Goal: Task Accomplishment & Management: Complete application form

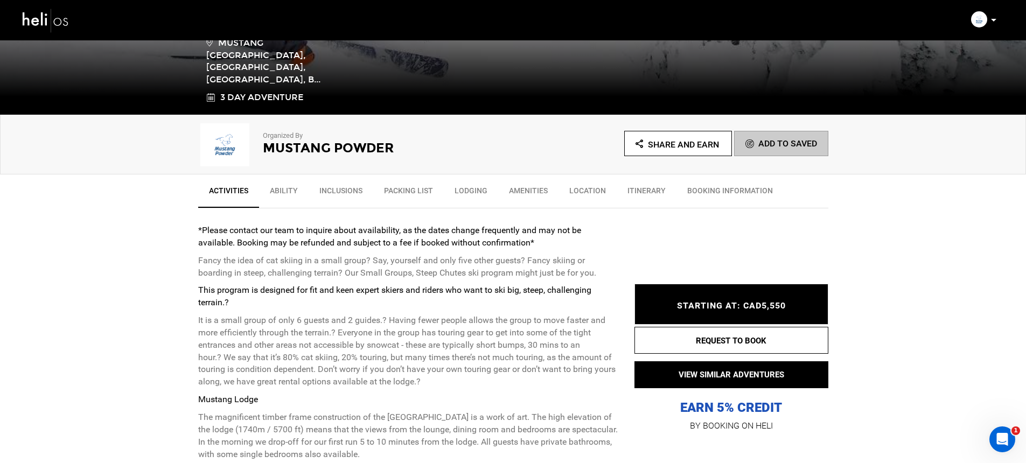
scroll to position [248, 0]
click at [45, 15] on img at bounding box center [46, 20] width 48 height 29
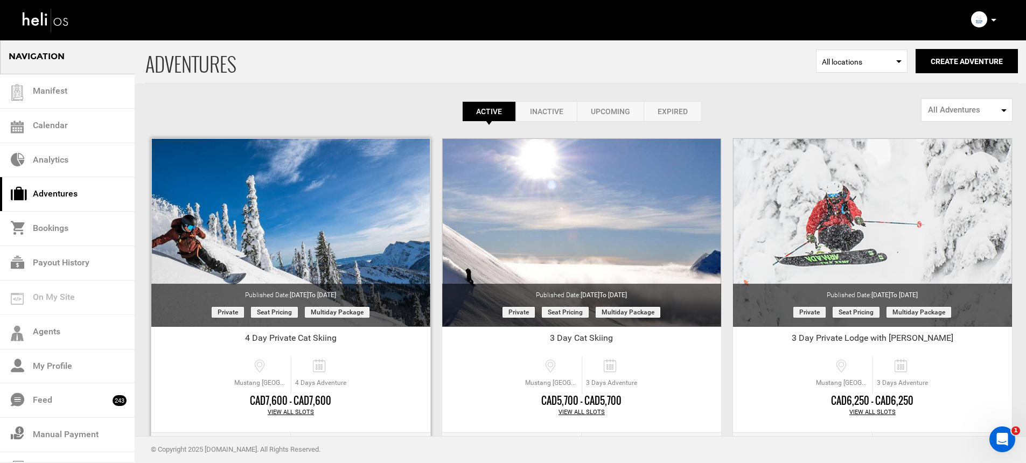
scroll to position [92, 0]
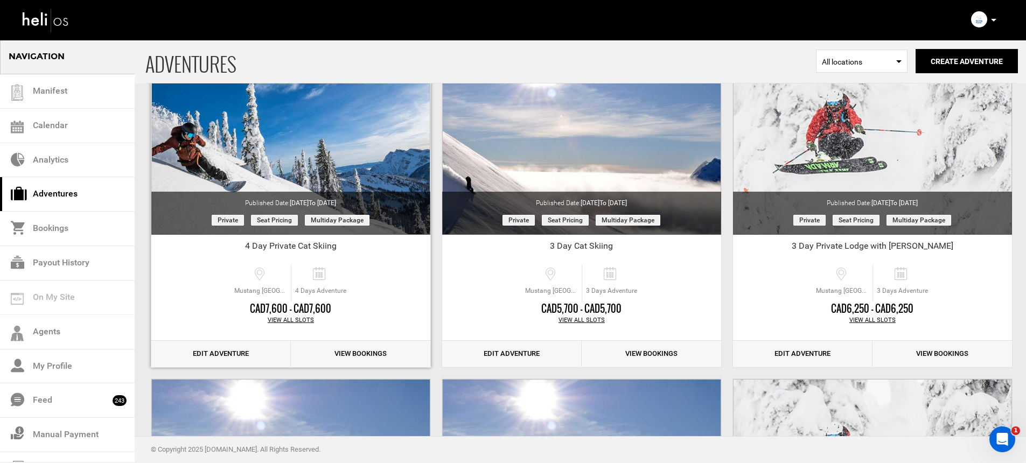
click at [247, 349] on link "Edit Adventure" at bounding box center [220, 354] width 139 height 26
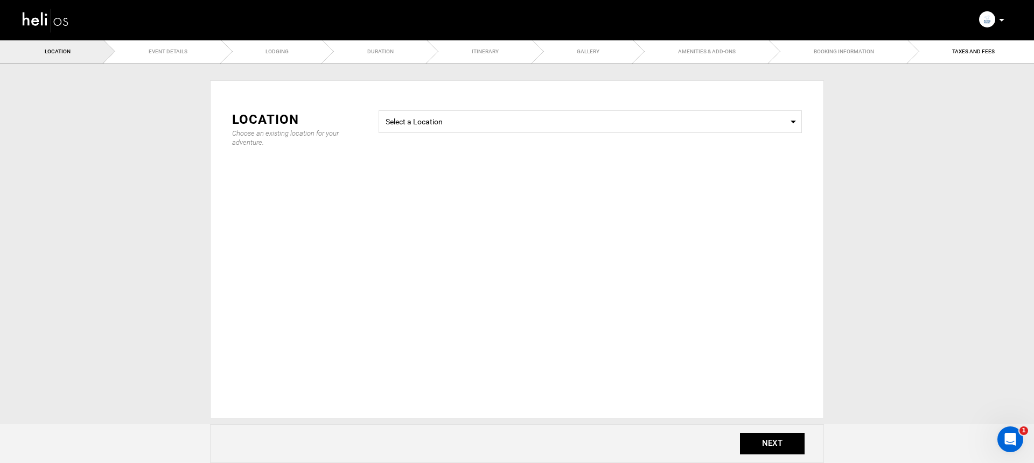
type input "4"
type input "BREAKFAST"
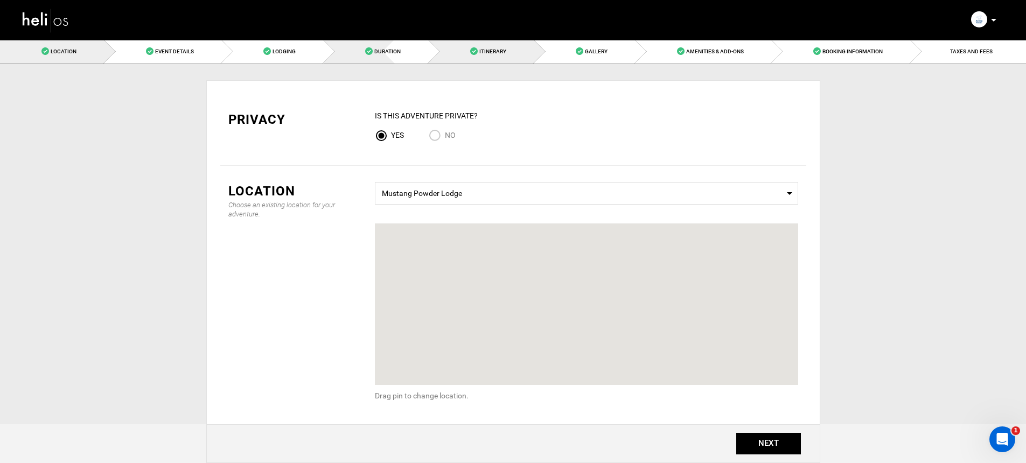
click at [376, 54] on span "Duration" at bounding box center [387, 51] width 26 height 6
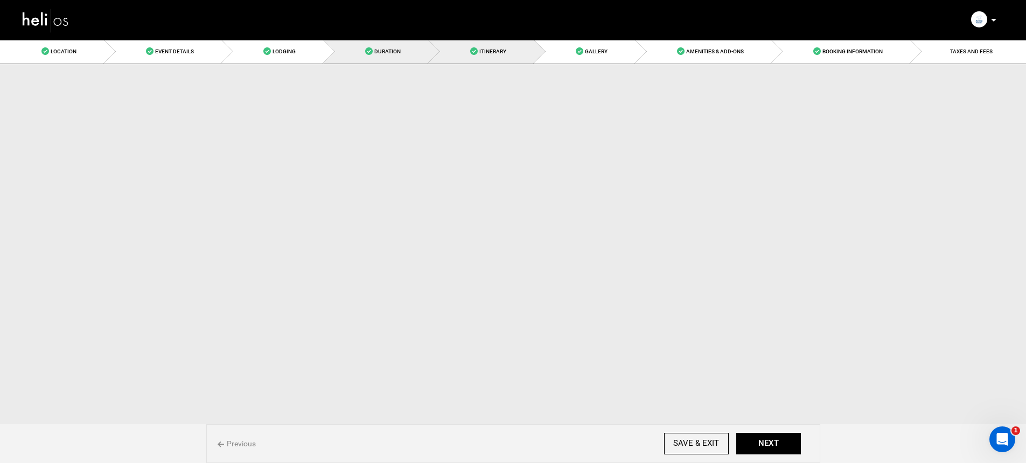
click at [506, 52] on link "Itinerary" at bounding box center [482, 51] width 106 height 24
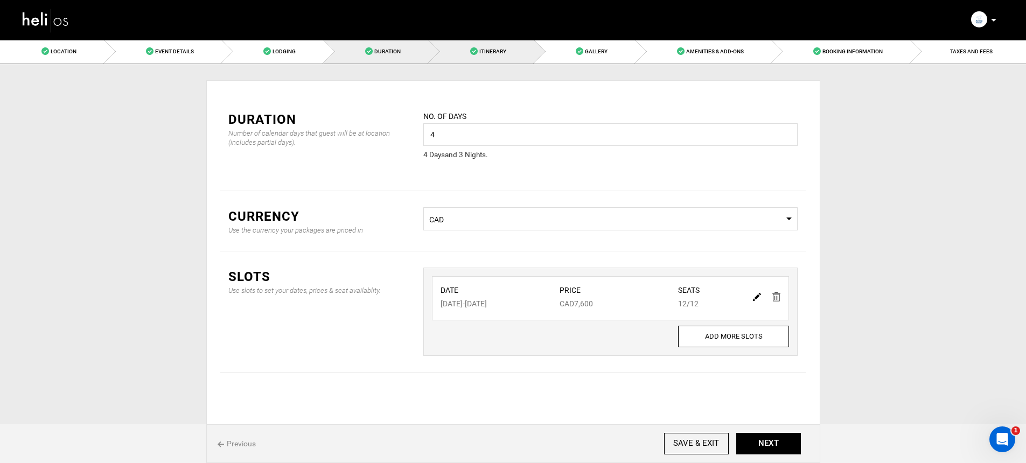
click at [390, 53] on span "Duration" at bounding box center [387, 51] width 26 height 6
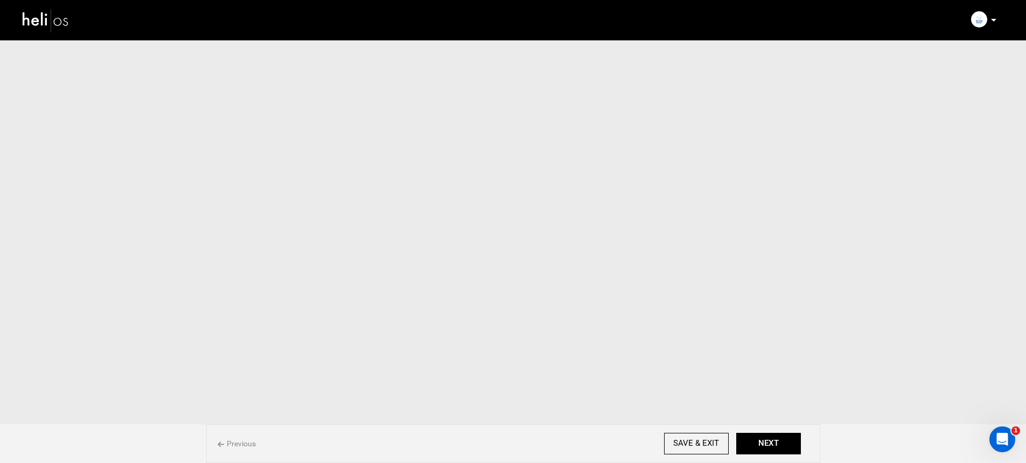
scroll to position [2, 0]
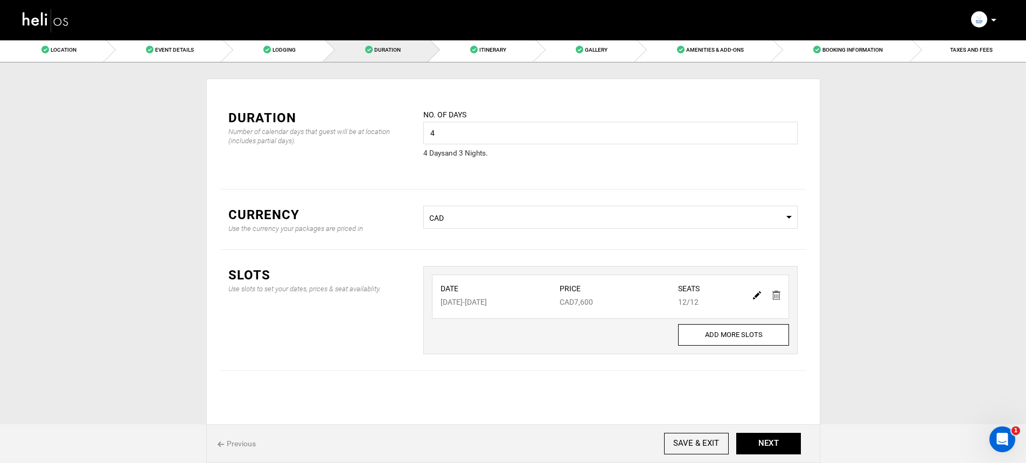
click at [478, 39] on nav "Manifest Calendar Analytics Adventures Bookings Payout History Agents My Profil…" at bounding box center [513, 20] width 1026 height 40
click at [478, 47] on link "Itinerary" at bounding box center [482, 50] width 106 height 24
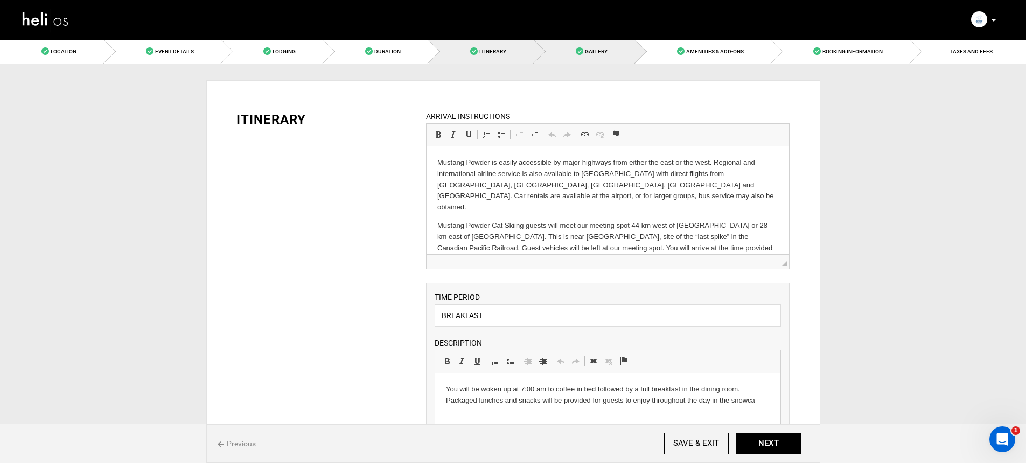
click at [550, 52] on link "Gallery" at bounding box center [584, 51] width 101 height 24
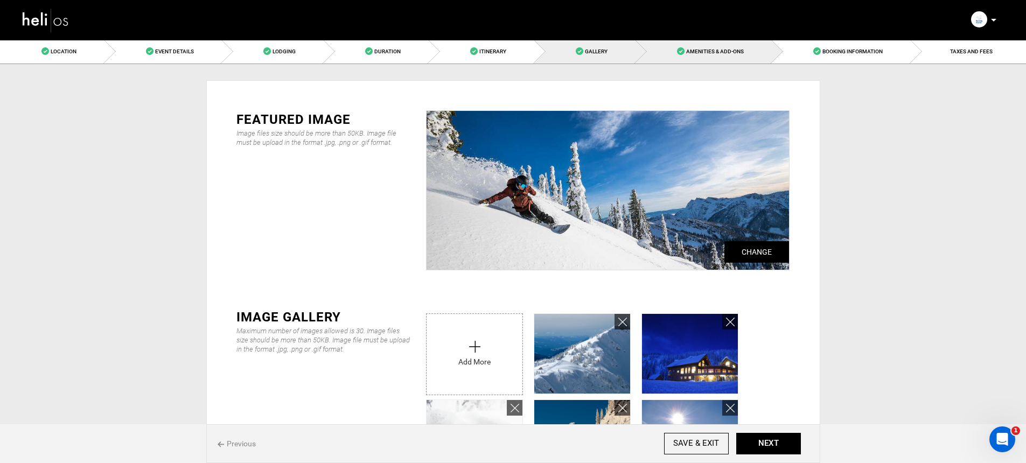
click at [680, 43] on link "Amenities & Add-Ons" at bounding box center [704, 51] width 136 height 24
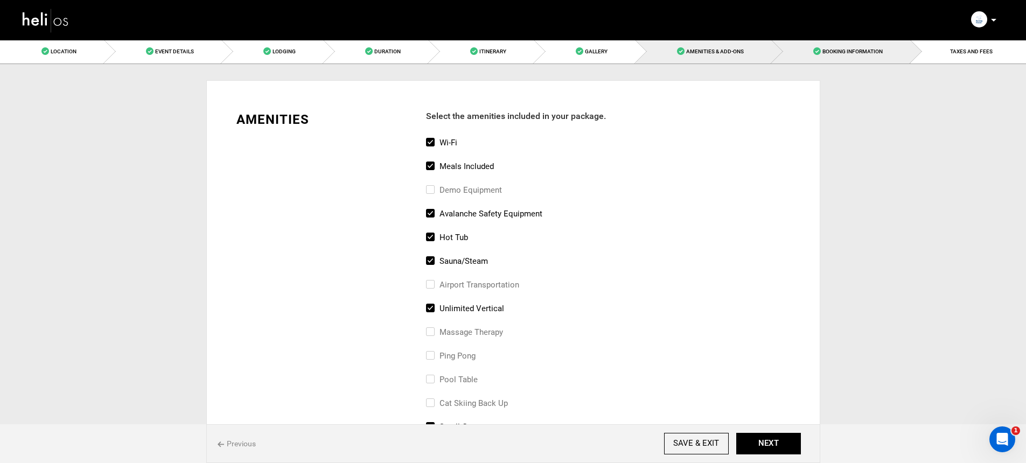
click at [826, 50] on span "Booking Information" at bounding box center [852, 51] width 60 height 6
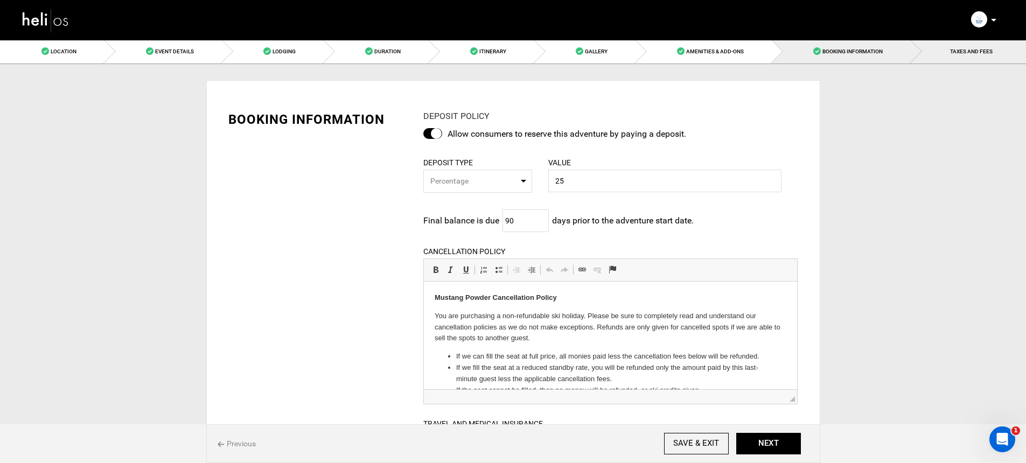
click at [938, 56] on link "TAXES AND FEES" at bounding box center [968, 51] width 115 height 24
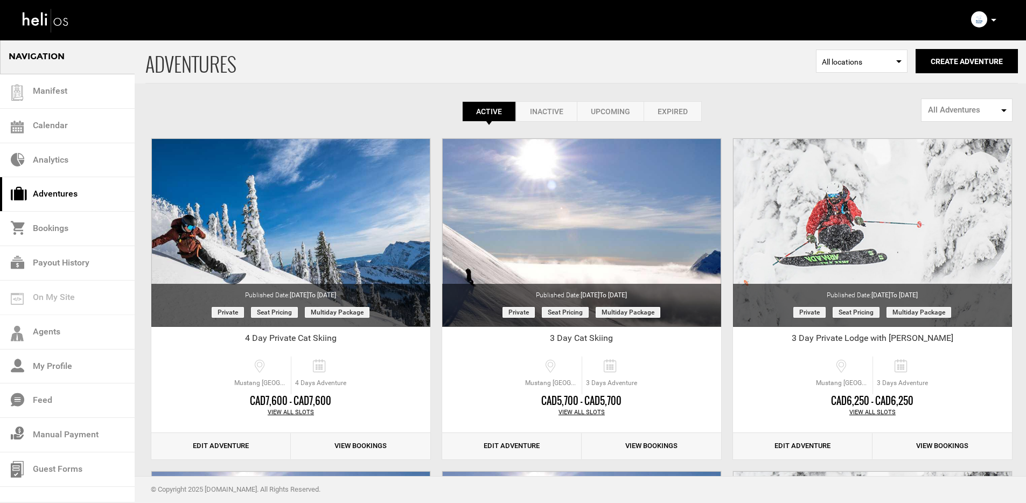
click at [992, 18] on p at bounding box center [993, 20] width 6 height 12
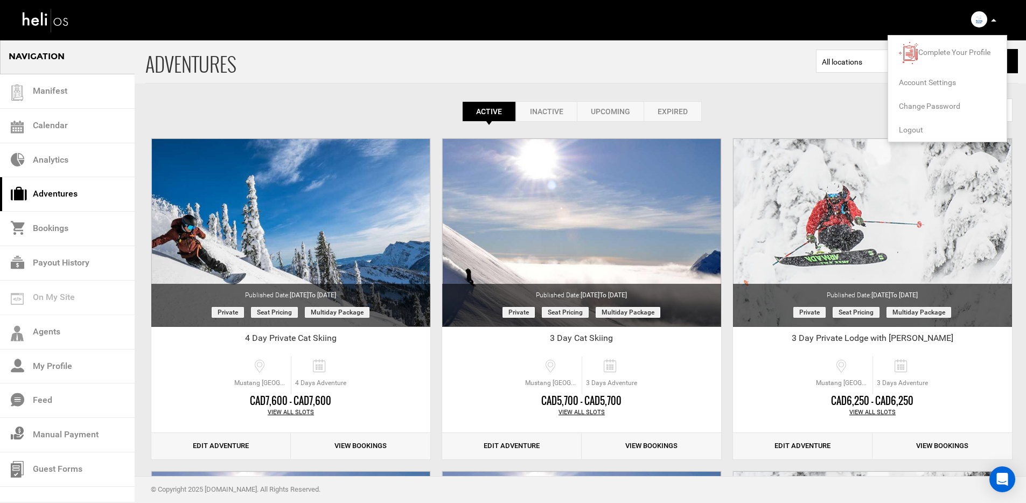
click at [908, 131] on span "Logout" at bounding box center [911, 129] width 24 height 9
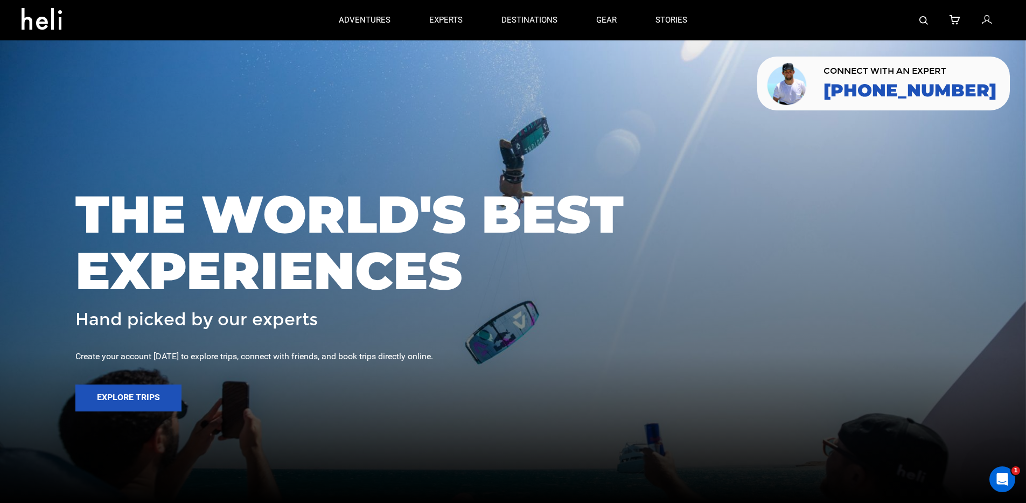
click at [989, 20] on icon at bounding box center [987, 20] width 10 height 14
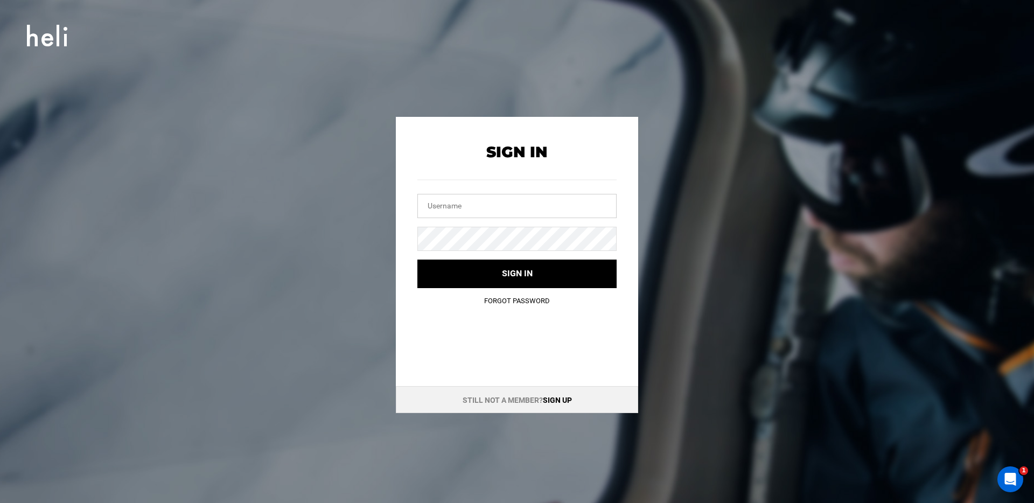
click at [535, 208] on input "text" at bounding box center [516, 206] width 199 height 24
type input "[EMAIL_ADDRESS][DOMAIN_NAME]"
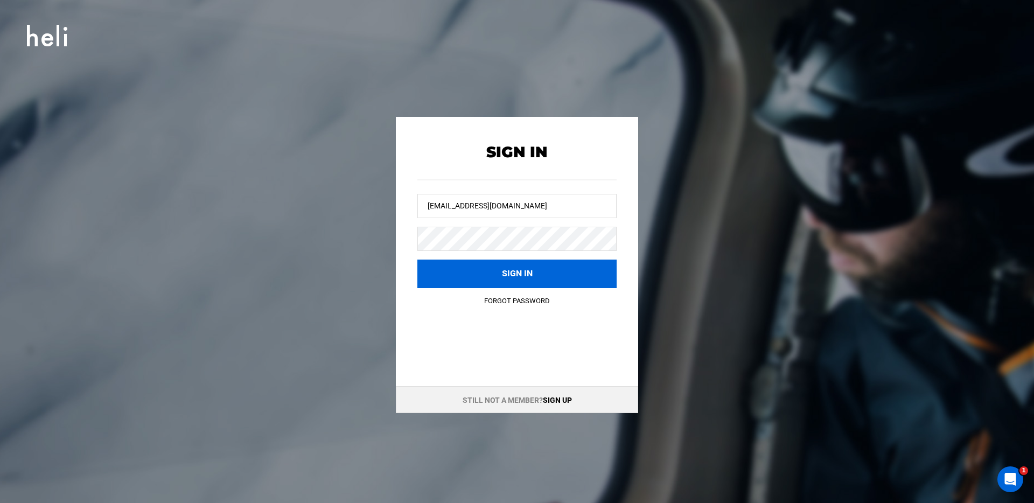
click at [497, 274] on button "Sign in" at bounding box center [516, 274] width 199 height 29
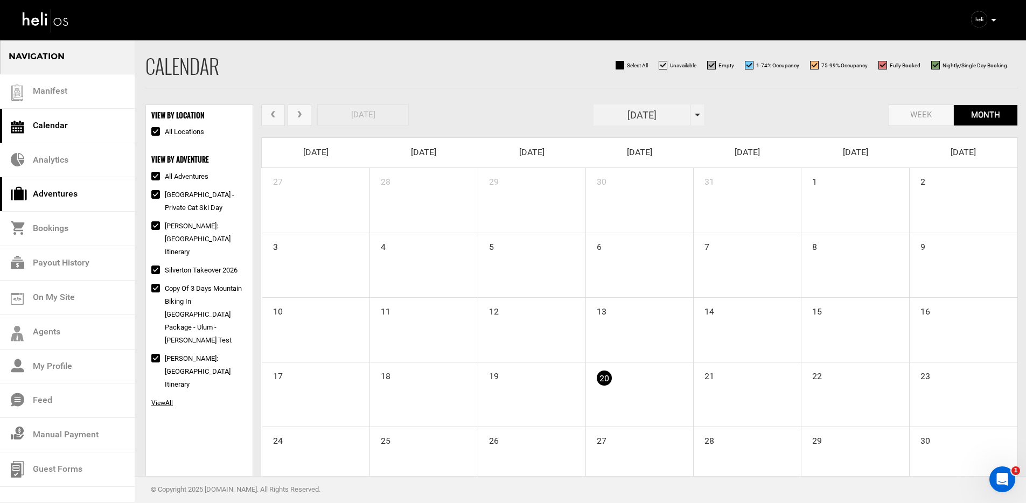
click at [69, 196] on link "Adventures" at bounding box center [67, 194] width 135 height 34
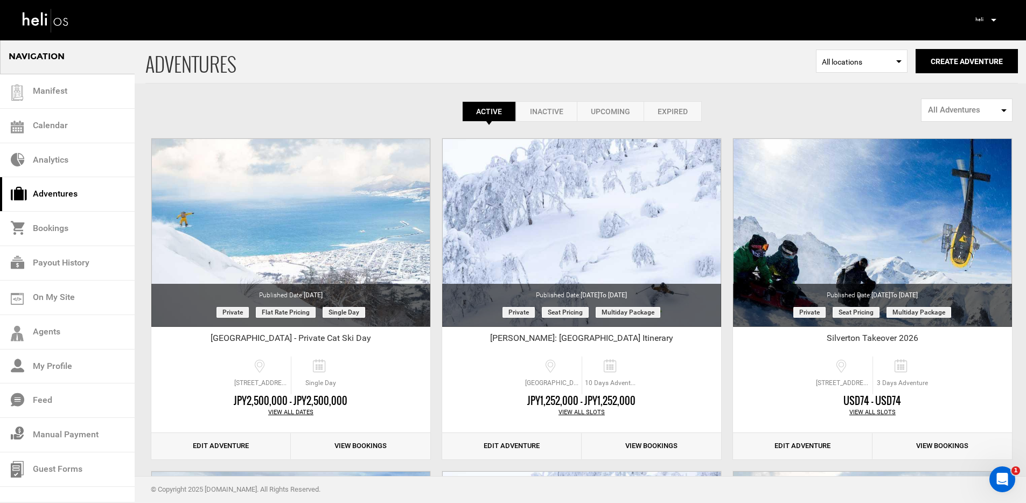
click at [296, 87] on div "Active Inactive Upcoming Expired Active Active Inactive Upcoming Expired Active…" at bounding box center [581, 80] width 872 height 82
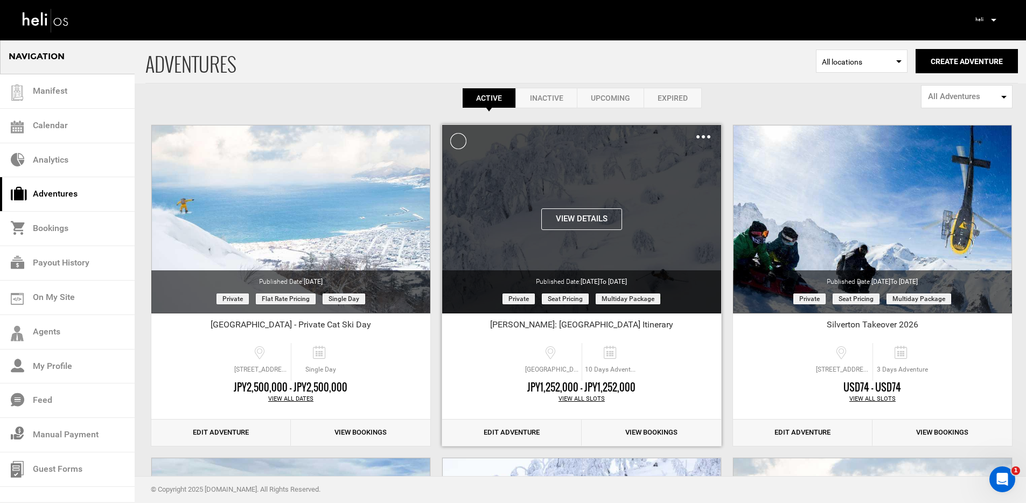
scroll to position [20, 0]
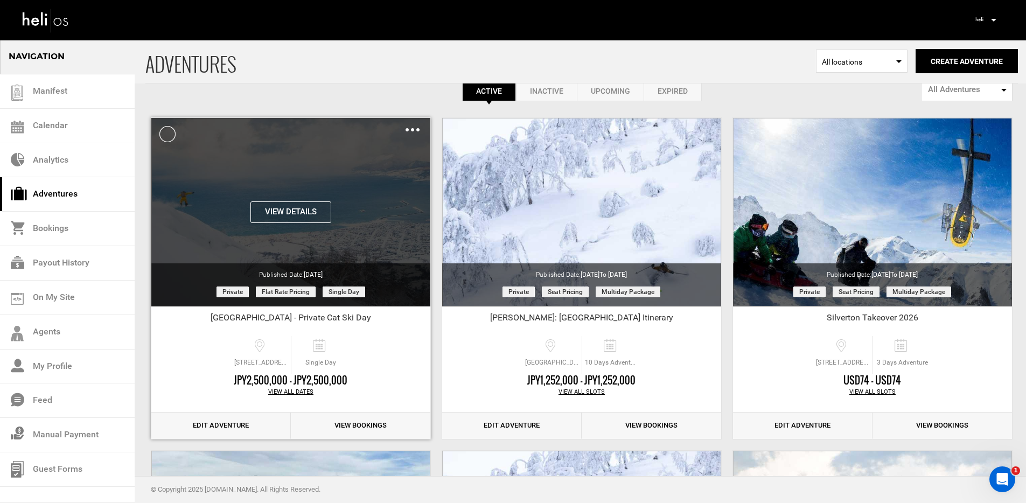
drag, startPoint x: 261, startPoint y: 291, endPoint x: 318, endPoint y: 297, distance: 58.0
click at [318, 297] on div "Private Flat Rate Pricing Single day" at bounding box center [290, 296] width 279 height 22
click at [311, 294] on span "Flat Rate Pricing" at bounding box center [286, 292] width 60 height 11
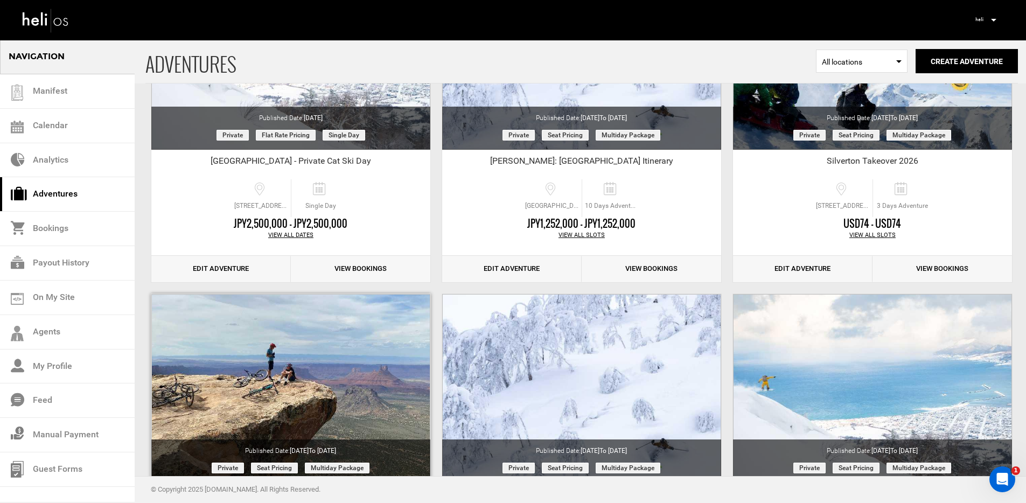
scroll to position [0, 0]
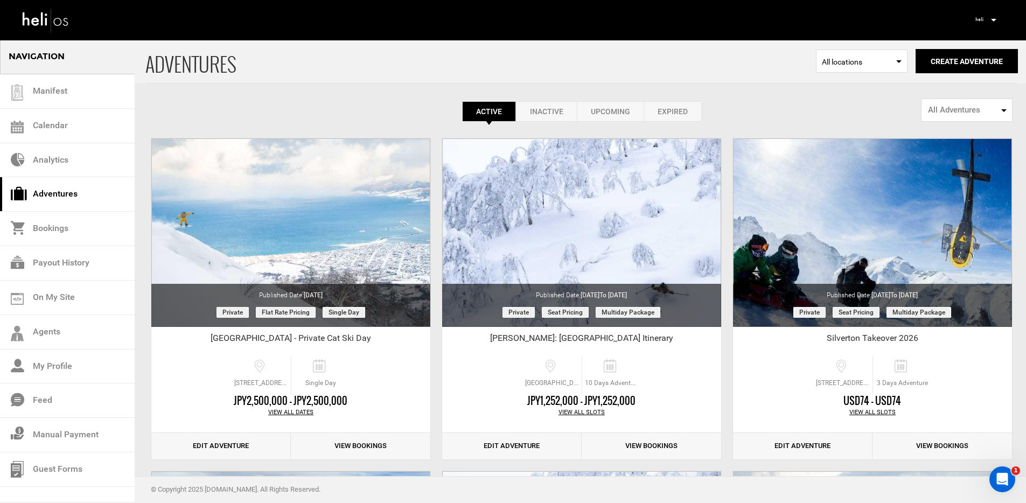
drag, startPoint x: 536, startPoint y: 85, endPoint x: 541, endPoint y: 96, distance: 12.6
click at [536, 85] on div "Active Inactive Upcoming Expired Active Active Inactive Upcoming Expired Active…" at bounding box center [581, 80] width 872 height 82
click at [543, 113] on link "Inactive" at bounding box center [546, 111] width 61 height 20
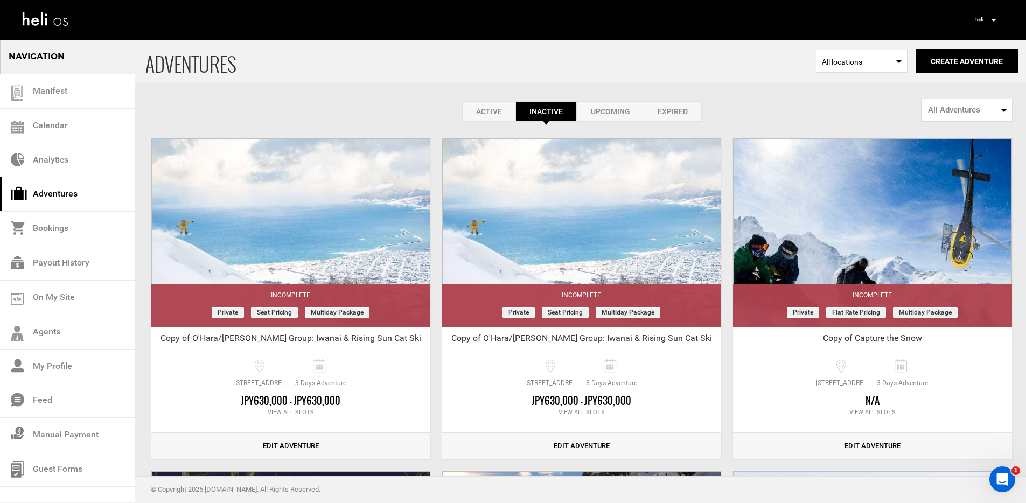
click at [593, 113] on link "Upcoming" at bounding box center [610, 111] width 67 height 20
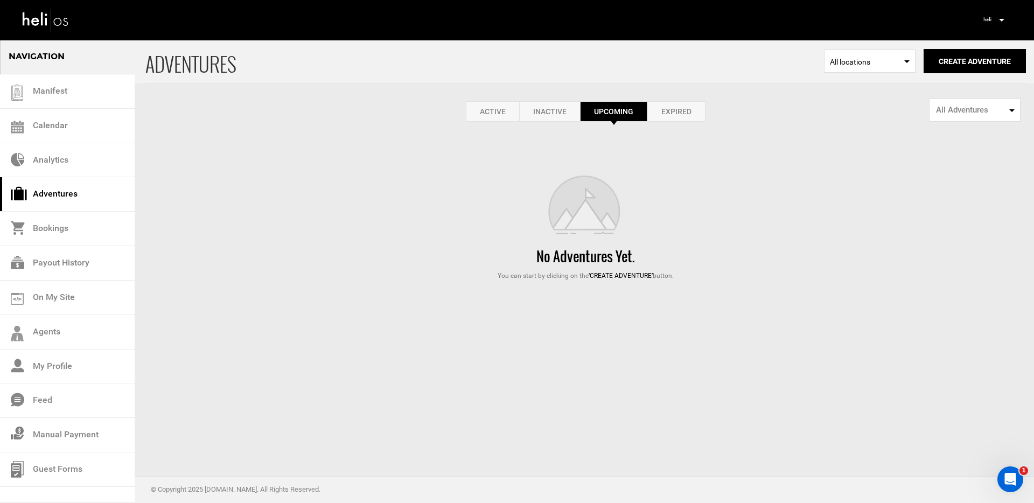
click at [671, 105] on link "Expired" at bounding box center [676, 111] width 58 height 20
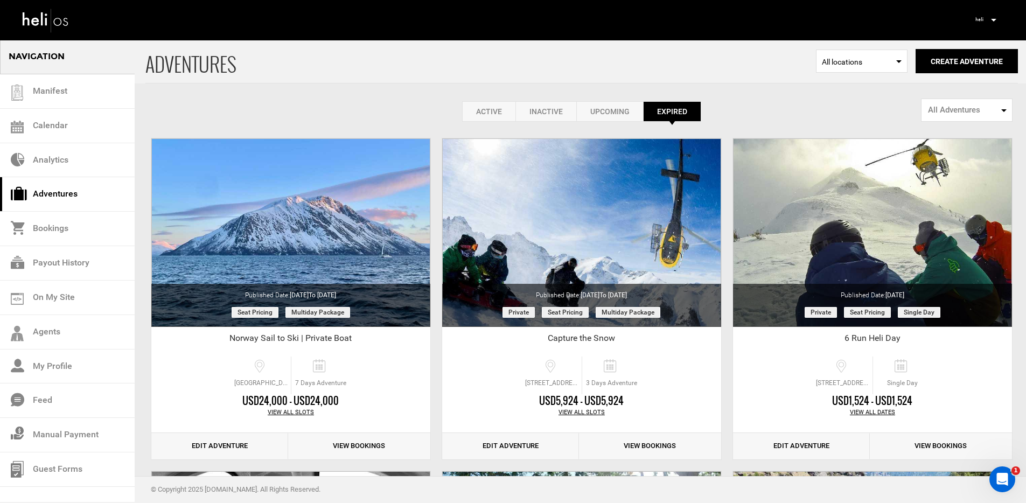
click at [483, 108] on link "Active" at bounding box center [488, 111] width 53 height 20
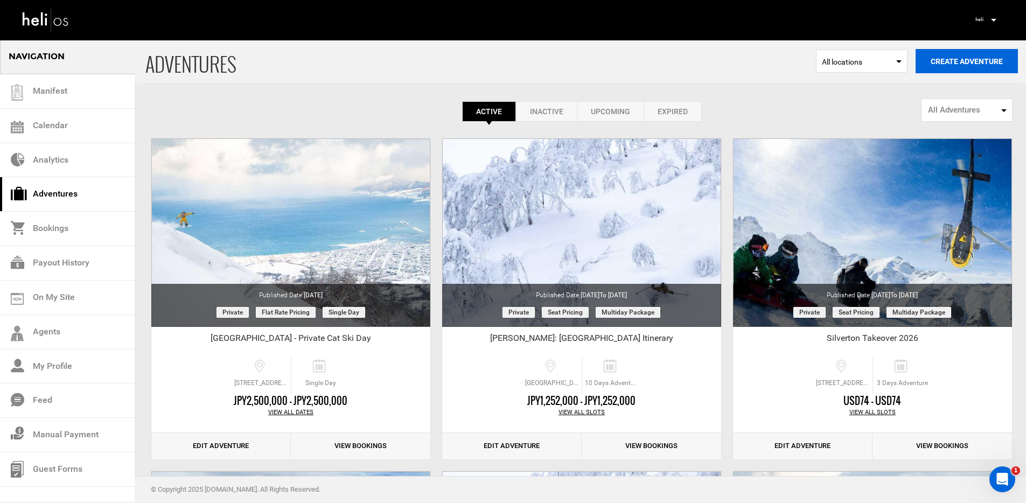
click at [961, 59] on button "Create Adventure" at bounding box center [967, 61] width 102 height 24
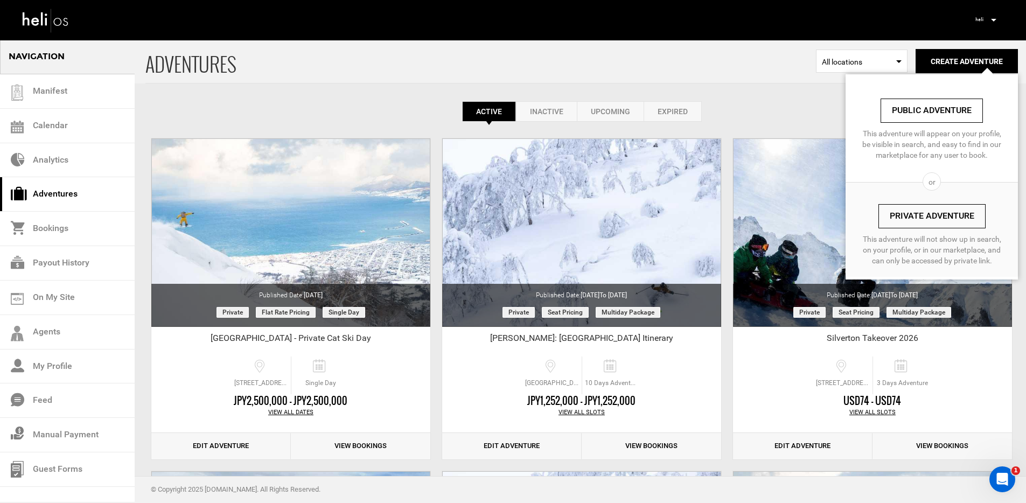
click at [920, 218] on link "Private Adventure" at bounding box center [931, 216] width 107 height 24
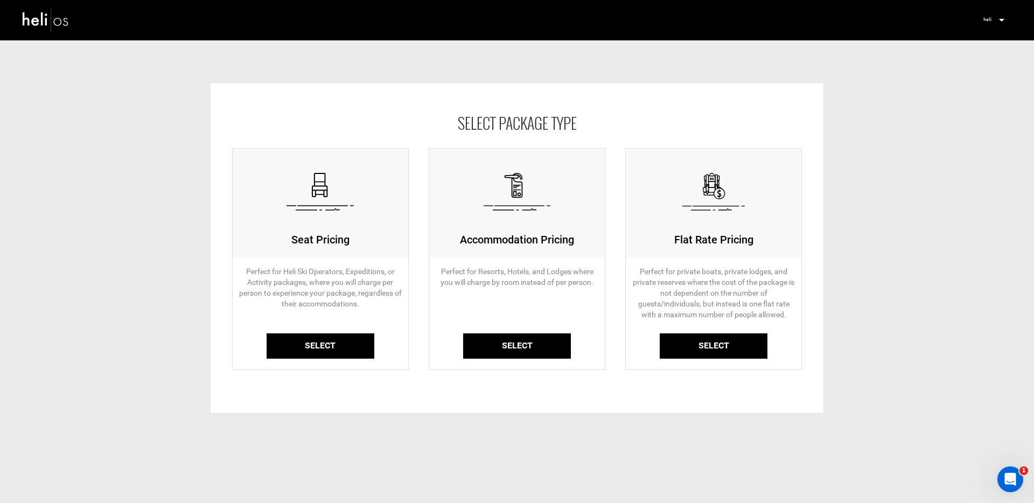
click at [288, 346] on link "Select" at bounding box center [321, 345] width 108 height 25
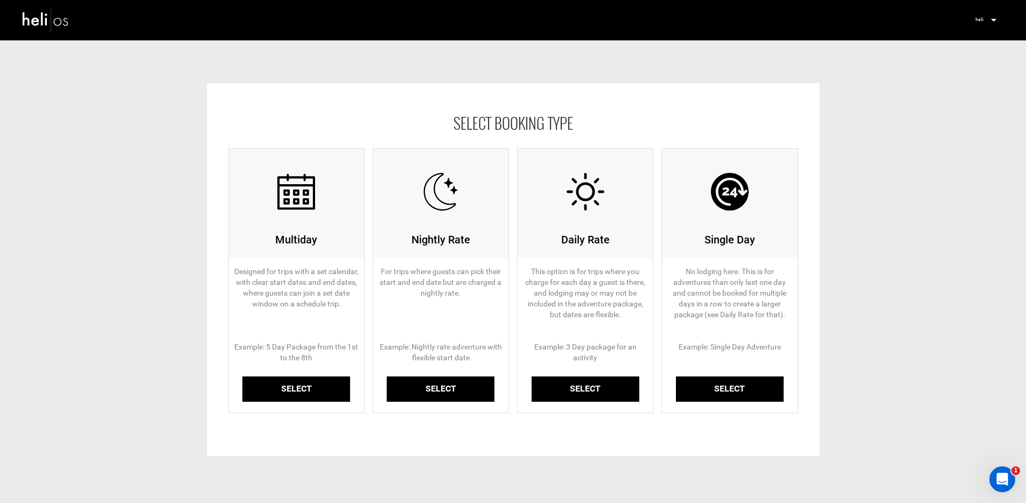
scroll to position [14, 0]
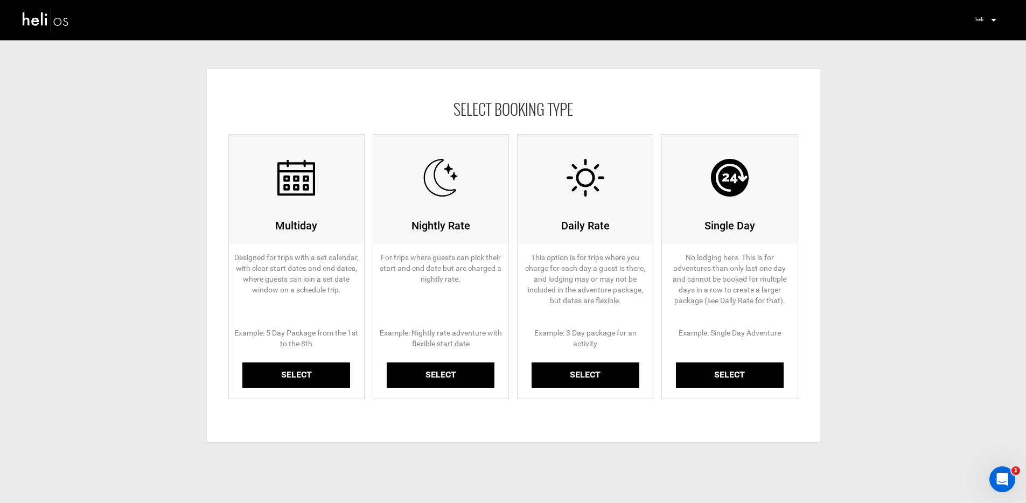
click at [296, 376] on link "Select" at bounding box center [296, 374] width 108 height 25
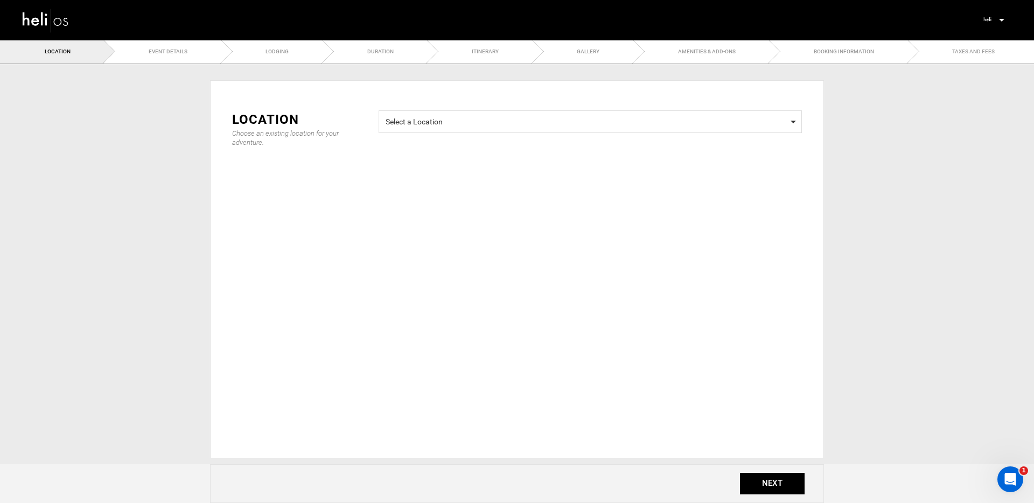
drag, startPoint x: 450, startPoint y: 138, endPoint x: 452, endPoint y: 131, distance: 7.5
click at [450, 137] on div "Select a Location Select a Location" at bounding box center [590, 126] width 439 height 33
click at [452, 131] on span "Select a Location Select a Location" at bounding box center [590, 121] width 423 height 23
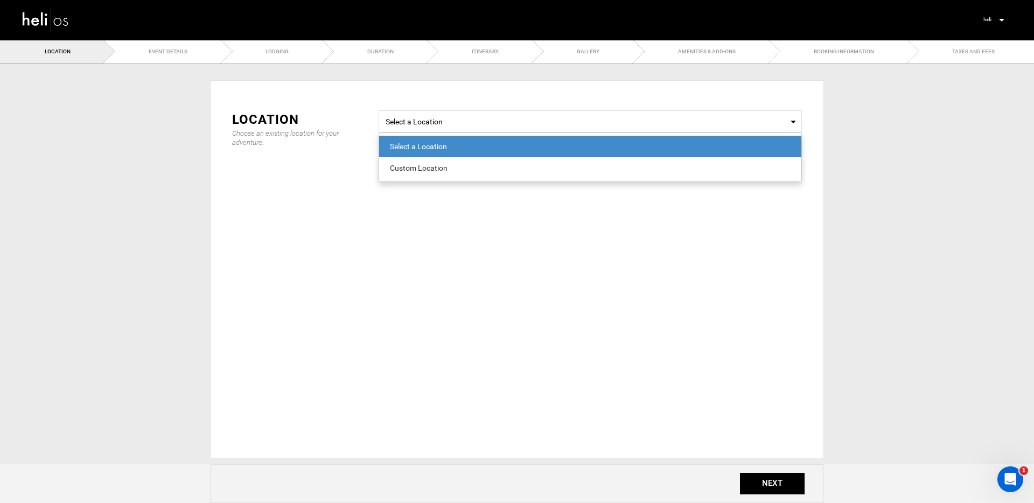
click at [274, 133] on div "Choose an existing location for your adventure." at bounding box center [297, 138] width 130 height 18
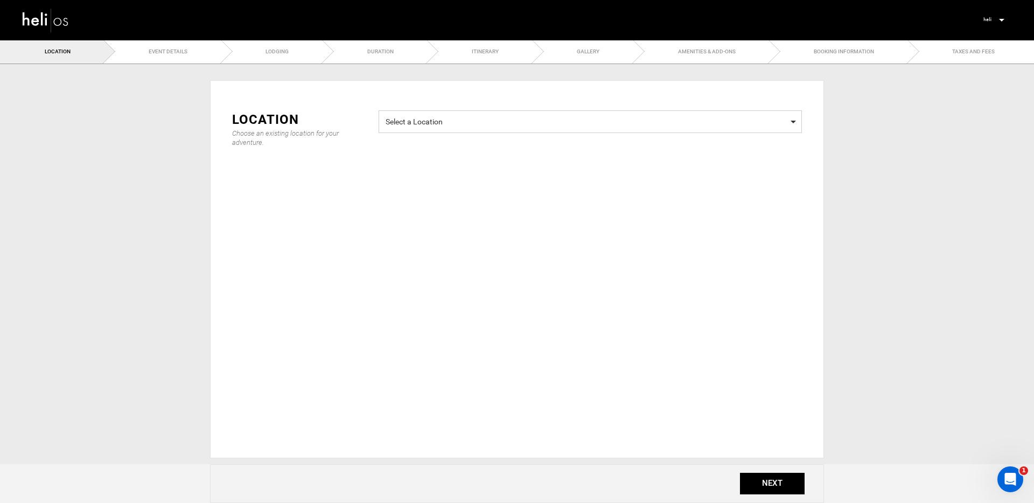
click at [435, 128] on span "Select a Location Select a Location" at bounding box center [590, 121] width 423 height 23
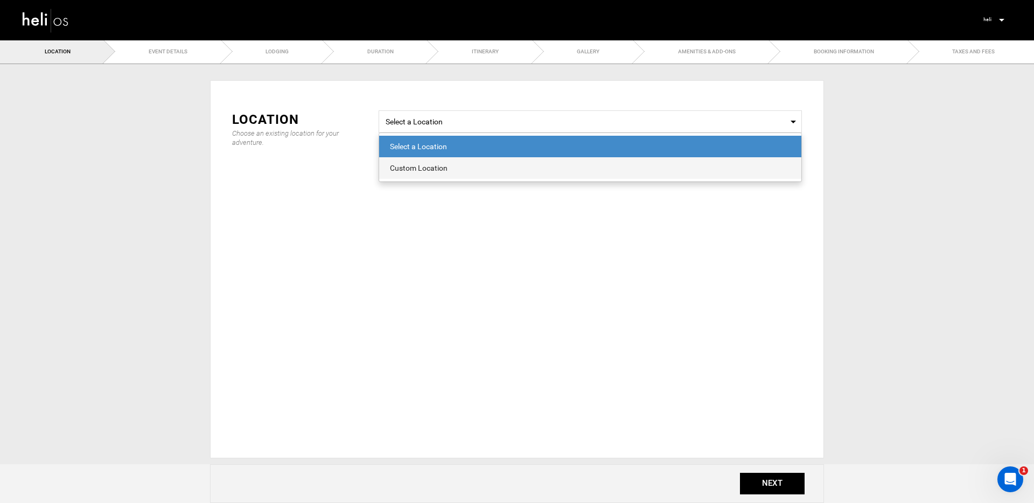
click at [435, 165] on div "Custom Location" at bounding box center [590, 168] width 401 height 11
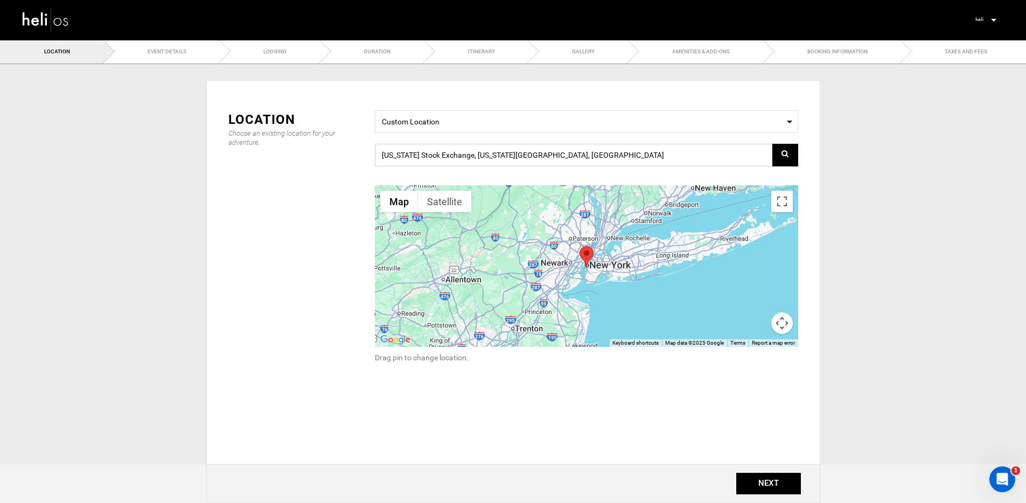
click at [434, 160] on input "[US_STATE] Stock Exchange, [US_STATE][GEOGRAPHIC_DATA], [GEOGRAPHIC_DATA]" at bounding box center [586, 155] width 423 height 23
paste input "R87P+8P Silverton, Colorado"
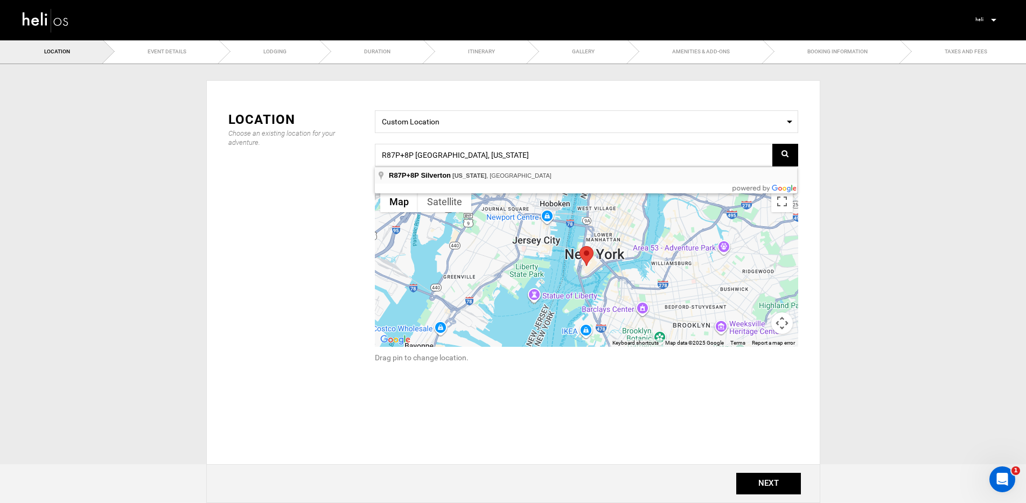
type input "R87P+8P, Silverton, CO 81433, [GEOGRAPHIC_DATA]"
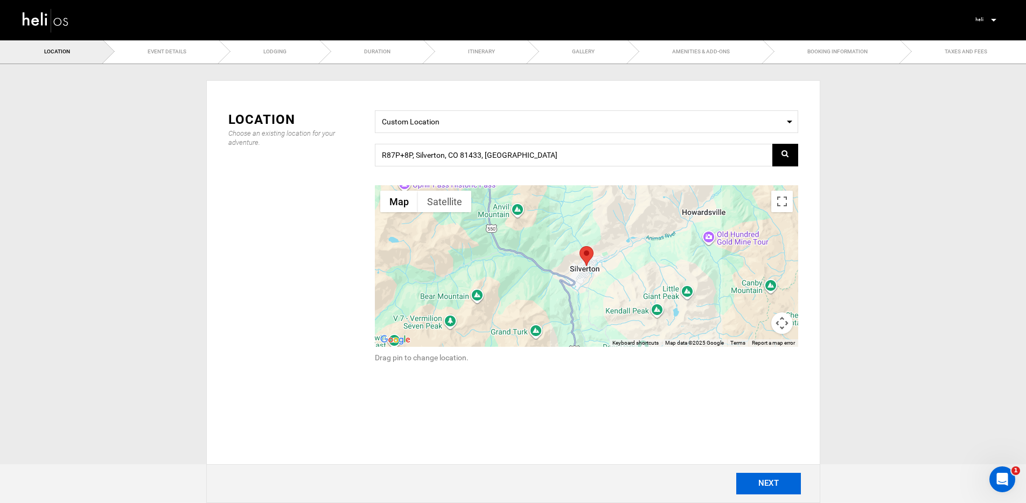
click at [766, 481] on button "NEXT" at bounding box center [768, 484] width 65 height 22
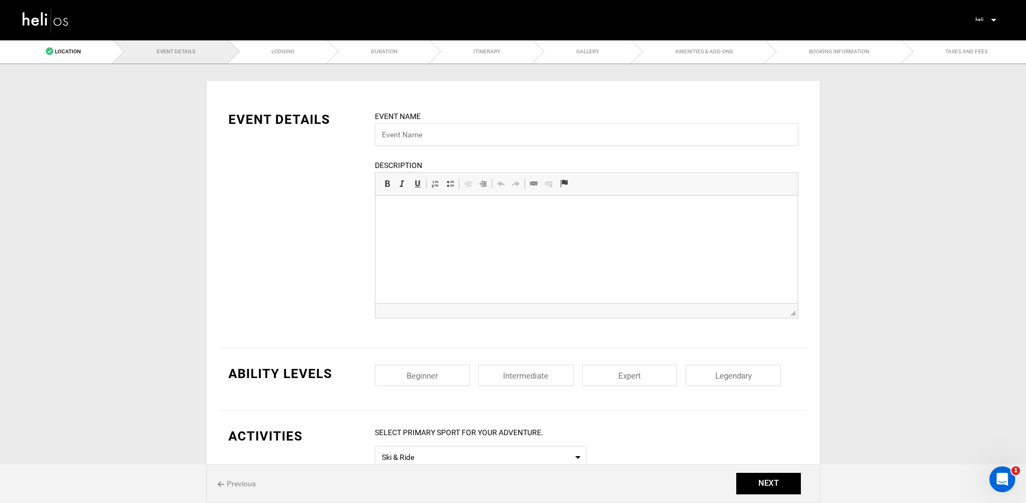
drag, startPoint x: 235, startPoint y: 487, endPoint x: 471, endPoint y: 320, distance: 289.0
click at [236, 486] on span "Previous" at bounding box center [237, 483] width 38 height 11
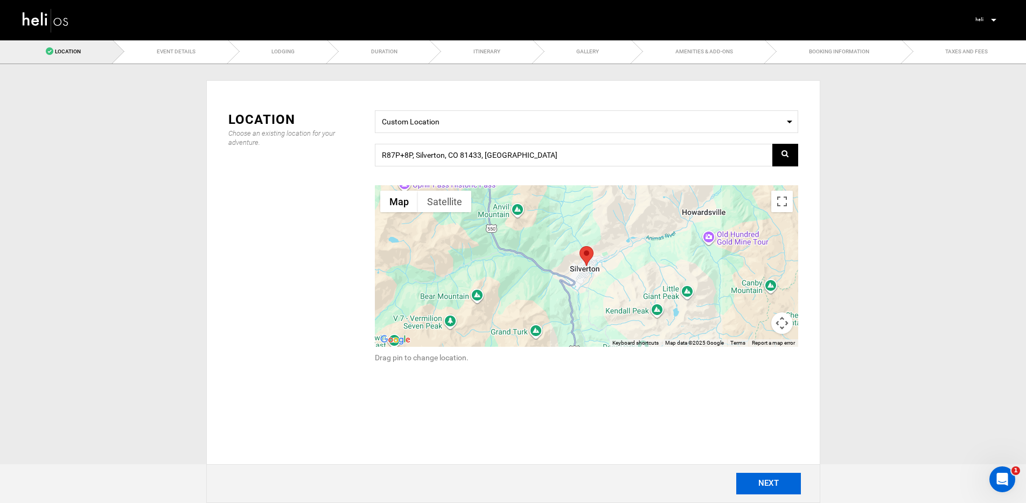
drag, startPoint x: 753, startPoint y: 484, endPoint x: 753, endPoint y: 476, distance: 8.1
click at [753, 484] on button "NEXT" at bounding box center [768, 484] width 65 height 22
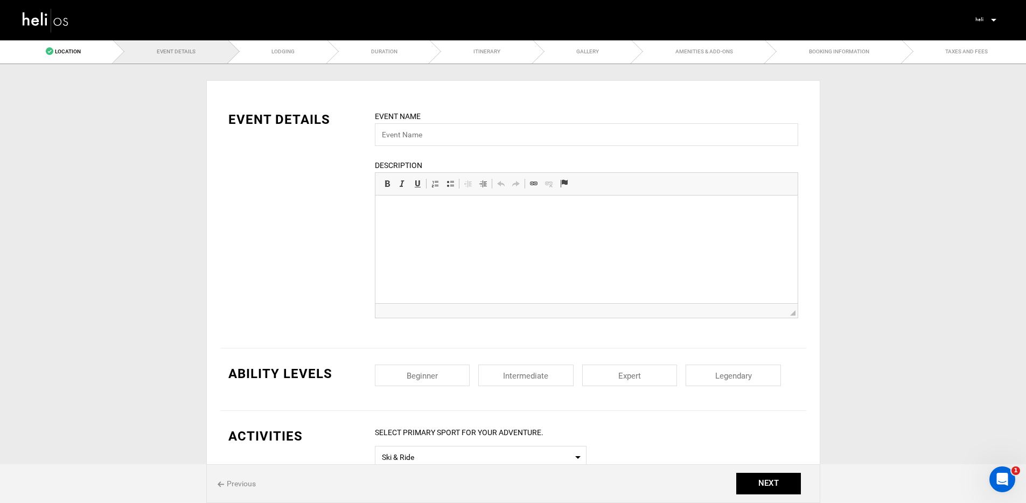
click at [364, 242] on div "EVENT DETAILS Event Name Event name can not be less than 3 characters. Descript…" at bounding box center [513, 220] width 586 height 221
click at [409, 143] on input "text" at bounding box center [586, 134] width 423 height 23
type input "Testestes"
drag, startPoint x: 425, startPoint y: 208, endPoint x: 380, endPoint y: 210, distance: 44.7
click at [380, 210] on html "TEsetes" at bounding box center [586, 212] width 422 height 33
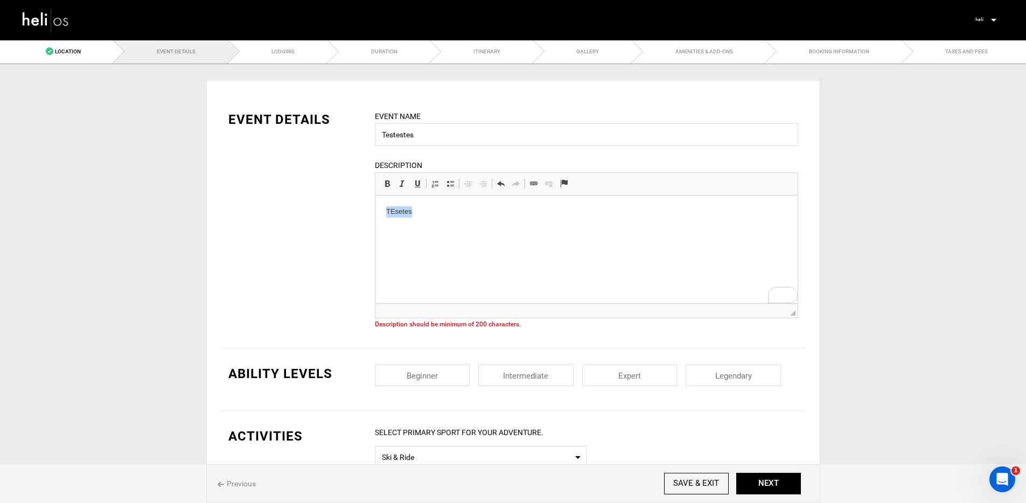
copy p "TEsetes"
click at [429, 214] on p "TEsetes" at bounding box center [586, 211] width 401 height 11
drag, startPoint x: 444, startPoint y: 210, endPoint x: 417, endPoint y: 213, distance: 27.6
click at [417, 213] on p "TEsetes TEsetes TEsetes" at bounding box center [586, 211] width 401 height 11
drag, startPoint x: 441, startPoint y: 213, endPoint x: 400, endPoint y: 210, distance: 41.6
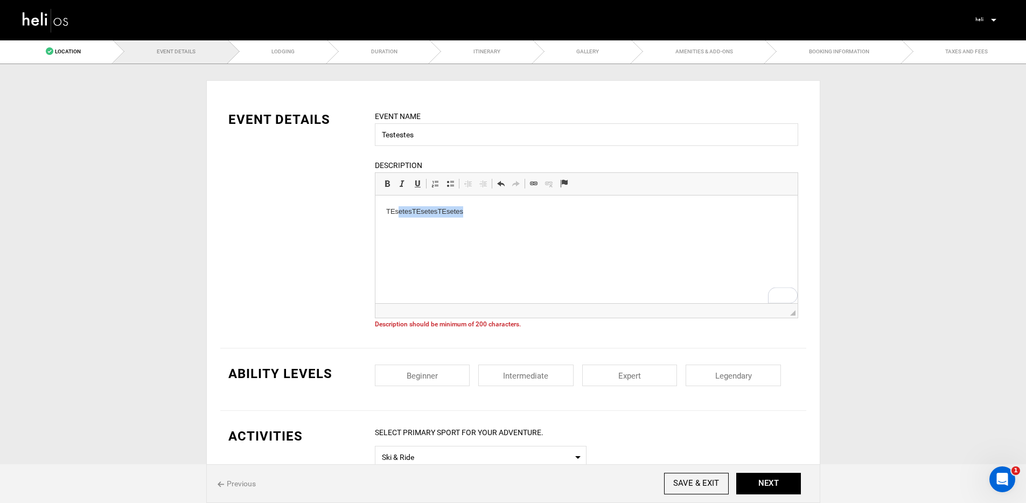
click at [400, 210] on p "TEsetes TEsetes TEsetes" at bounding box center [586, 211] width 401 height 11
drag, startPoint x: 400, startPoint y: 208, endPoint x: 381, endPoint y: 213, distance: 20.0
click at [381, 213] on html "TEst" at bounding box center [586, 212] width 422 height 33
copy p "TEst"
click at [403, 215] on p "TEst" at bounding box center [586, 211] width 401 height 11
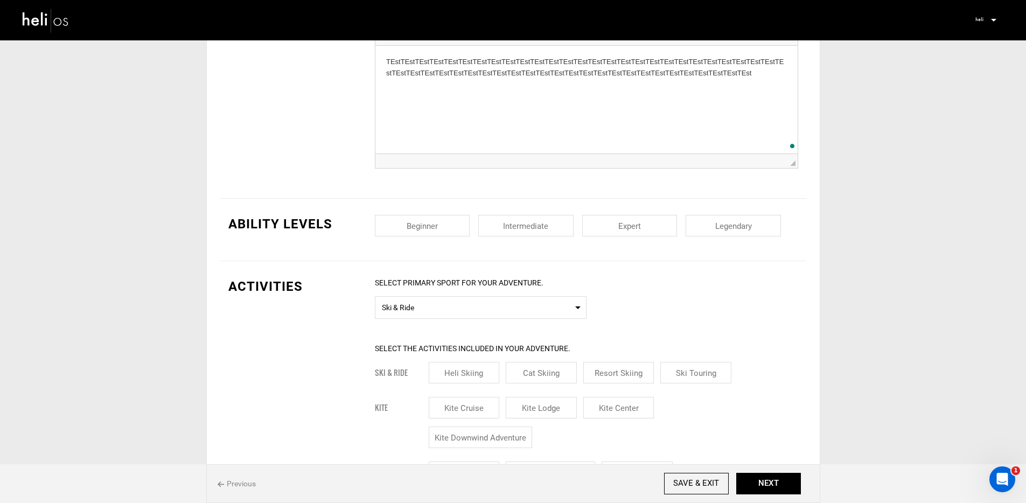
scroll to position [164, 0]
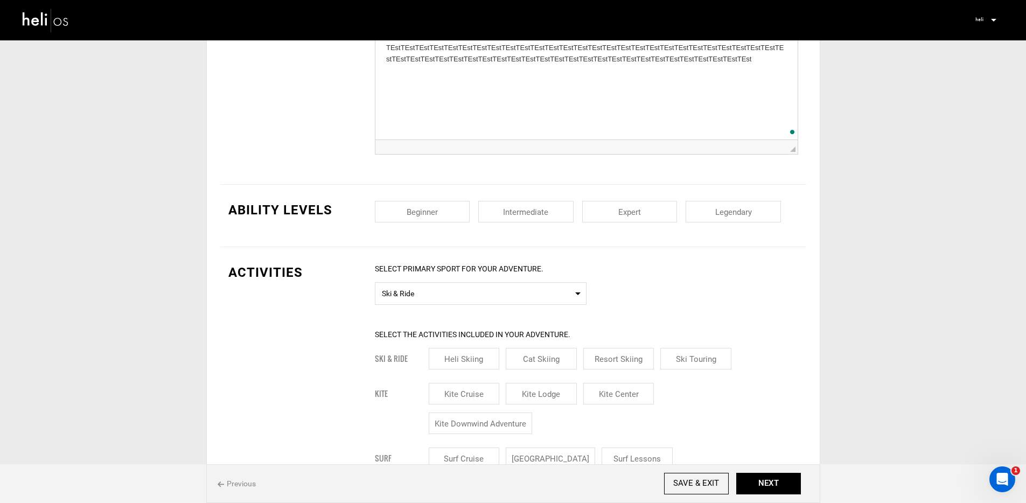
click at [561, 209] on input "checkbox" at bounding box center [525, 212] width 95 height 22
checkbox input "true"
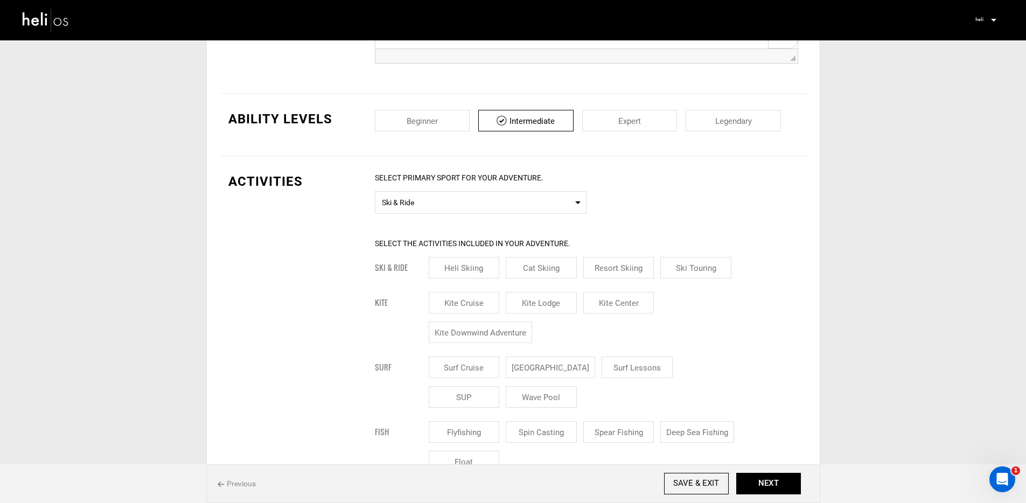
scroll to position [279, 0]
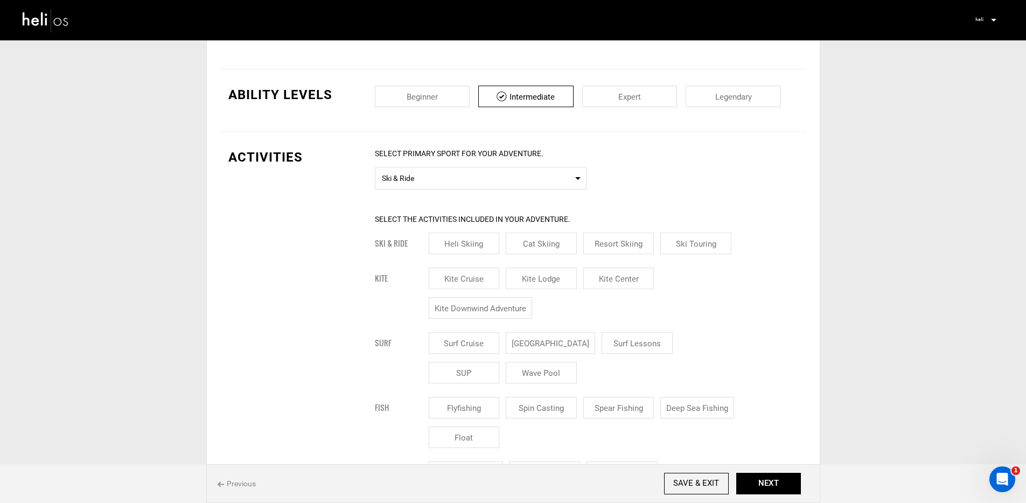
click at [434, 248] on input "Heli Skiing" at bounding box center [464, 244] width 71 height 22
checkbox input "true"
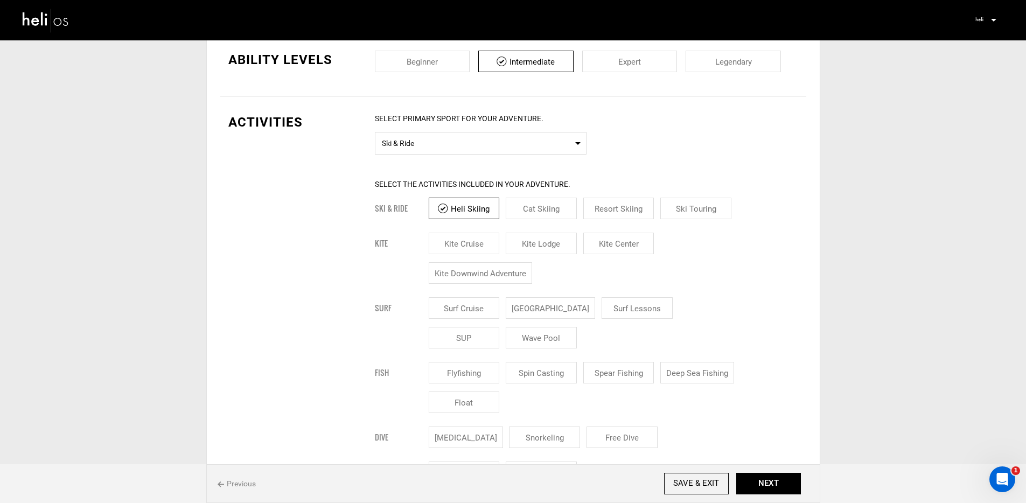
scroll to position [321, 0]
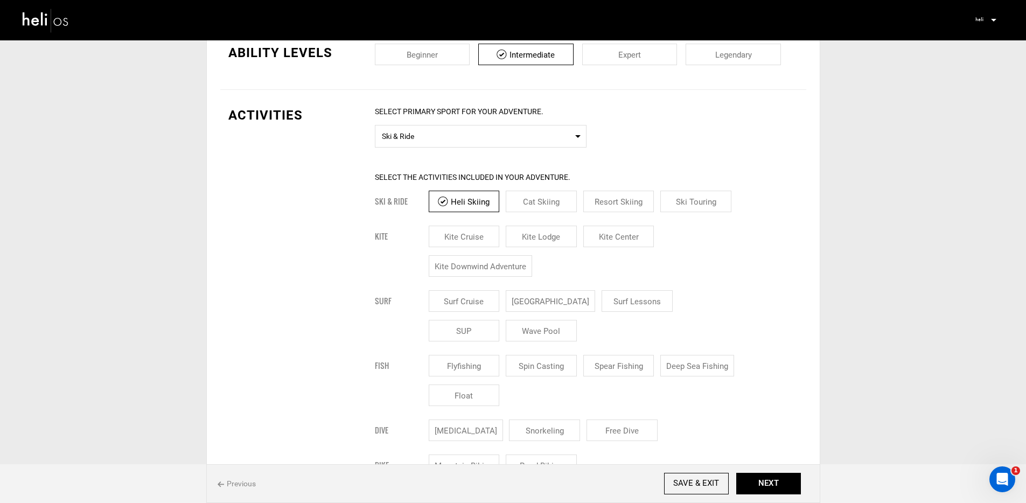
click at [528, 200] on input "Cat Skiing" at bounding box center [541, 202] width 71 height 22
click at [528, 208] on input "Cat Skiing" at bounding box center [541, 202] width 71 height 22
checkbox input "false"
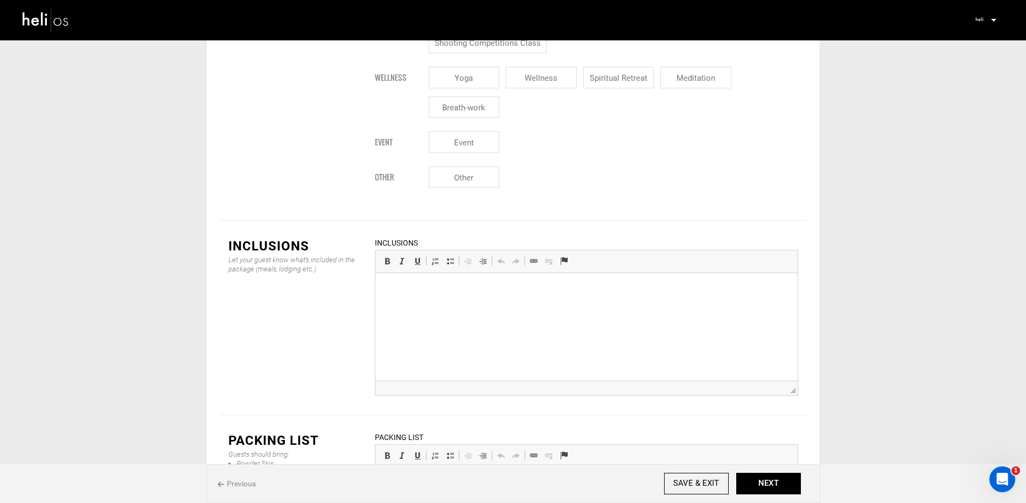
scroll to position [1231, 0]
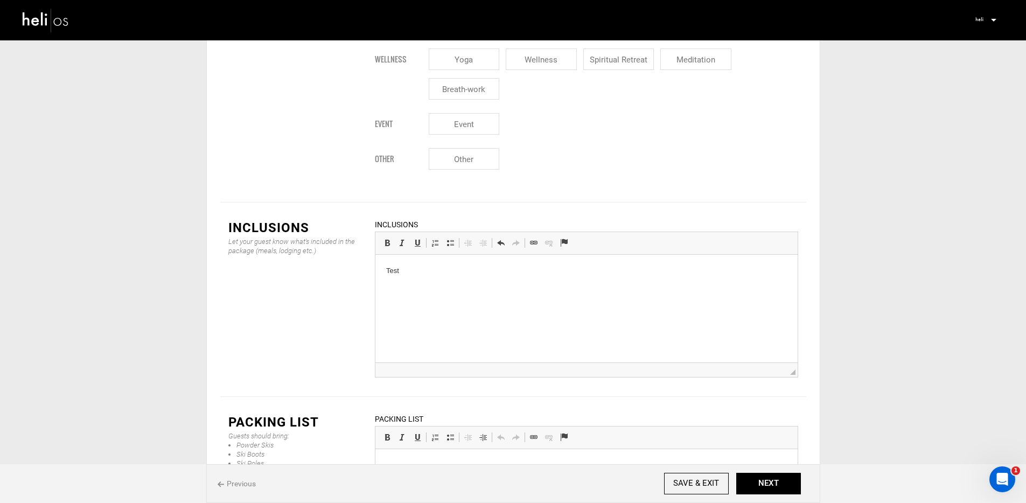
drag, startPoint x: 460, startPoint y: 261, endPoint x: 379, endPoint y: 271, distance: 82.6
click at [379, 271] on html "Test" at bounding box center [586, 271] width 422 height 33
drag, startPoint x: 442, startPoint y: 275, endPoint x: 347, endPoint y: 267, distance: 95.7
click at [375, 267] on html "Test" at bounding box center [586, 271] width 422 height 33
copy p "Test"
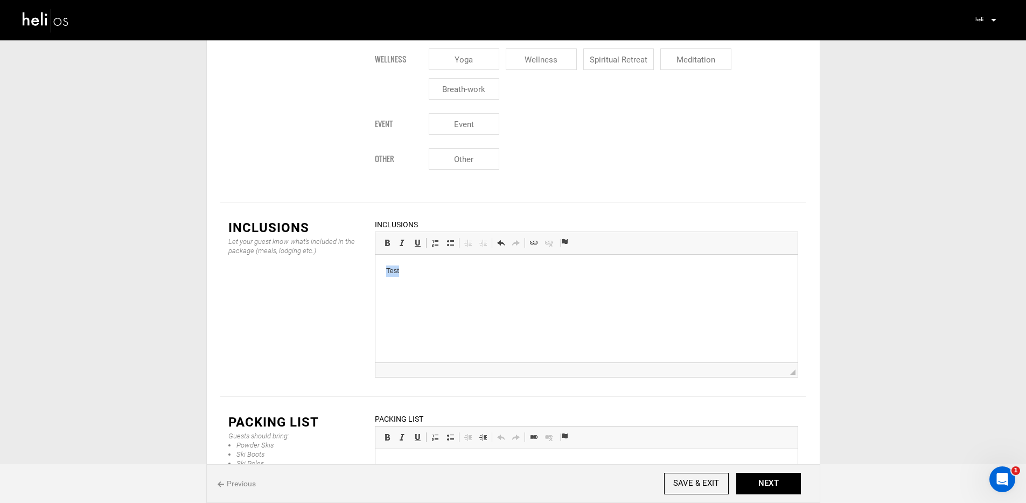
click at [425, 268] on p "Test" at bounding box center [586, 271] width 401 height 11
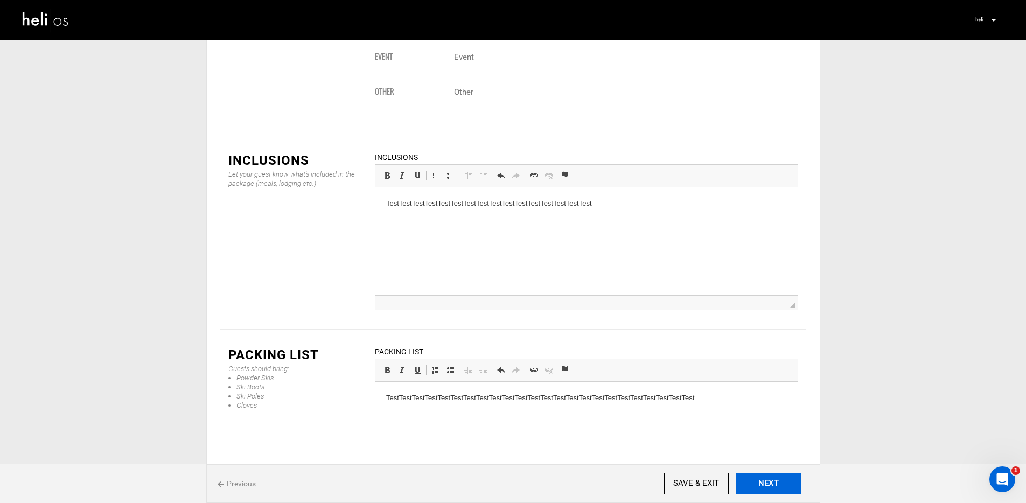
click at [753, 480] on button "NEXT" at bounding box center [768, 484] width 65 height 22
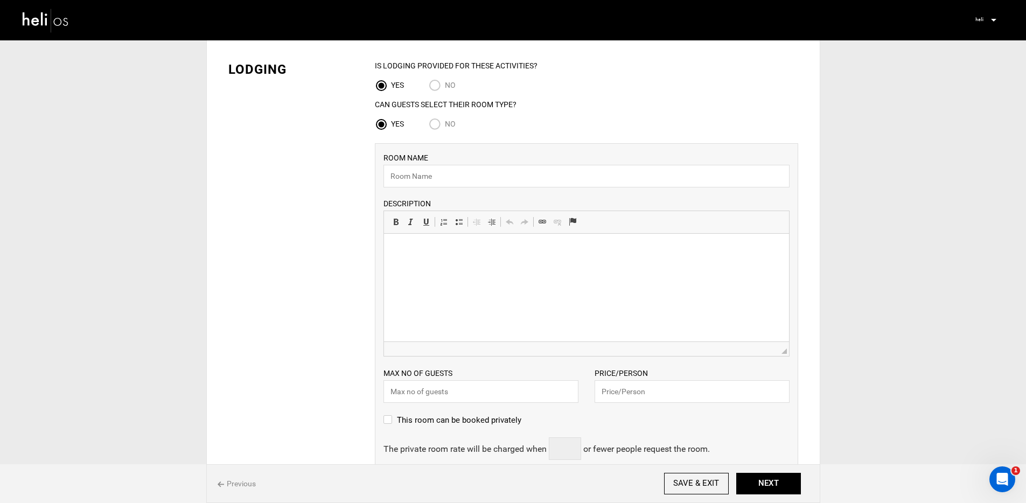
scroll to position [71, 0]
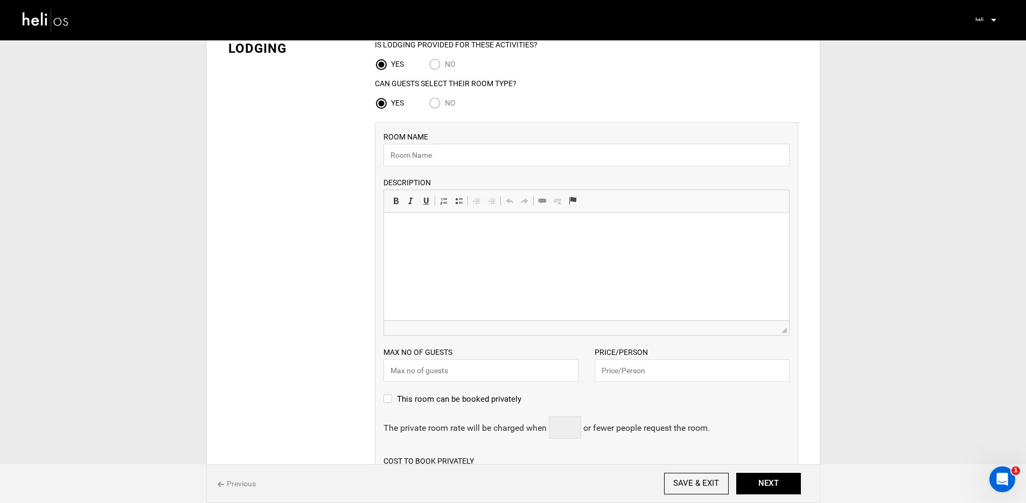
click at [467, 162] on input "text" at bounding box center [586, 155] width 406 height 23
type input "Essence Bungalow"
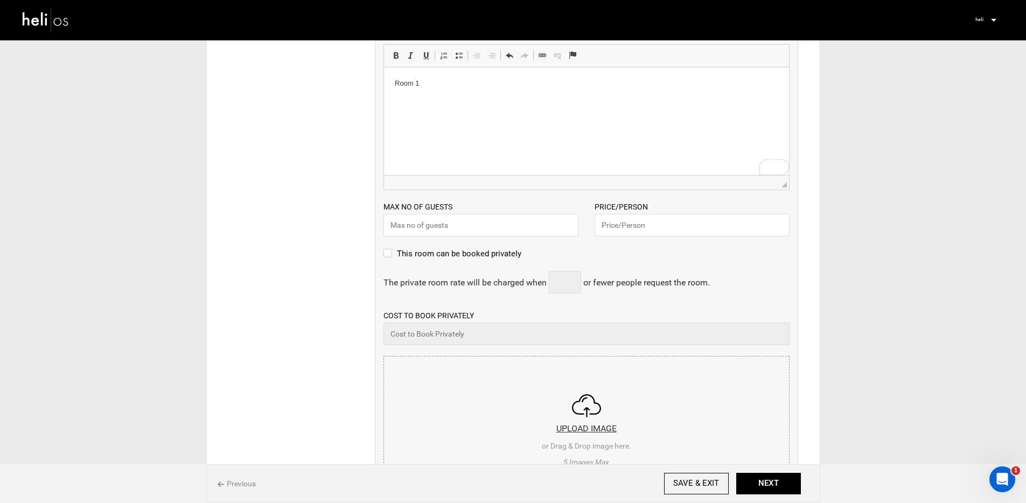
scroll to position [210, 0]
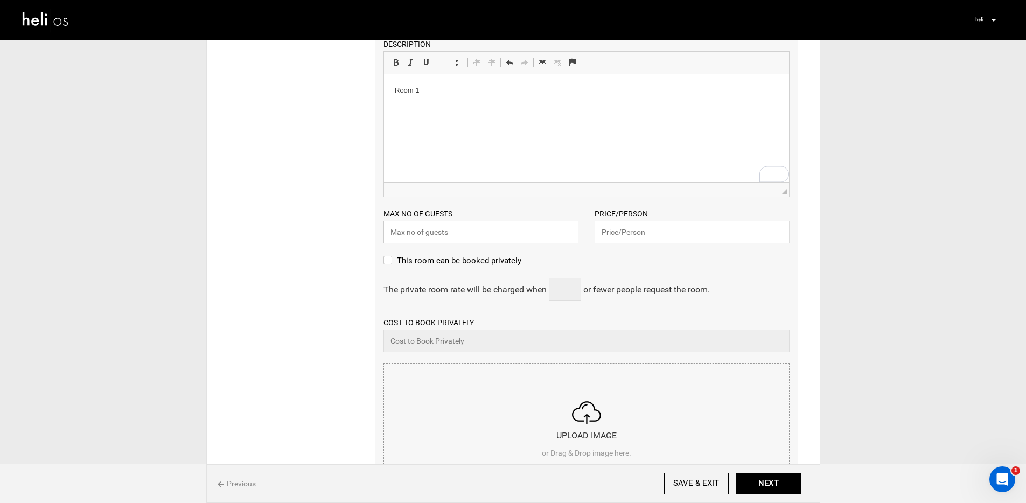
click at [480, 229] on input "text" at bounding box center [480, 232] width 195 height 23
type input "2"
click at [613, 227] on input "text" at bounding box center [692, 232] width 195 height 23
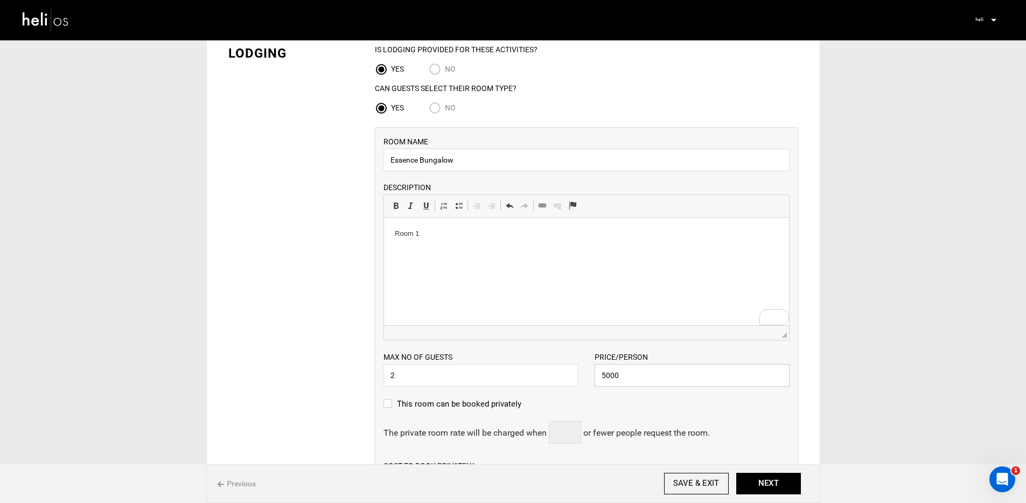
scroll to position [0, 0]
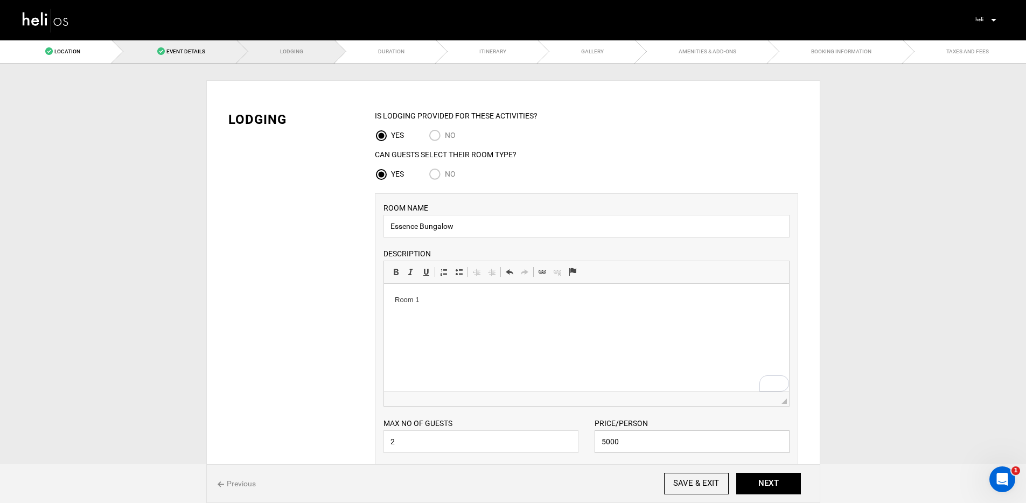
type input "5000"
click at [173, 50] on span "Event Details" at bounding box center [185, 51] width 39 height 6
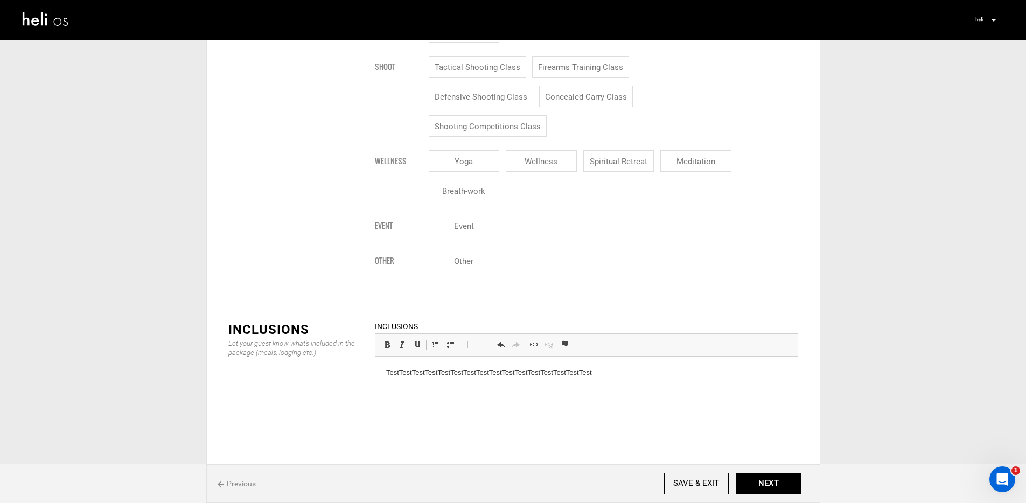
scroll to position [1298, 0]
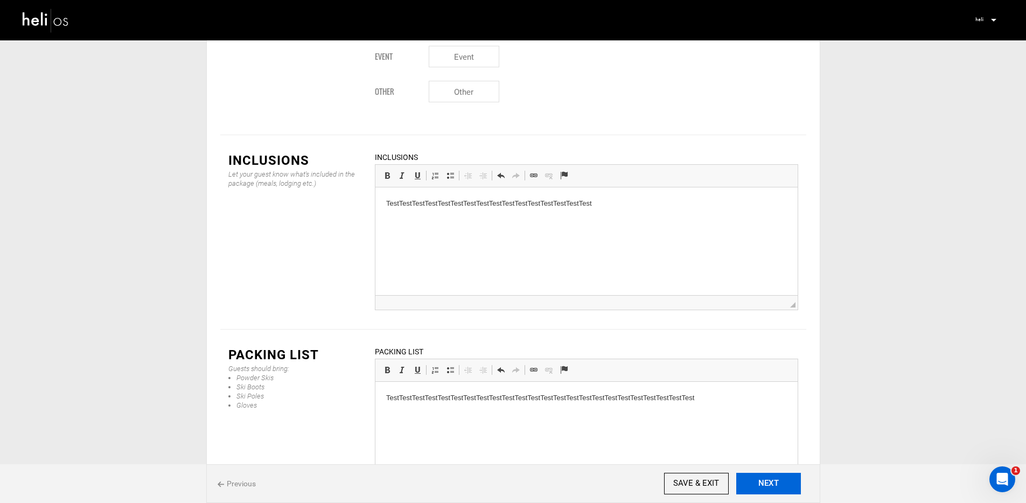
click at [784, 482] on button "NEXT" at bounding box center [768, 484] width 65 height 22
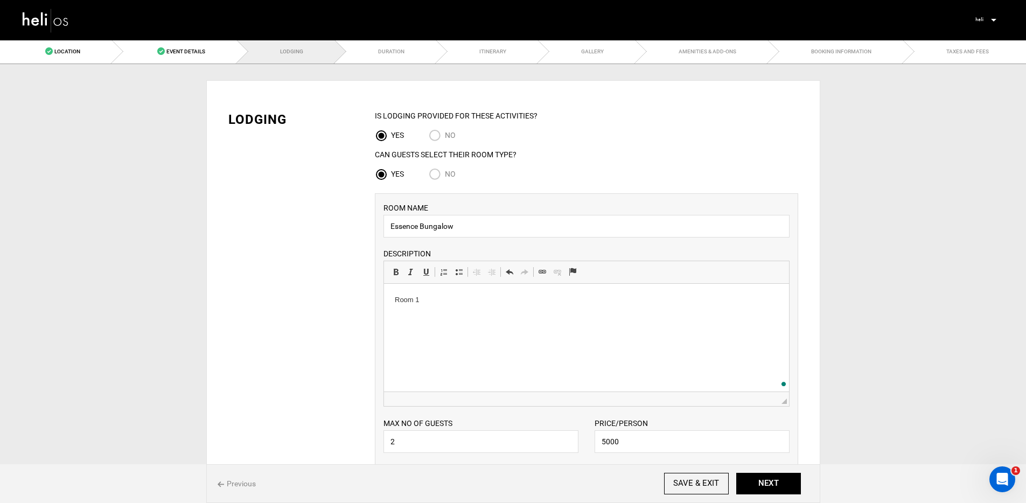
click at [283, 224] on div "Lodging IS Lodging Provided for These activities? YES NO Can Guests Select Thei…" at bounding box center [513, 448] width 586 height 709
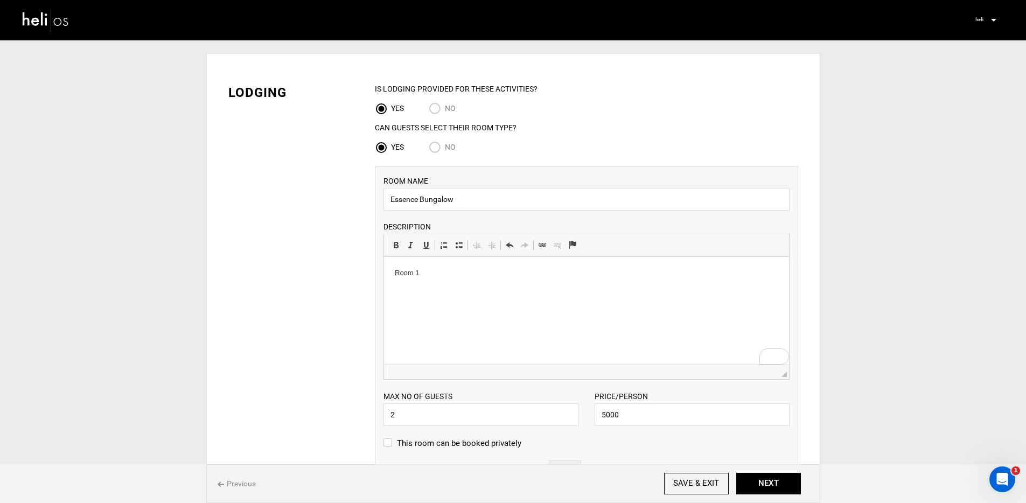
click at [403, 284] on html "Room 1" at bounding box center [585, 273] width 405 height 33
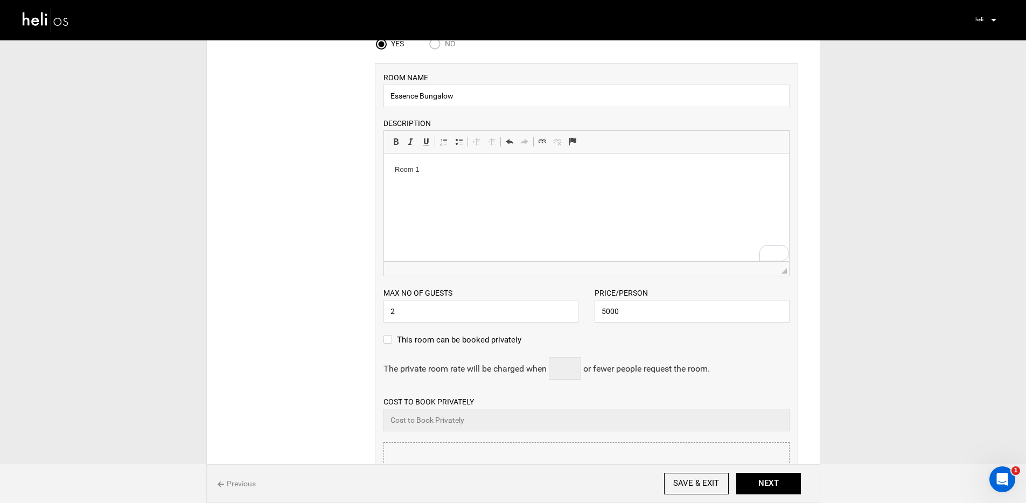
scroll to position [186, 0]
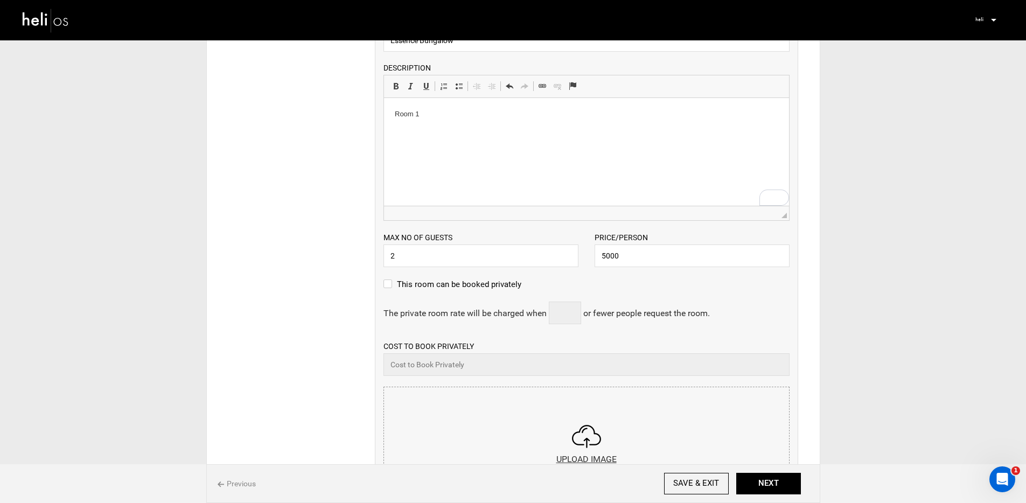
click at [434, 289] on label "This room can be booked privately" at bounding box center [452, 284] width 138 height 13
click at [390, 289] on input "This room can be booked privately" at bounding box center [386, 290] width 7 height 24
checkbox input "true"
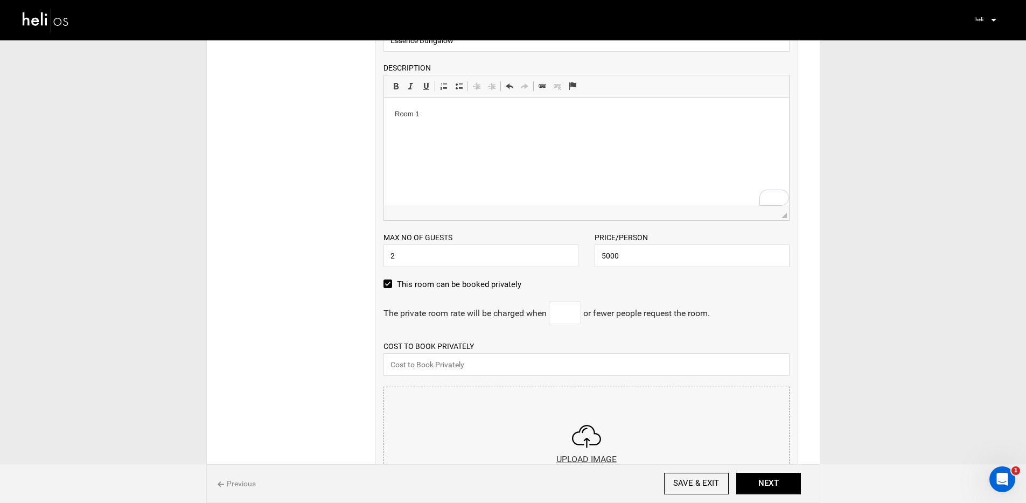
scroll to position [200, 0]
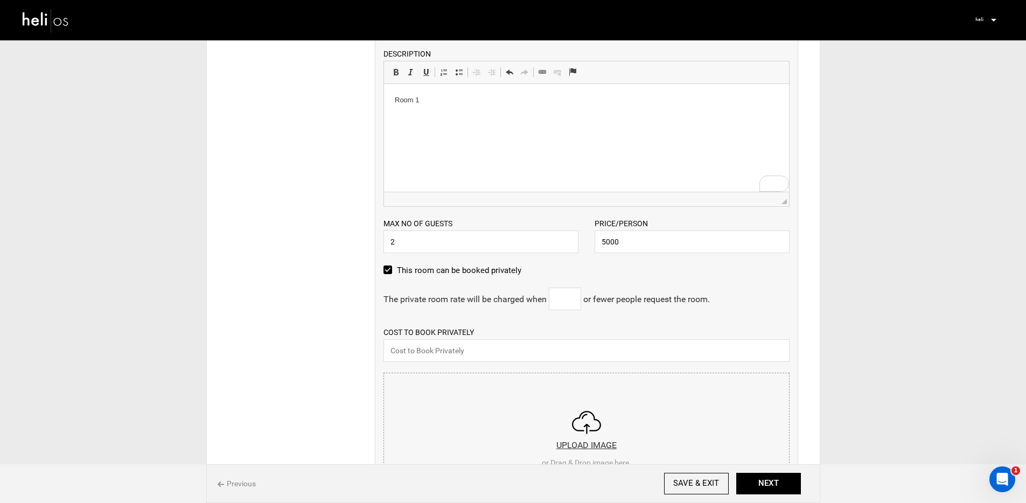
click at [586, 302] on span "or fewer people request the room." at bounding box center [646, 299] width 127 height 10
click at [580, 302] on input "text" at bounding box center [565, 299] width 32 height 23
type input "1"
click at [469, 350] on input "text" at bounding box center [586, 350] width 406 height 23
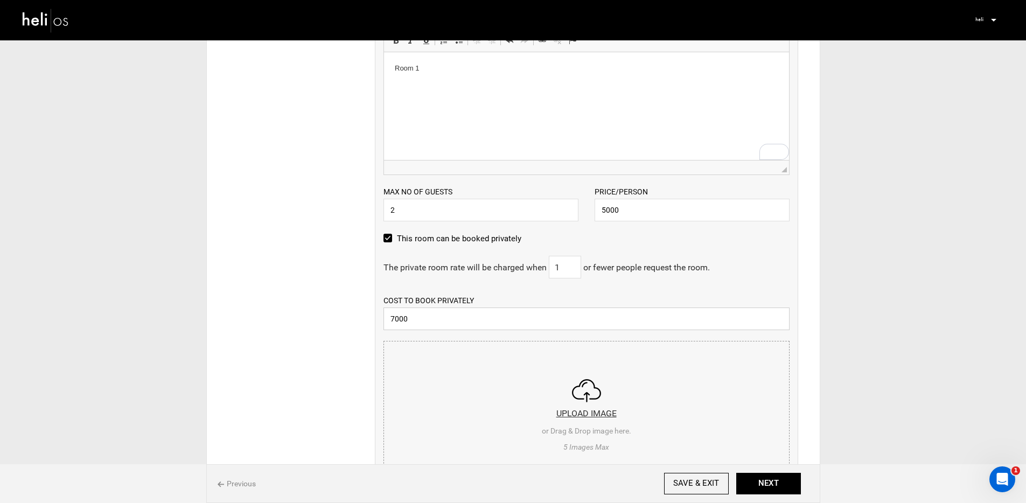
scroll to position [393, 0]
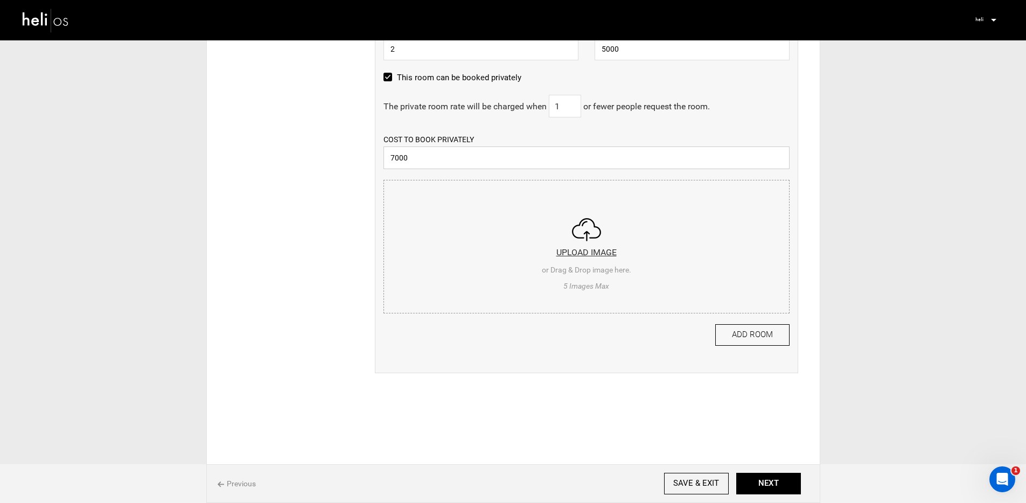
type input "7000"
click at [544, 285] on input "file" at bounding box center [586, 244] width 405 height 129
type input "C:\fakepath\logo-mustang-powder-250.png"
click at [582, 250] on input "file" at bounding box center [586, 244] width 405 height 129
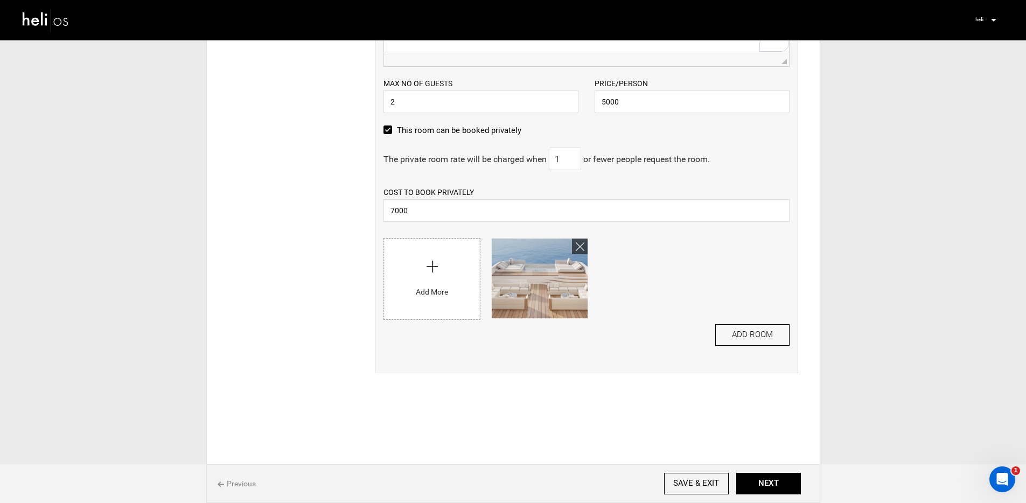
scroll to position [340, 0]
click at [757, 329] on button "ADD ROOM" at bounding box center [752, 335] width 74 height 22
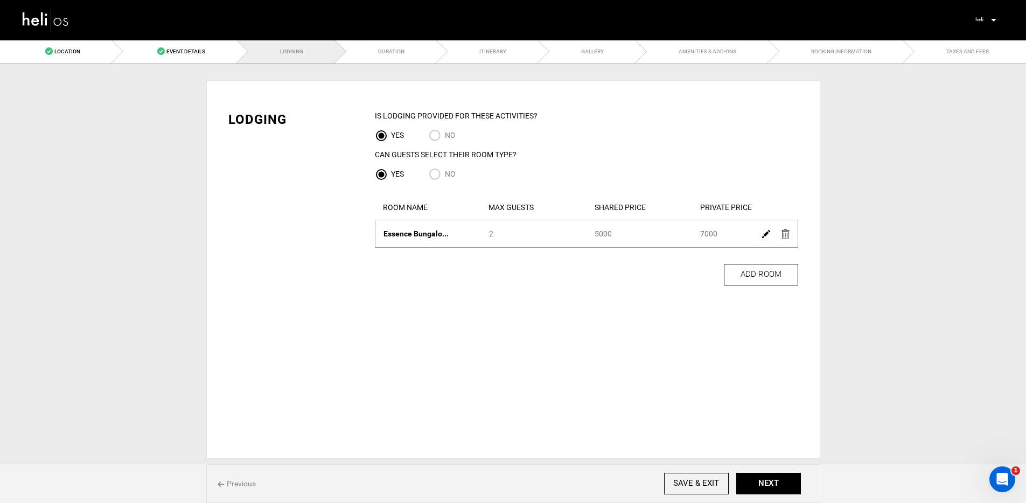
scroll to position [0, 0]
click at [783, 480] on button "NEXT" at bounding box center [772, 484] width 65 height 22
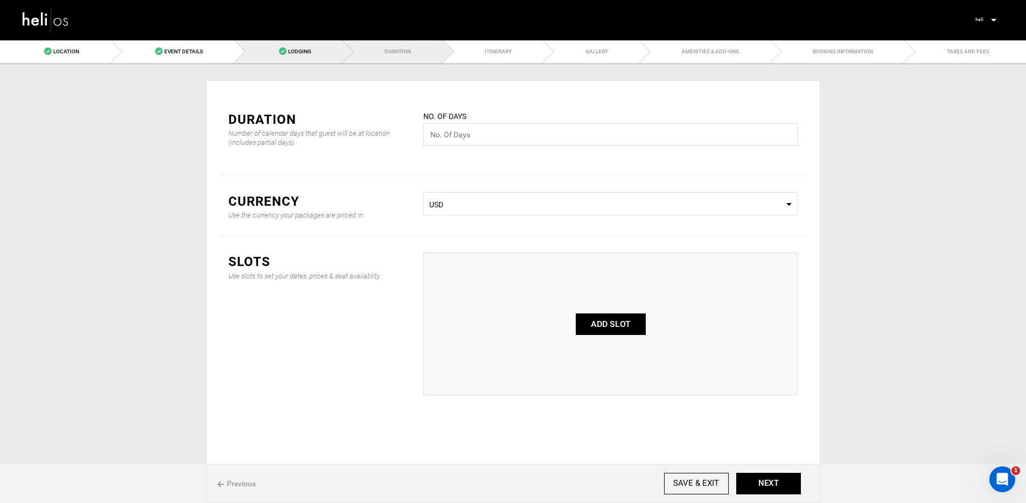
click at [312, 52] on link "Lodging" at bounding box center [288, 51] width 108 height 24
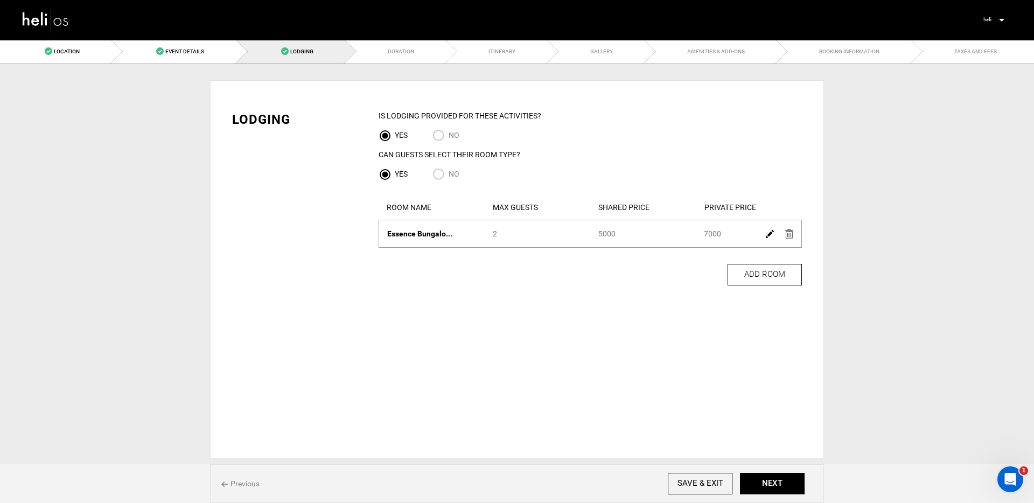
click at [769, 233] on img at bounding box center [770, 234] width 8 height 8
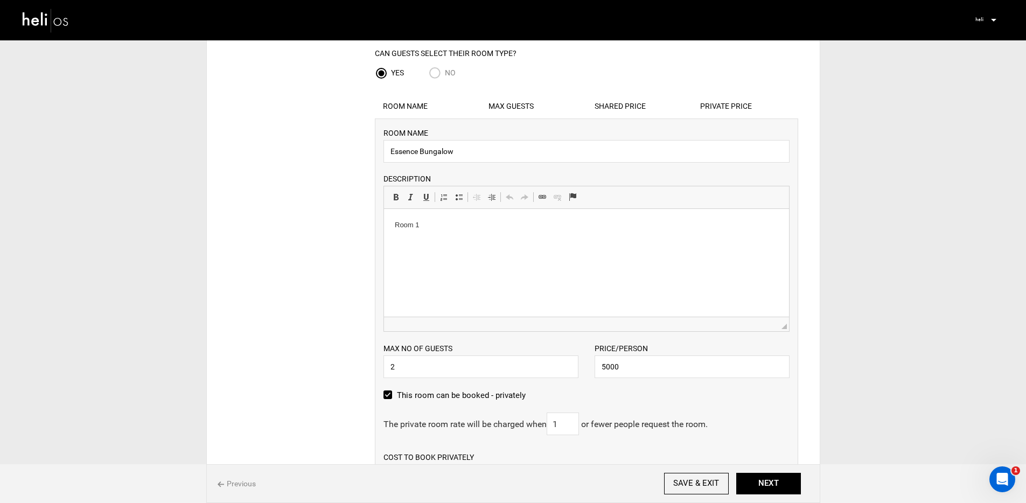
scroll to position [185, 0]
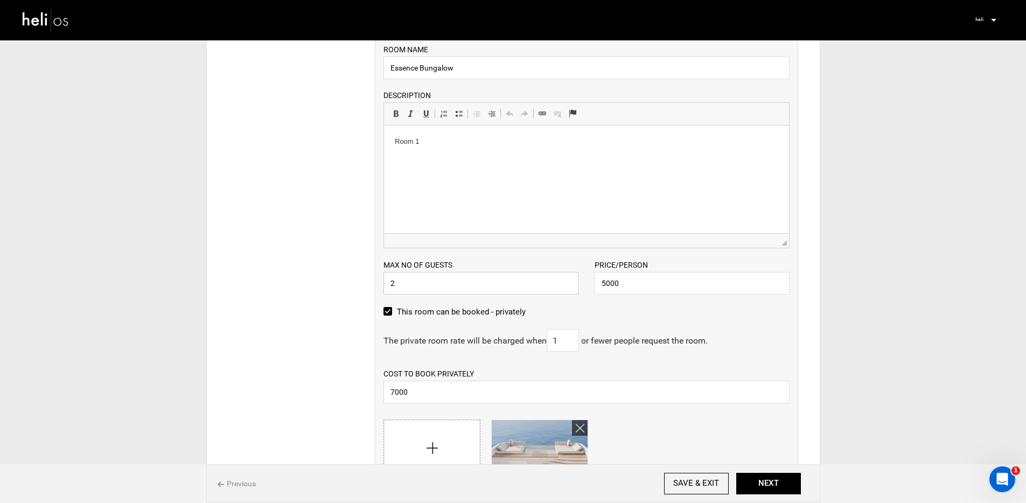
click at [454, 278] on input "2" at bounding box center [480, 283] width 195 height 23
type input "4"
type input "2"
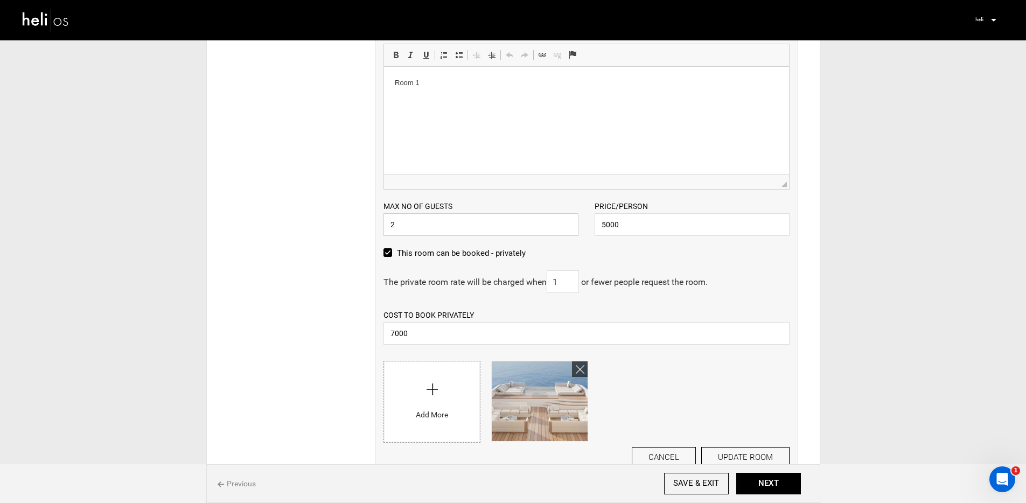
scroll to position [274, 0]
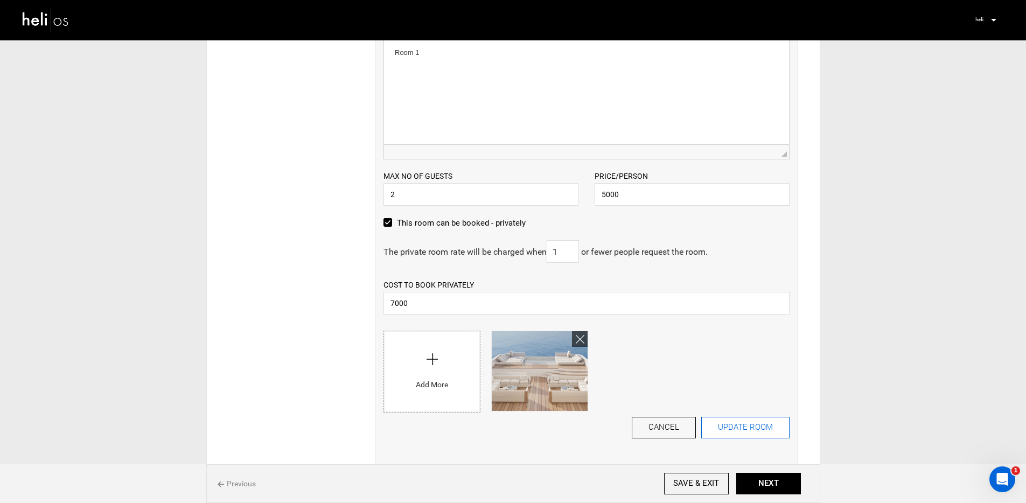
click at [736, 421] on button "UPDATE ROOM" at bounding box center [745, 428] width 88 height 22
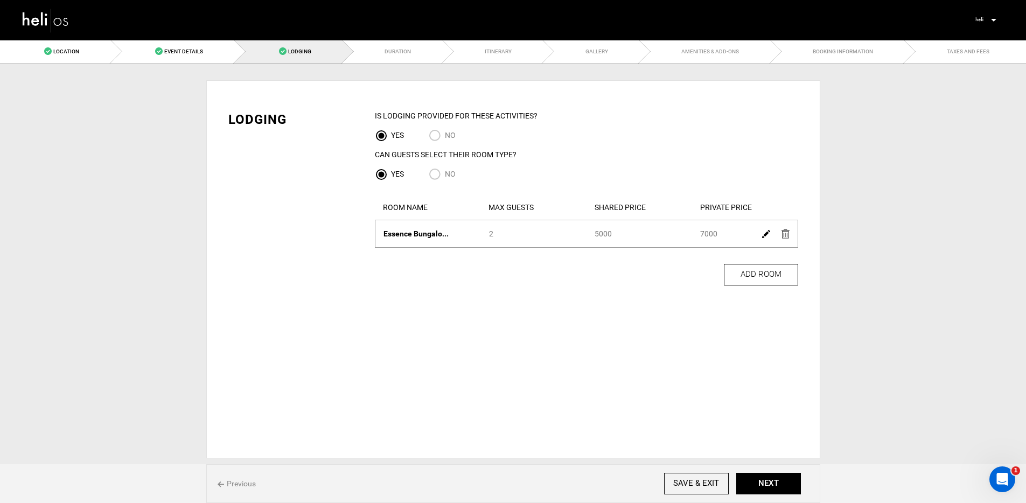
scroll to position [0, 0]
click at [766, 236] on img at bounding box center [770, 234] width 8 height 8
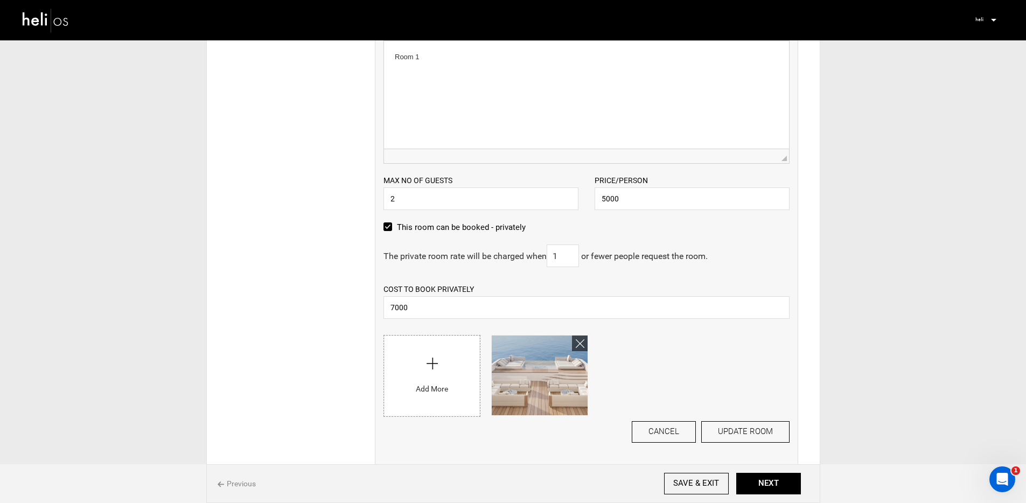
scroll to position [308, 0]
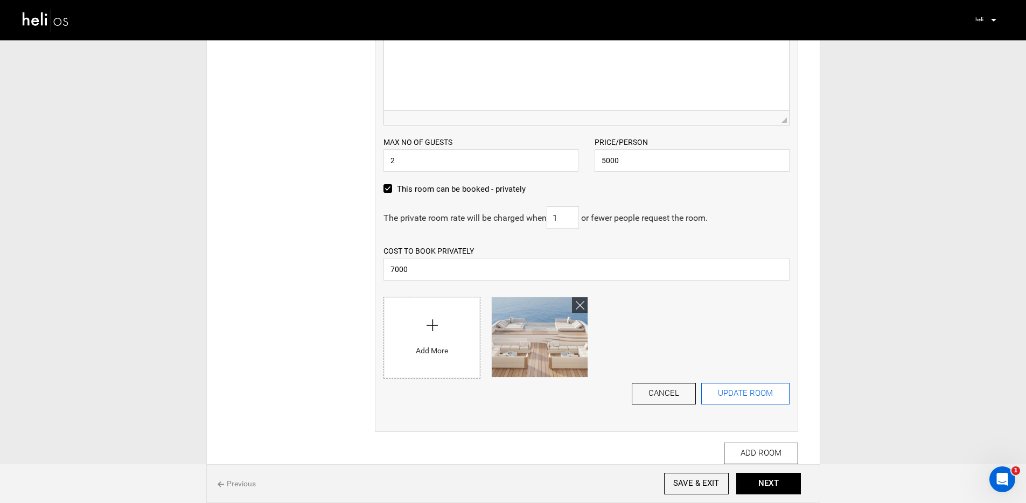
click at [732, 386] on button "UPDATE ROOM" at bounding box center [745, 394] width 88 height 22
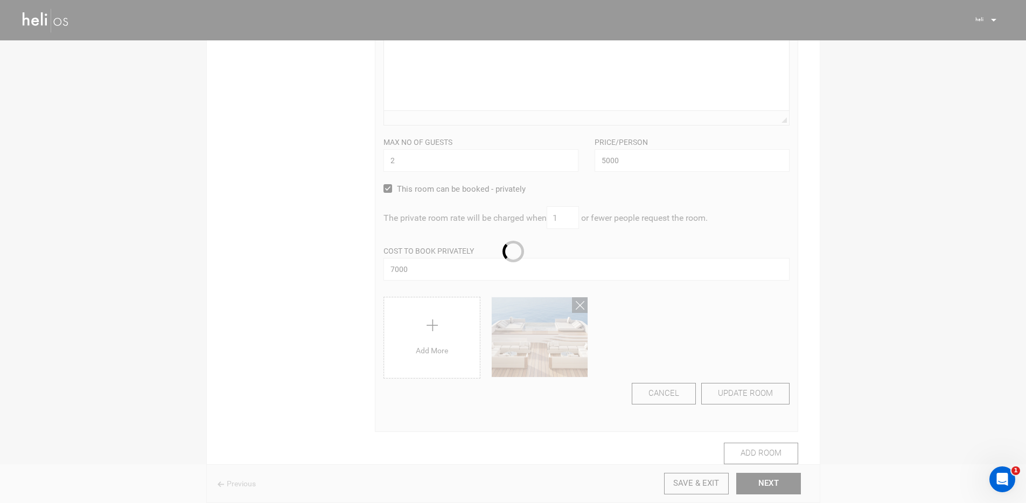
scroll to position [0, 0]
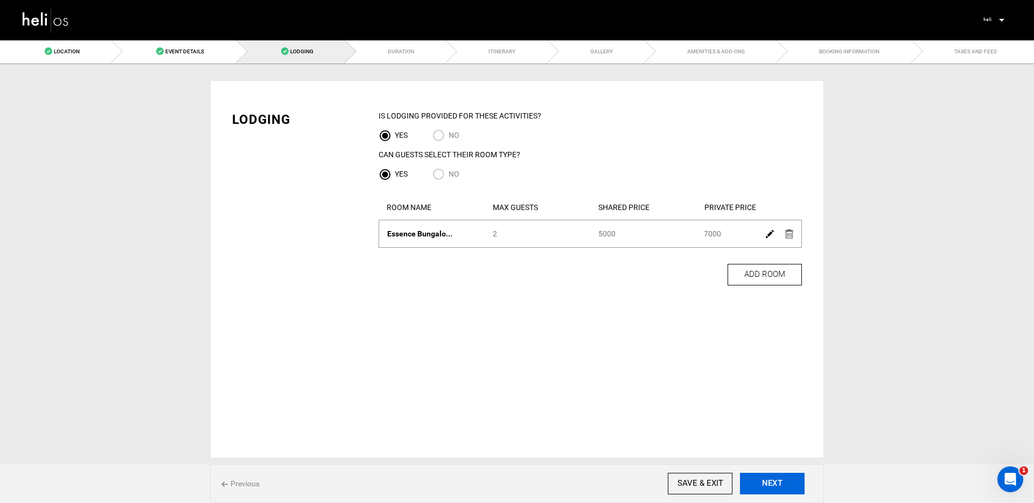
click at [769, 481] on button "NEXT" at bounding box center [772, 484] width 65 height 22
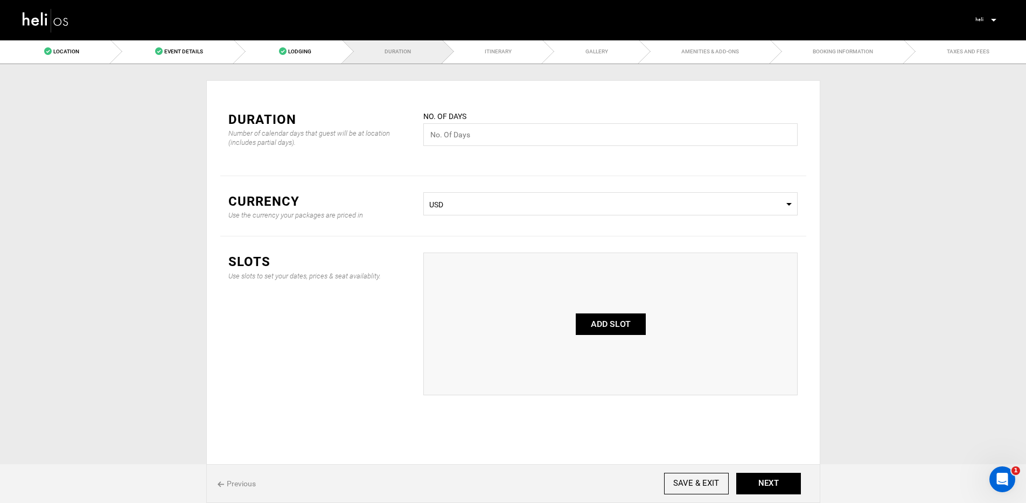
drag, startPoint x: 238, startPoint y: 479, endPoint x: 341, endPoint y: 280, distance: 224.7
click at [238, 479] on span "Previous" at bounding box center [237, 483] width 38 height 11
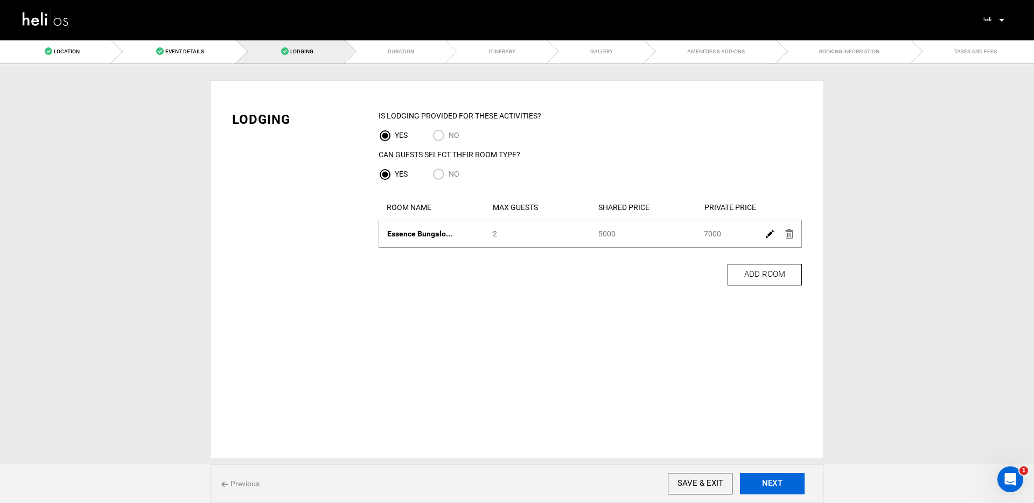
click at [766, 493] on button "NEXT" at bounding box center [772, 484] width 65 height 22
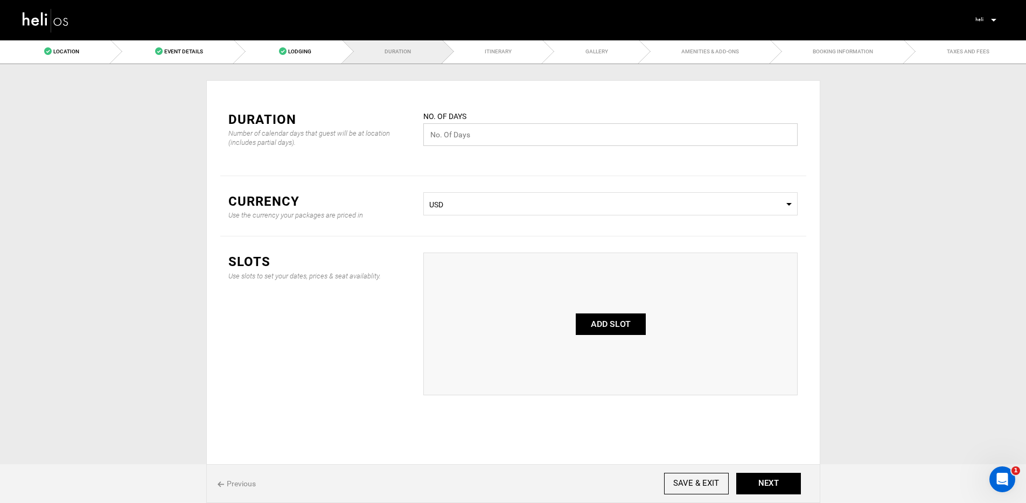
click at [495, 140] on input "text" at bounding box center [610, 134] width 374 height 23
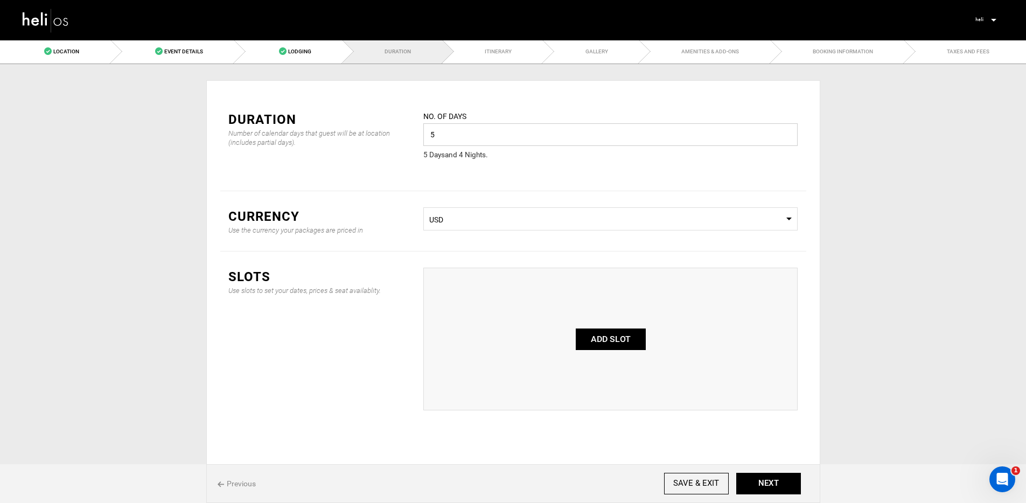
type input "5"
click at [467, 165] on div "No. of days 5 Please enter a valid value. 5 Day s and 4 Night s ." at bounding box center [610, 142] width 390 height 64
click at [466, 156] on span "5 Day s and 4 Night s ." at bounding box center [455, 154] width 65 height 9
click at [467, 161] on div "No. of days 5 Please enter a valid value. 5 Day s and 4 Night s ." at bounding box center [610, 142] width 390 height 64
click at [467, 156] on span "5 Day s and 4 Night s ." at bounding box center [455, 154] width 65 height 9
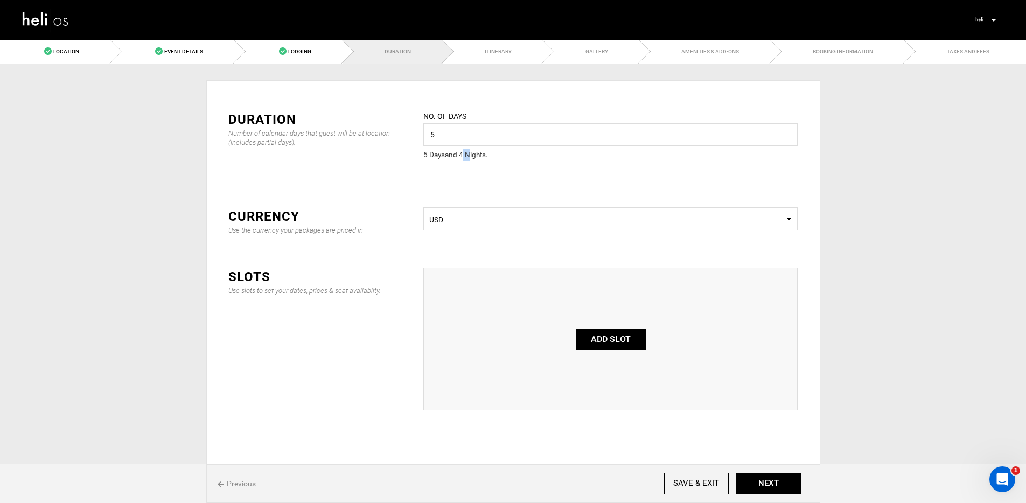
click at [462, 153] on span "5 Day s and 4 Night s ." at bounding box center [455, 154] width 65 height 9
click at [462, 167] on div "No. of days 5 Please enter a valid value. 5 Day s and 4 Night s ." at bounding box center [610, 142] width 390 height 64
drag, startPoint x: 461, startPoint y: 153, endPoint x: 476, endPoint y: 155, distance: 15.2
click at [476, 155] on span "5 Day s and 4 Night s ." at bounding box center [455, 154] width 65 height 9
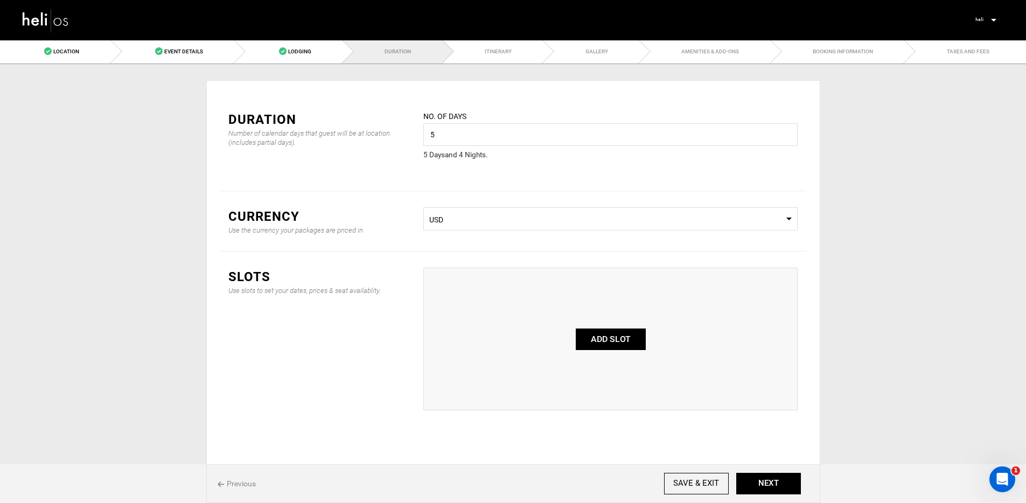
click at [478, 166] on div "No. of days 5 Please enter a valid value. 5 Day s and 4 Night s ." at bounding box center [610, 142] width 390 height 64
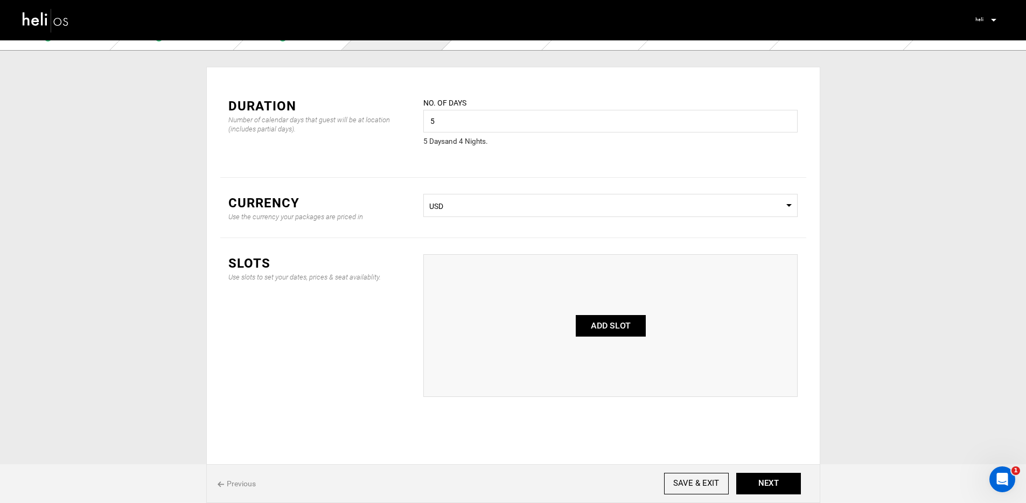
scroll to position [16, 0]
click at [617, 326] on button "ADD SLOT" at bounding box center [611, 324] width 70 height 22
type input "0"
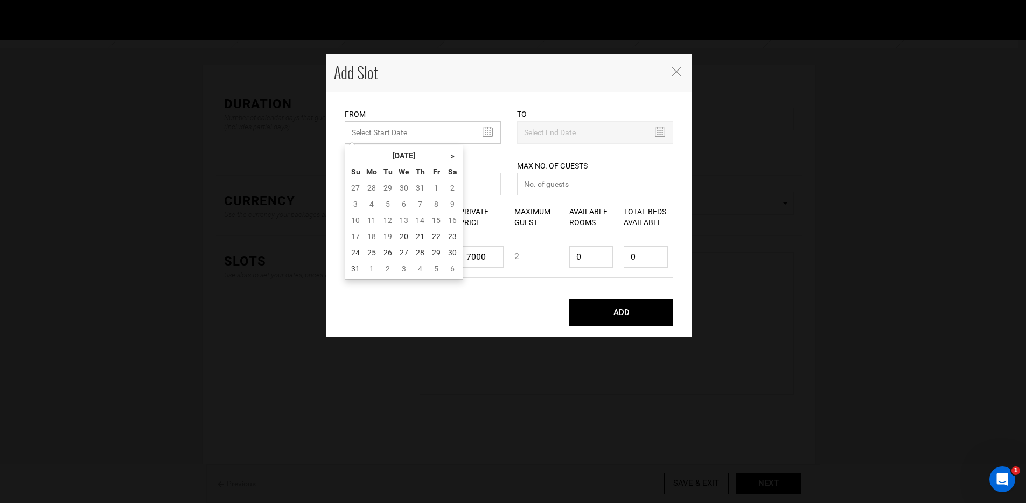
click at [414, 134] on input "MINIMUM NUMBER OF NIGHTS" at bounding box center [423, 132] width 156 height 23
click at [449, 160] on th "»" at bounding box center [452, 156] width 16 height 16
click at [428, 196] on table "« October 2025 » Su Mo Tu We Th Fr Sa 28 29 30 1 2 3 4 5 6 7 8 9 10 11 12 13 14…" at bounding box center [403, 212] width 113 height 129
click at [425, 200] on td "9" at bounding box center [420, 204] width 16 height 16
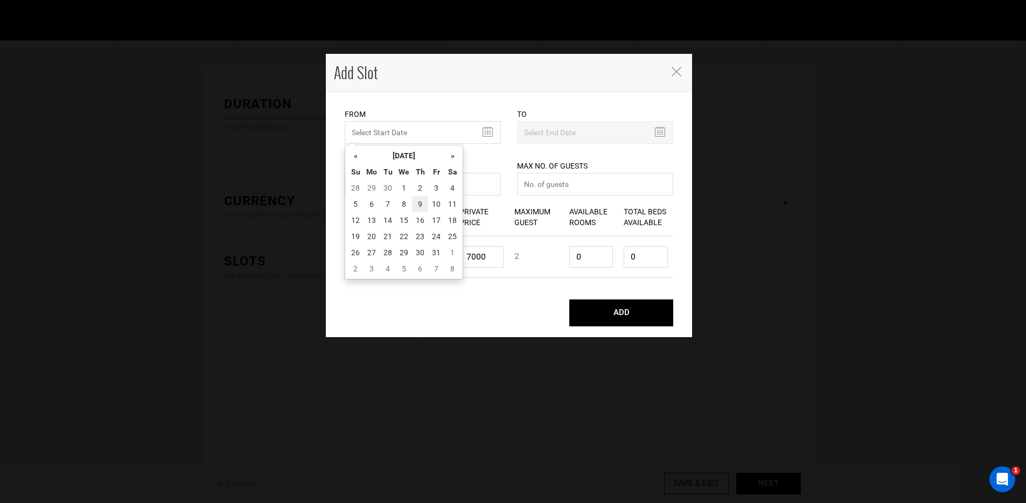
type input "[DATE]"
type input "10/13/2025"
click at [418, 186] on input "0" at bounding box center [423, 184] width 156 height 23
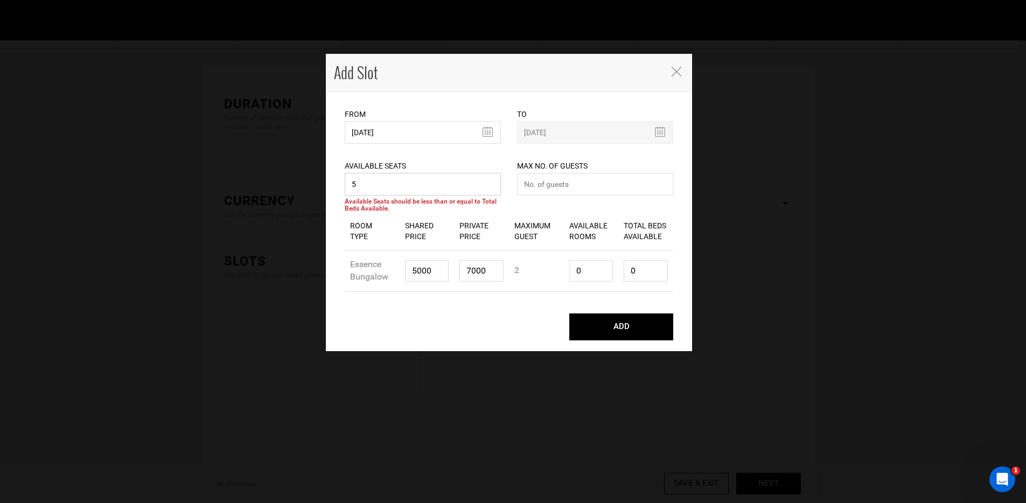
type input "5"
click at [589, 185] on input "number" at bounding box center [595, 184] width 156 height 23
type input "25"
click at [577, 264] on input "0" at bounding box center [591, 271] width 44 height 22
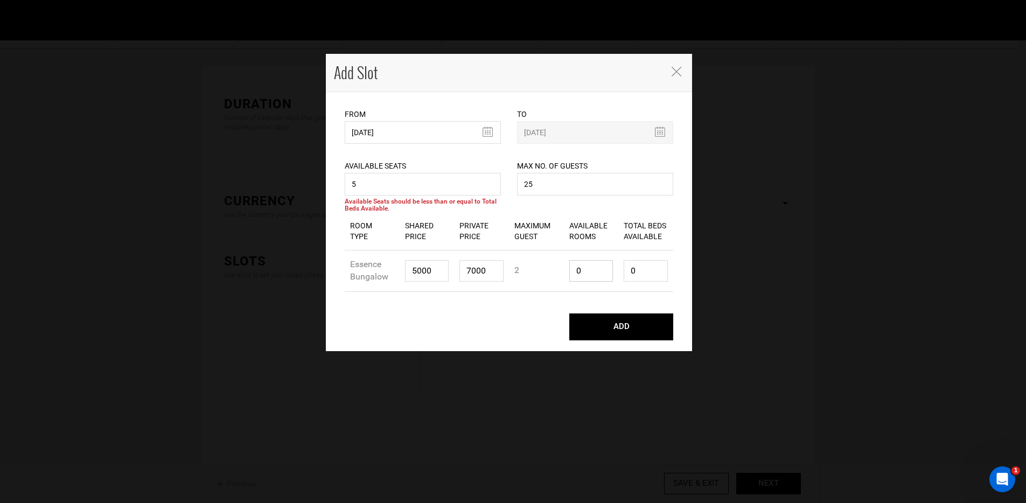
type input "4"
type input "8"
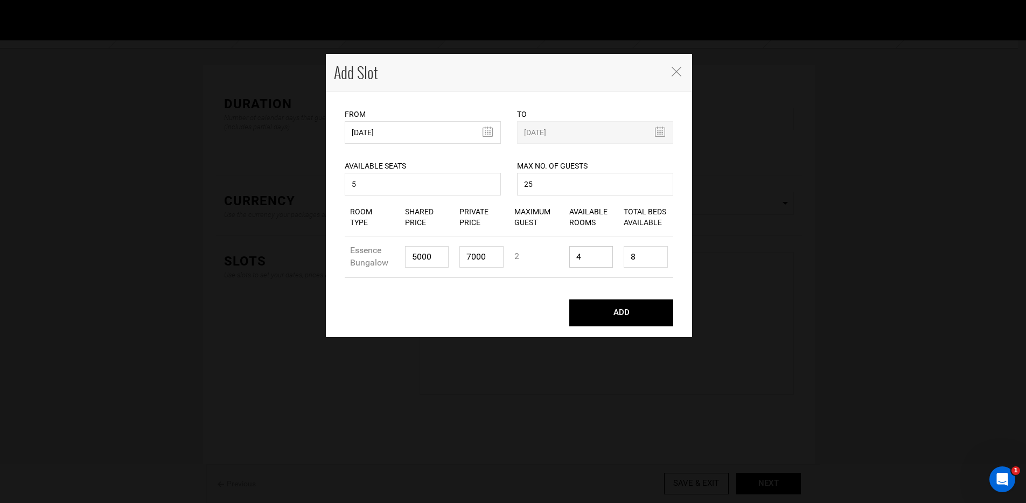
type input "4"
click at [638, 257] on input "8" at bounding box center [646, 257] width 44 height 22
click at [376, 189] on input "5" at bounding box center [423, 184] width 156 height 23
click at [615, 311] on button "ADD" at bounding box center [621, 312] width 104 height 27
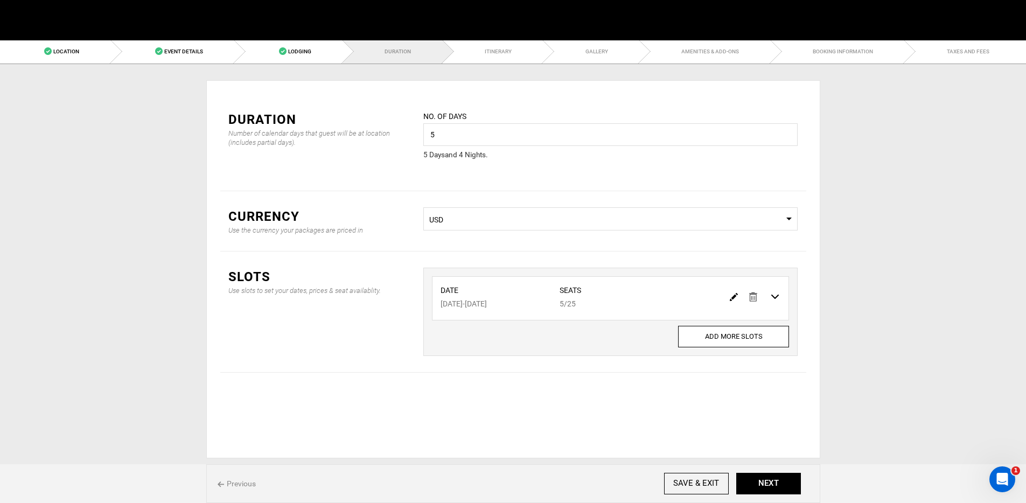
scroll to position [0, 0]
click at [770, 479] on button "NEXT" at bounding box center [772, 484] width 65 height 22
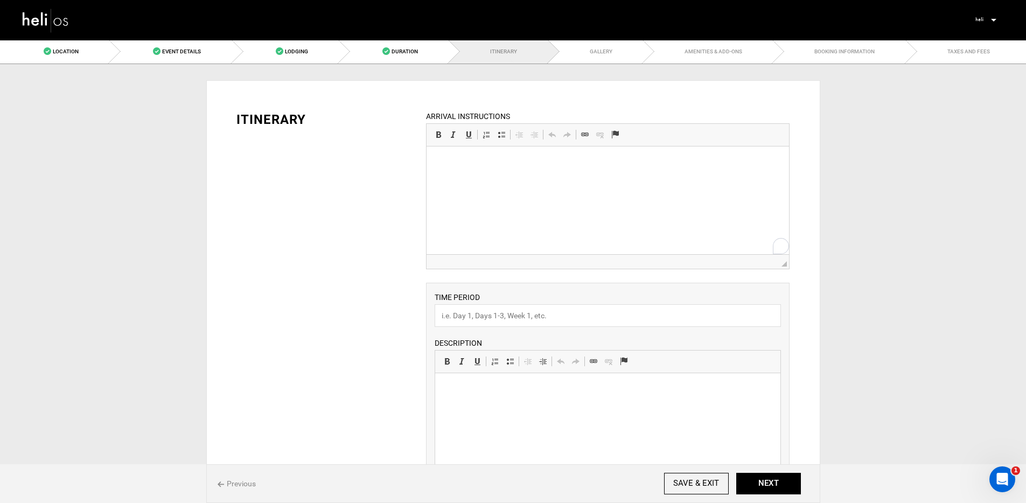
click at [636, 179] on html at bounding box center [608, 162] width 362 height 33
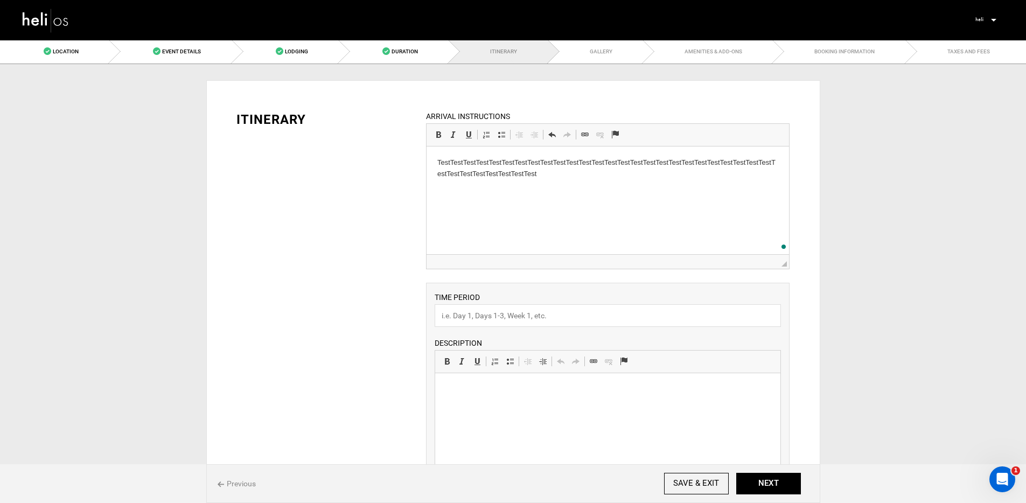
scroll to position [86, 0]
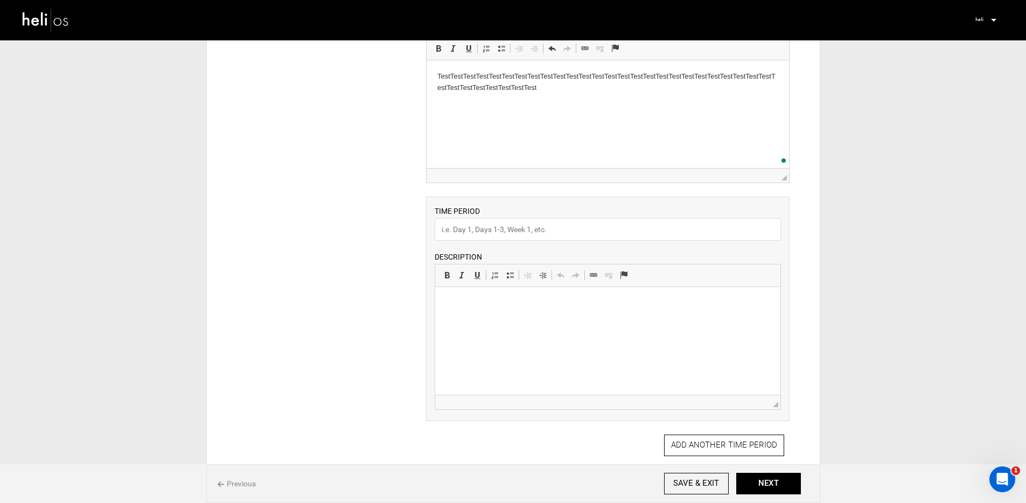
click at [603, 240] on div "TIME PERIOD DESCRIPTION Rich Text Editor, editor11 Editor toolbars Basic Styles…" at bounding box center [608, 309] width 364 height 225
click at [603, 238] on input "text" at bounding box center [608, 229] width 346 height 23
paste input "Test"
type input "Test"
click at [638, 320] on html at bounding box center [607, 303] width 345 height 33
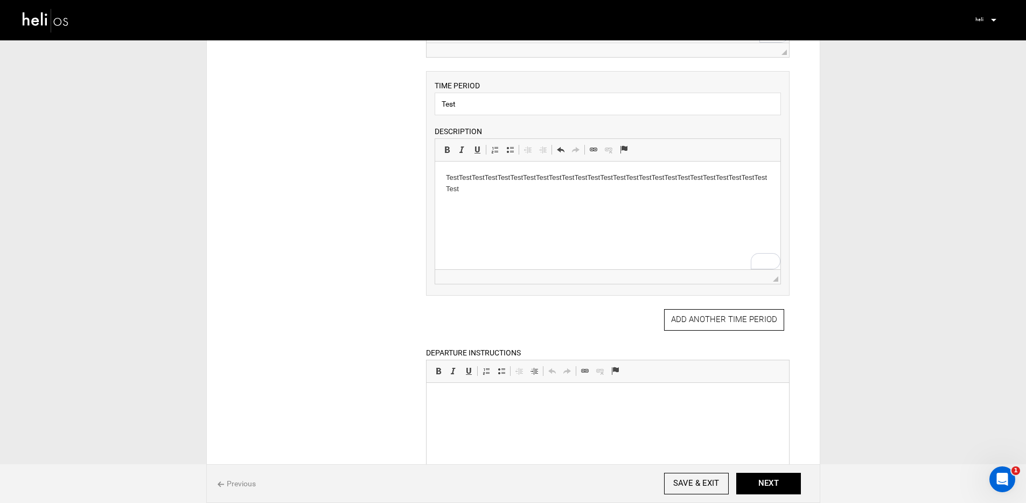
scroll to position [317, 0]
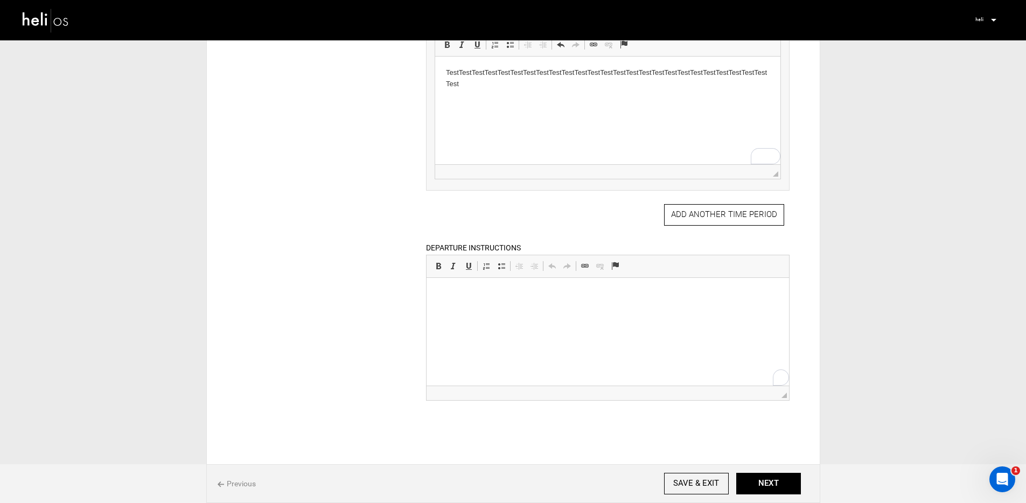
click at [551, 311] on html at bounding box center [608, 294] width 362 height 33
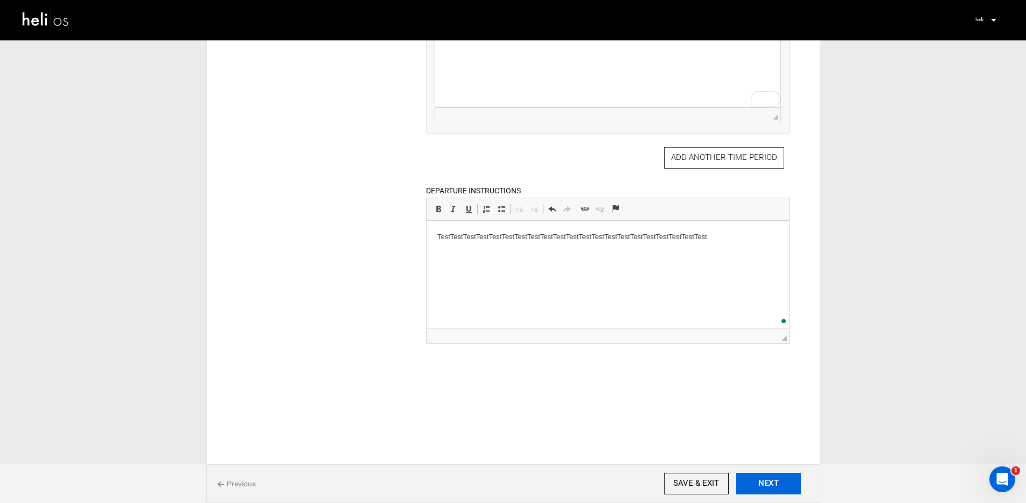
click at [788, 484] on button "NEXT" at bounding box center [768, 484] width 65 height 22
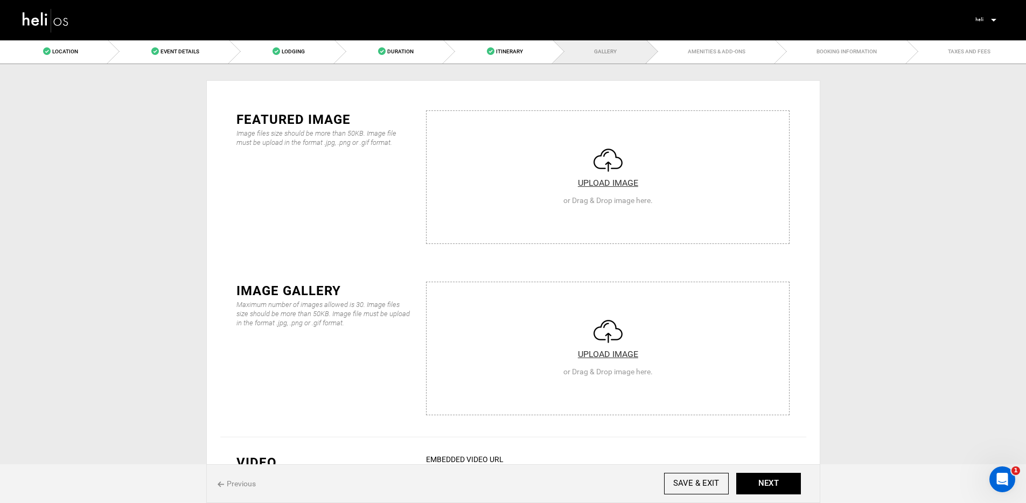
click at [250, 483] on span "Previous" at bounding box center [237, 483] width 38 height 11
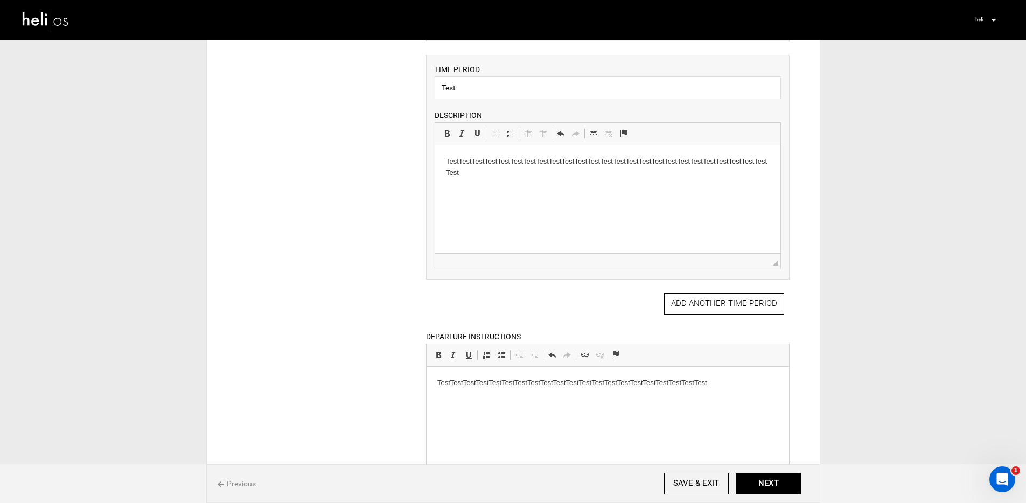
scroll to position [283, 0]
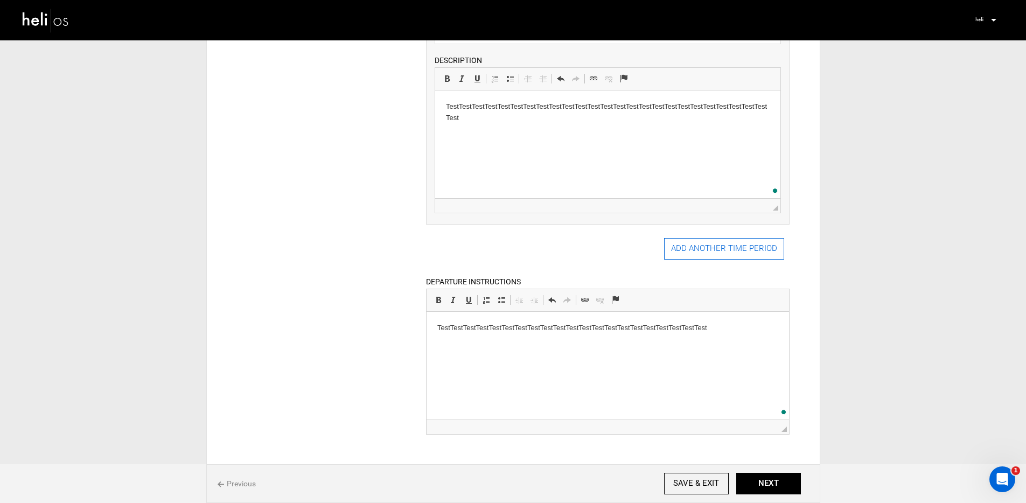
click at [727, 255] on button "ADD ANOTHER TIME PERIOD" at bounding box center [724, 249] width 120 height 22
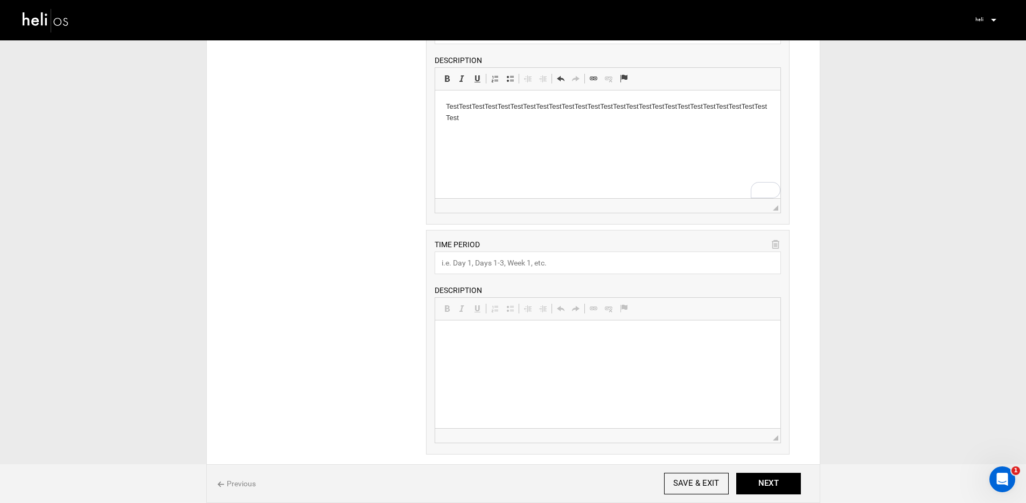
scroll to position [0, 0]
click at [548, 275] on div "TIME PERIOD DESCRIPTION Rich Text Editor, editor24 Editor toolbars Basic Styles…" at bounding box center [608, 342] width 364 height 225
click at [548, 268] on input "text" at bounding box center [608, 263] width 346 height 23
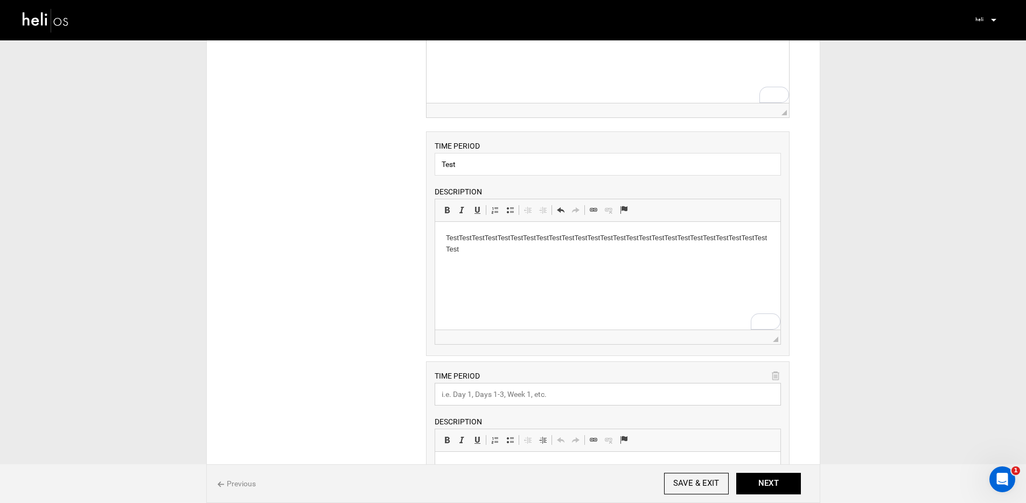
scroll to position [125, 0]
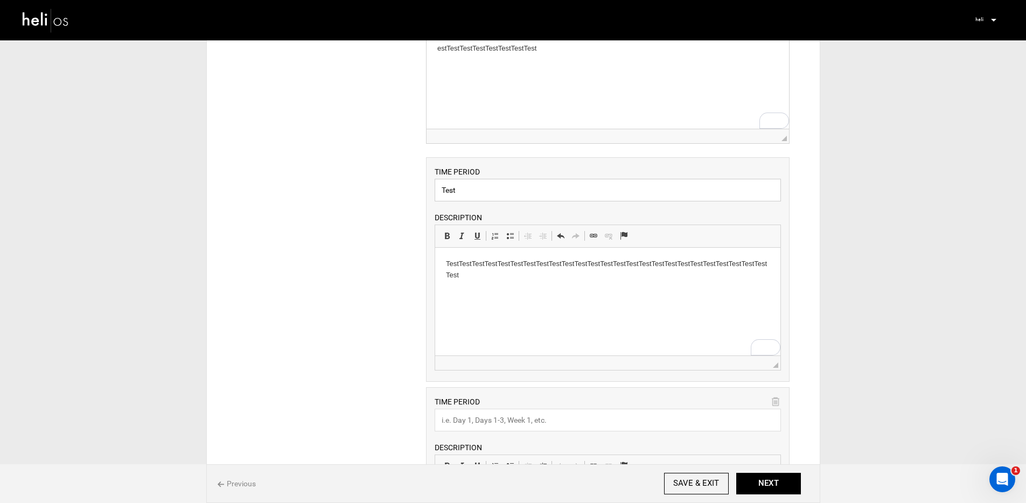
click at [470, 185] on input "Test" at bounding box center [608, 190] width 346 height 23
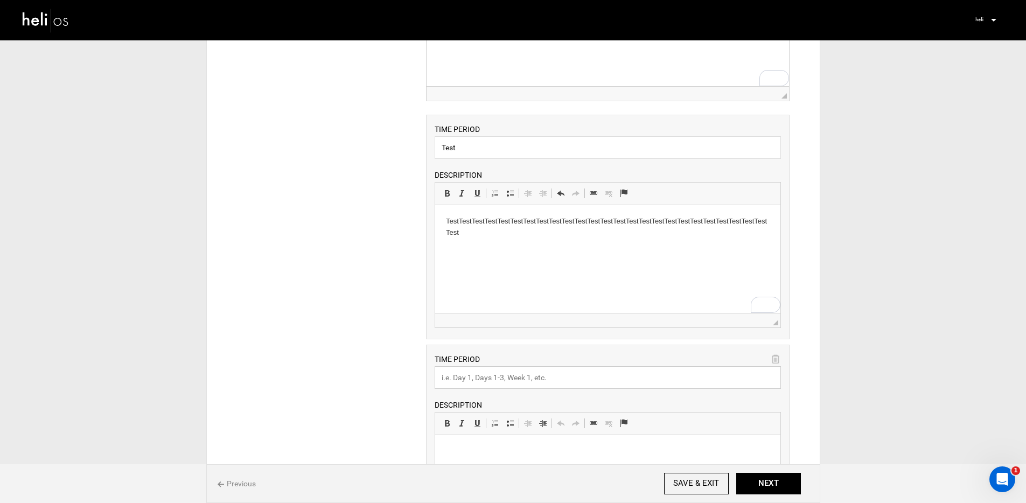
click at [508, 383] on input "text" at bounding box center [608, 377] width 346 height 23
paste input "Test"
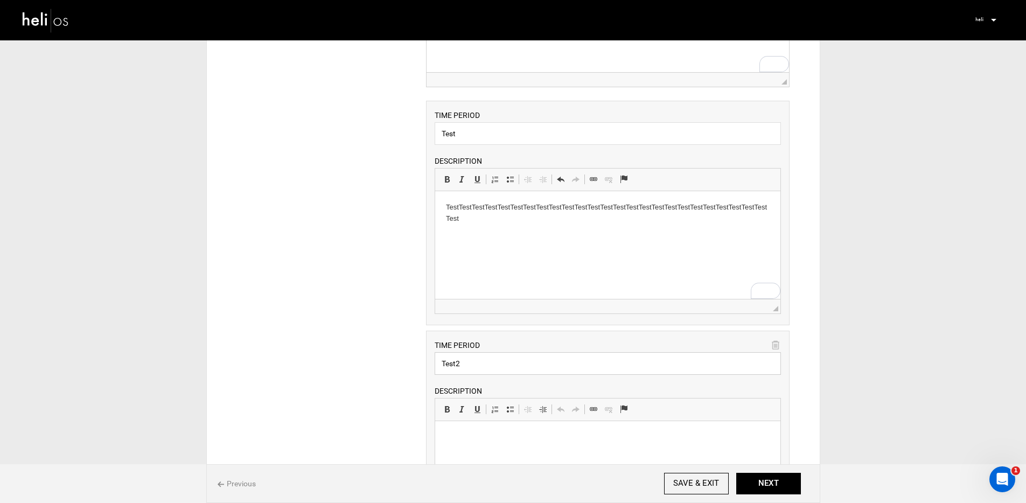
scroll to position [307, 0]
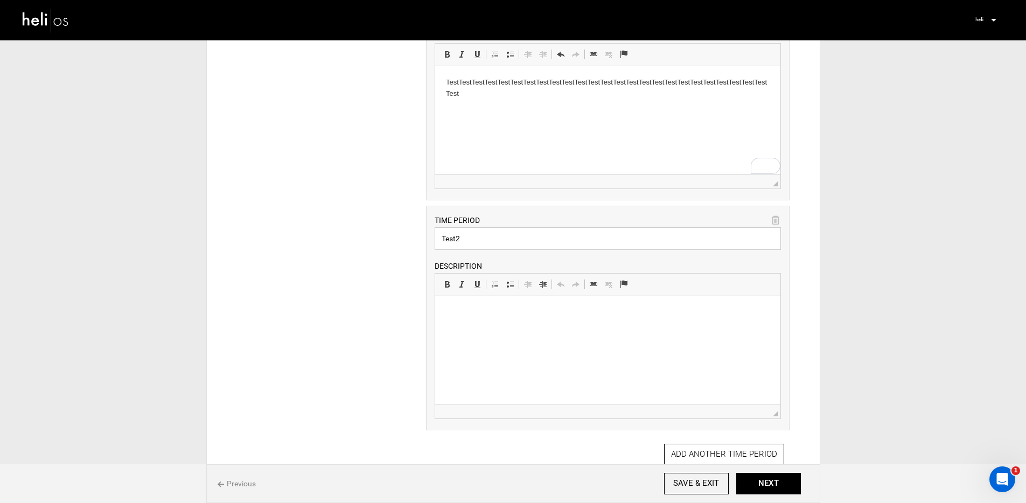
type input "Test2"
click at [508, 329] on html at bounding box center [607, 312] width 345 height 33
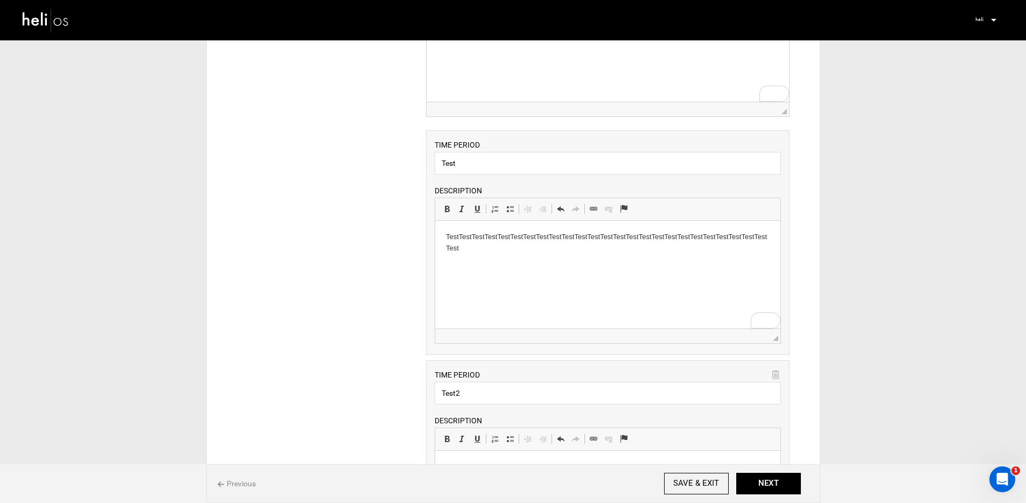
scroll to position [166, 0]
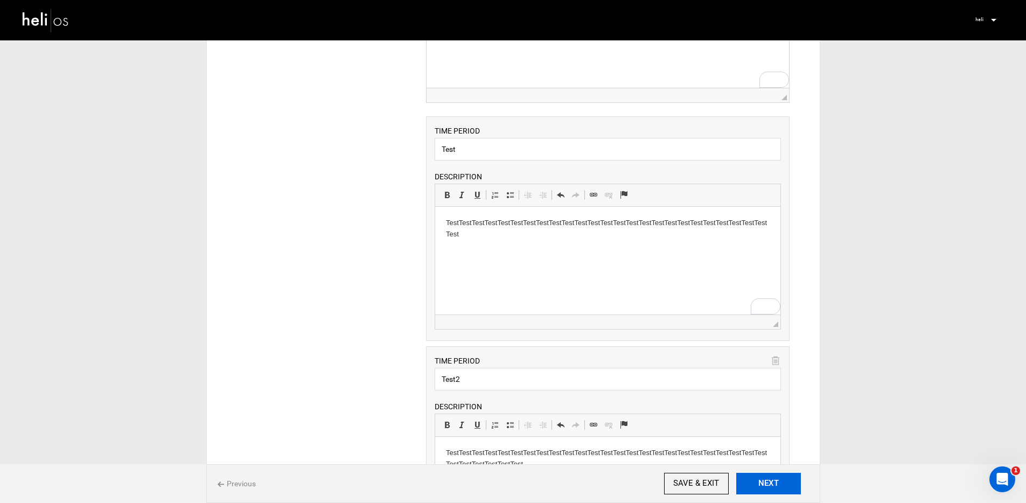
click at [762, 485] on button "NEXT" at bounding box center [768, 484] width 65 height 22
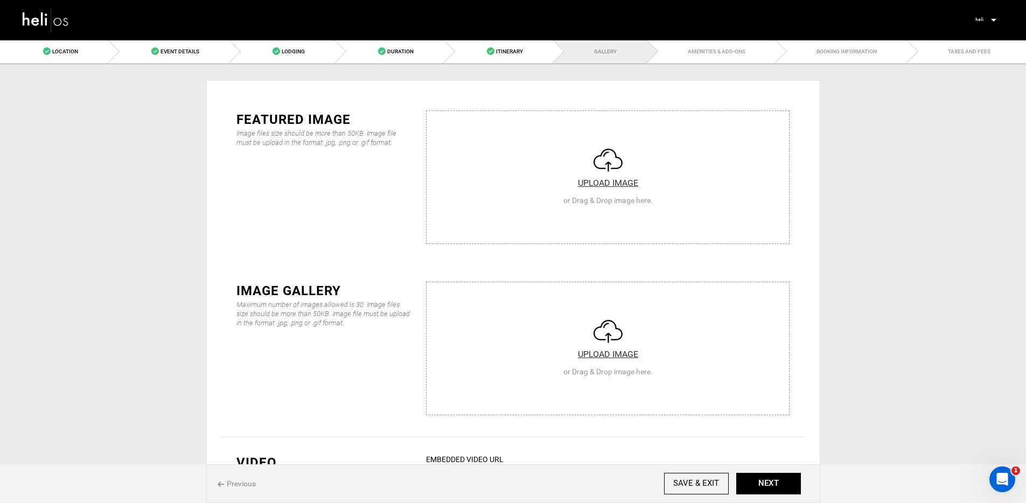
click at [561, 114] on input "file" at bounding box center [608, 175] width 362 height 129
type input "C:\fakepath\AVO 8.jpeg"
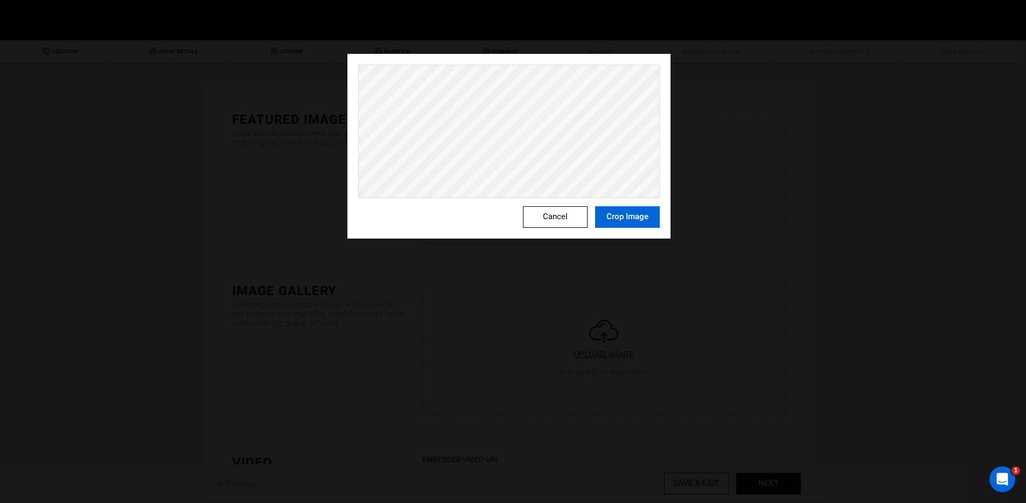
click at [627, 210] on button "Crop Image" at bounding box center [627, 217] width 65 height 22
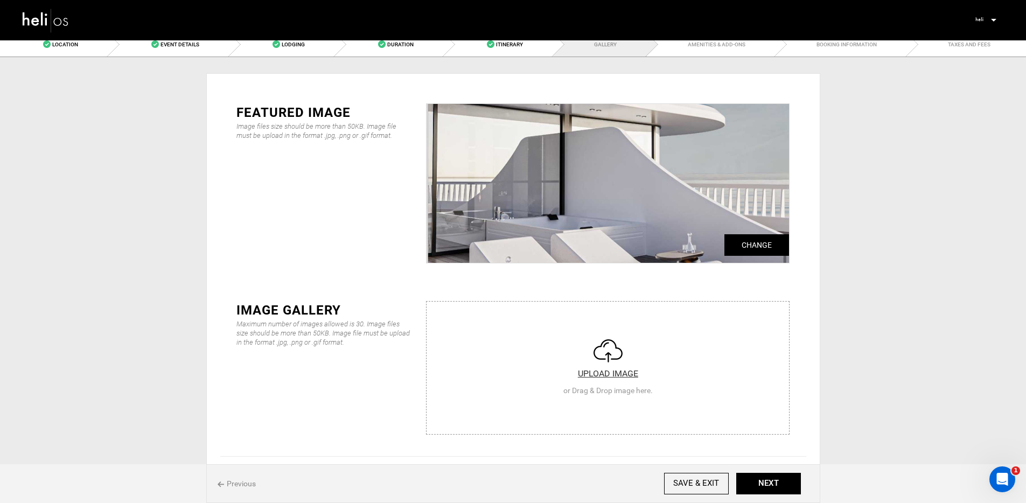
scroll to position [81, 0]
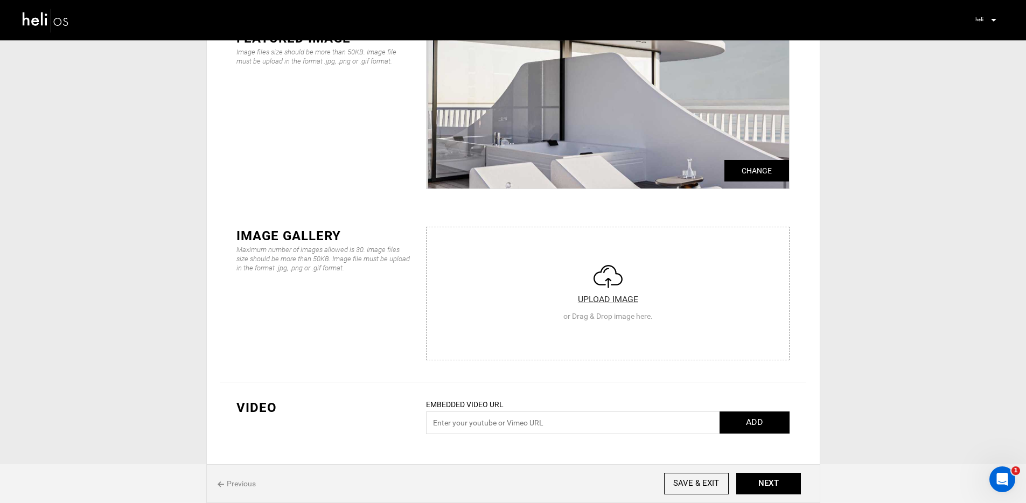
click at [593, 249] on input "file" at bounding box center [608, 291] width 362 height 129
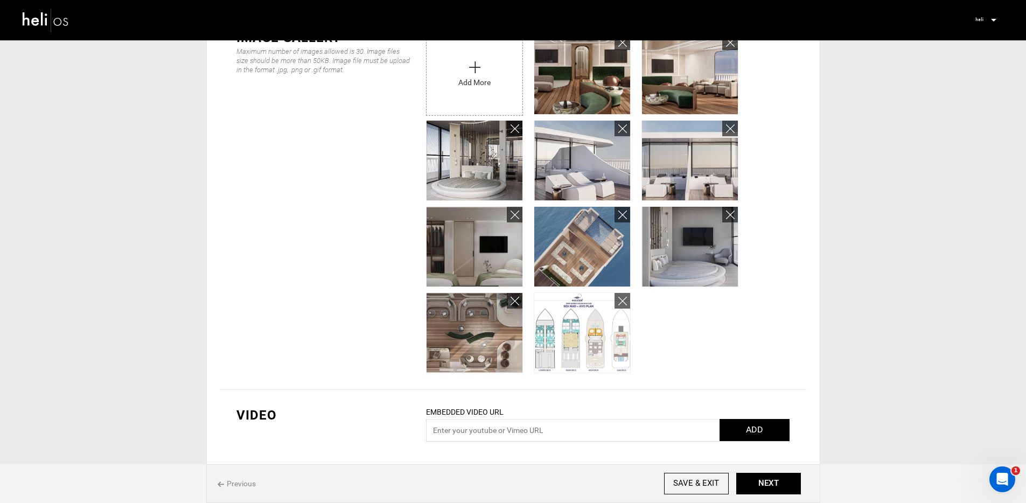
scroll to position [287, 0]
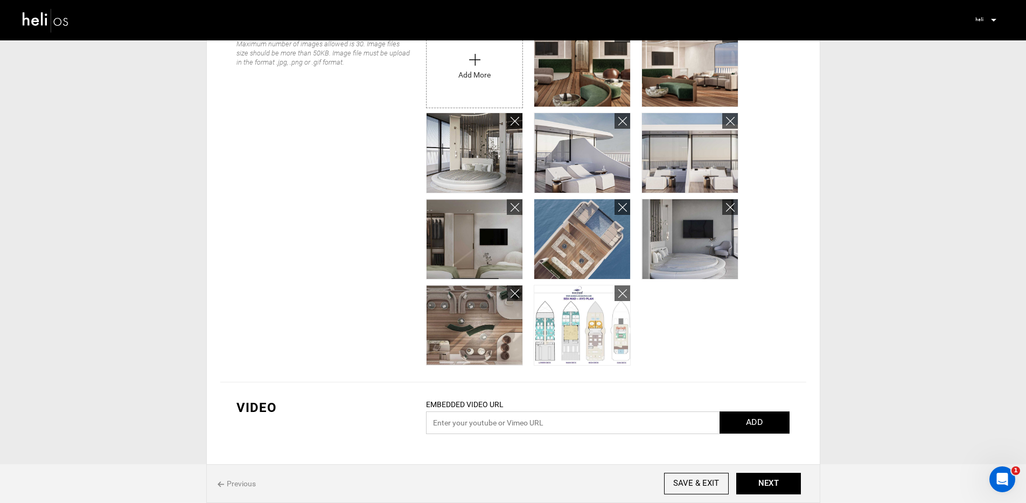
click at [652, 422] on input "text" at bounding box center [608, 422] width 364 height 23
paste input "[URL][DOMAIN_NAME]"
click at [746, 433] on input "[URL][DOMAIN_NAME]" at bounding box center [608, 422] width 364 height 23
type input "[URL][DOMAIN_NAME]"
click at [743, 426] on button "ADD" at bounding box center [755, 422] width 70 height 22
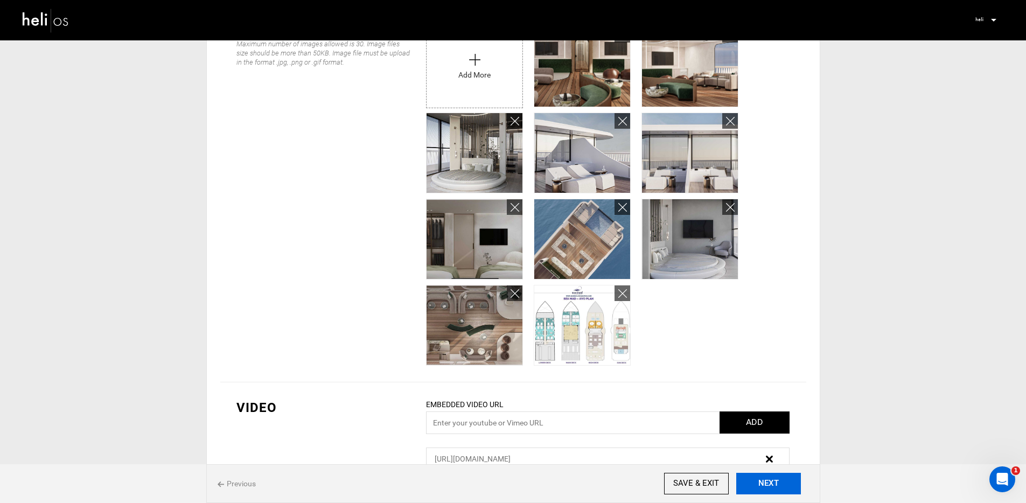
click at [765, 481] on button "NEXT" at bounding box center [768, 484] width 65 height 22
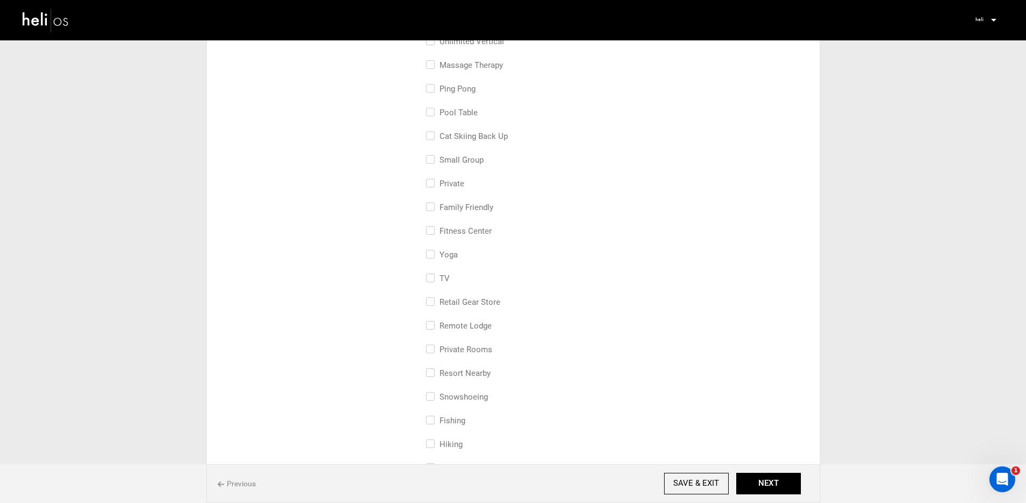
scroll to position [281, 0]
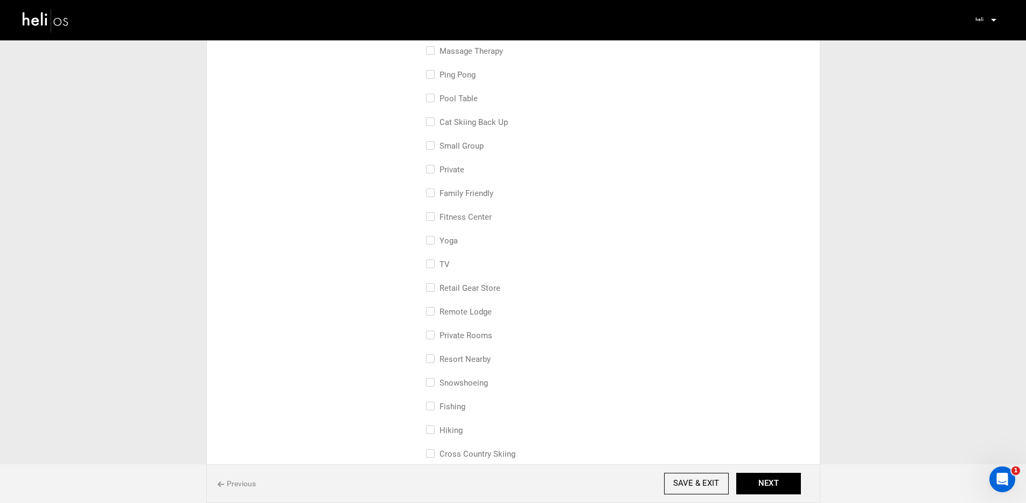
drag, startPoint x: 456, startPoint y: 146, endPoint x: 468, endPoint y: 158, distance: 17.5
click at [456, 146] on label "small group" at bounding box center [455, 145] width 58 height 13
click at [433, 146] on input "small group" at bounding box center [429, 151] width 7 height 24
checkbox input "true"
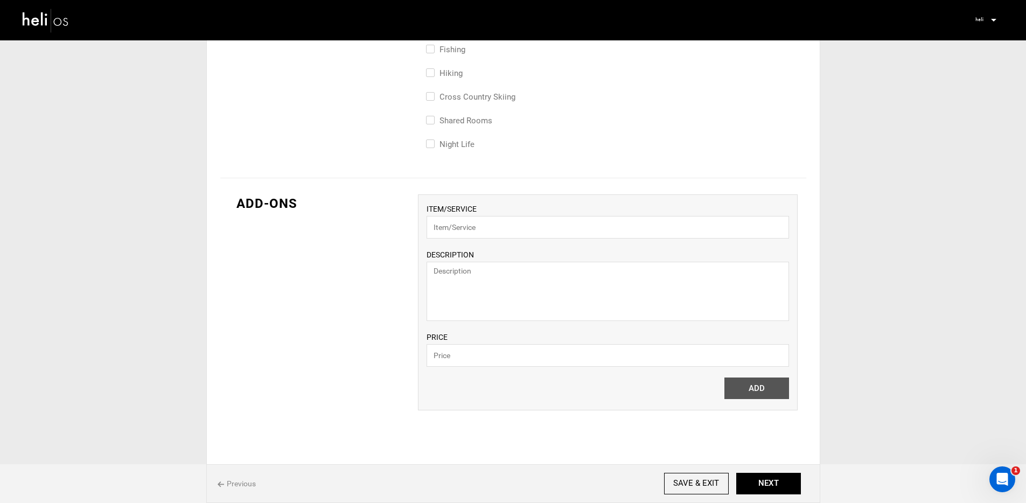
scroll to position [694, 0]
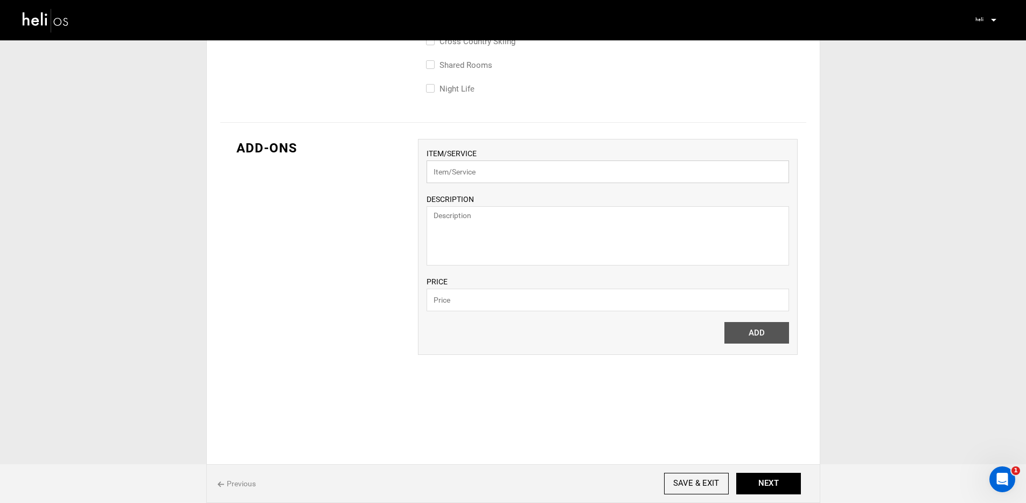
click at [492, 169] on input "text" at bounding box center [608, 171] width 362 height 23
click at [785, 486] on button "NEXT" at bounding box center [768, 484] width 65 height 22
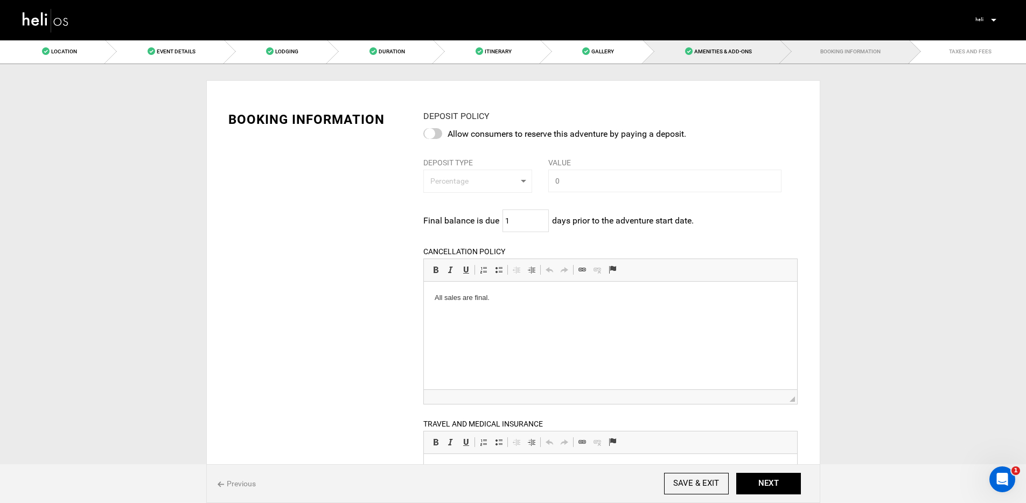
click at [687, 55] on link "Amenities & Add-Ons" at bounding box center [711, 51] width 137 height 24
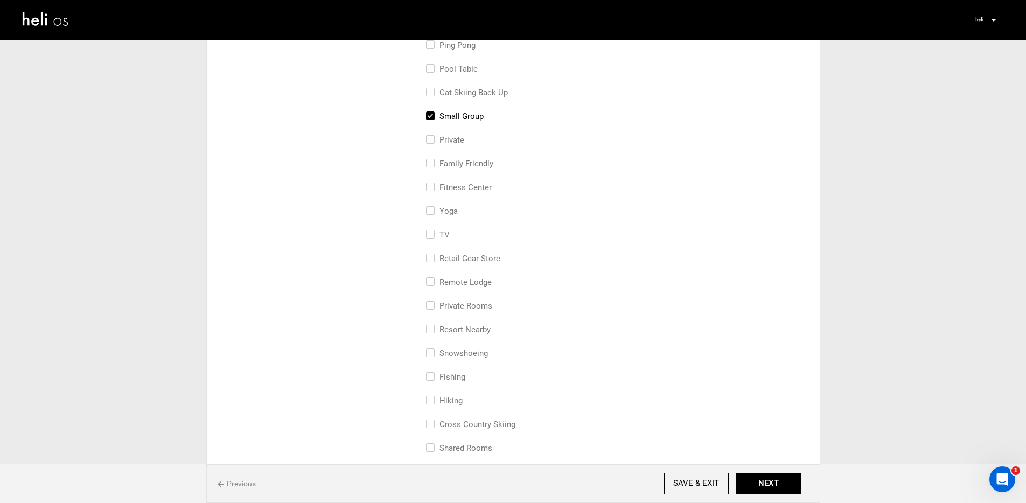
scroll to position [697, 0]
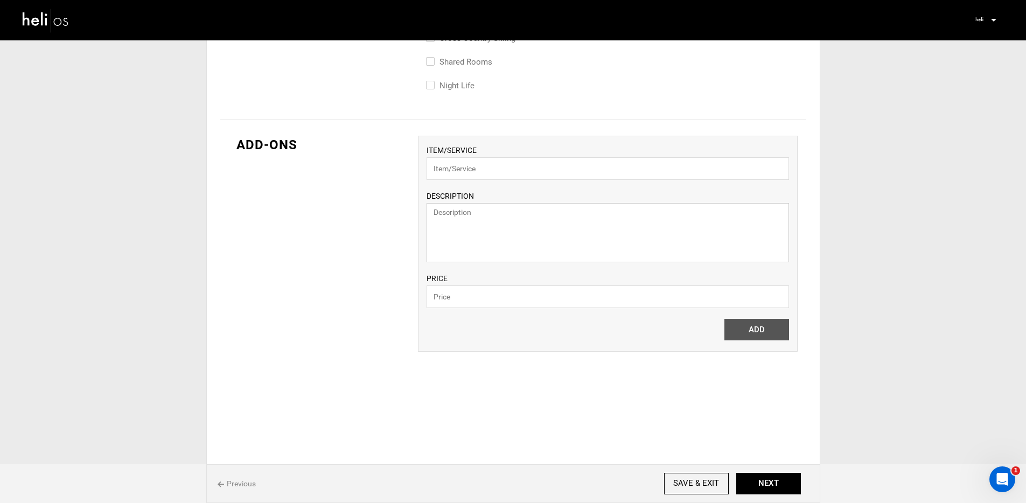
click at [471, 238] on textarea at bounding box center [608, 232] width 362 height 59
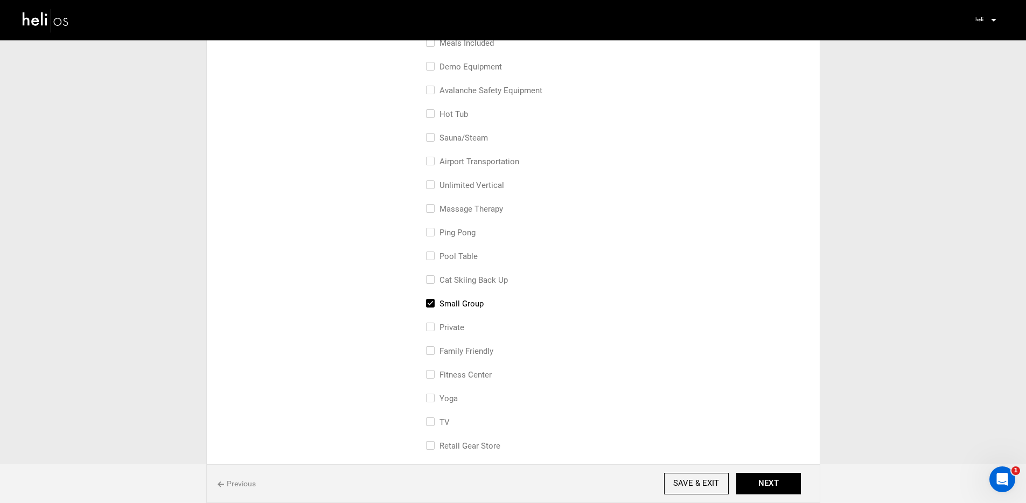
scroll to position [0, 0]
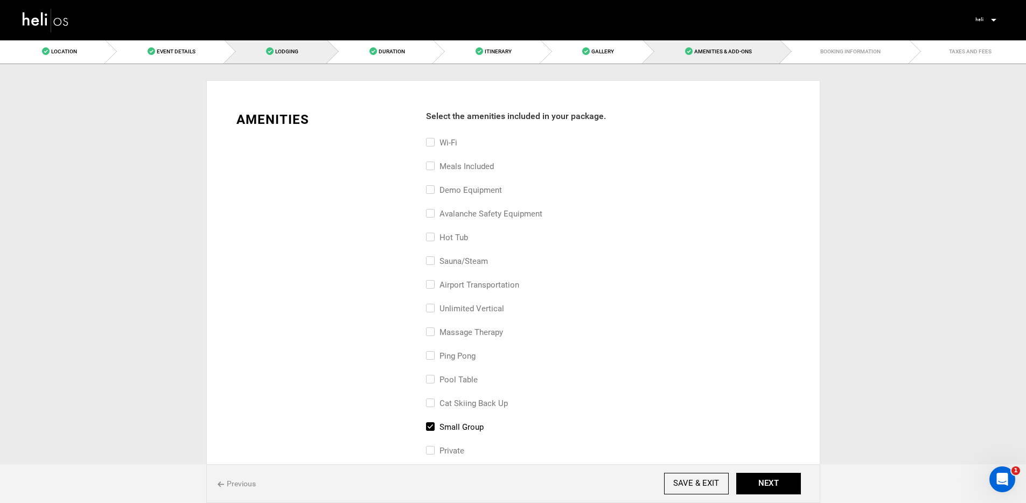
click at [279, 60] on link "Lodging" at bounding box center [276, 51] width 103 height 24
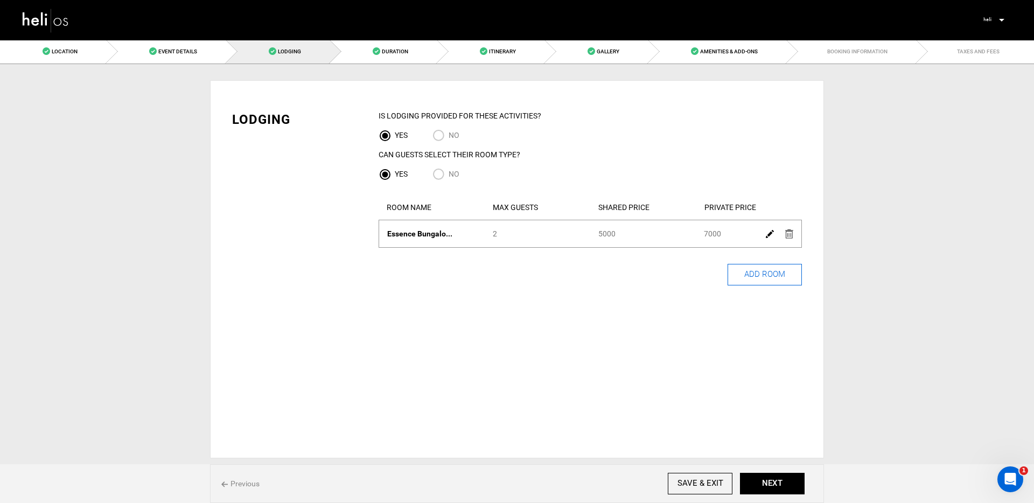
click at [772, 271] on button "ADD ROOM" at bounding box center [765, 275] width 74 height 22
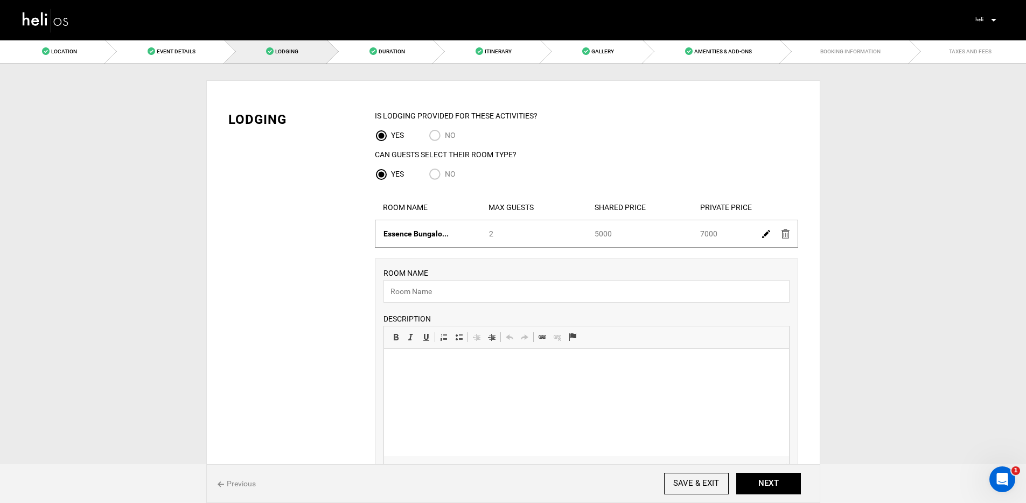
scroll to position [13, 0]
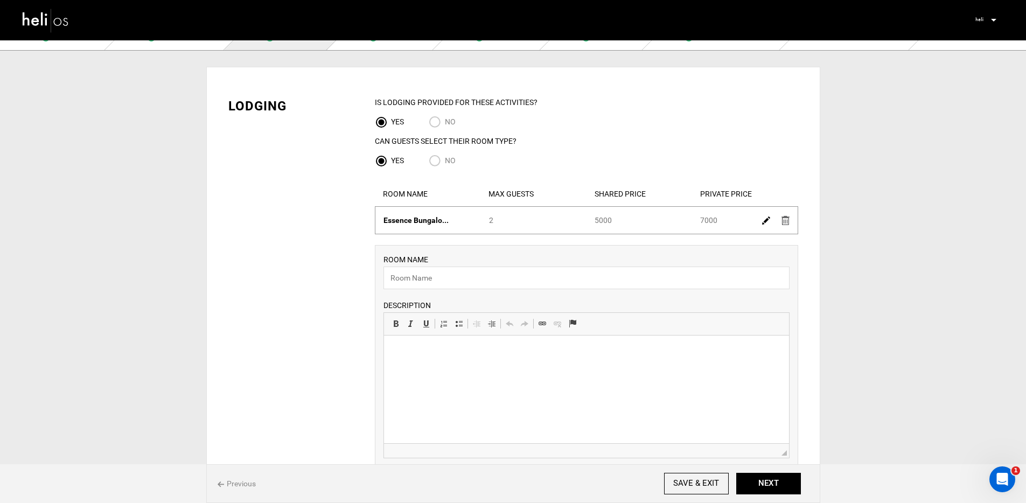
click at [532, 260] on div "ROOM NAME Please enter room name. DESCRIPTION Rich Text Editor, editor26 Editor…" at bounding box center [586, 356] width 406 height 205
click at [533, 273] on input "text" at bounding box center [586, 278] width 406 height 23
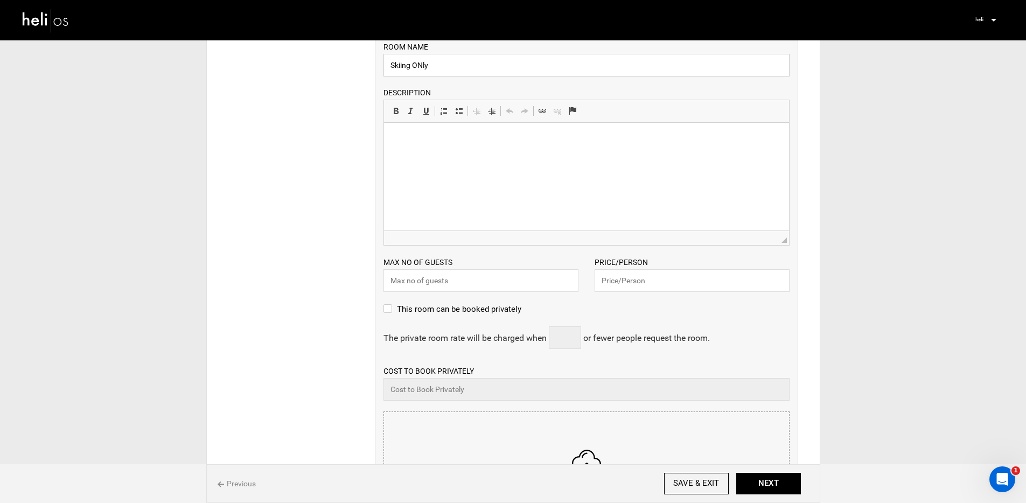
scroll to position [0, 0]
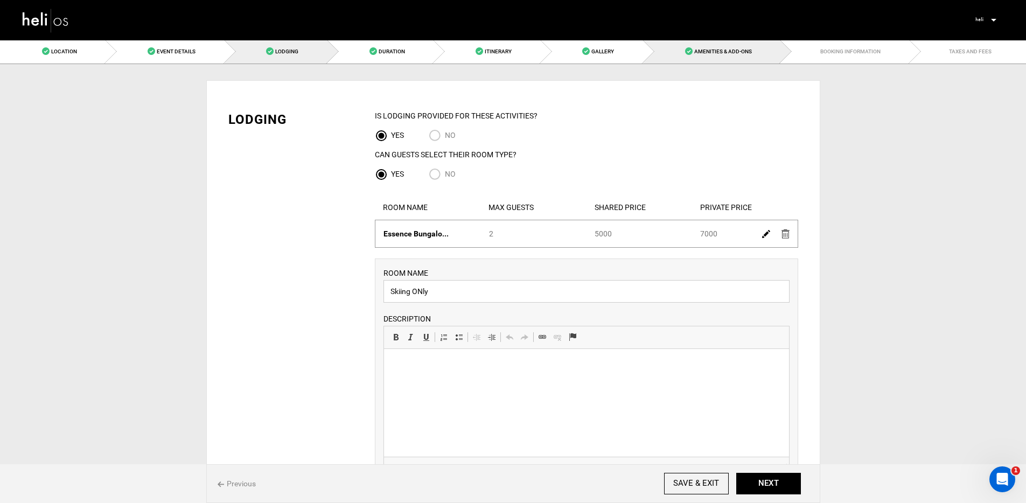
type input "Skiing ONly"
click at [697, 55] on link "Amenities & Add-Ons" at bounding box center [711, 51] width 137 height 24
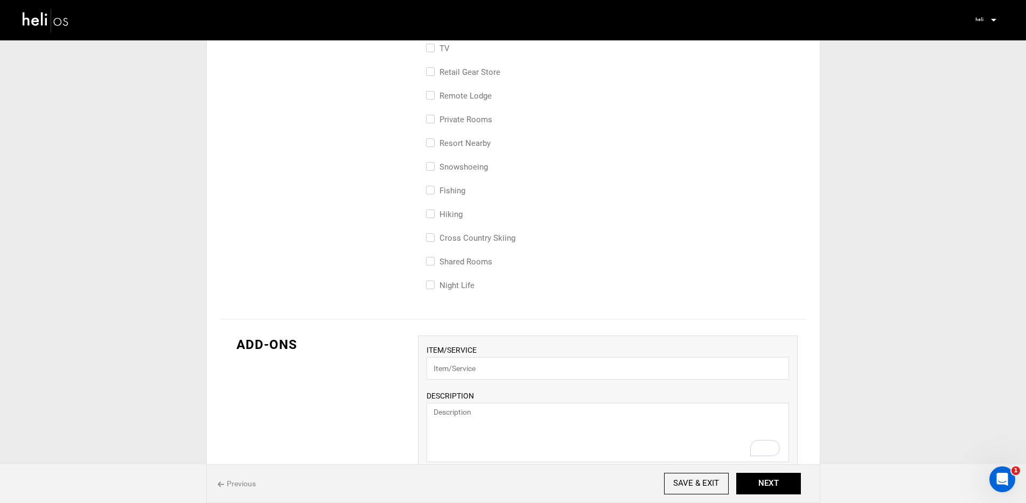
scroll to position [590, 0]
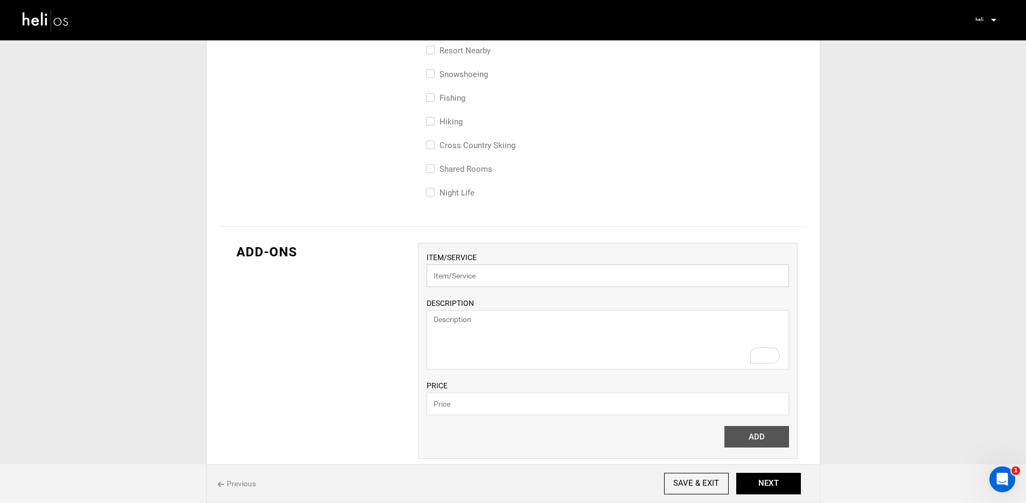
click at [502, 270] on input "text" at bounding box center [608, 275] width 362 height 23
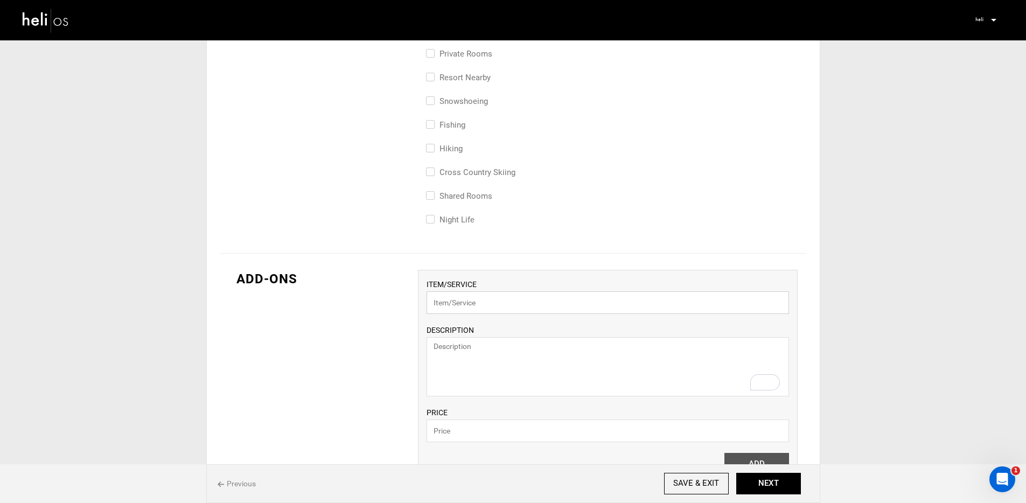
scroll to position [576, 0]
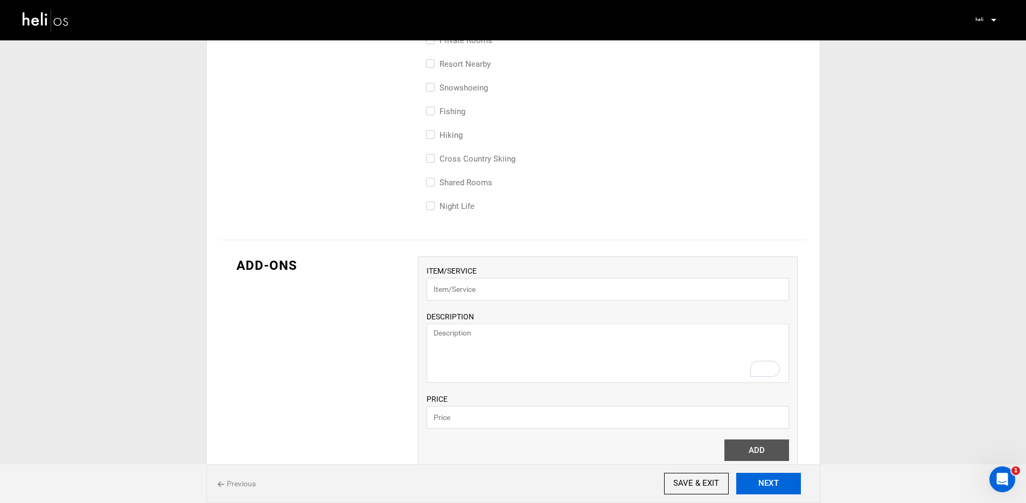
click at [759, 478] on button "NEXT" at bounding box center [768, 484] width 65 height 22
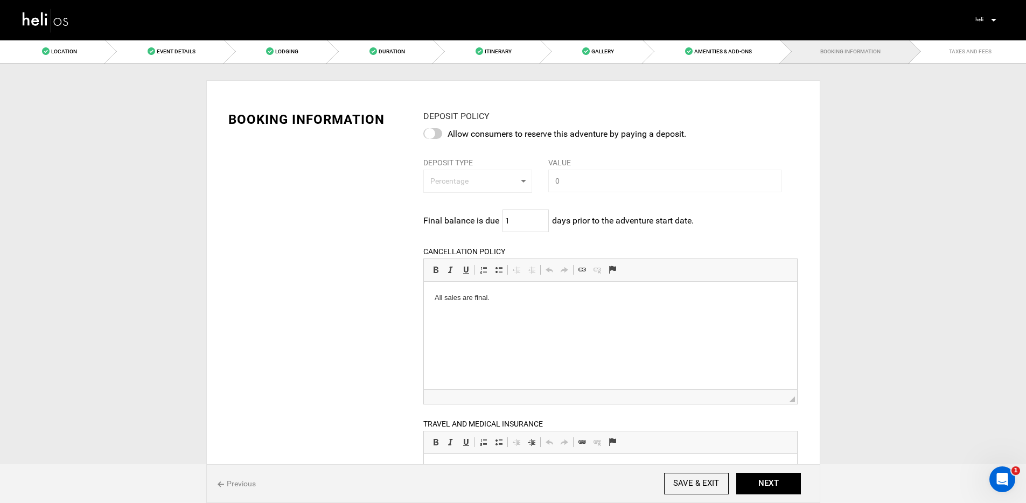
click at [633, 314] on html "All sales are final." at bounding box center [610, 297] width 373 height 33
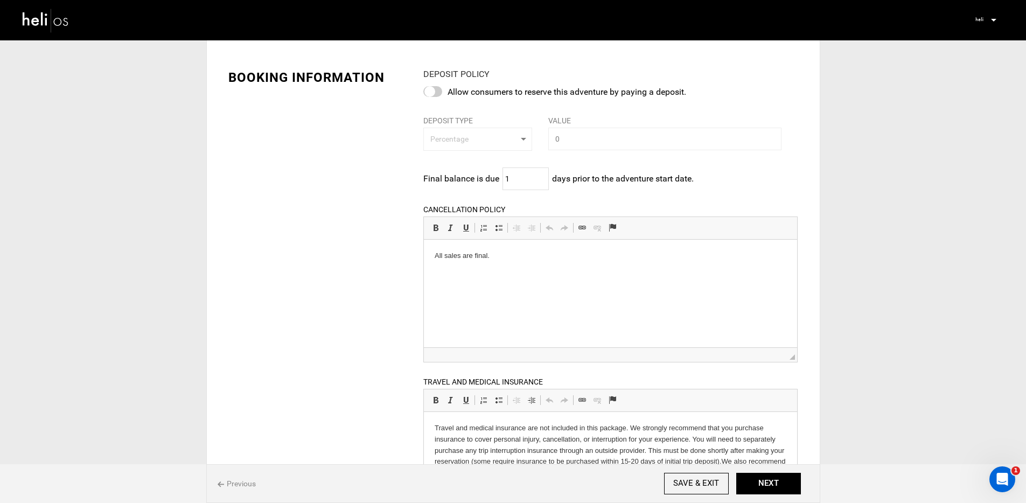
scroll to position [28, 0]
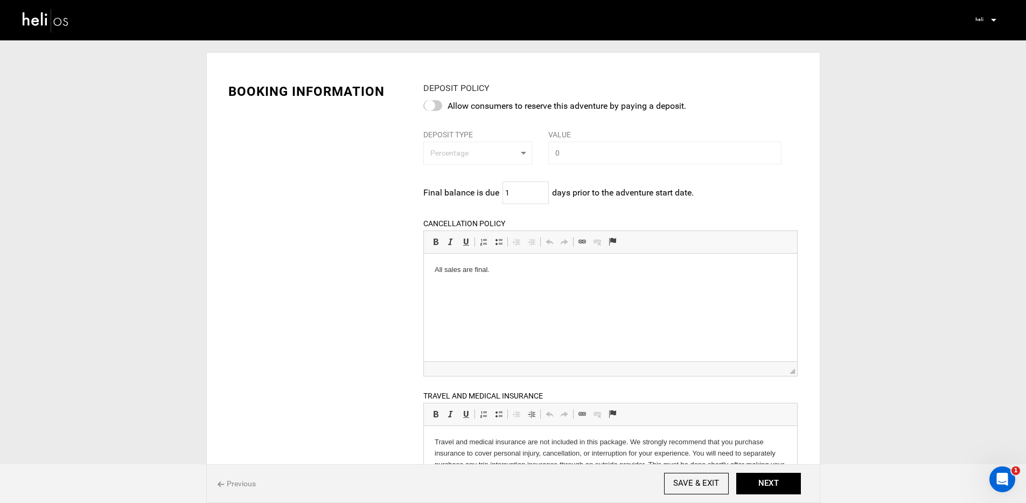
click at [435, 106] on div at bounding box center [432, 105] width 19 height 11
click at [0, 0] on input "checkbox" at bounding box center [0, 0] width 0 height 0
click at [457, 149] on span "Percentage" at bounding box center [474, 153] width 88 height 11
click at [465, 194] on link "Amount" at bounding box center [478, 196] width 108 height 19
select select "string:2"
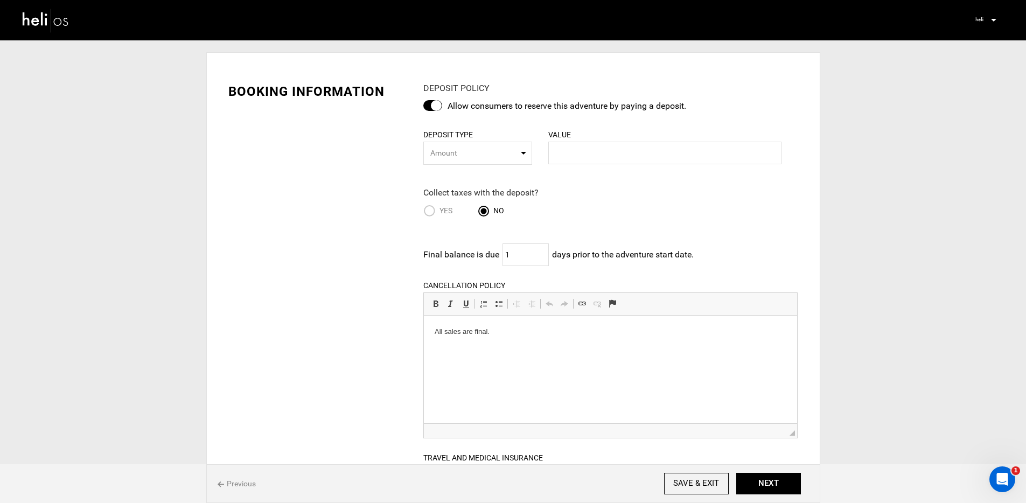
click at [408, 186] on div "BOOKING INFORMATION DEPOSIT POLICY Allow consumers to reserve this adventure by…" at bounding box center [513, 390] width 586 height 649
click at [514, 258] on input "1" at bounding box center [525, 254] width 46 height 23
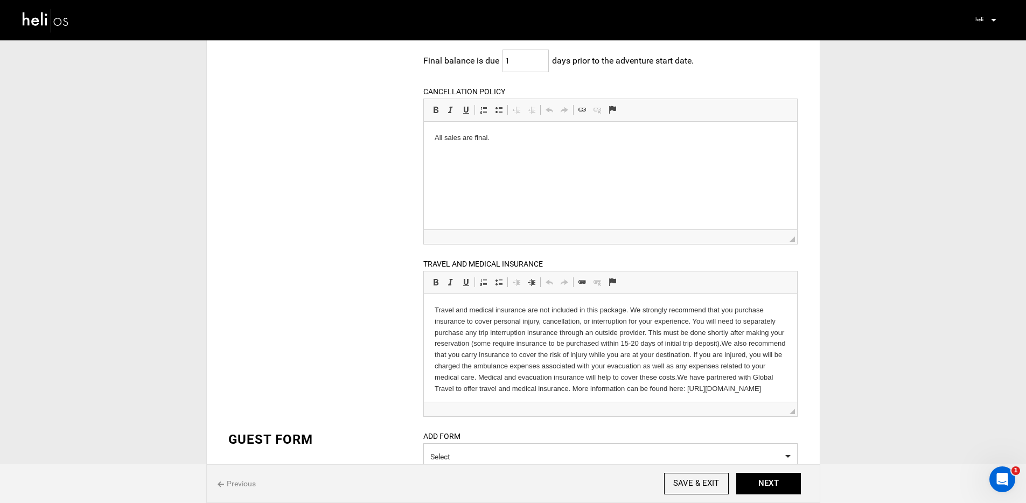
scroll to position [332, 0]
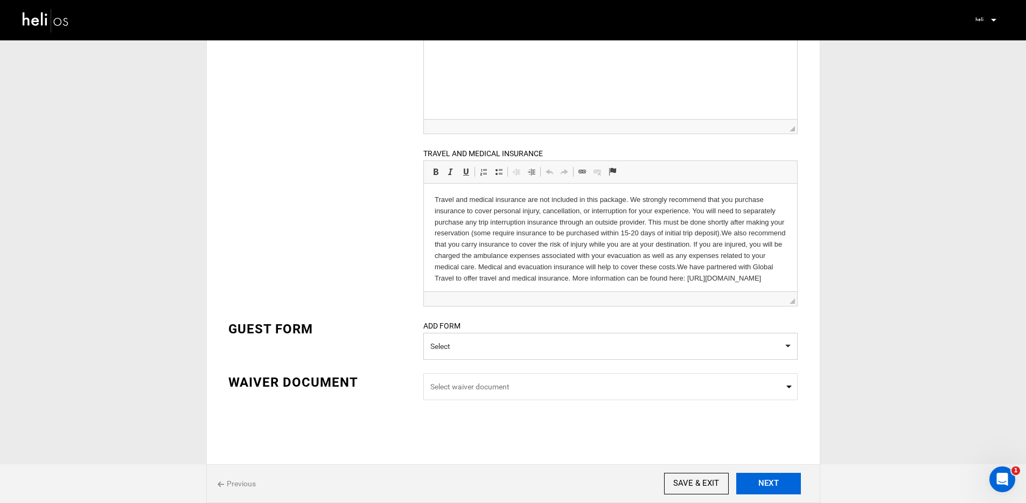
click at [777, 477] on button "NEXT" at bounding box center [768, 484] width 65 height 22
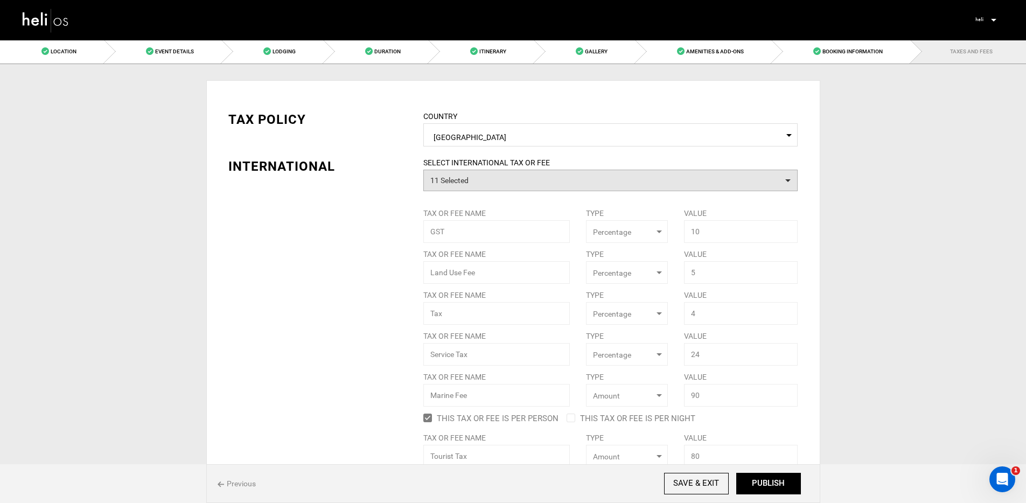
click at [467, 177] on button "11 Selected" at bounding box center [610, 181] width 374 height 22
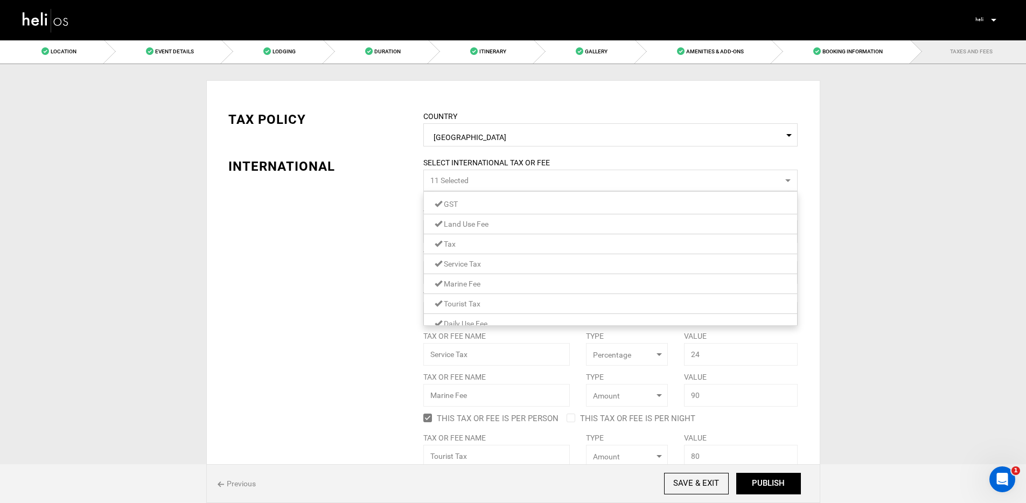
scroll to position [91, 0]
click at [512, 309] on link "Test Tax" at bounding box center [610, 312] width 373 height 14
click at [504, 285] on link "HeliCAT Canada Donation" at bounding box center [610, 292] width 373 height 14
click at [495, 272] on link "VAT" at bounding box center [610, 273] width 373 height 14
drag, startPoint x: 488, startPoint y: 249, endPoint x: 487, endPoint y: 238, distance: 11.4
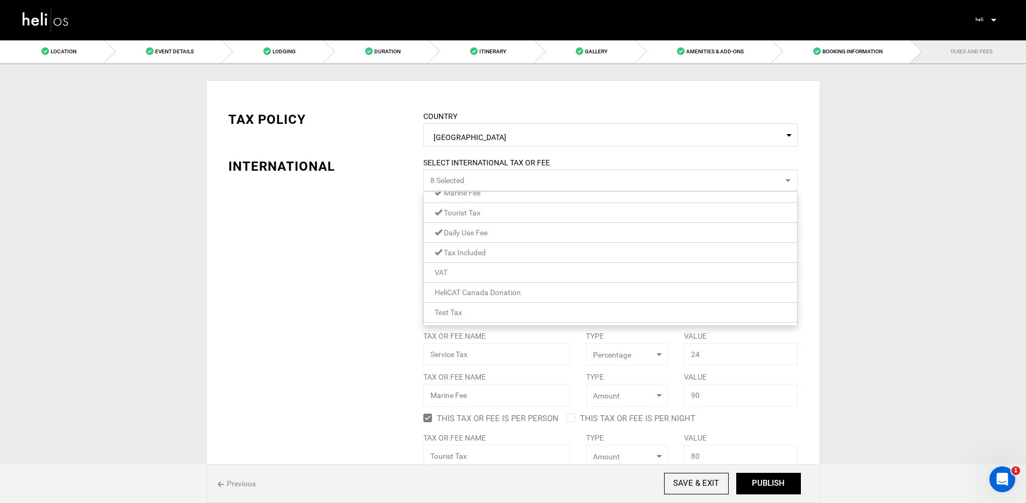
click at [487, 249] on link "Tax Included" at bounding box center [610, 253] width 373 height 14
click at [485, 233] on span "Daily Use Fee" at bounding box center [466, 232] width 44 height 9
drag, startPoint x: 493, startPoint y: 245, endPoint x: 483, endPoint y: 220, distance: 27.3
click at [493, 245] on link "Tourist Tax" at bounding box center [610, 244] width 373 height 14
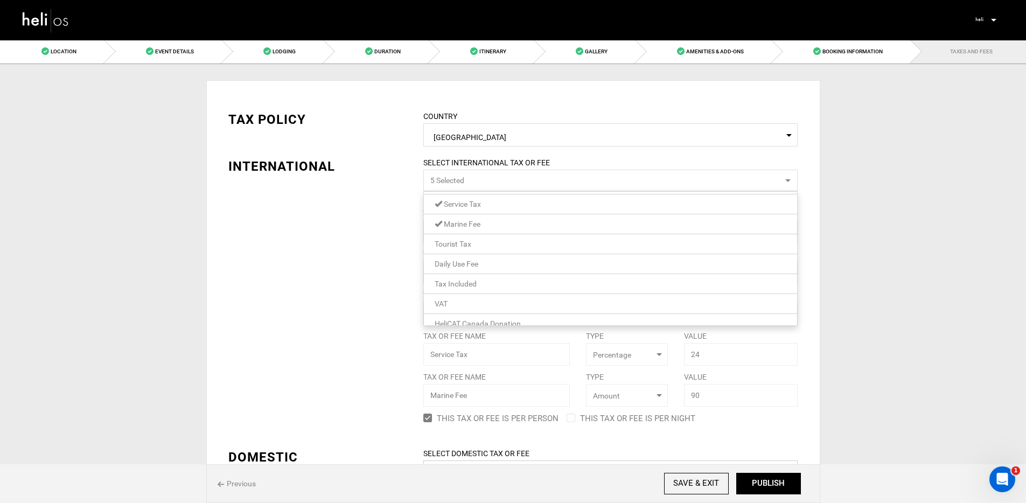
click at [482, 220] on link "Marine Fee" at bounding box center [610, 224] width 373 height 14
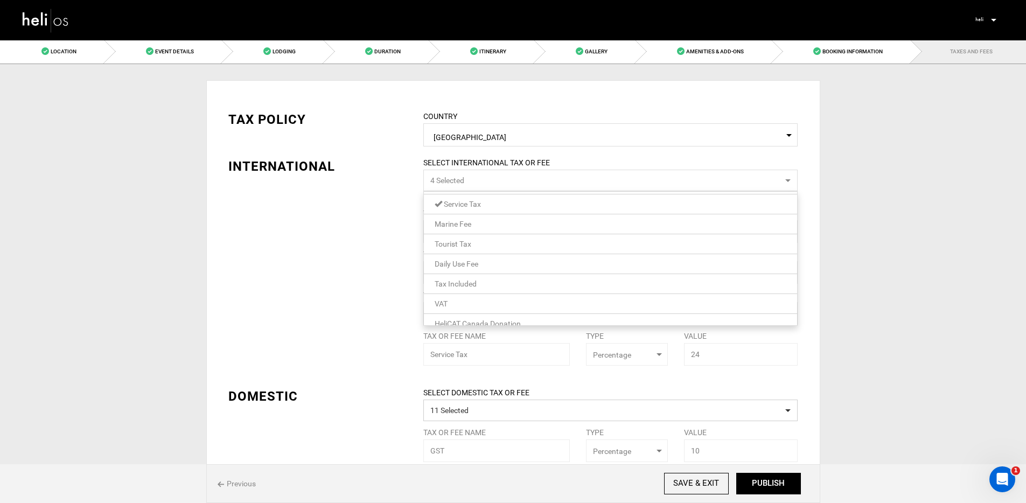
scroll to position [0, 0]
click at [491, 260] on link "Service Tax" at bounding box center [610, 264] width 373 height 14
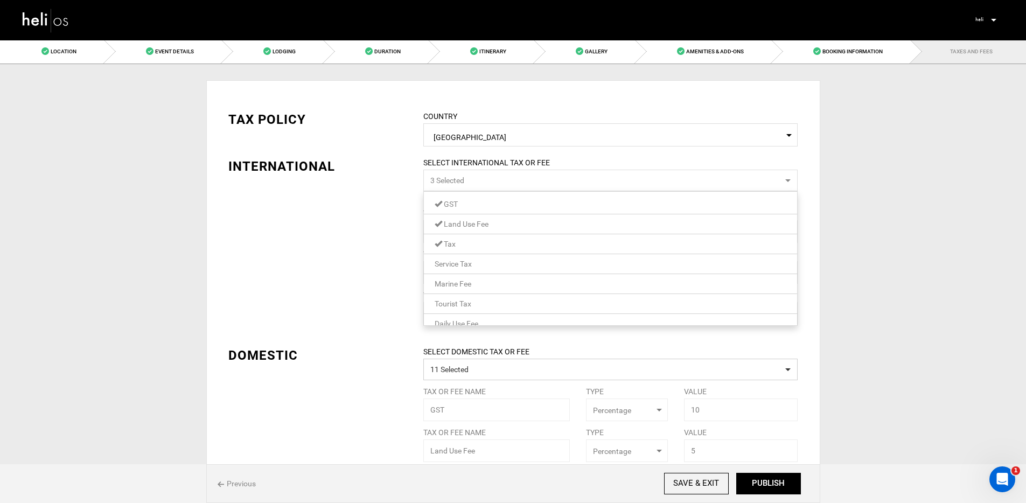
click at [487, 246] on link "Tax" at bounding box center [610, 244] width 373 height 14
click at [487, 224] on span "Land Use Fee" at bounding box center [466, 224] width 45 height 9
click at [353, 253] on div "TAX POLICY COUNTRY Select Country United States Please select a country. INTERN…" at bounding box center [513, 461] width 586 height 734
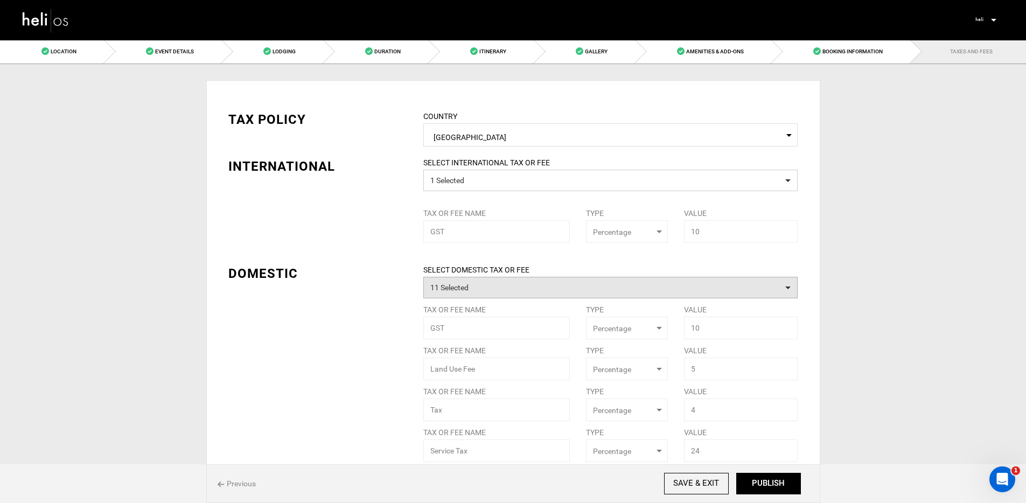
click at [518, 283] on button "11 Selected" at bounding box center [610, 288] width 374 height 22
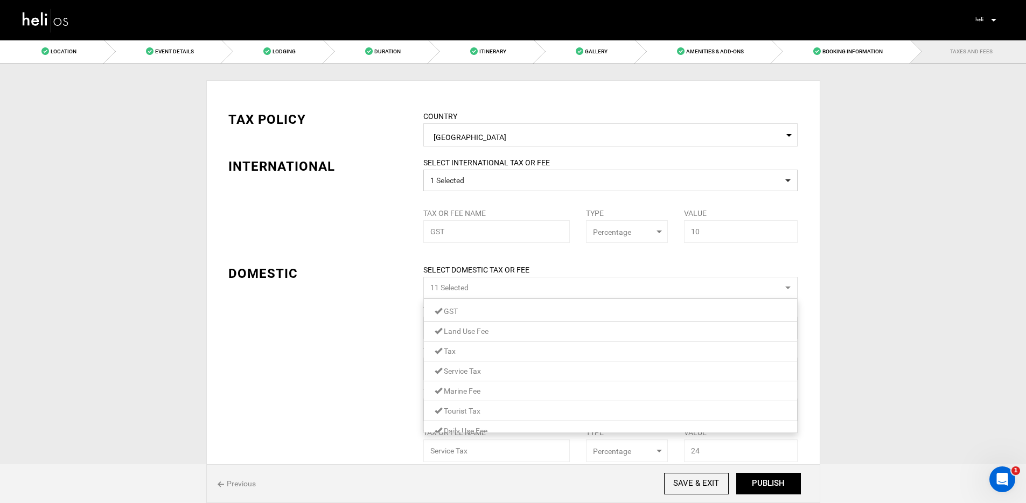
click at [508, 334] on link "Land Use Fee" at bounding box center [610, 331] width 373 height 14
click at [508, 353] on link "Tax" at bounding box center [610, 351] width 373 height 14
click at [511, 371] on link "Service Tax" at bounding box center [610, 371] width 373 height 14
click at [502, 386] on link "Marine Fee" at bounding box center [610, 391] width 373 height 14
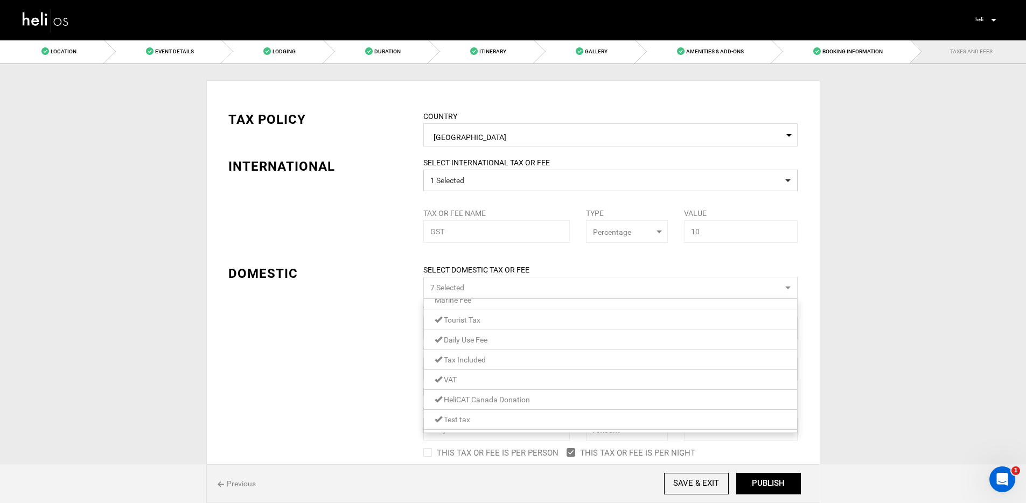
click at [502, 316] on link "Tourist Tax" at bounding box center [610, 320] width 373 height 14
click at [507, 340] on link "Daily Use Fee" at bounding box center [610, 340] width 373 height 14
click at [506, 359] on link "Tax Included" at bounding box center [610, 360] width 373 height 14
click at [506, 382] on link "VAT" at bounding box center [610, 380] width 373 height 14
click at [506, 396] on span "HeliCAT Canada Donation" at bounding box center [487, 399] width 86 height 9
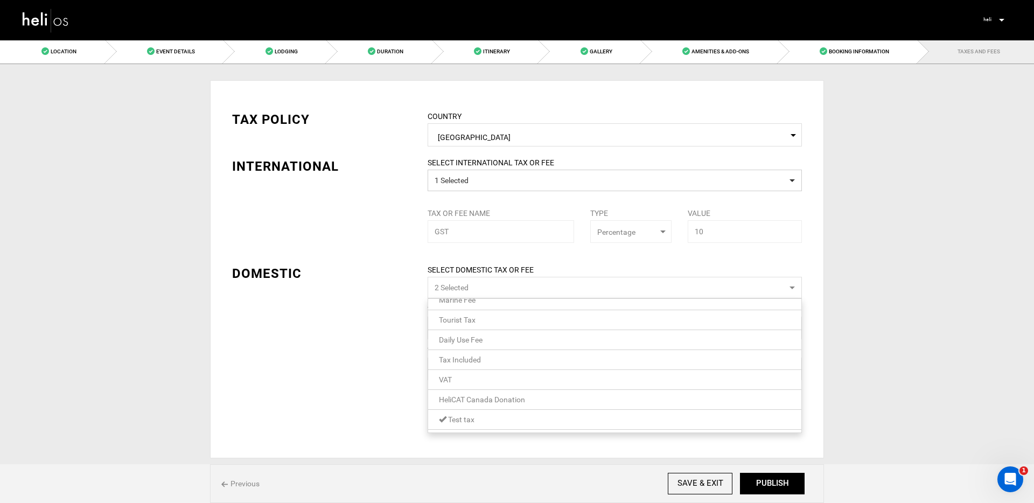
click at [504, 425] on link "Test tax" at bounding box center [614, 420] width 373 height 14
click at [325, 261] on div "TAX POLICY COUNTRY Select Country United States Please select a country. INTERN…" at bounding box center [517, 216] width 586 height 245
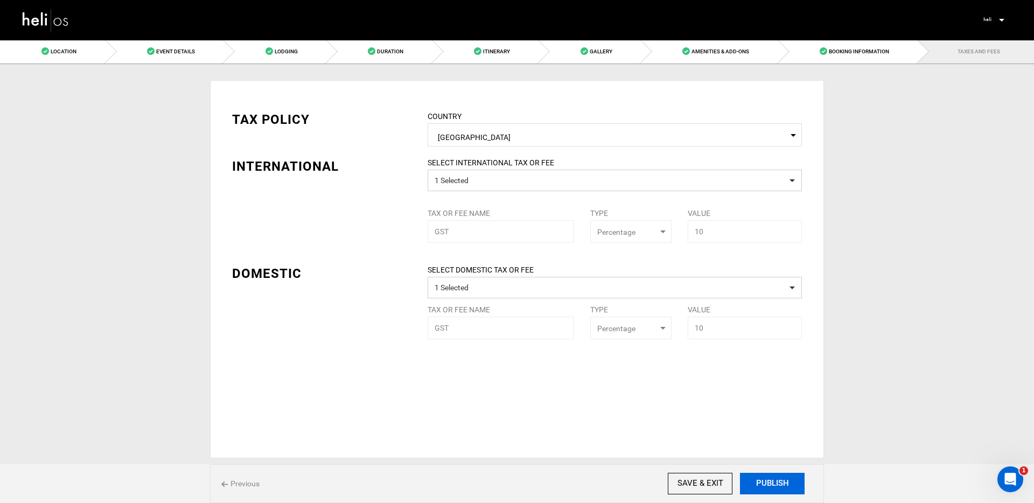
click at [768, 479] on button "PUBLISH" at bounding box center [772, 484] width 65 height 22
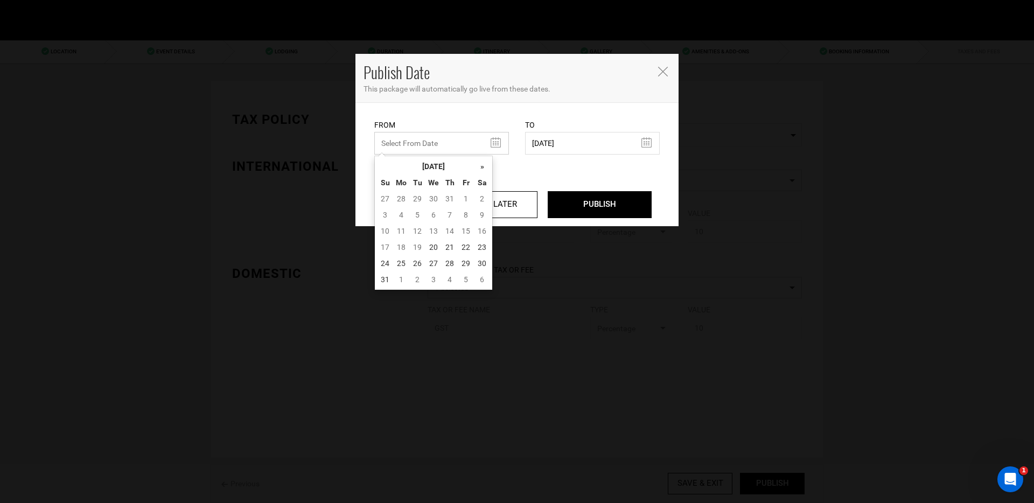
click at [458, 141] on input "text" at bounding box center [441, 143] width 135 height 23
click at [437, 245] on td "20" at bounding box center [433, 247] width 16 height 16
type input "[DATE]"
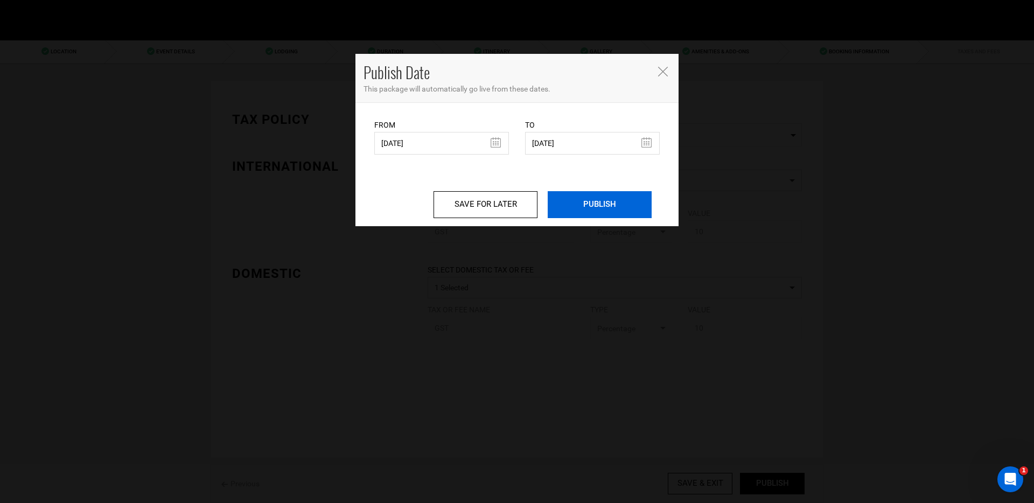
click at [578, 209] on input "PUBLISH" at bounding box center [600, 204] width 104 height 27
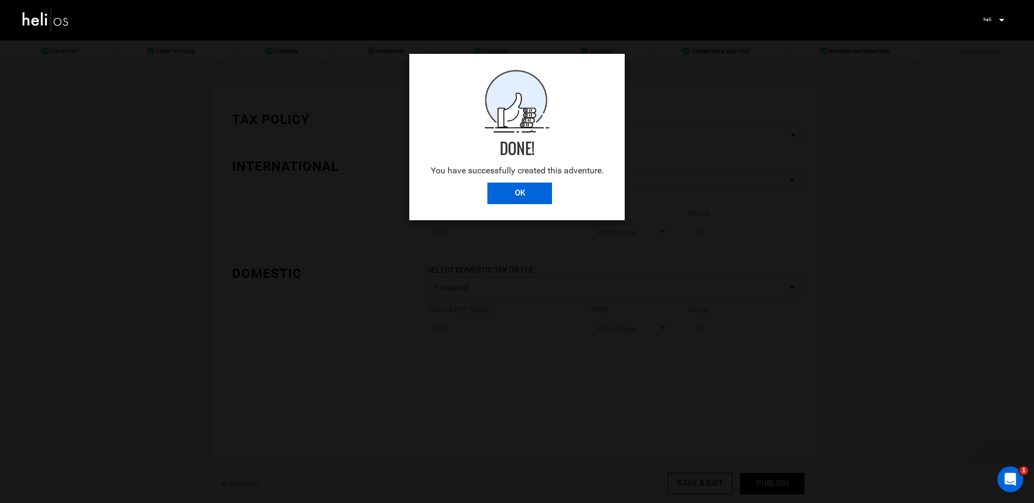
click at [507, 190] on input "OK" at bounding box center [519, 194] width 65 height 22
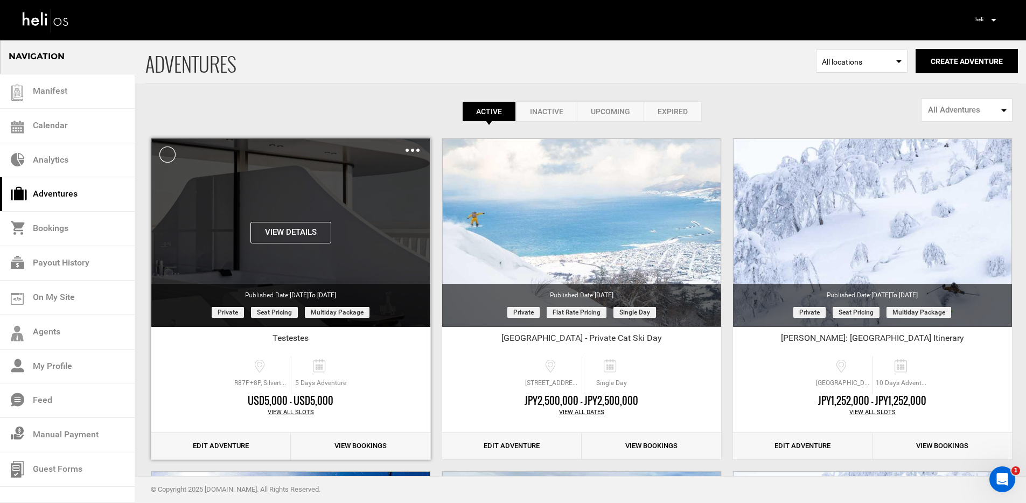
scroll to position [20, 0]
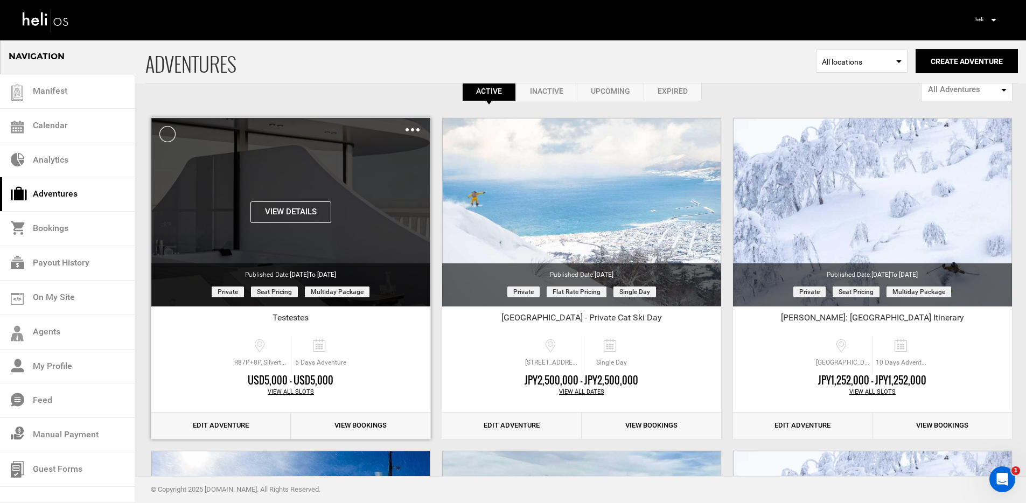
click at [273, 207] on button "View Details" at bounding box center [290, 212] width 81 height 22
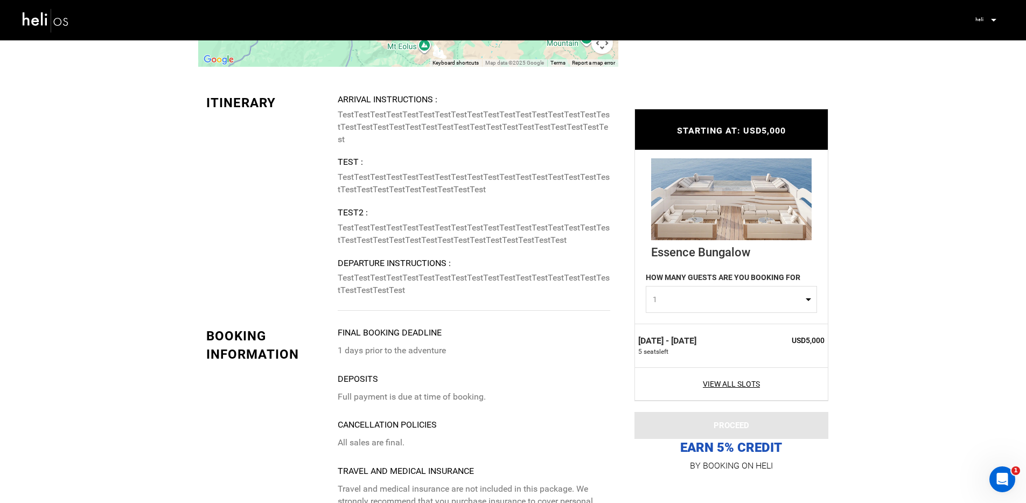
scroll to position [1726, 0]
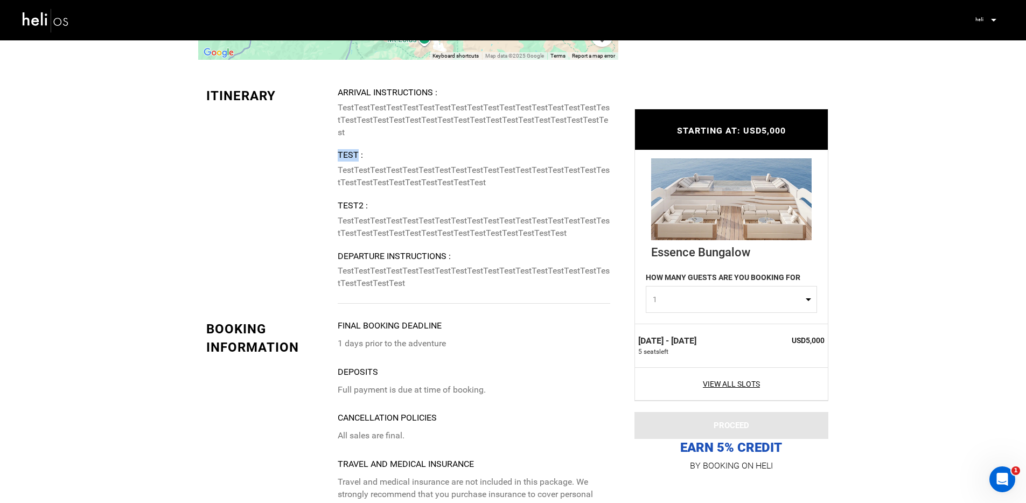
drag, startPoint x: 327, startPoint y: 154, endPoint x: 358, endPoint y: 156, distance: 30.7
click at [358, 156] on div "Itinerary Arrival Instructions : TestTestTestTestTestTestTestTestTestTestTestTe…" at bounding box center [408, 195] width 420 height 217
drag, startPoint x: 346, startPoint y: 206, endPoint x: 360, endPoint y: 208, distance: 14.7
click at [360, 208] on div "Itinerary Arrival Instructions : TestTestTestTestTestTestTestTestTestTestTestTe…" at bounding box center [408, 195] width 420 height 217
drag, startPoint x: 340, startPoint y: 156, endPoint x: 351, endPoint y: 156, distance: 10.8
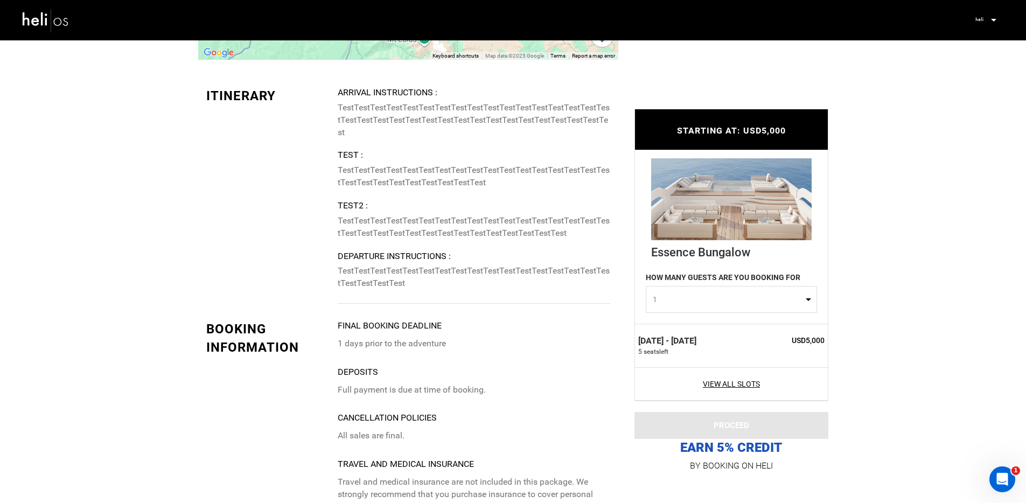
click at [351, 156] on div "Test :" at bounding box center [474, 155] width 272 height 12
drag, startPoint x: 340, startPoint y: 168, endPoint x: 424, endPoint y: 184, distance: 85.0
click at [424, 184] on p "TestTestTestTestTestTestTestTestTestTestTestTestTestTestTestTestTestTestTestTes…" at bounding box center [474, 176] width 272 height 25
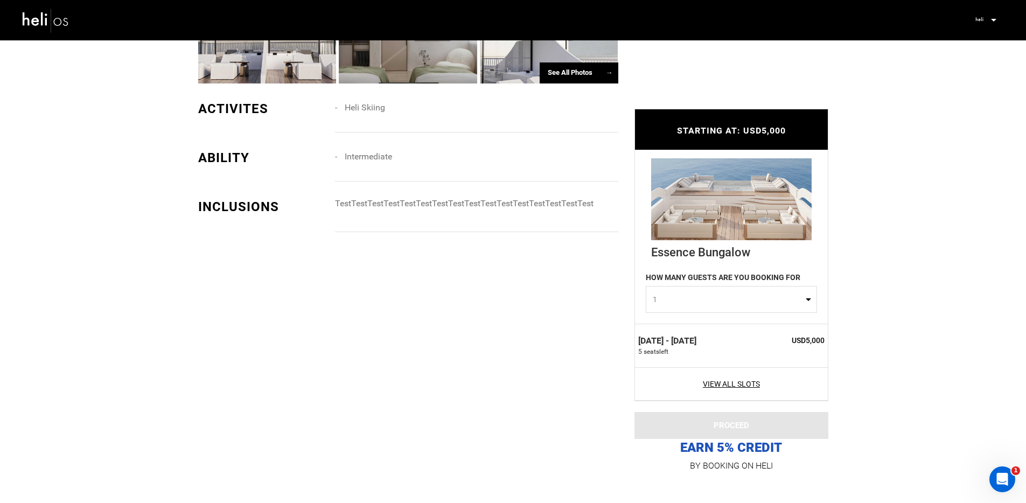
scroll to position [308, 0]
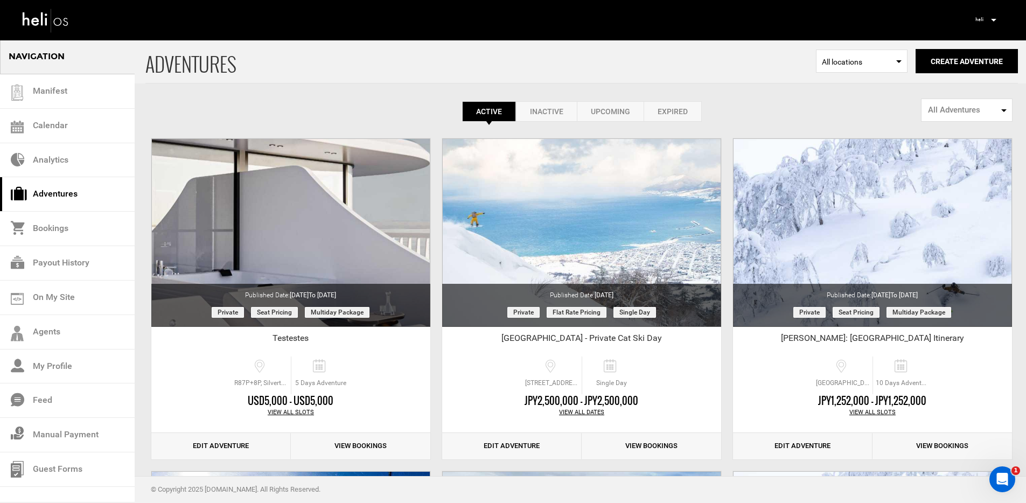
click at [346, 98] on div "Active Inactive Upcoming Expired Active Active Inactive Upcoming Expired Active…" at bounding box center [581, 80] width 872 height 82
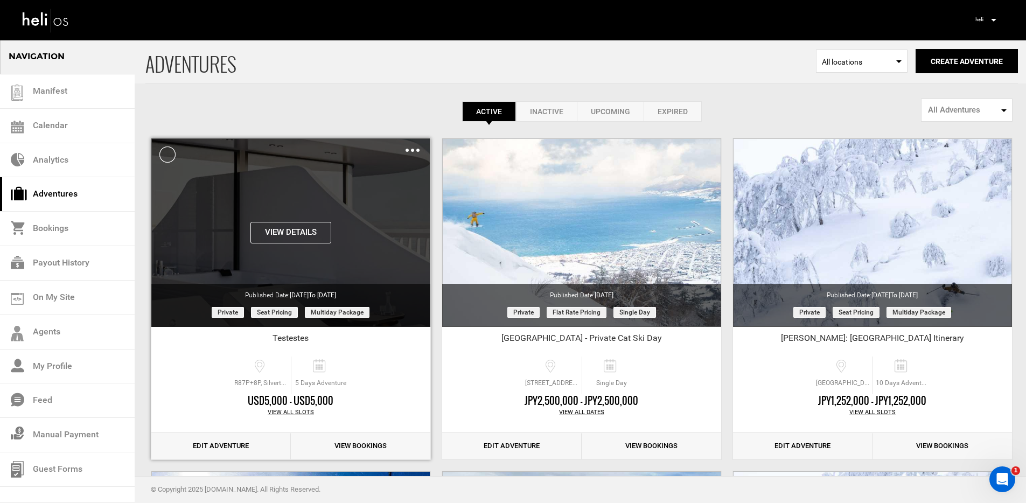
click at [408, 150] on img at bounding box center [413, 150] width 14 height 3
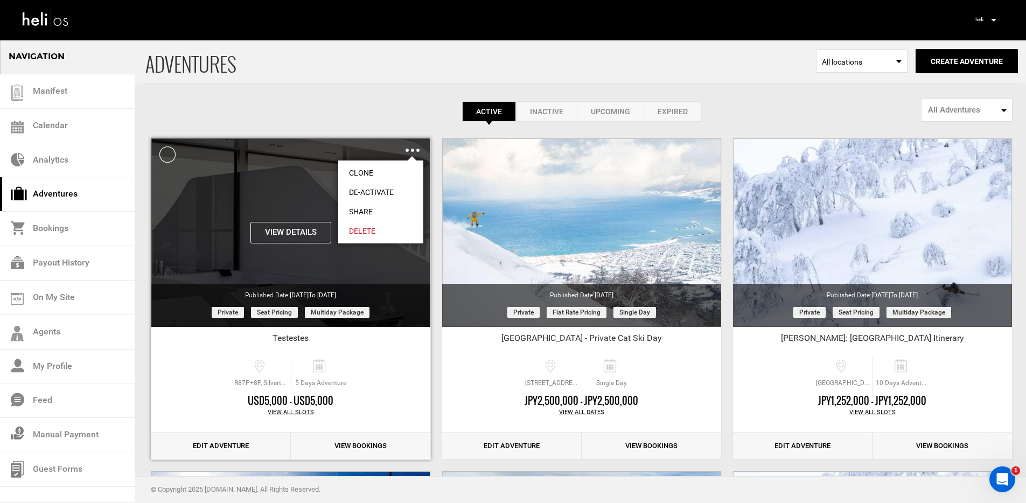
click at [379, 209] on link "Share" at bounding box center [380, 211] width 85 height 19
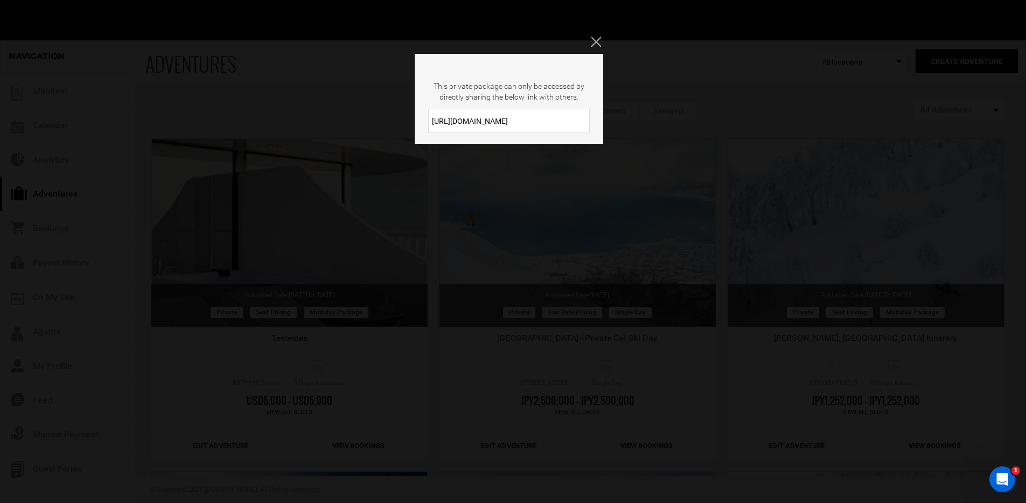
click at [518, 117] on input "[URL][DOMAIN_NAME]" at bounding box center [509, 121] width 162 height 24
click at [590, 44] on div "This private package can only be accessed by directly sharing the below link wi…" at bounding box center [513, 251] width 1026 height 503
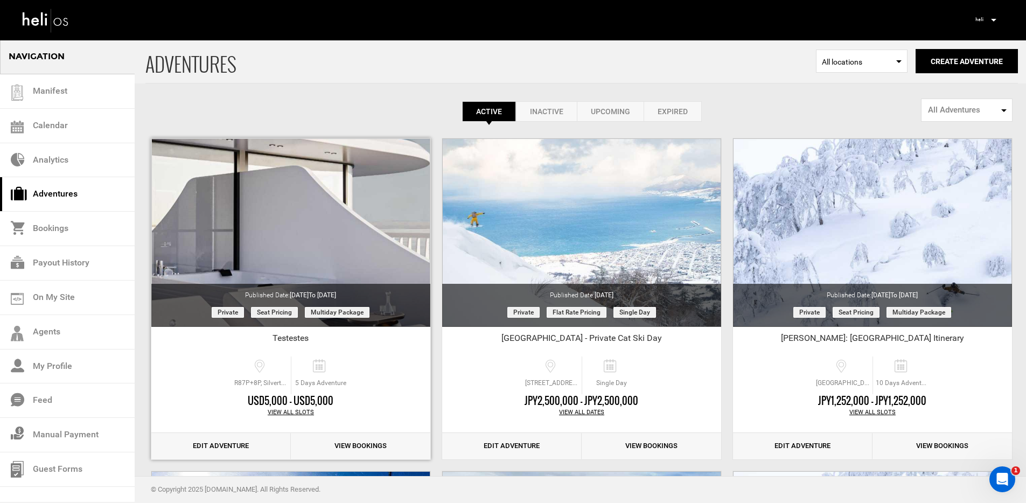
click at [218, 441] on link "Edit Adventure" at bounding box center [220, 446] width 139 height 26
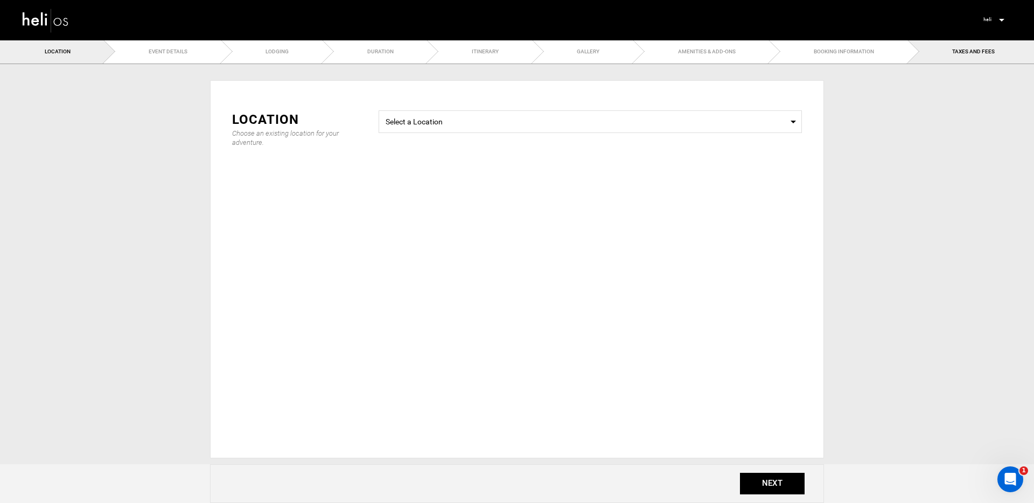
click at [938, 55] on link "TAXES AND FEES" at bounding box center [971, 51] width 126 height 24
type input "[DATE]"
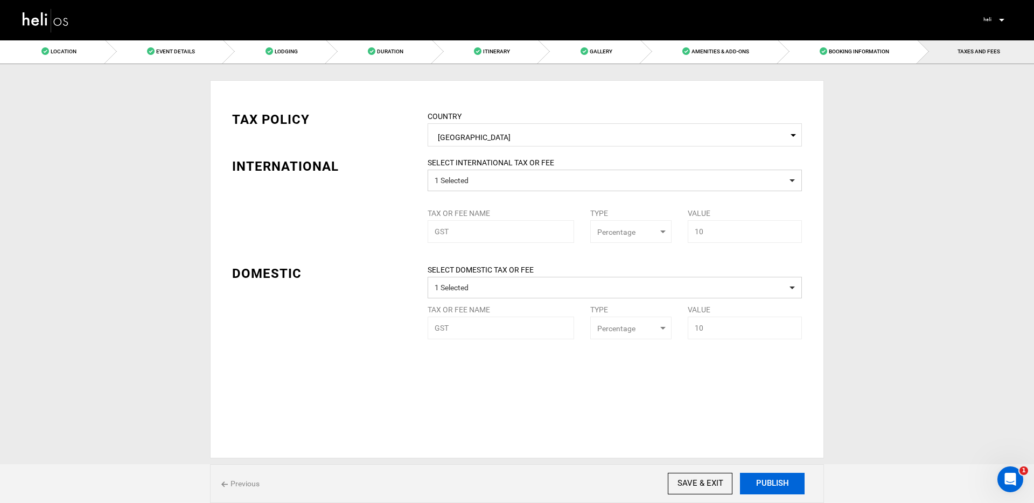
click at [763, 479] on button "PUBLISH" at bounding box center [772, 484] width 65 height 22
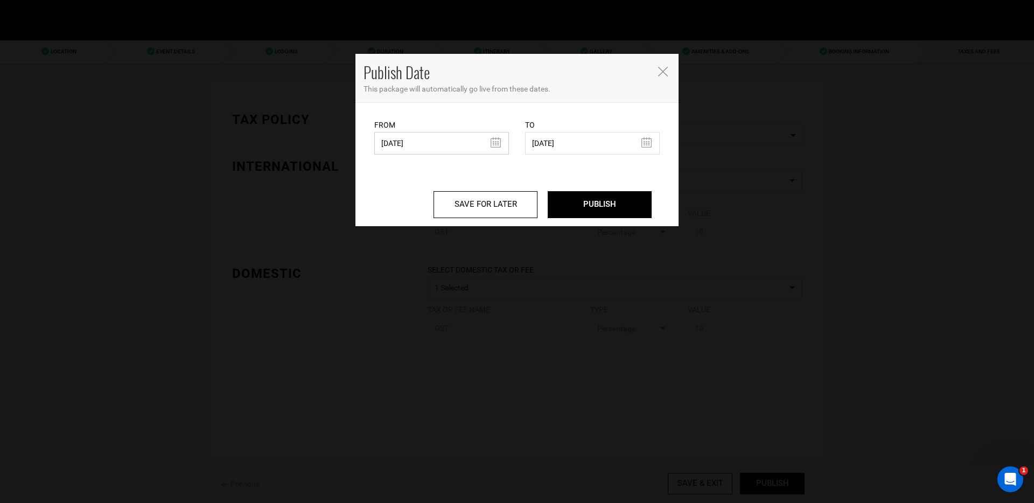
click at [416, 146] on input "[DATE]" at bounding box center [441, 143] width 135 height 23
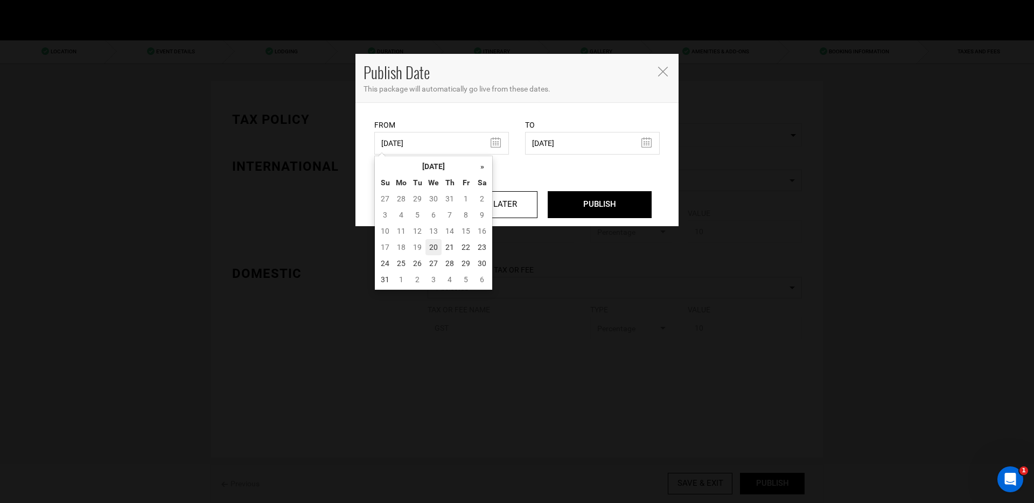
click at [434, 249] on td "20" at bounding box center [433, 247] width 16 height 16
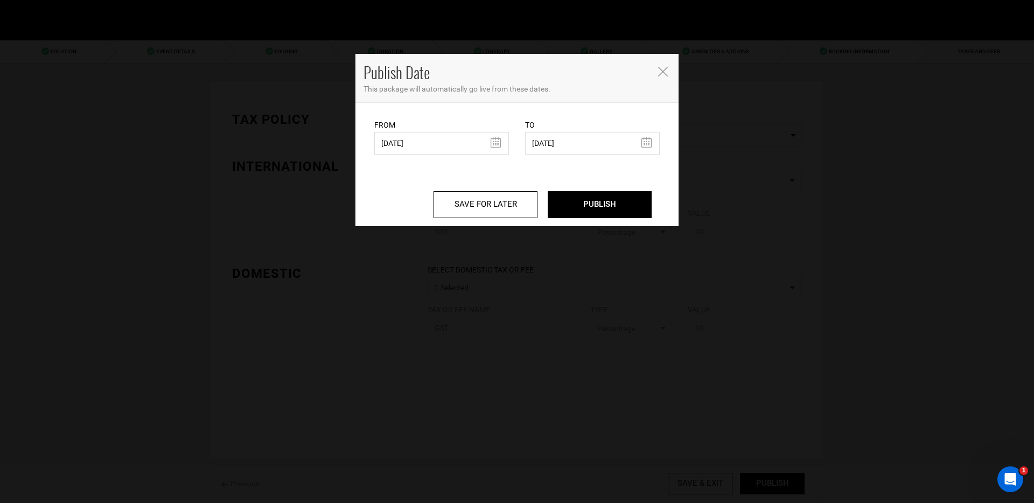
click at [381, 169] on div "SAVE FOR LATER PUBLISH" at bounding box center [517, 191] width 302 height 72
click at [660, 75] on icon "Close" at bounding box center [663, 72] width 10 height 10
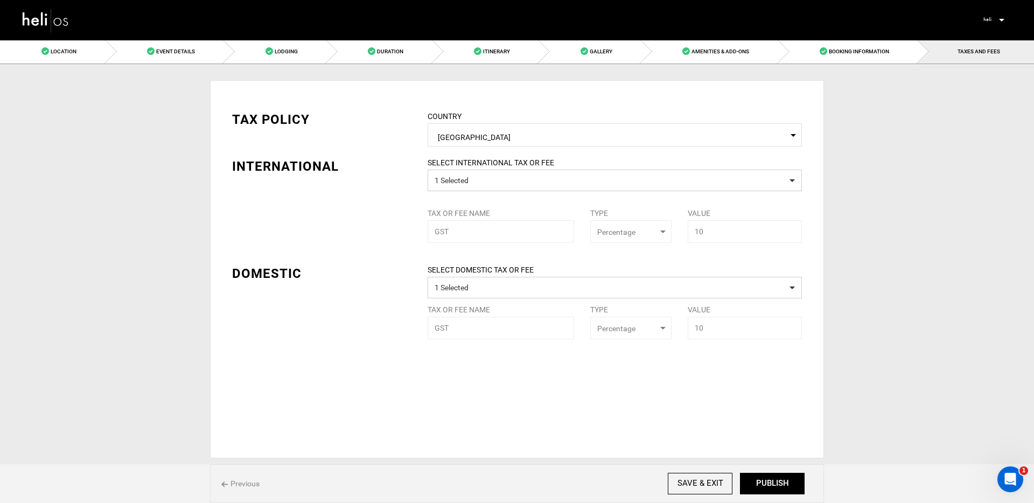
click at [56, 25] on img at bounding box center [46, 20] width 48 height 29
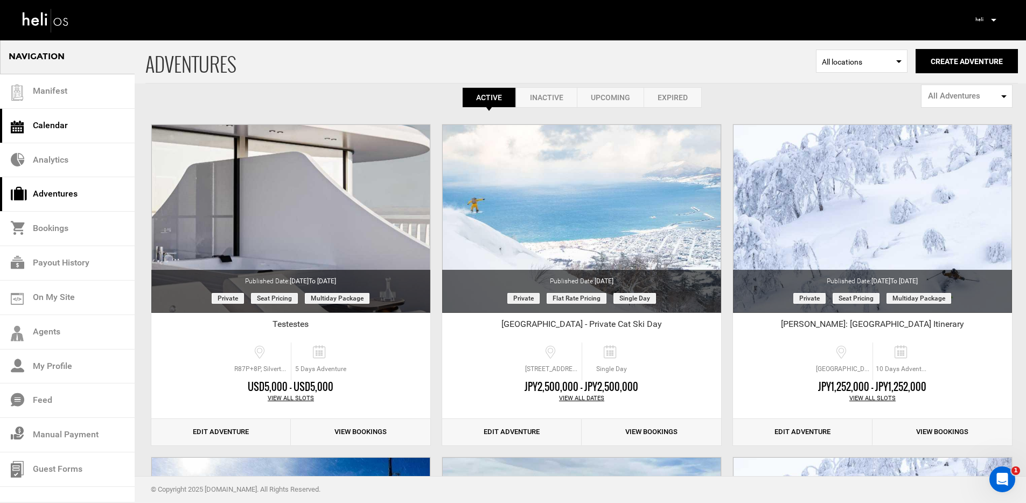
scroll to position [21, 0]
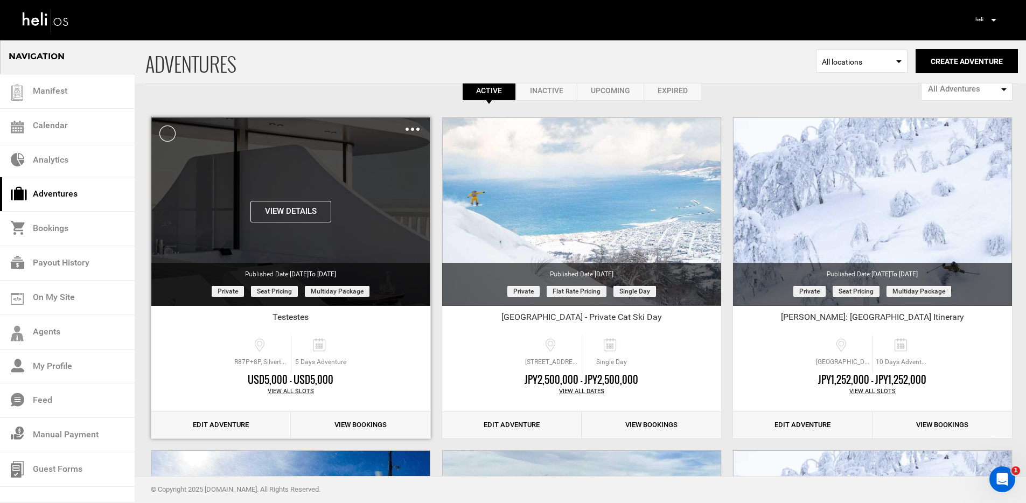
click at [410, 129] on img at bounding box center [413, 129] width 14 height 3
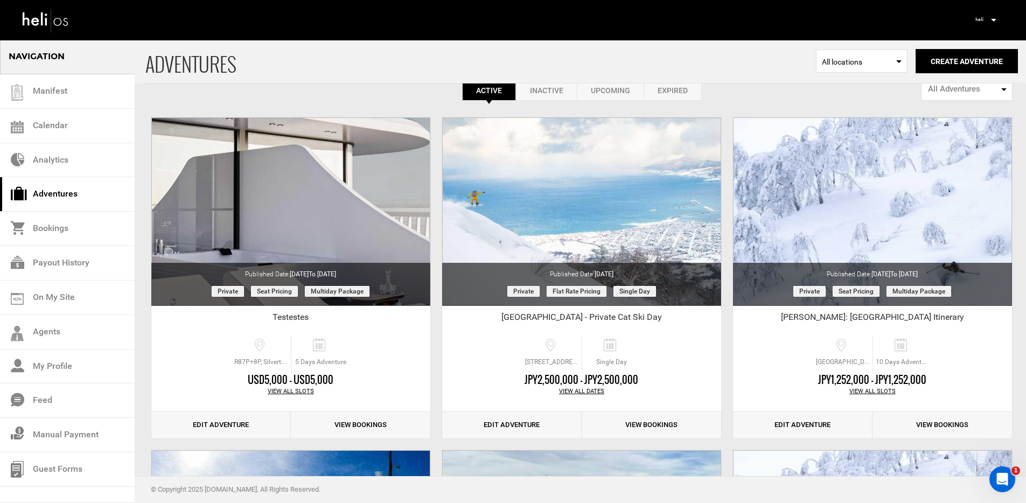
click at [361, 98] on div "Active Inactive Upcoming Expired Active Active Inactive Upcoming Expired Active…" at bounding box center [581, 90] width 872 height 20
click at [376, 82] on span "ADVENTURES" at bounding box center [480, 61] width 671 height 44
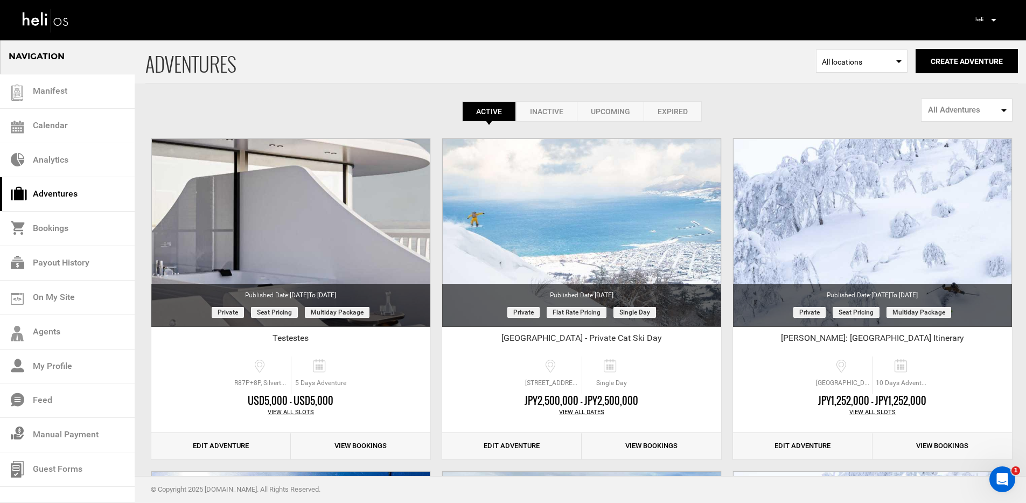
click at [348, 120] on div "Active Inactive Upcoming Expired Active Active Inactive Upcoming Expired Active…" at bounding box center [581, 111] width 872 height 20
click at [672, 71] on span "ADVENTURES" at bounding box center [480, 61] width 671 height 44
click at [992, 17] on p at bounding box center [993, 20] width 6 height 12
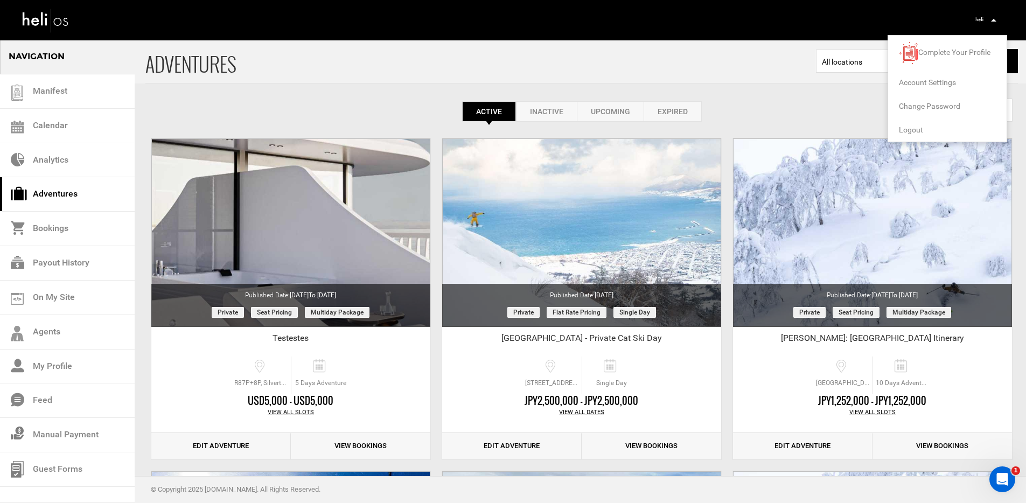
click at [900, 24] on div "Complete Your Profile Account Settings Change Password Logout" at bounding box center [840, 19] width 327 height 21
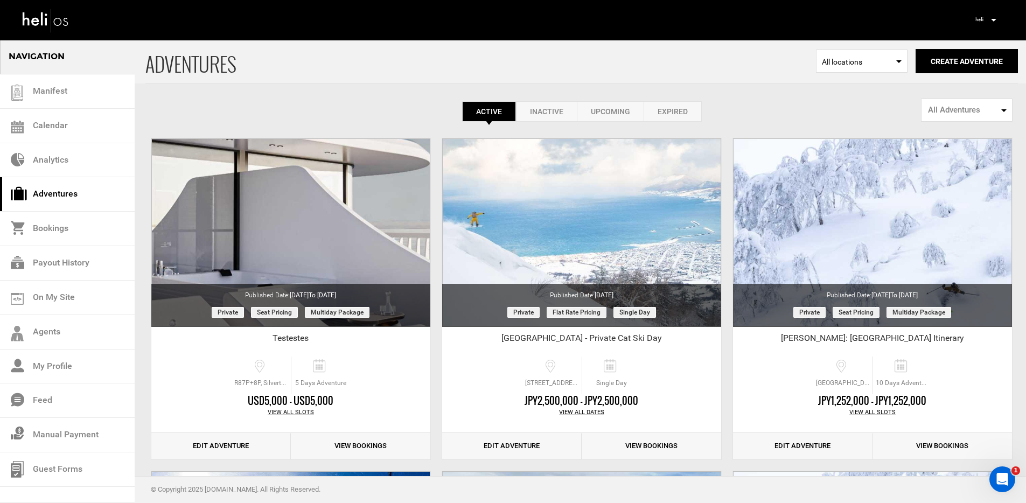
click at [992, 22] on p at bounding box center [993, 20] width 6 height 12
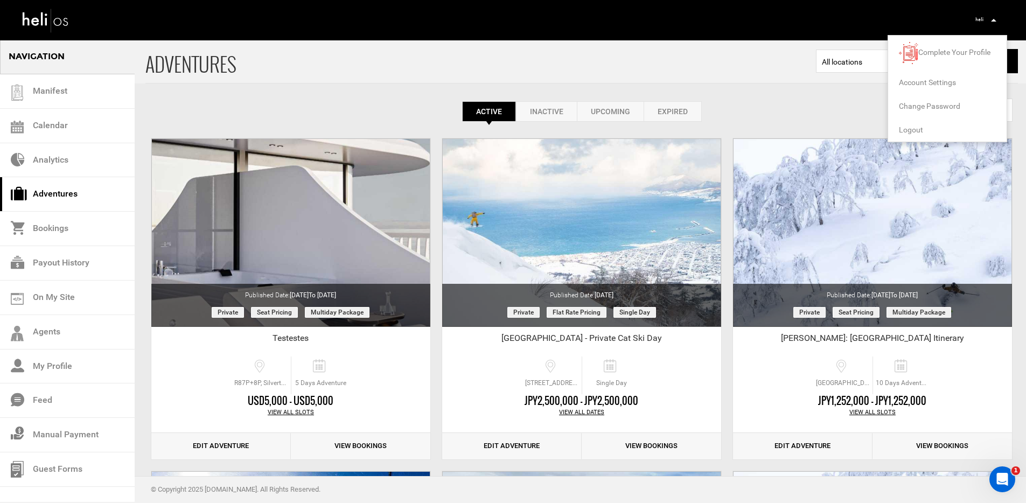
click at [708, 96] on div "Active Inactive Upcoming Expired Active Active Inactive Upcoming Expired Active…" at bounding box center [581, 80] width 872 height 82
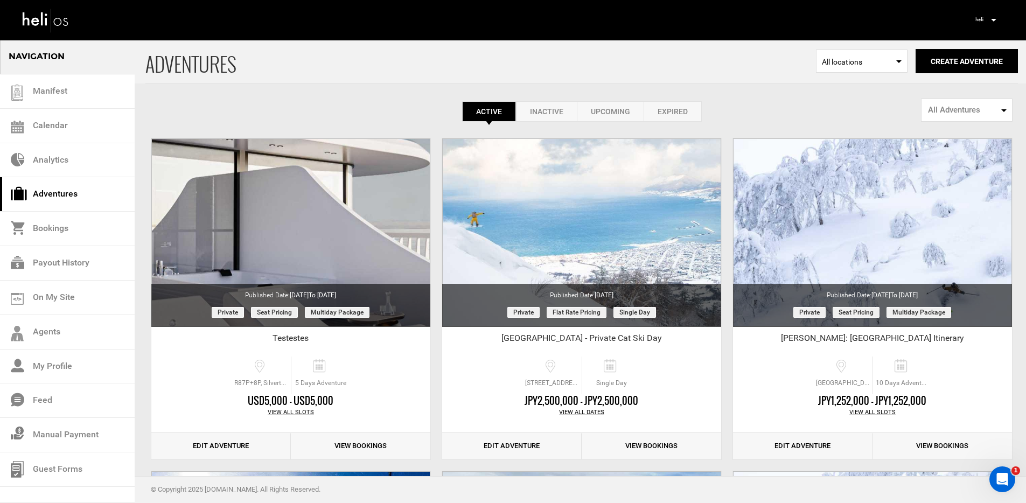
click at [995, 20] on icon at bounding box center [993, 20] width 5 height 3
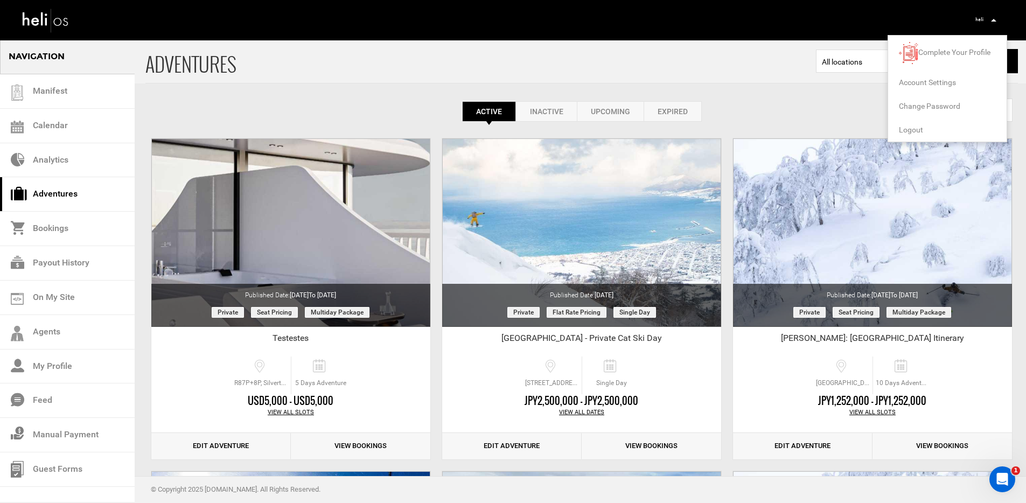
click at [780, 30] on div "Manifest Calendar Analytics Adventures Bookings Payout History On My Site Agent…" at bounding box center [512, 19] width 999 height 39
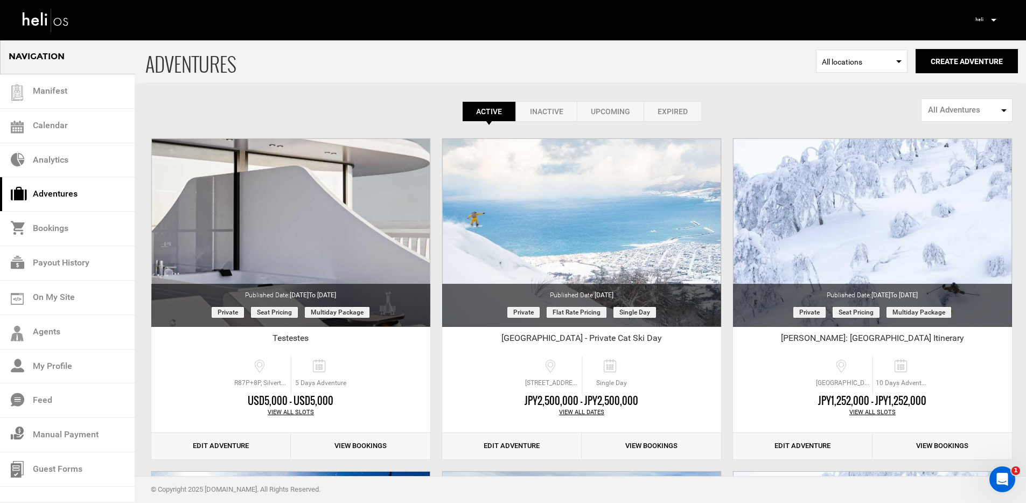
click at [994, 19] on icon at bounding box center [993, 20] width 5 height 3
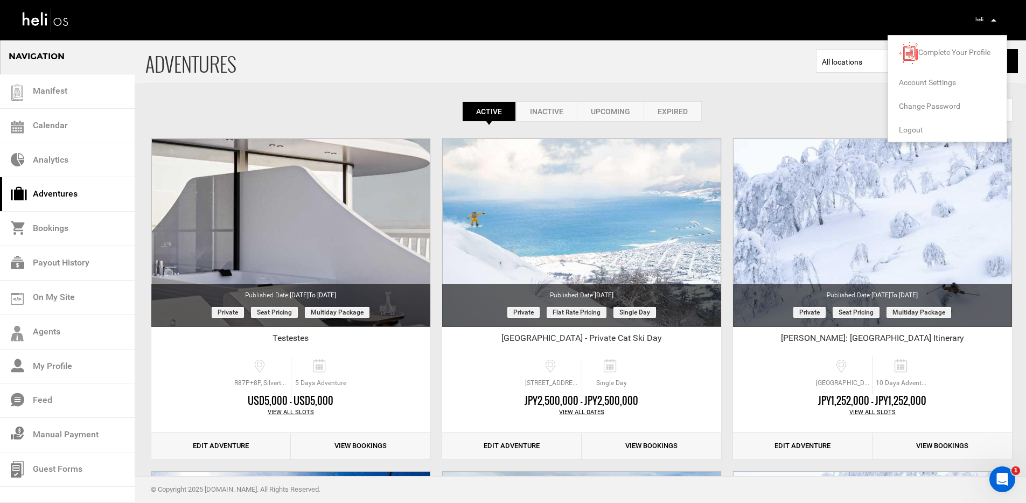
click at [939, 81] on span "Account Settings" at bounding box center [927, 82] width 57 height 9
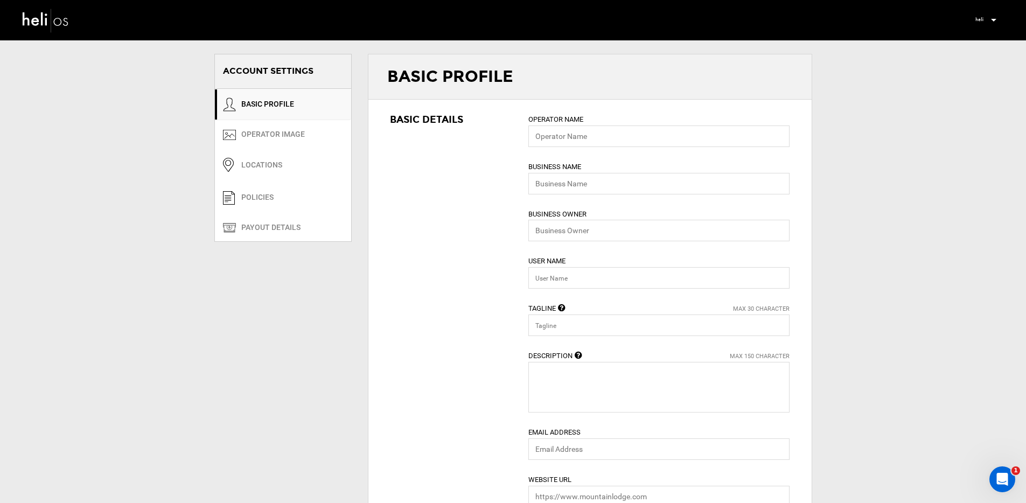
type input "Heli"
type input "Heli Adventures"
type input "heli"
type input "Unite Through Adventure"
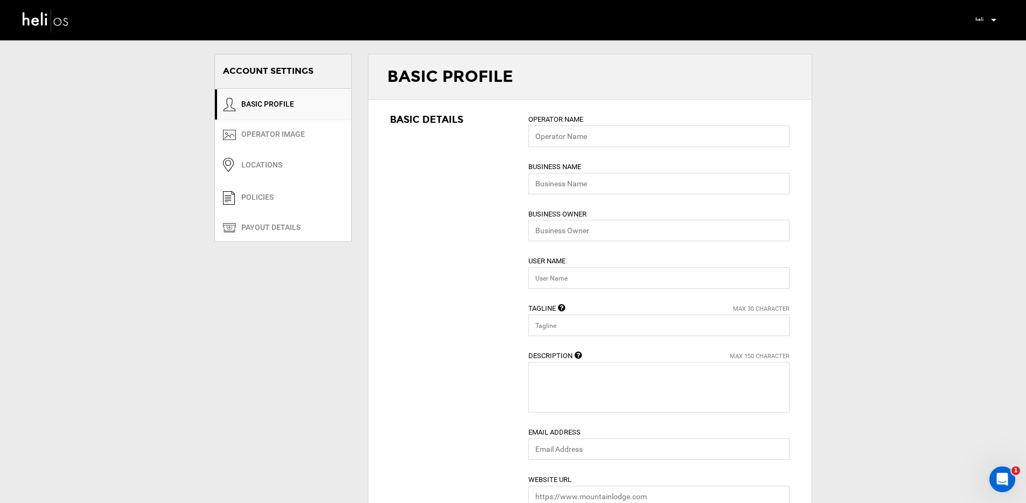
type textarea "Discover experiences from the world's best providers on Heli, the global market…"
type input "[EMAIL_ADDRESS][DOMAIN_NAME]"
type input "[URL][DOMAIN_NAME]"
type input "[STREET_ADDRESS]"
type input "[GEOGRAPHIC_DATA]"
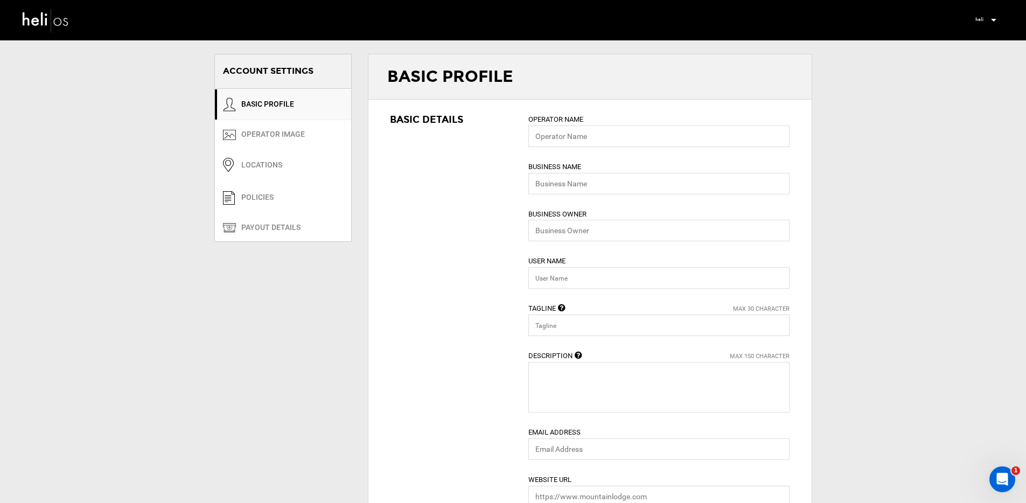
type input "11207"
type input "[PHONE_NUMBER]"
type input "0"
type input "1"
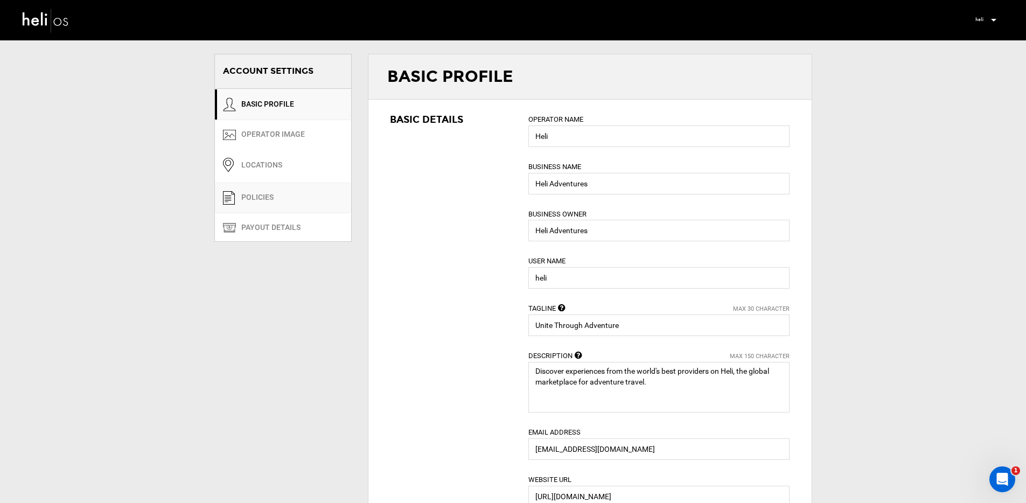
click at [283, 202] on link "POLICIES" at bounding box center [283, 198] width 136 height 31
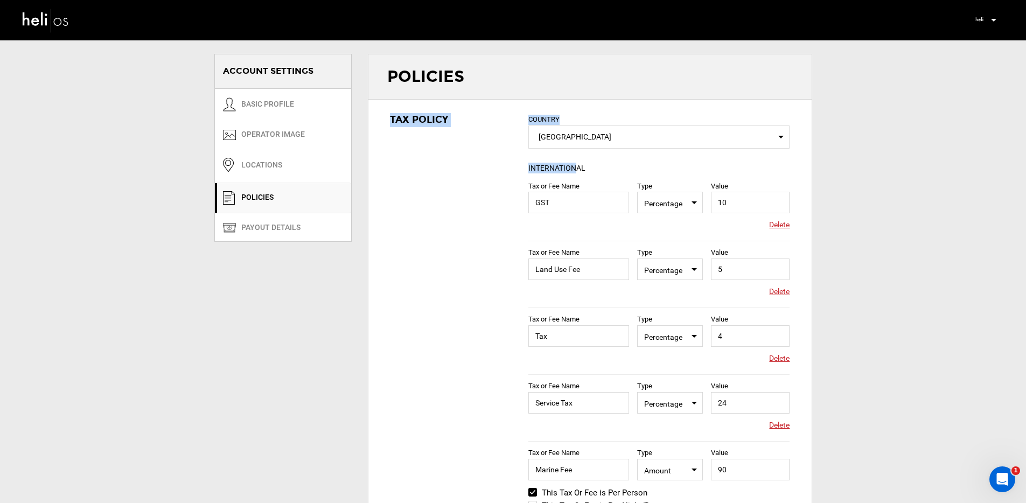
drag, startPoint x: 511, startPoint y: 170, endPoint x: 577, endPoint y: 170, distance: 65.7
click at [540, 179] on div "Tax or Fee Name GST Type Select Type Percentage Value 10 Please provide valid T…" at bounding box center [658, 207] width 261 height 67
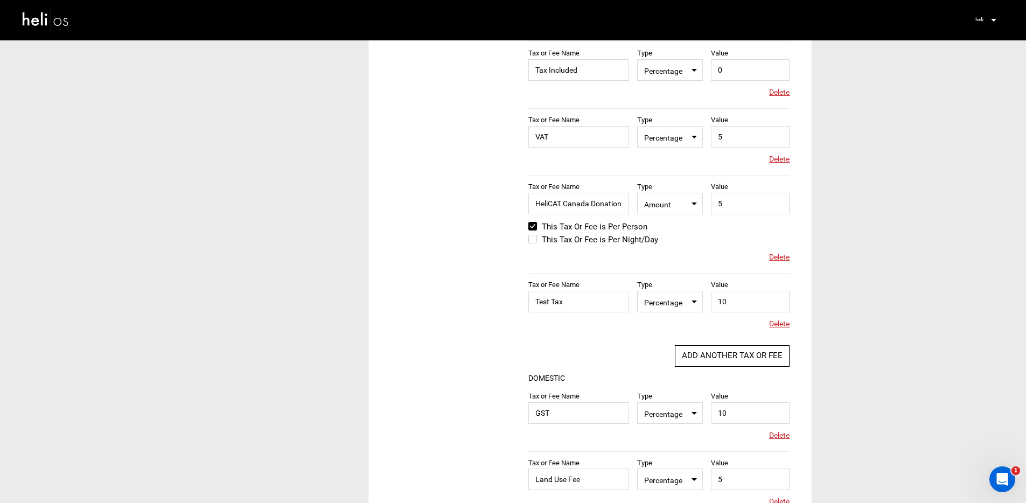
scroll to position [928, 0]
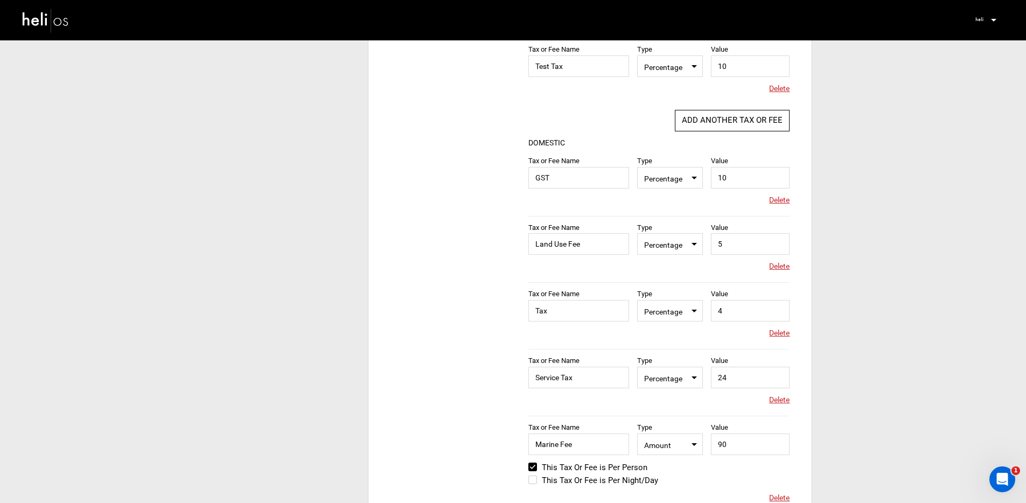
drag, startPoint x: 528, startPoint y: 144, endPoint x: 561, endPoint y: 144, distance: 32.9
click at [554, 144] on p "DOMESTIC" at bounding box center [546, 142] width 37 height 11
drag, startPoint x: 564, startPoint y: 143, endPoint x: 533, endPoint y: 144, distance: 30.7
click at [533, 144] on p "DOMESTIC" at bounding box center [546, 142] width 37 height 11
click at [521, 152] on div "COUNTRY Select Country [GEOGRAPHIC_DATA] Please select a country. INTERNATIONAL…" at bounding box center [658, 112] width 277 height 1855
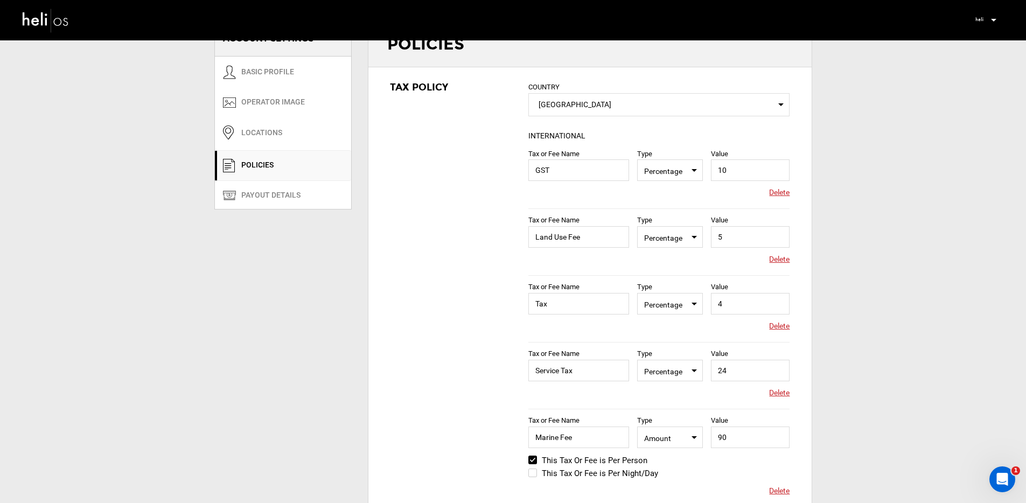
scroll to position [25, 0]
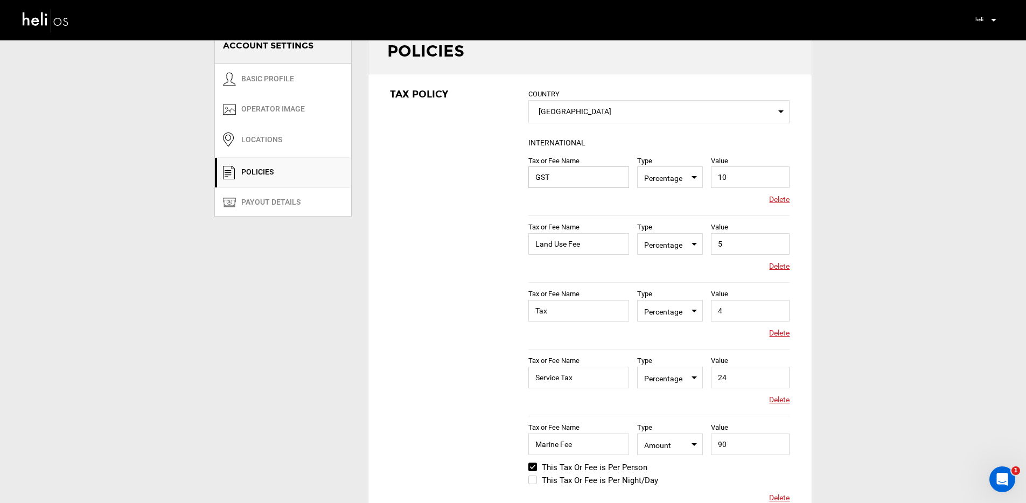
click at [574, 180] on input "GST" at bounding box center [578, 177] width 101 height 22
click at [314, 211] on link "PAYOUT DETAILS" at bounding box center [283, 202] width 136 height 28
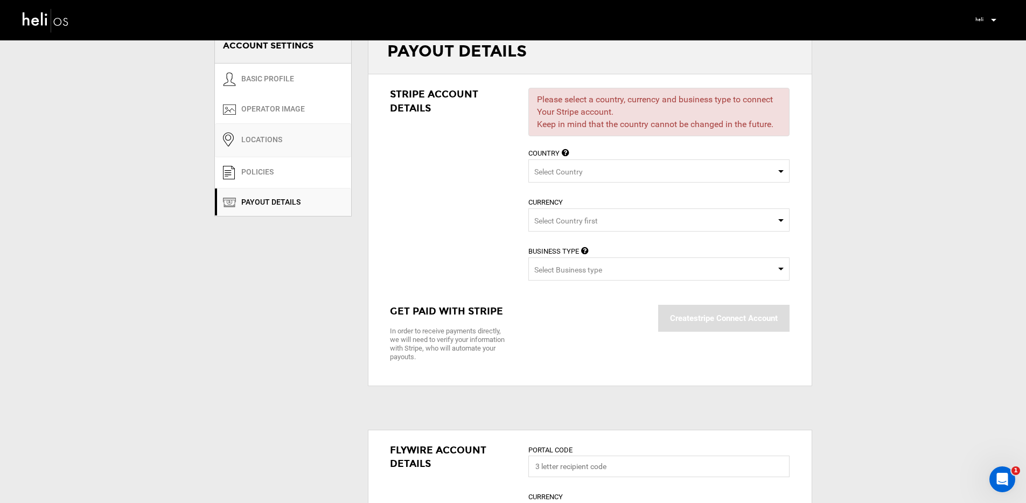
click at [297, 135] on link "Locations" at bounding box center [283, 140] width 136 height 34
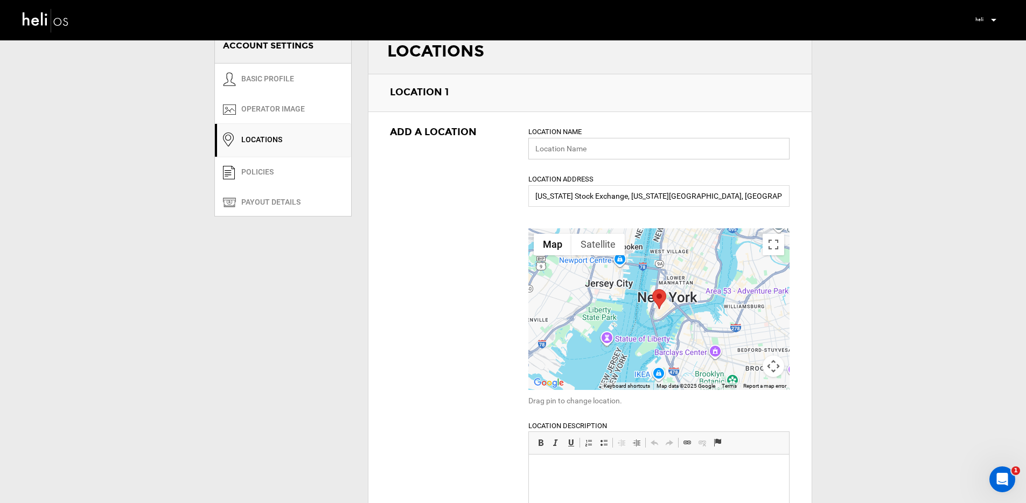
click at [576, 148] on input "text" at bounding box center [658, 149] width 261 height 22
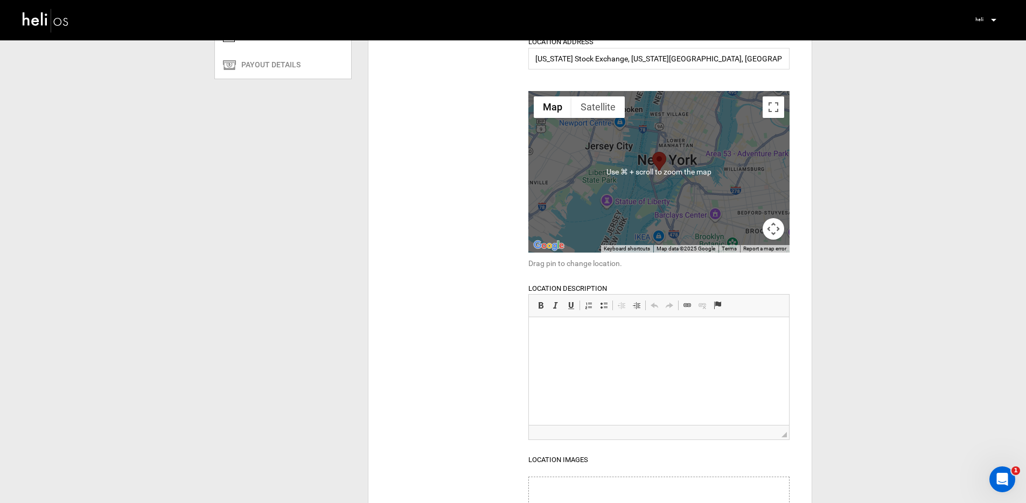
scroll to position [7, 0]
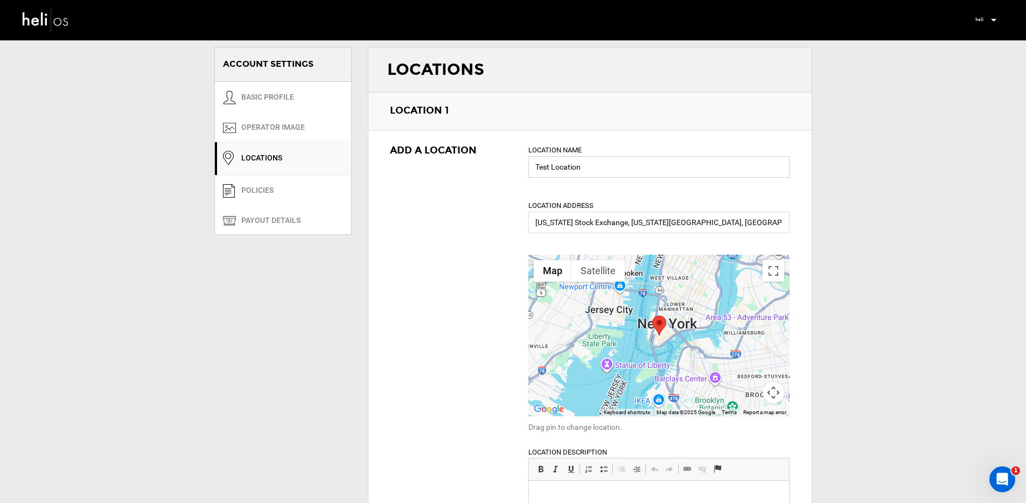
type input "Test Location"
click at [535, 203] on label "Location Address" at bounding box center [560, 206] width 65 height 10
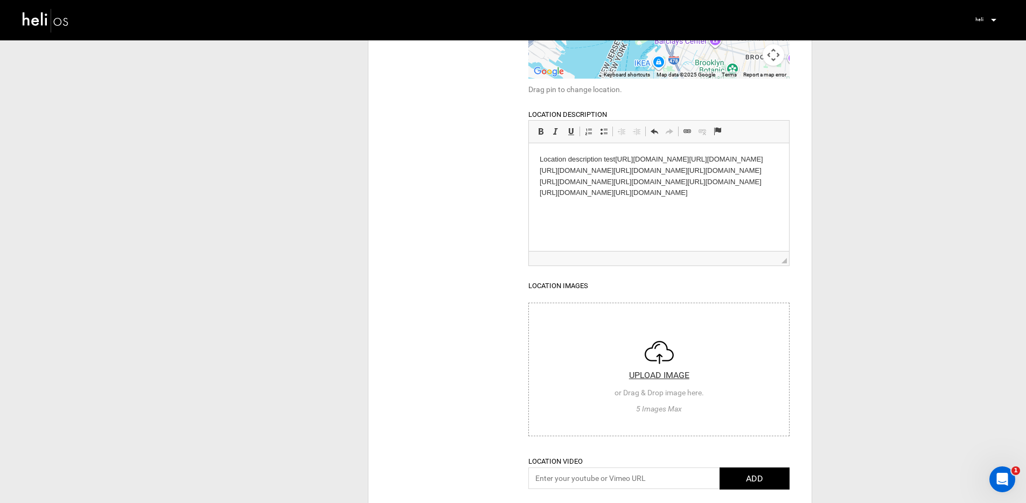
scroll to position [400, 0]
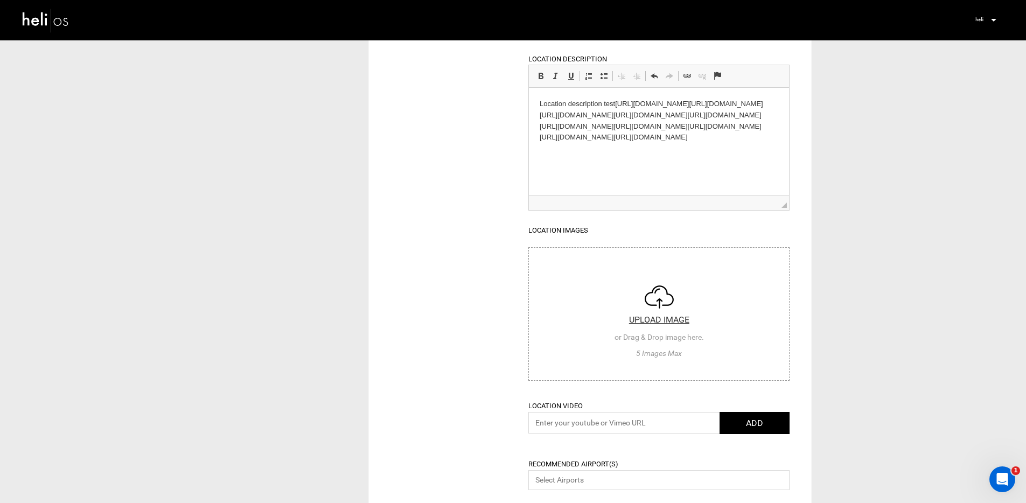
drag, startPoint x: 516, startPoint y: 275, endPoint x: 590, endPoint y: 290, distance: 74.8
click at [591, 290] on input "file" at bounding box center [659, 312] width 260 height 129
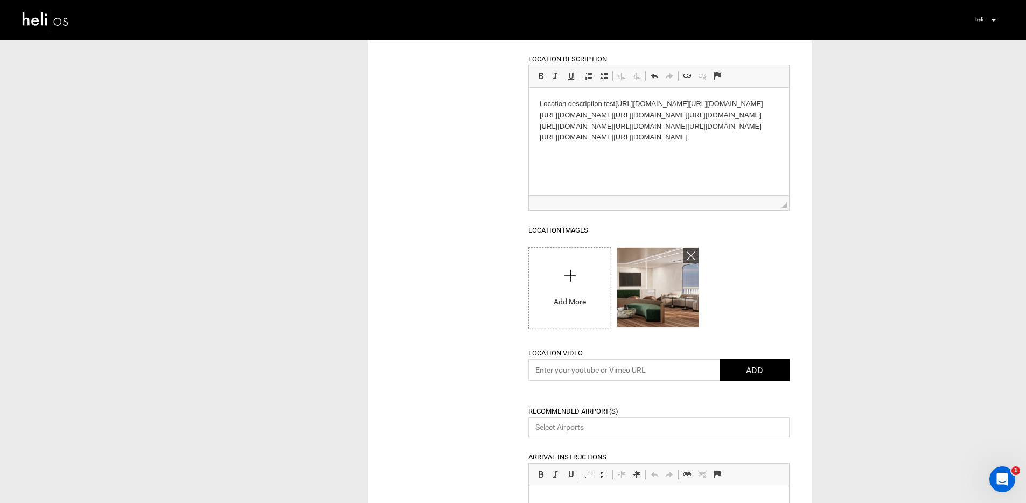
scroll to position [555, 0]
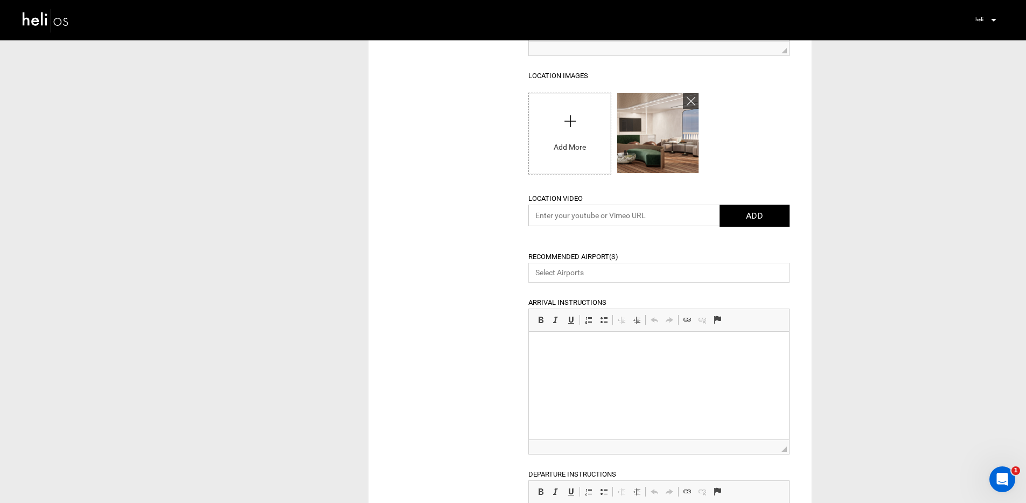
click at [559, 217] on input "text" at bounding box center [658, 216] width 261 height 22
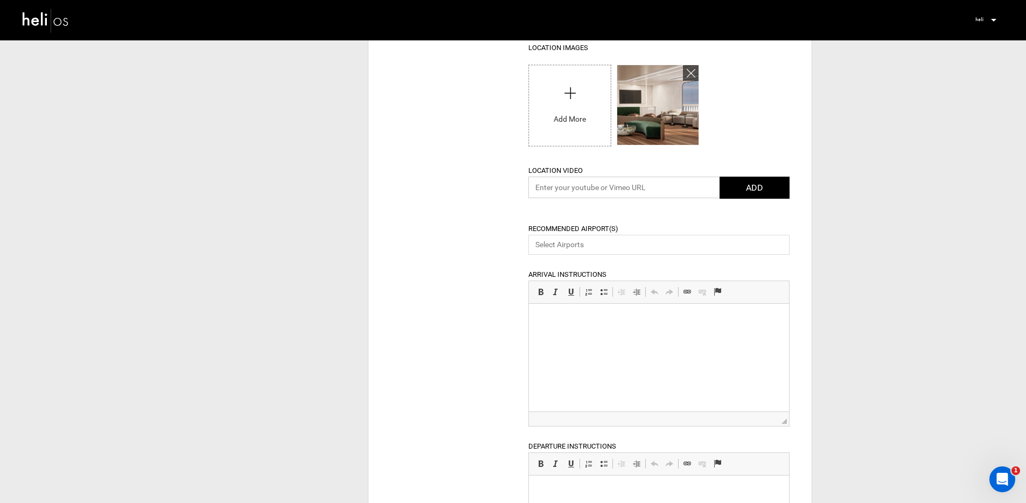
scroll to position [590, 0]
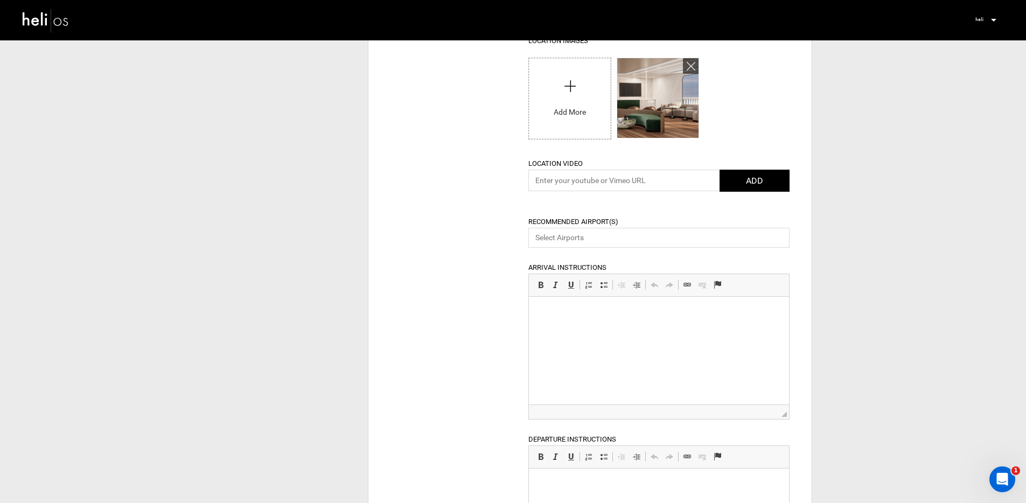
click at [547, 241] on input "Select box" at bounding box center [661, 237] width 255 height 12
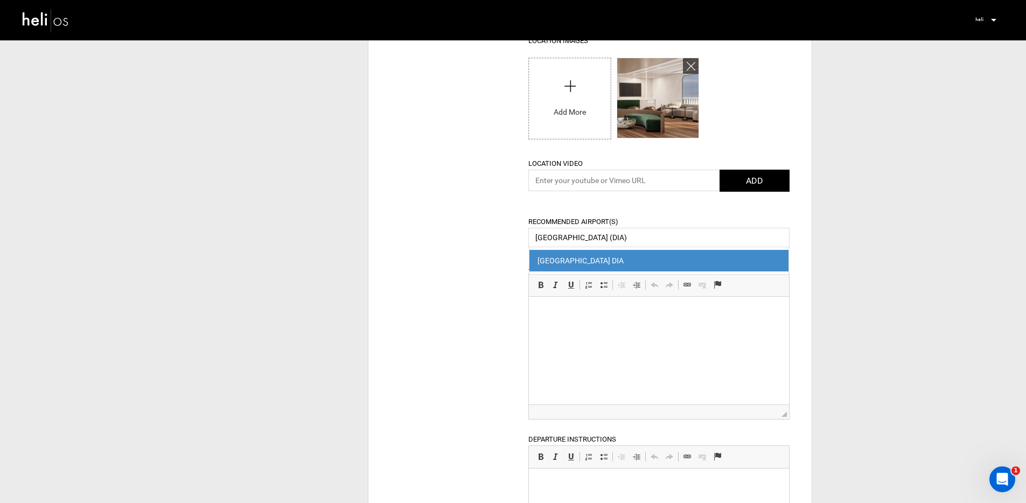
type input "[GEOGRAPHIC_DATA] (DIA)"
click at [441, 241] on div "Add a Location Location Name Test Location Location Address [US_STATE][GEOGRAPH…" at bounding box center [589, 311] width 443 height 1527
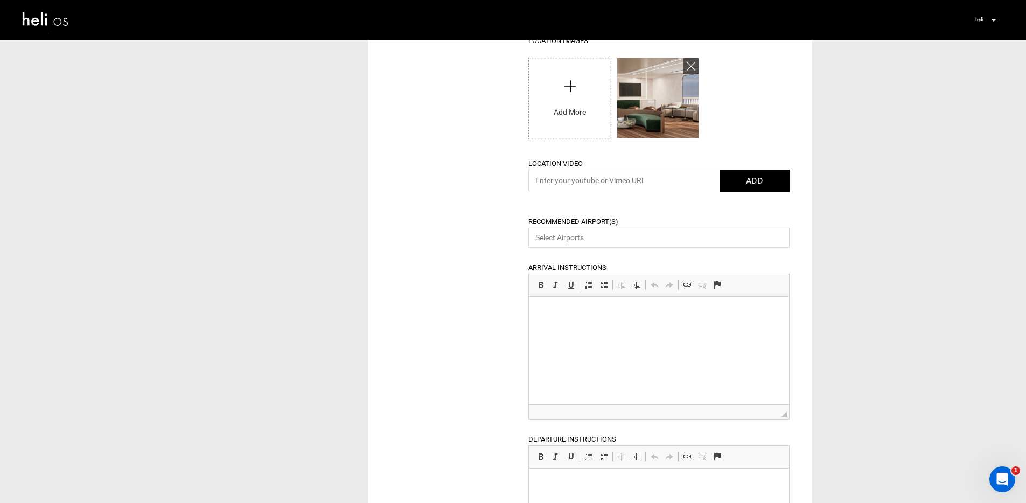
click at [596, 242] on input "Select box" at bounding box center [661, 237] width 255 height 12
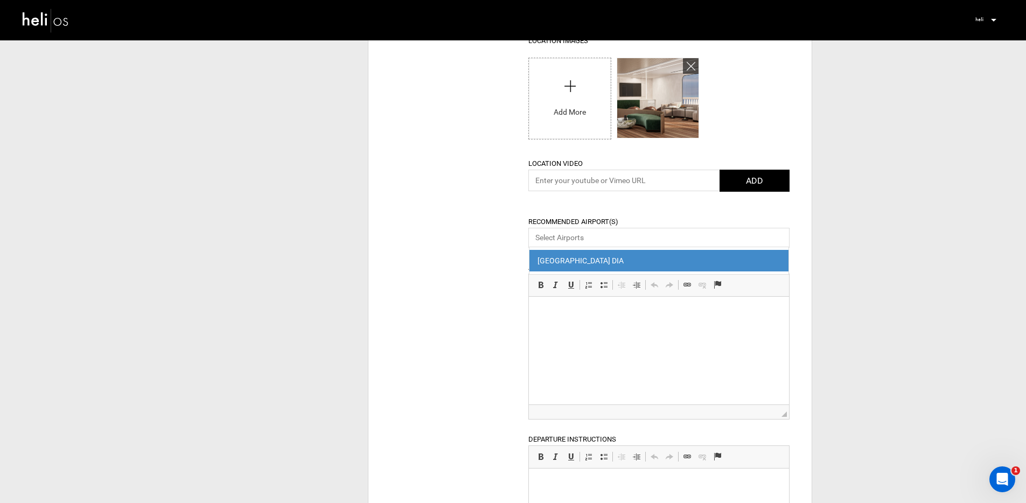
click at [596, 259] on div "[GEOGRAPHIC_DATA] DIA" at bounding box center [658, 260] width 243 height 11
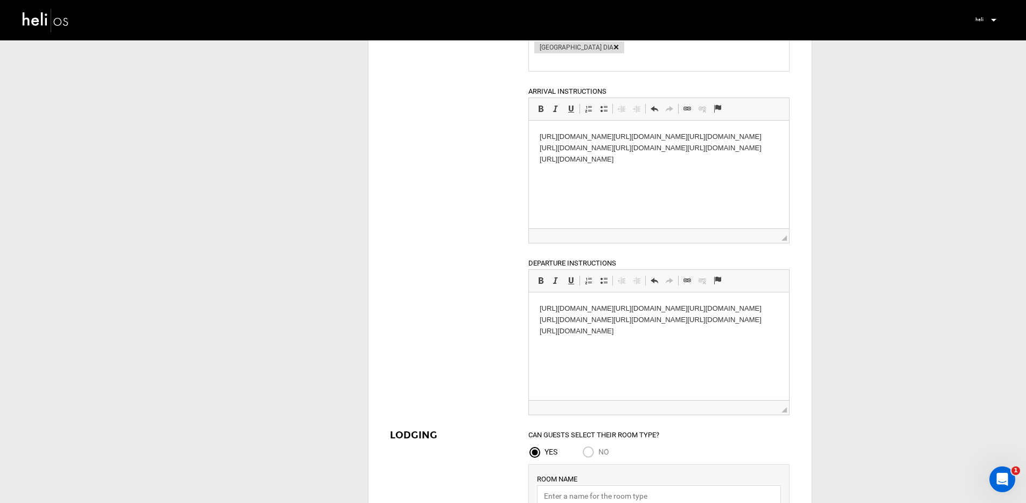
scroll to position [1063, 0]
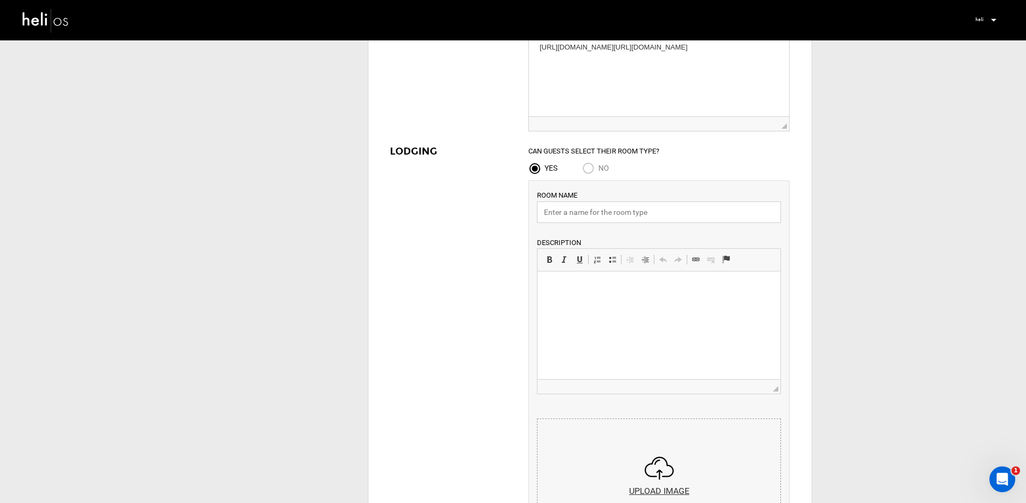
click at [659, 223] on div "Room Name Description Rich Text Editor, editor52 Editor toolbars Basic Styles B…" at bounding box center [658, 388] width 261 height 416
type input "Test"
drag, startPoint x: 645, startPoint y: 315, endPoint x: 619, endPoint y: 302, distance: 29.1
click at [619, 302] on html "Testest" at bounding box center [658, 287] width 243 height 33
drag, startPoint x: 618, startPoint y: 289, endPoint x: 603, endPoint y: 292, distance: 15.4
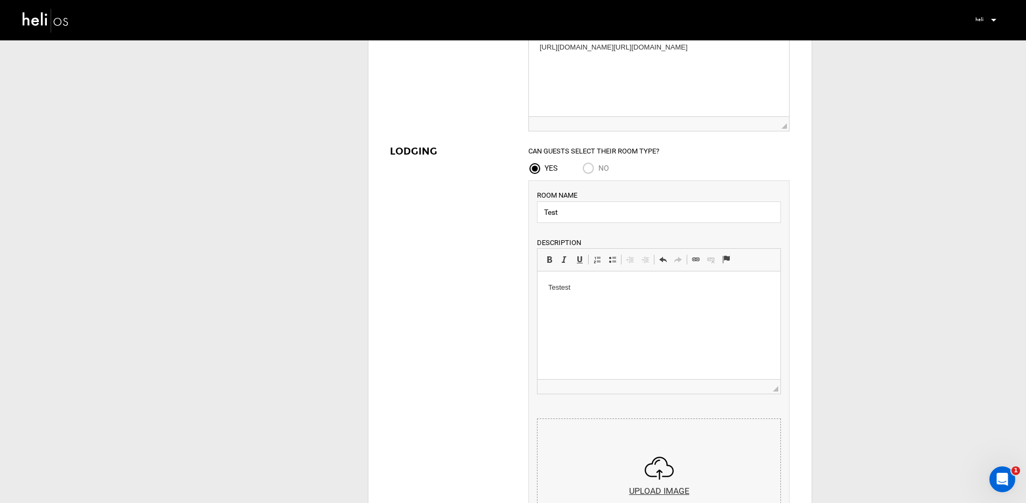
click at [603, 292] on p "Testest" at bounding box center [658, 287] width 221 height 11
drag, startPoint x: 607, startPoint y: 290, endPoint x: 1033, endPoint y: 546, distance: 496.9
click at [537, 278] on html "Test" at bounding box center [658, 287] width 243 height 33
copy p "Test"
click at [567, 286] on p "Test" at bounding box center [658, 287] width 221 height 11
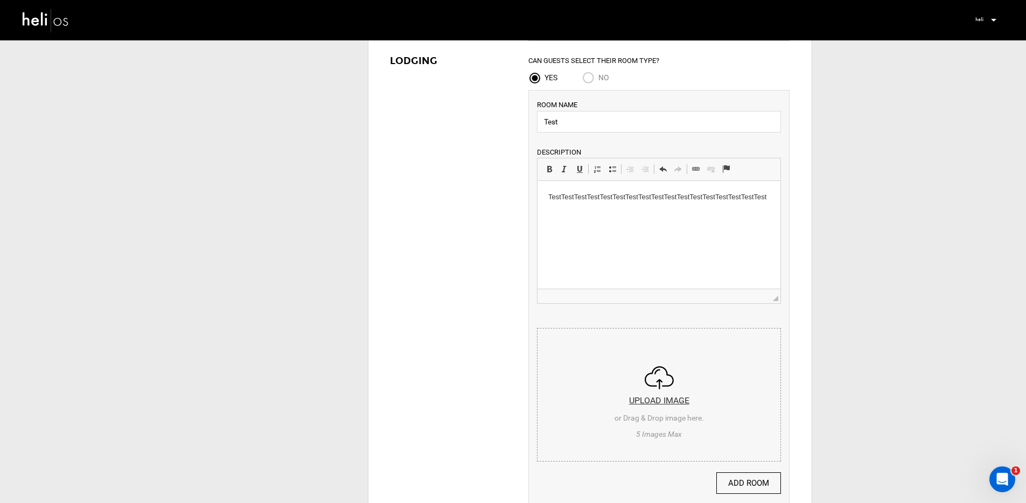
scroll to position [1161, 0]
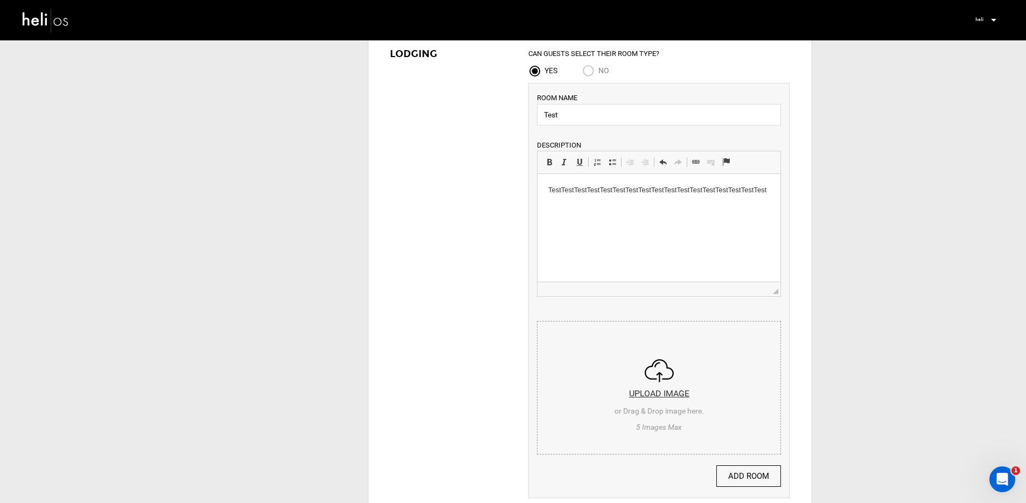
click at [609, 354] on input "file" at bounding box center [658, 386] width 243 height 129
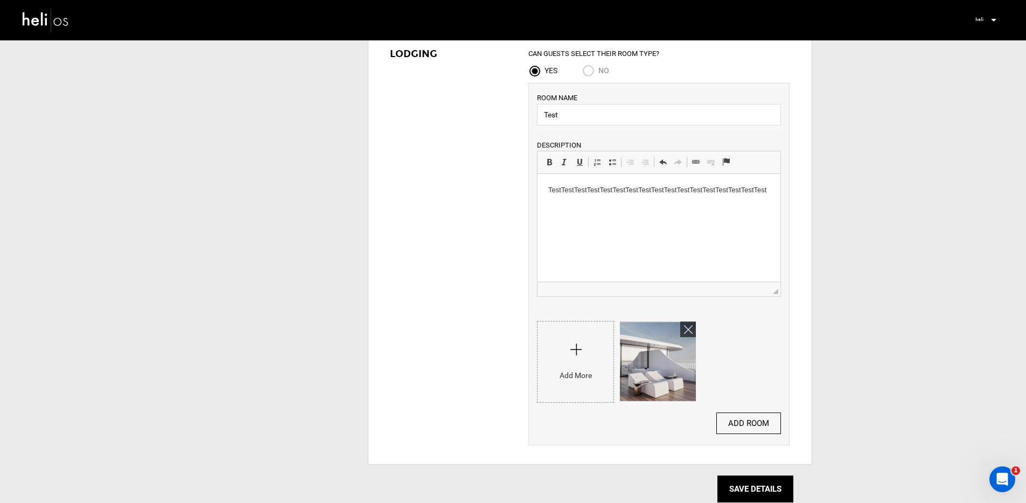
scroll to position [1405, 0]
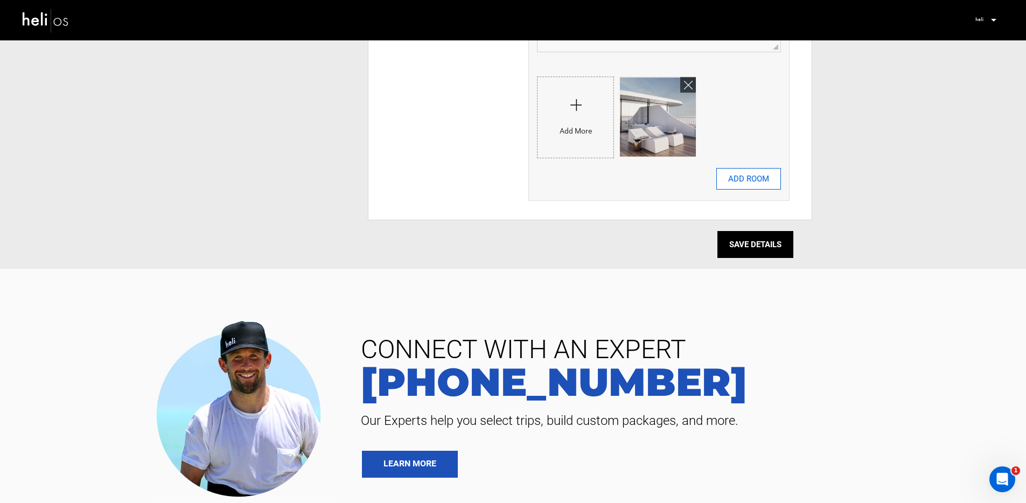
click at [759, 174] on button "ADD ROOM" at bounding box center [748, 179] width 65 height 22
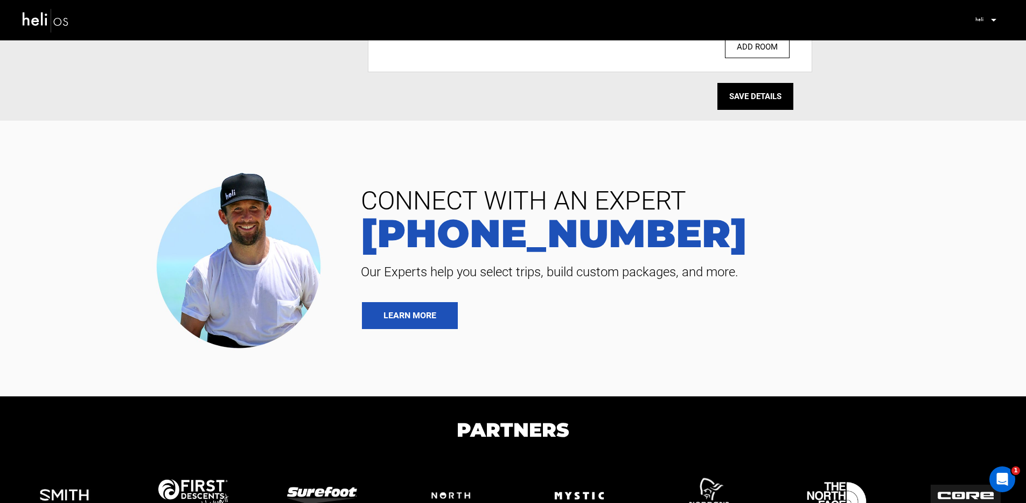
scroll to position [1002, 0]
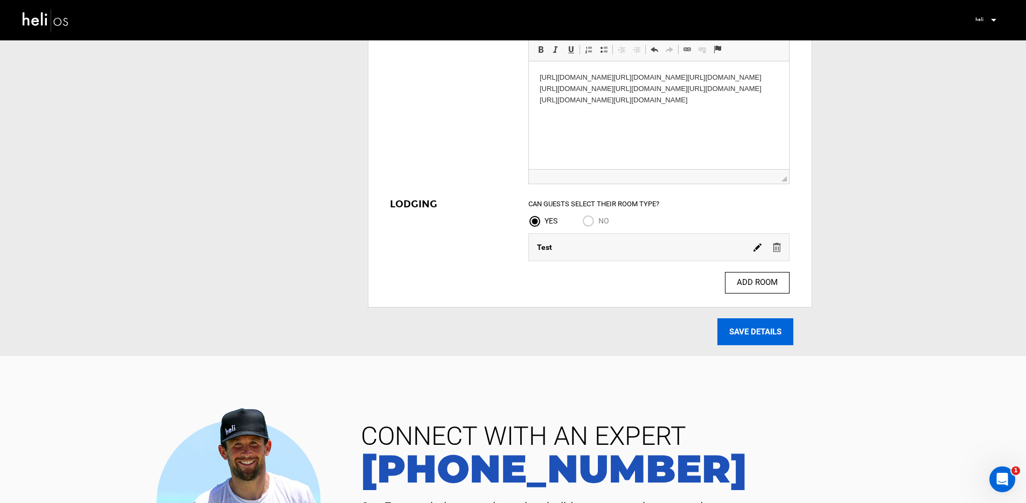
click at [740, 329] on input "SAVE DETAILS" at bounding box center [755, 331] width 76 height 27
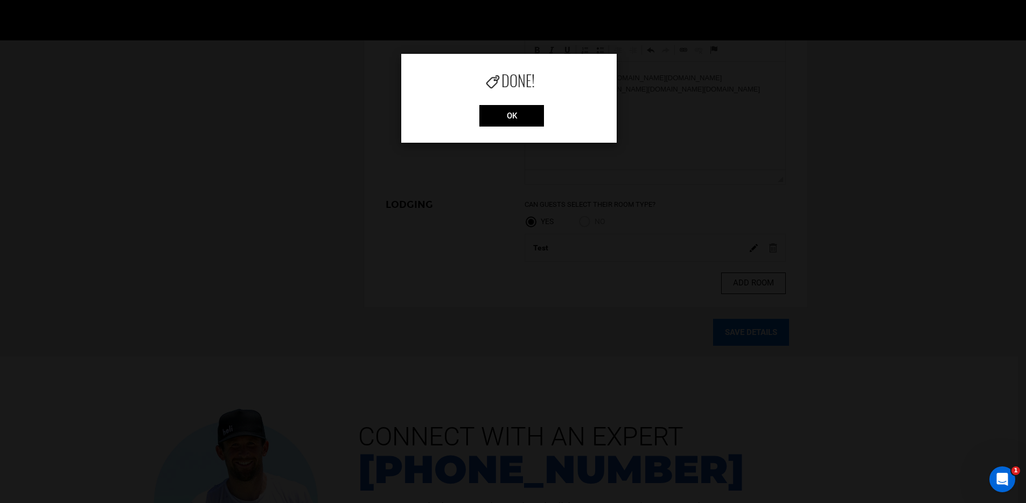
scroll to position [822, 0]
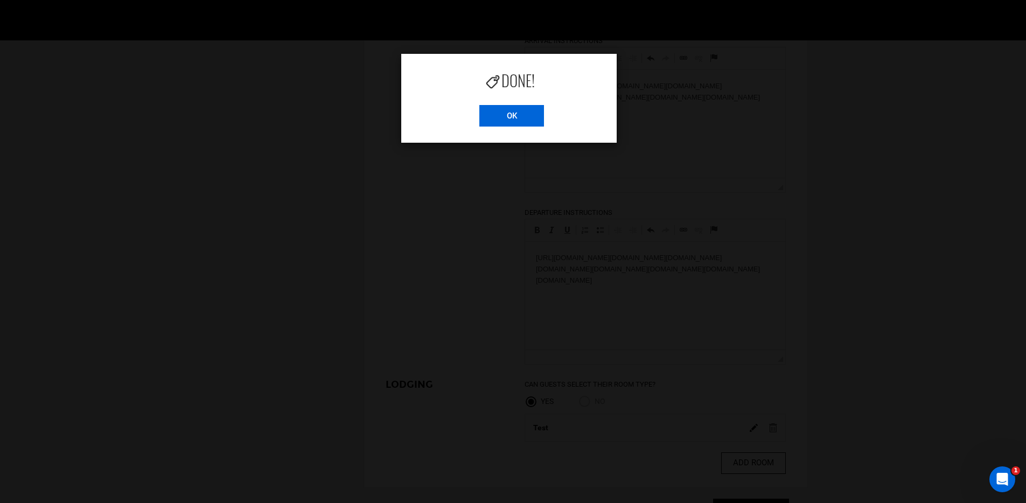
click at [510, 111] on input "OK" at bounding box center [511, 116] width 65 height 22
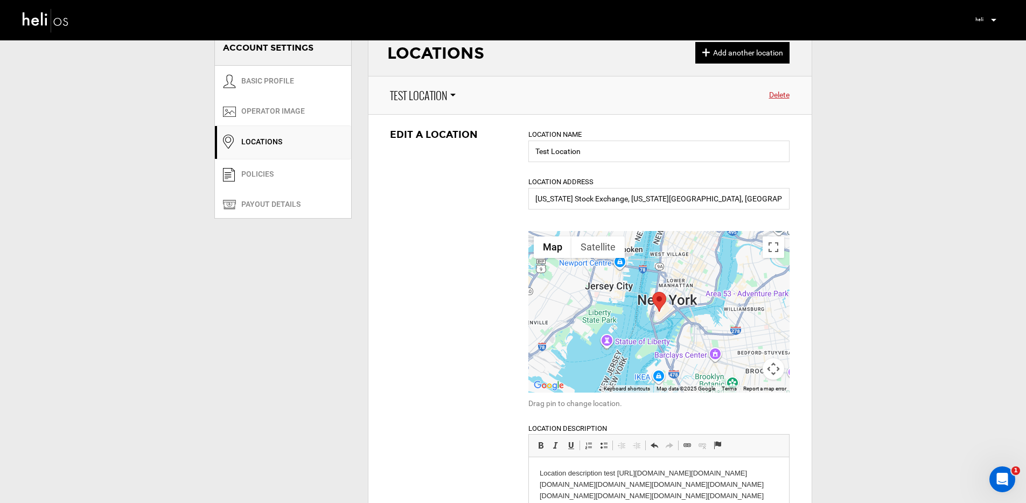
scroll to position [0, 0]
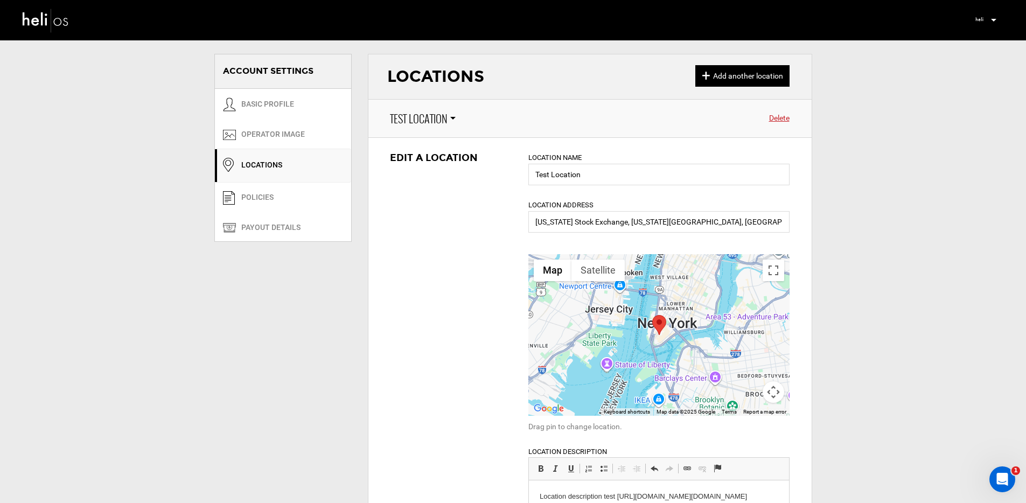
click at [57, 19] on img at bounding box center [46, 20] width 48 height 29
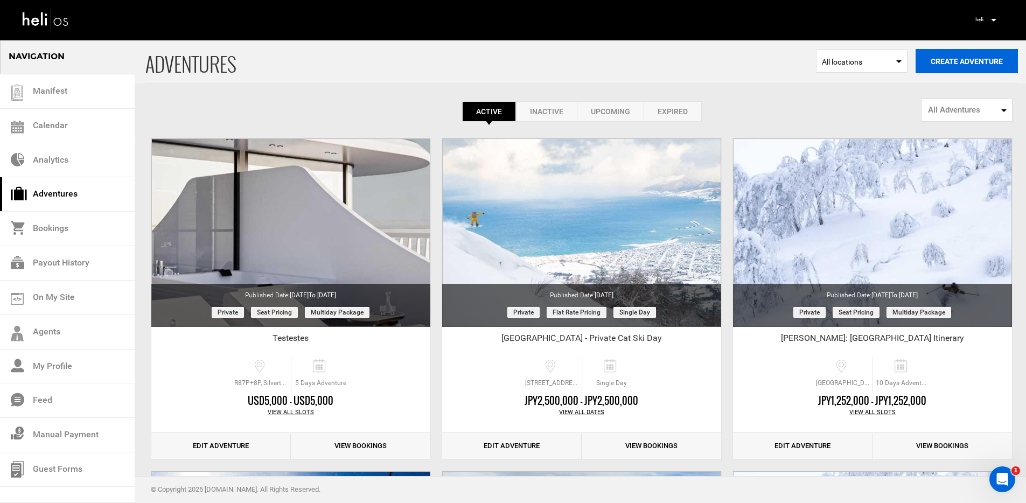
click at [923, 59] on button "Create Adventure" at bounding box center [967, 61] width 102 height 24
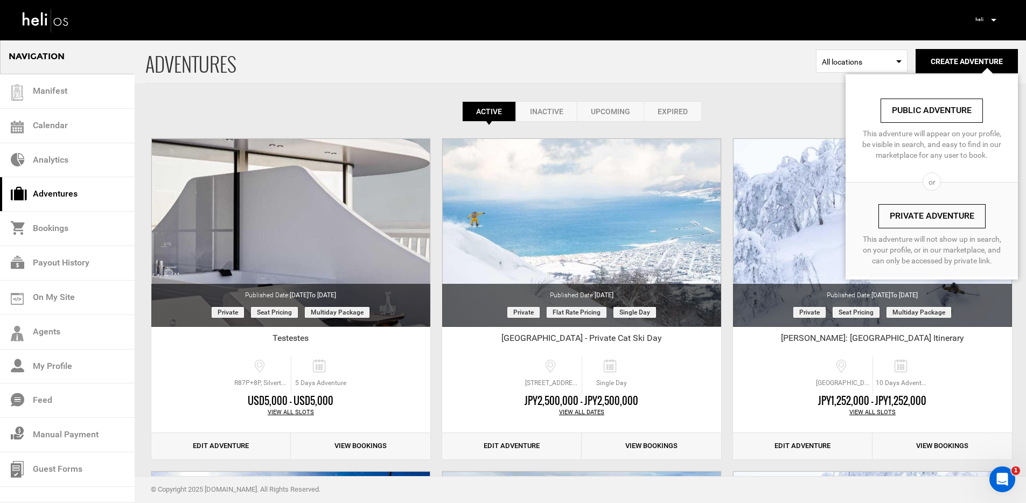
click at [898, 210] on link "Private Adventure" at bounding box center [931, 216] width 107 height 24
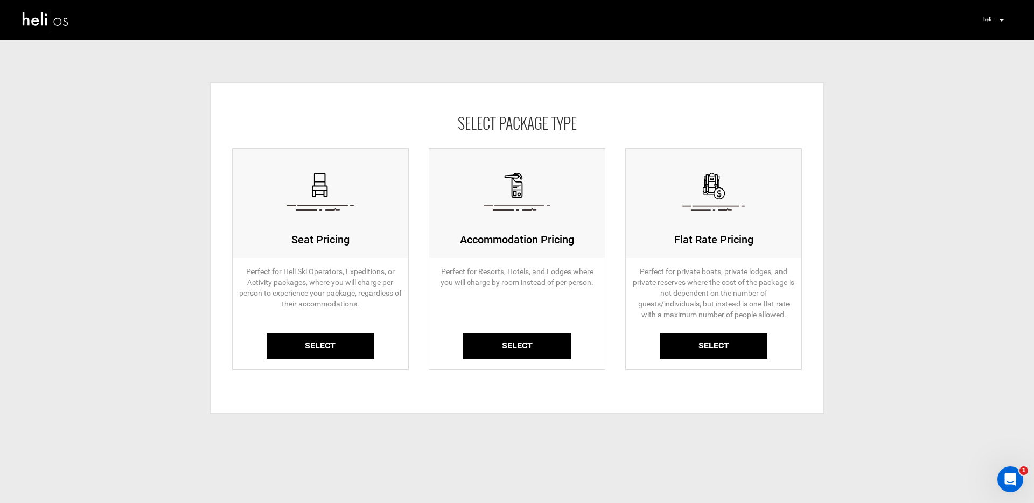
click at [497, 338] on link "Select" at bounding box center [517, 345] width 108 height 25
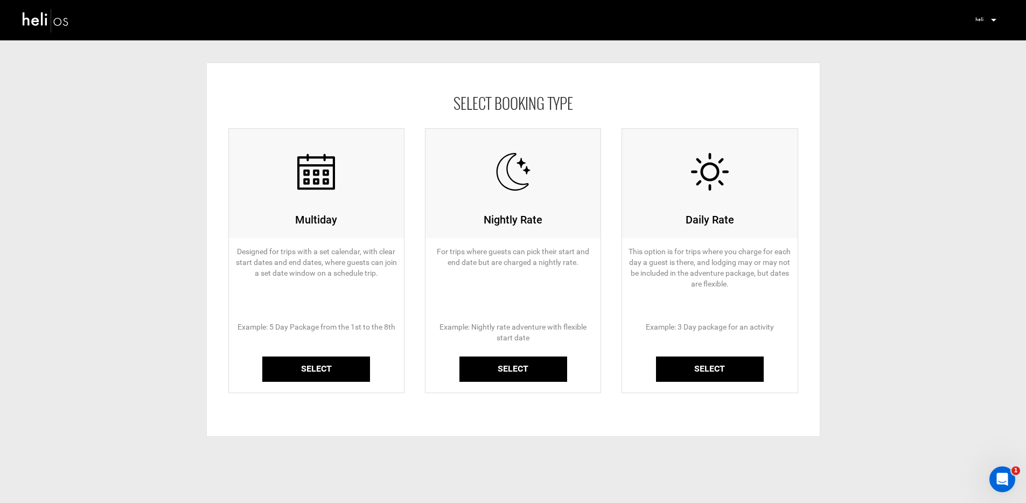
scroll to position [27, 0]
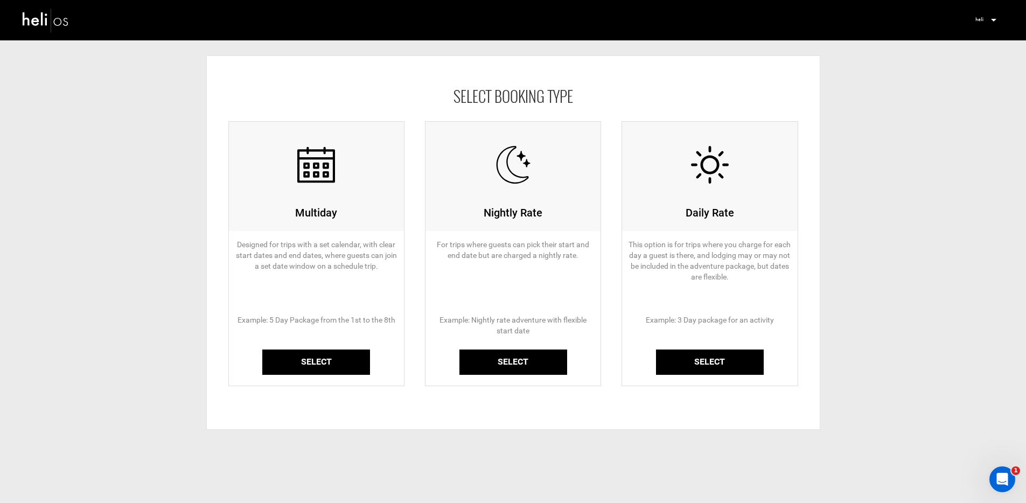
click at [508, 364] on link "Select" at bounding box center [513, 362] width 108 height 25
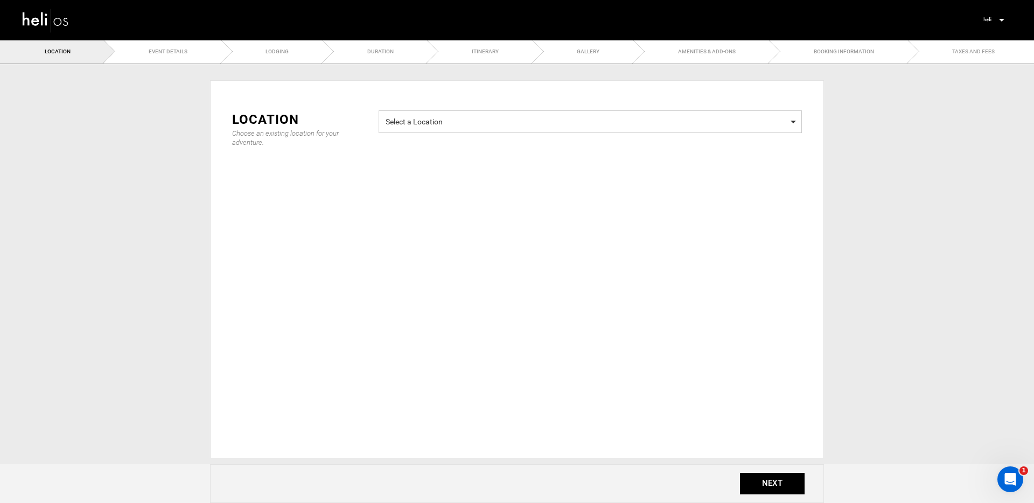
click at [407, 120] on span "Select a Location" at bounding box center [590, 120] width 409 height 13
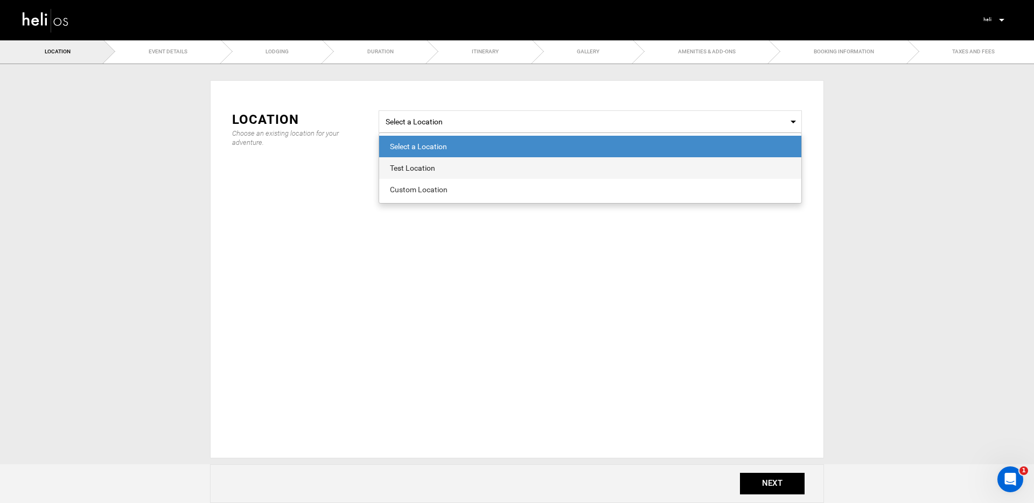
click at [459, 164] on div "Test Location" at bounding box center [590, 168] width 401 height 11
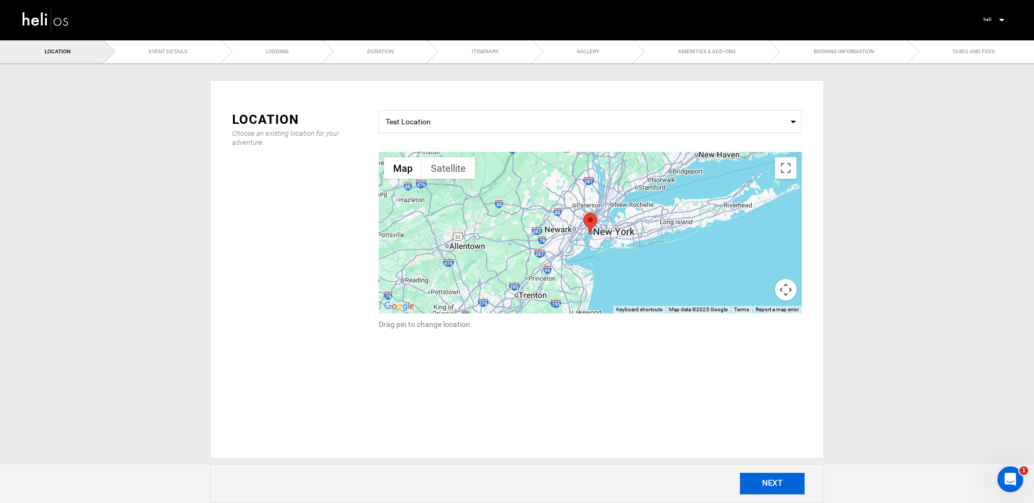
click at [763, 492] on button "NEXT" at bounding box center [772, 484] width 65 height 22
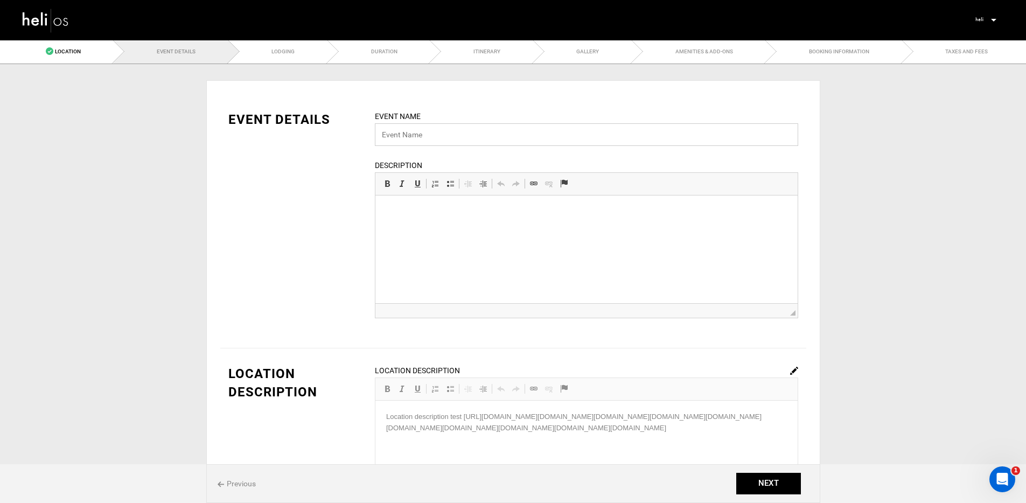
click at [463, 136] on input "text" at bounding box center [586, 134] width 423 height 23
type input "Test"
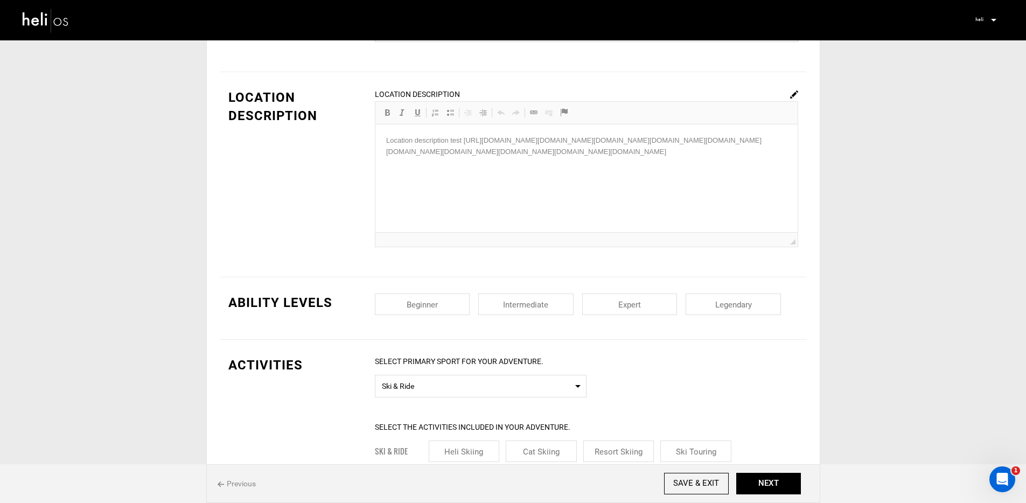
scroll to position [332, 0]
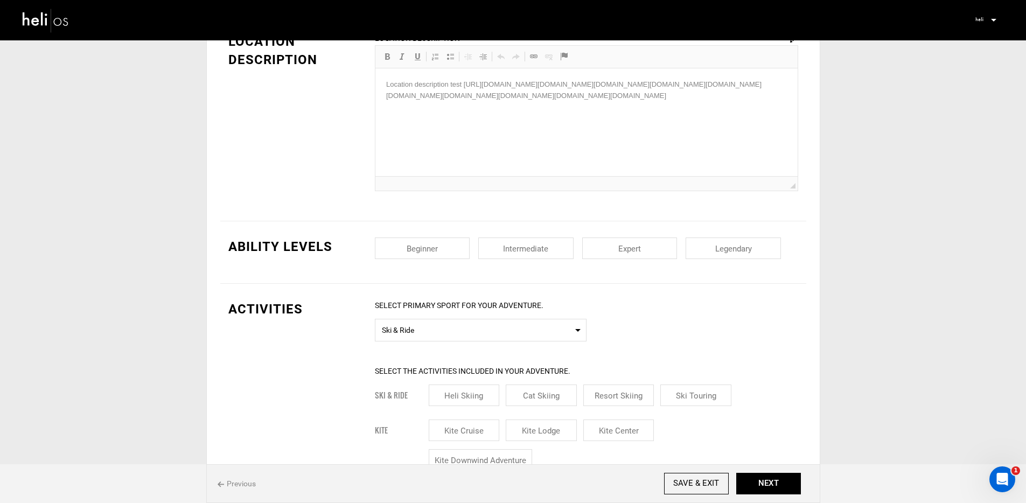
click at [555, 245] on input "checkbox" at bounding box center [525, 249] width 95 height 22
checkbox input "true"
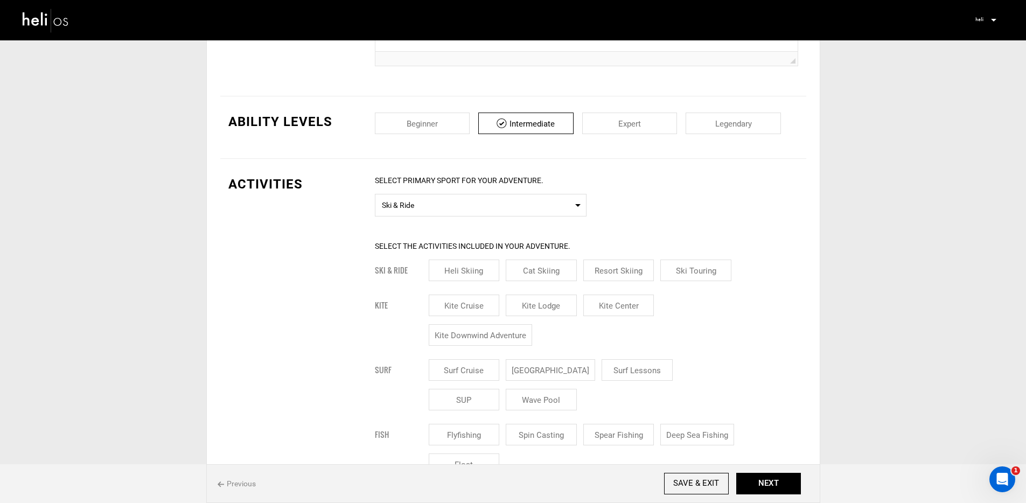
click at [489, 271] on input "Heli Skiing" at bounding box center [464, 271] width 71 height 22
checkbox input "true"
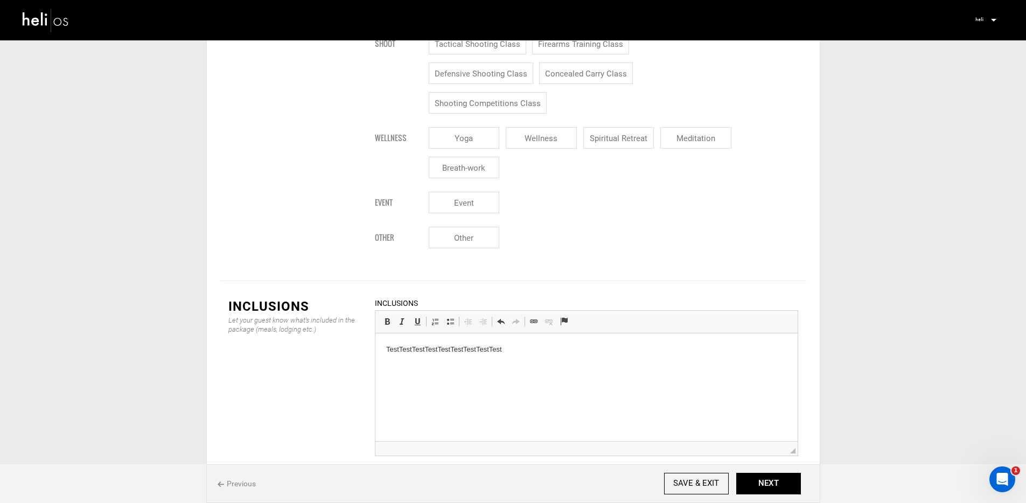
scroll to position [1503, 0]
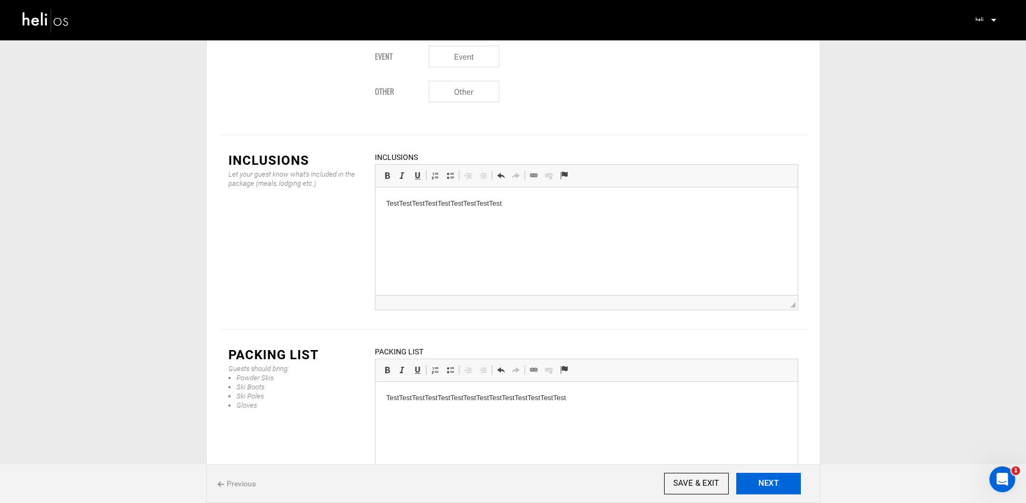
click at [773, 484] on button "NEXT" at bounding box center [768, 484] width 65 height 22
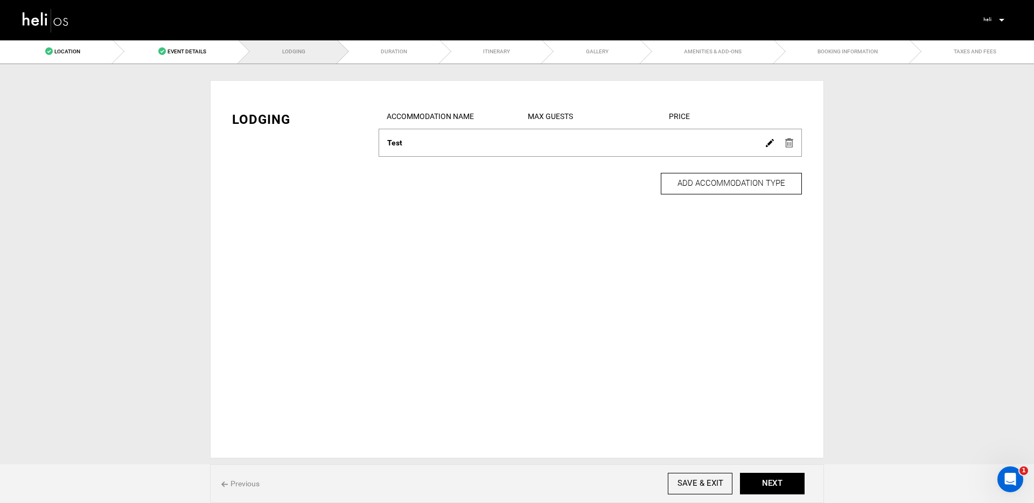
click at [770, 142] on img at bounding box center [770, 143] width 8 height 8
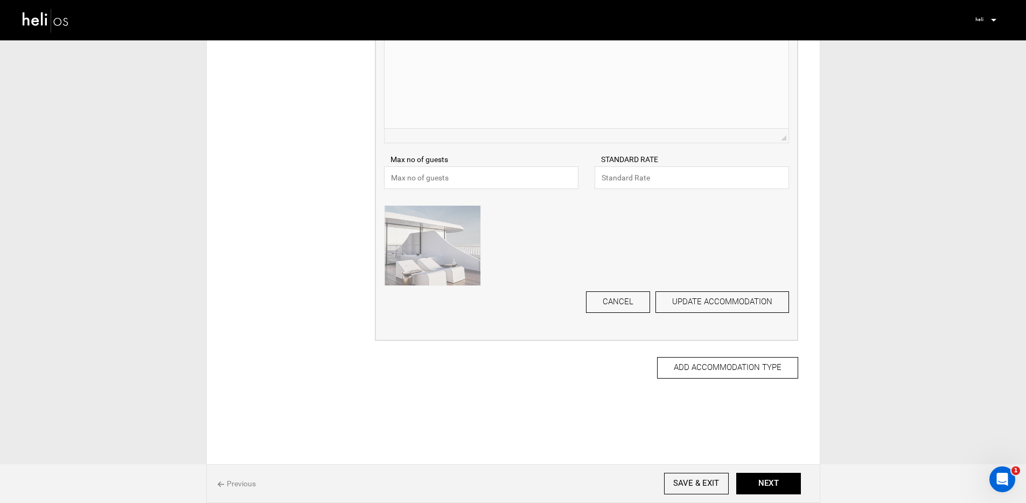
scroll to position [67, 0]
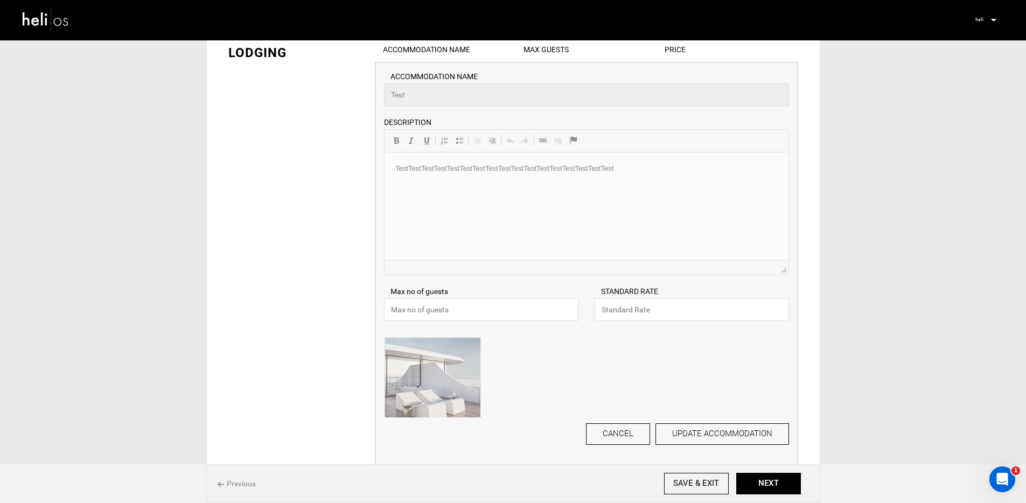
click at [541, 187] on div "ACCOMMODATION NAME Test Please enter Accommodation Name. DESCRIPTION Rich Text …" at bounding box center [586, 173] width 405 height 204
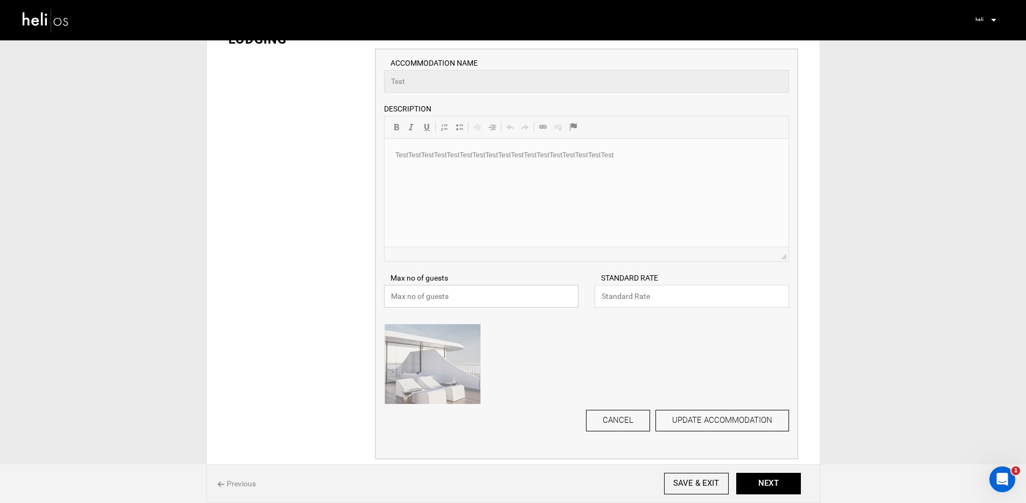
click at [516, 288] on input "text" at bounding box center [481, 296] width 194 height 23
type input "4"
type input "500"
click at [721, 415] on button "UPDATE ACCOMMODATION" at bounding box center [722, 421] width 134 height 22
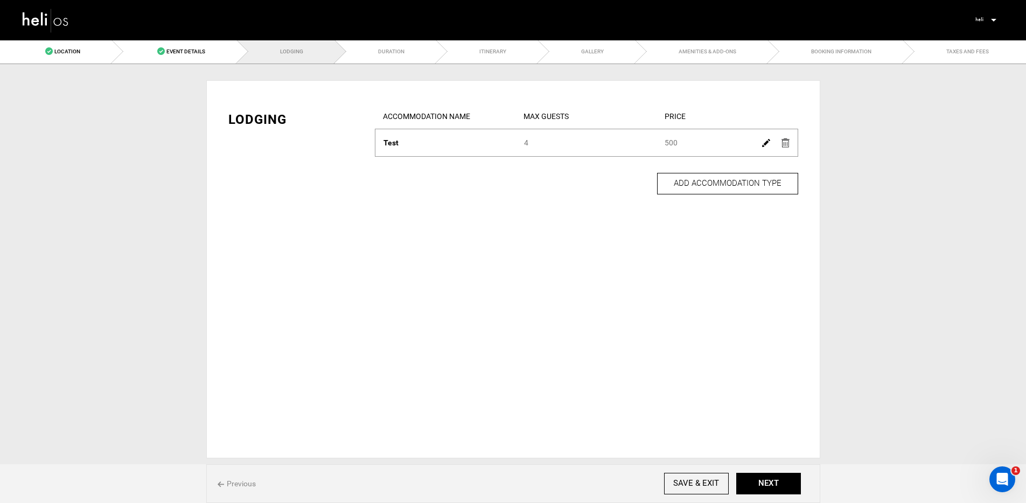
scroll to position [0, 0]
click at [778, 484] on button "NEXT" at bounding box center [772, 484] width 65 height 22
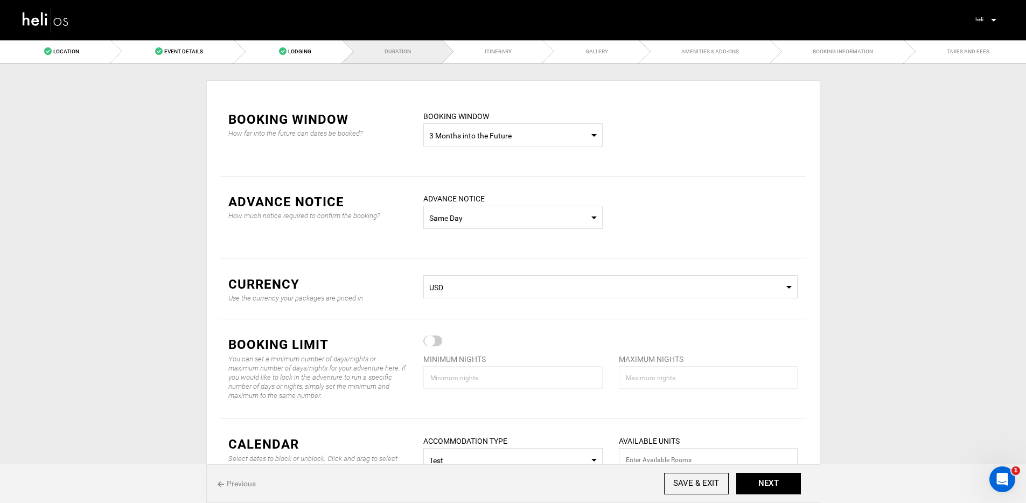
click at [512, 136] on span "3 Months into the Future" at bounding box center [512, 135] width 167 height 11
click at [480, 216] on div "Custom Dates" at bounding box center [513, 212] width 162 height 11
click at [492, 143] on span "Select Booking Window Custom Dates" at bounding box center [512, 134] width 179 height 23
click at [486, 152] on div "3 Months into the Future" at bounding box center [513, 148] width 162 height 11
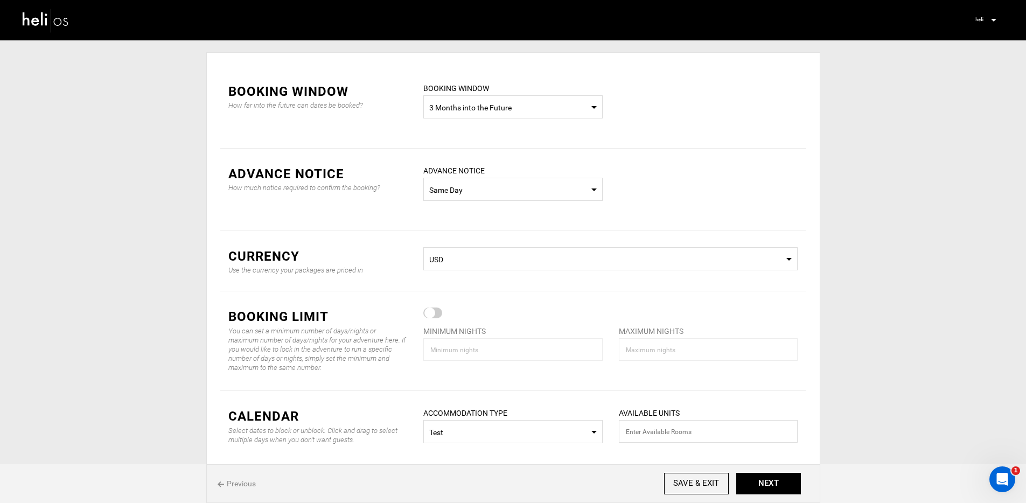
scroll to position [35, 0]
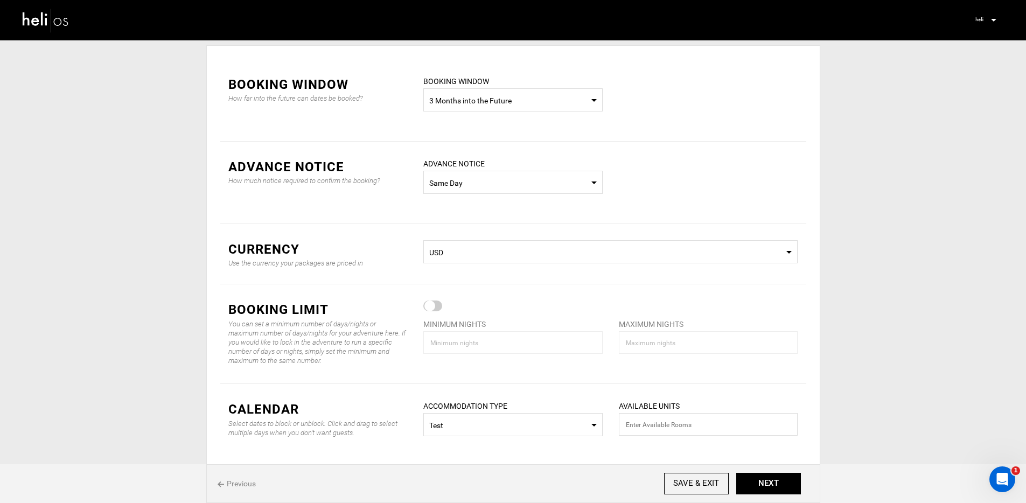
click at [437, 184] on span "Same Day" at bounding box center [512, 183] width 167 height 11
click at [505, 261] on div "At Least 7 Day Notice" at bounding box center [513, 260] width 162 height 11
click at [484, 226] on div "Currency Use the currency your packages are priced in Select Currency USD" at bounding box center [513, 254] width 586 height 60
click at [488, 194] on div "ADVANCE NOTICE Select Notice Period At Least 7 Day Notice Please select advance…" at bounding box center [513, 183] width 196 height 50
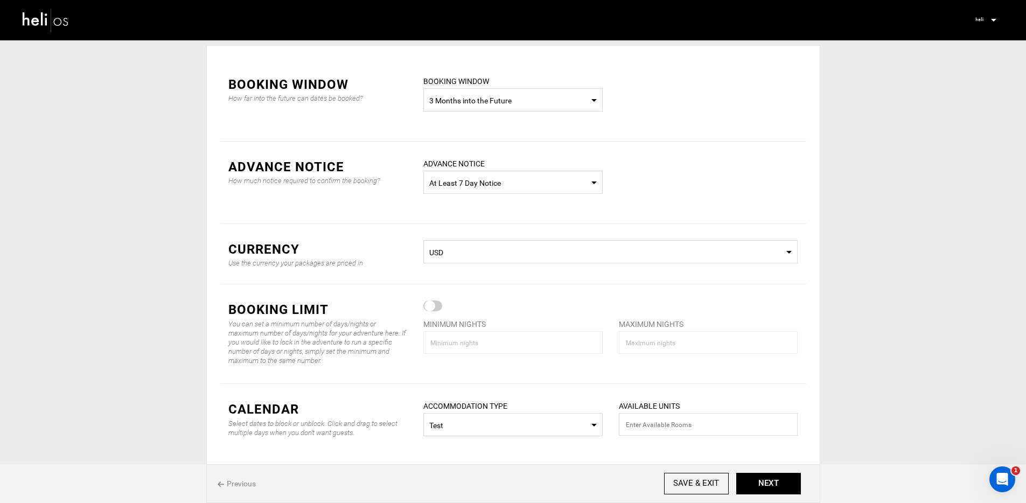
click at [488, 191] on span "Select Notice Period At Least 7 Day Notice" at bounding box center [512, 182] width 179 height 23
click at [487, 192] on span "Select Notice Period At Least 7 Day Notice" at bounding box center [512, 182] width 179 height 23
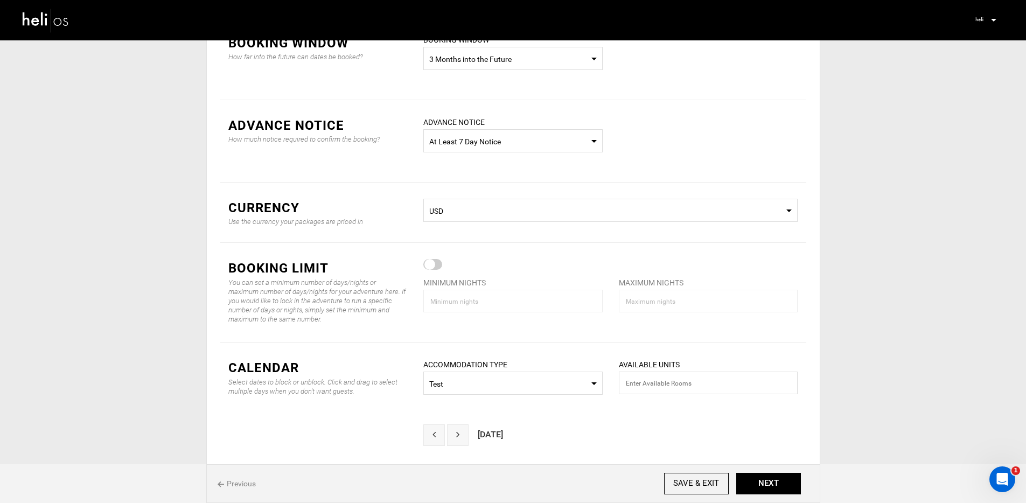
scroll to position [105, 0]
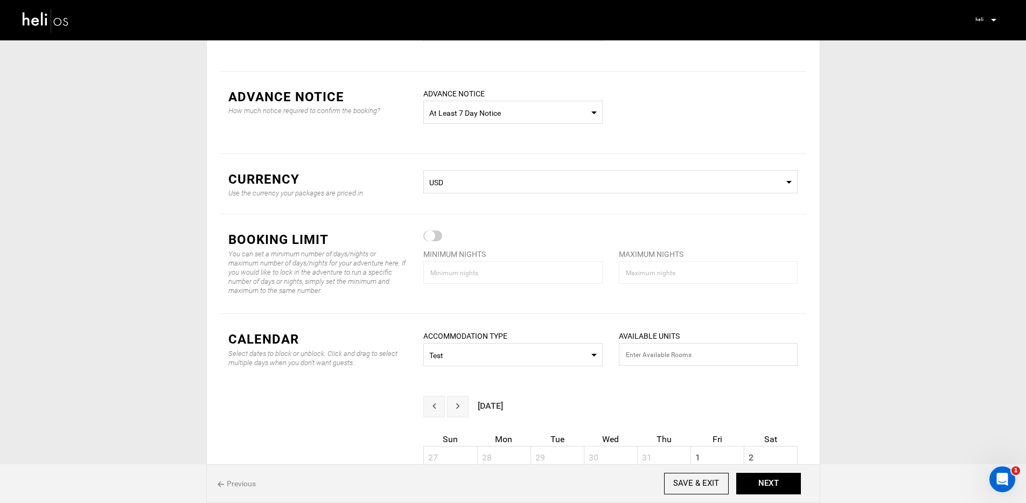
click at [432, 238] on div at bounding box center [432, 236] width 19 height 11
click at [0, 0] on input "checkbox" at bounding box center [0, 0] width 0 height 0
click at [480, 269] on input "1" at bounding box center [512, 272] width 179 height 23
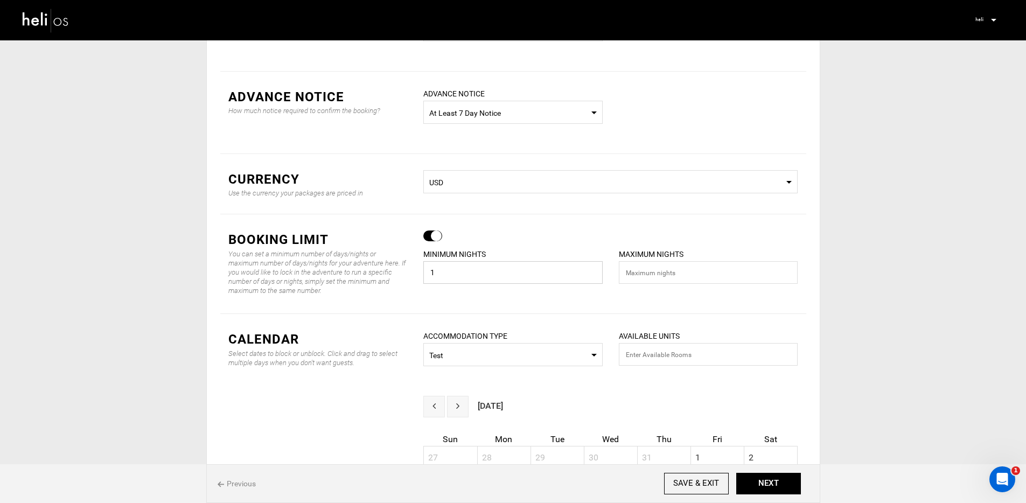
click at [480, 269] on input "1" at bounding box center [512, 272] width 179 height 23
click at [683, 282] on input "number" at bounding box center [708, 272] width 179 height 23
click at [523, 278] on input "1" at bounding box center [512, 272] width 179 height 23
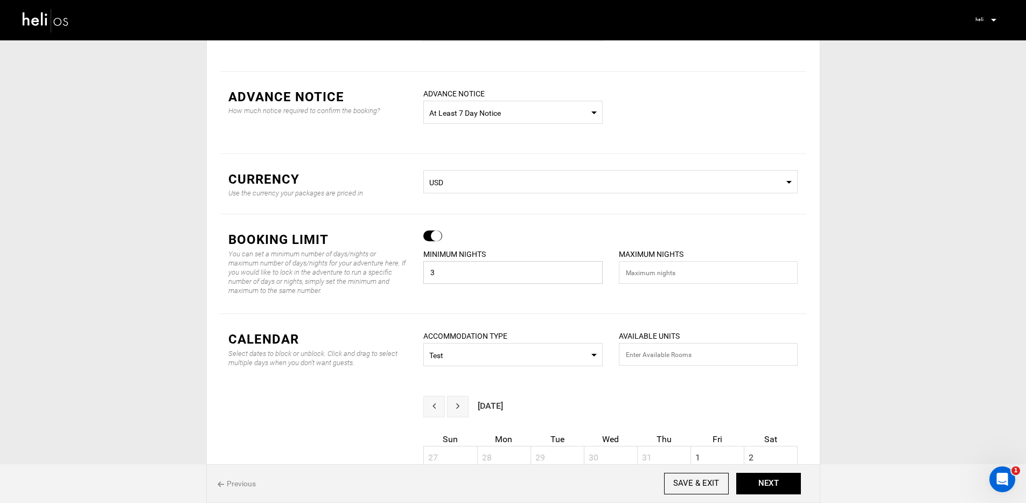
type input "3"
click at [664, 283] on input "number" at bounding box center [708, 272] width 179 height 23
type input "3"
click at [594, 237] on div at bounding box center [610, 237] width 390 height 12
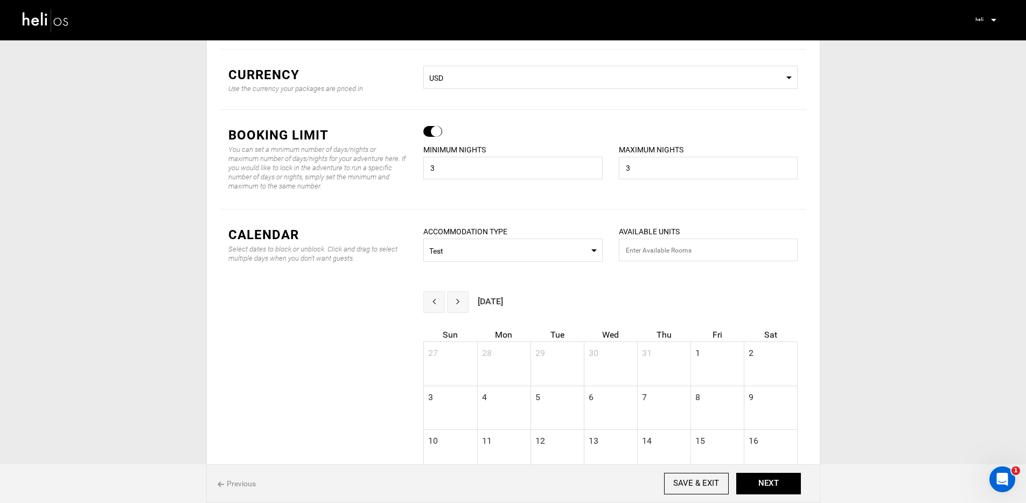
scroll to position [264, 0]
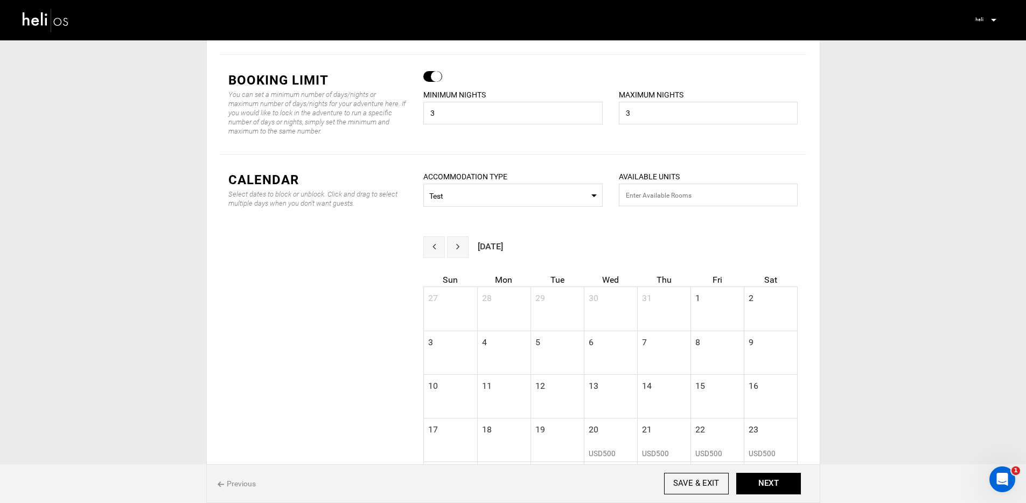
click at [512, 193] on span "Test" at bounding box center [512, 196] width 167 height 11
click at [519, 202] on span "Select Room Test" at bounding box center [512, 195] width 179 height 23
click at [626, 193] on input "number" at bounding box center [708, 195] width 179 height 23
type input "5"
click at [715, 231] on div "CALENDAR Select dates to block or unblock. Click and drag to select multiple da…" at bounding box center [513, 196] width 586 height 82
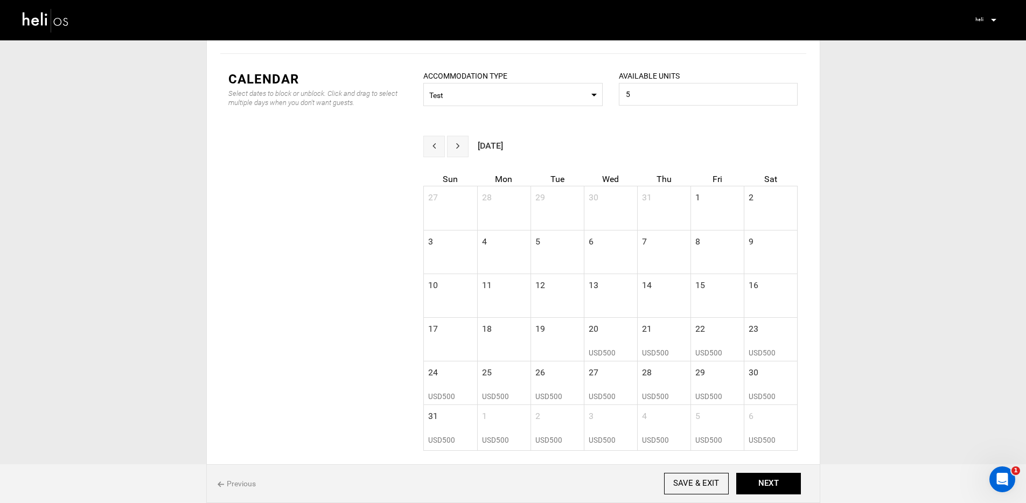
scroll to position [450, 0]
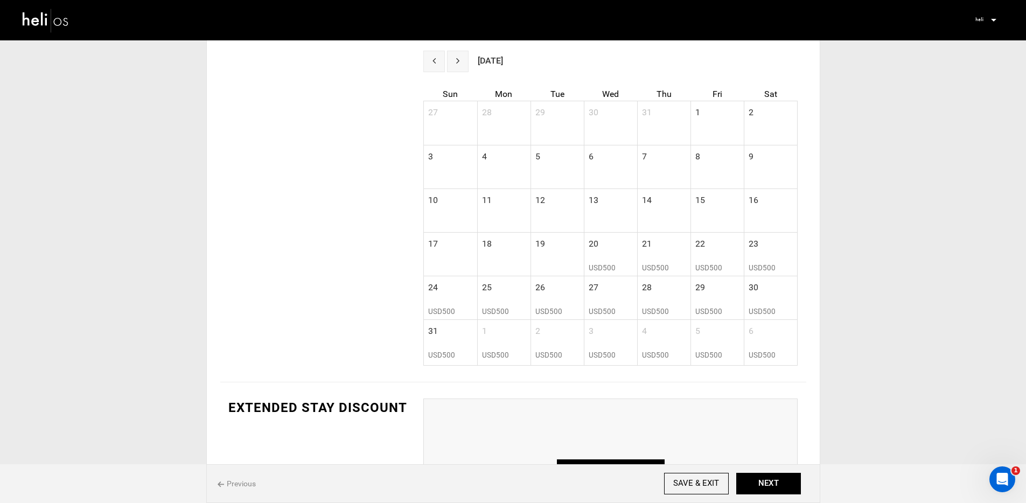
click at [603, 266] on span "USD500" at bounding box center [602, 267] width 27 height 9
radio input "true"
type input "[DATE]"
type input "5"
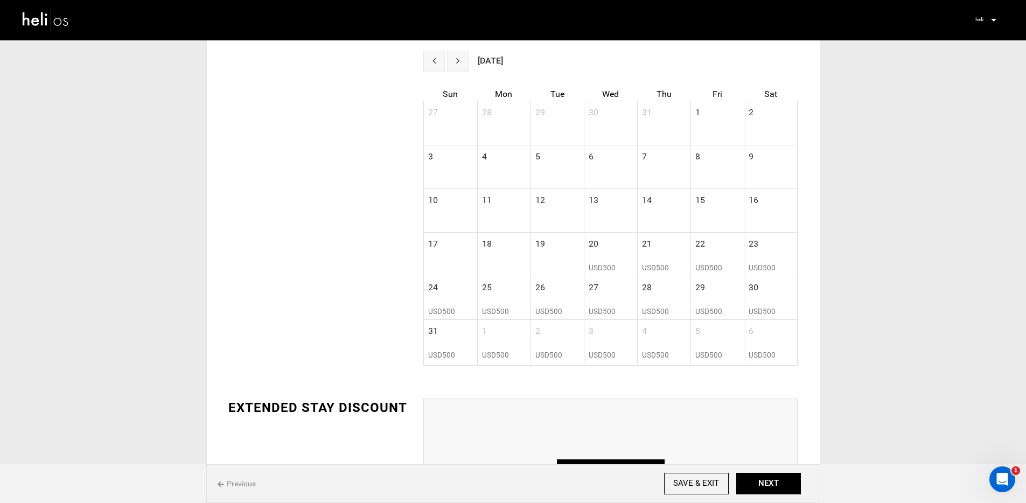
type input "500"
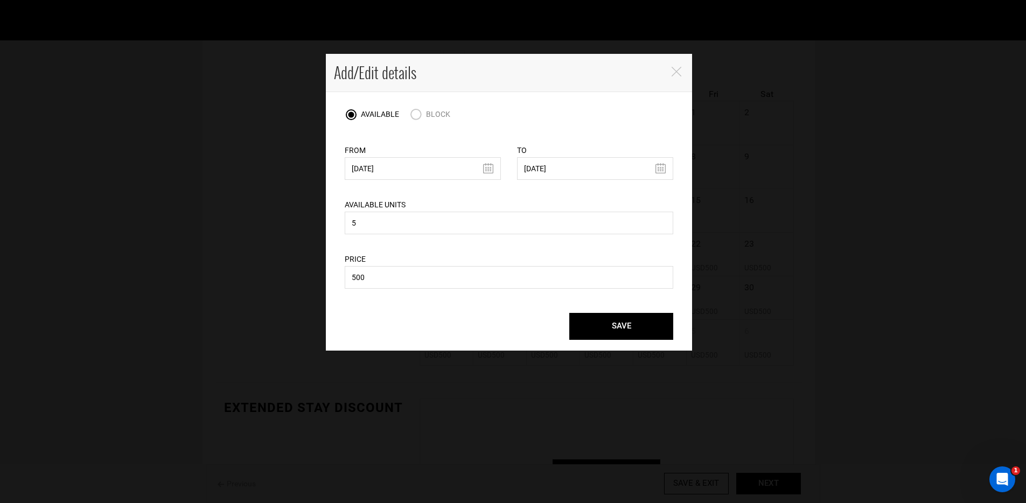
drag, startPoint x: 676, startPoint y: 73, endPoint x: 674, endPoint y: 90, distance: 17.3
click at [676, 73] on icon "Close" at bounding box center [677, 72] width 10 height 10
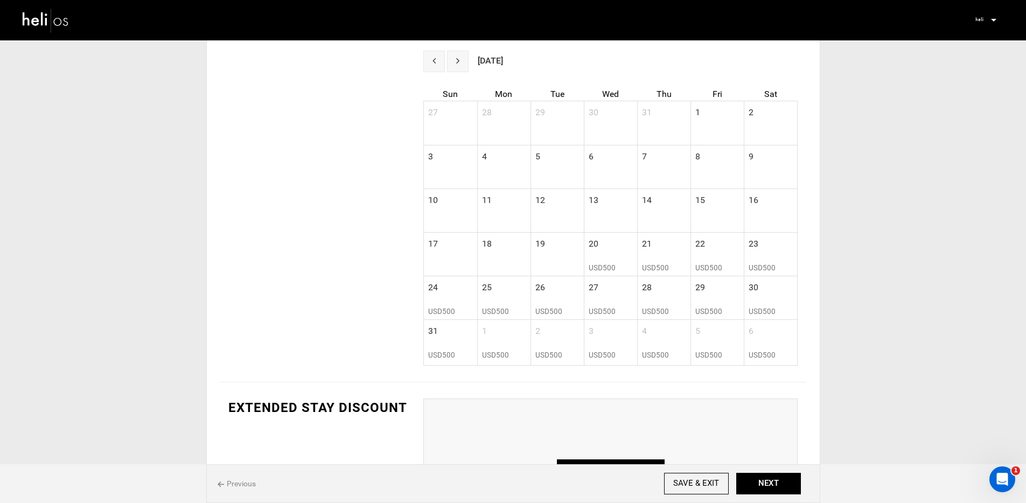
scroll to position [472, 0]
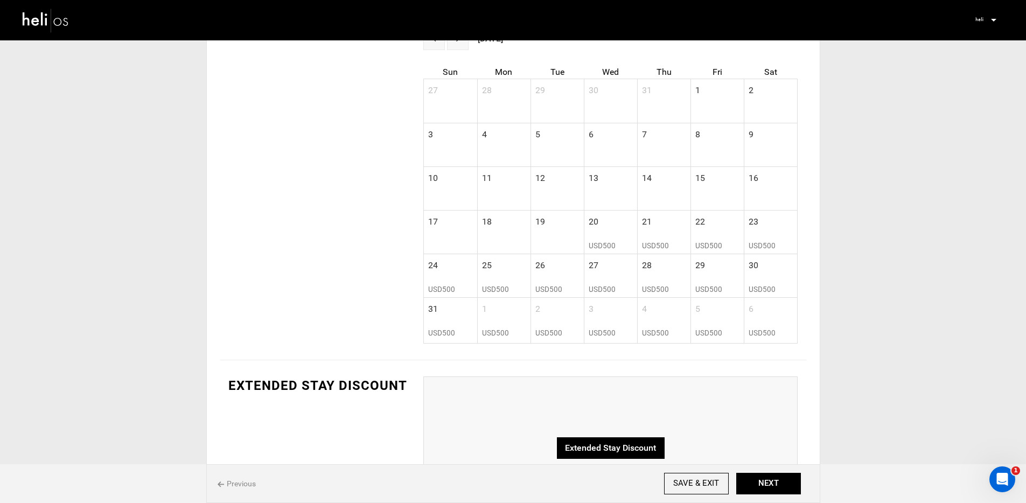
click at [627, 239] on td "20" at bounding box center [610, 226] width 53 height 30
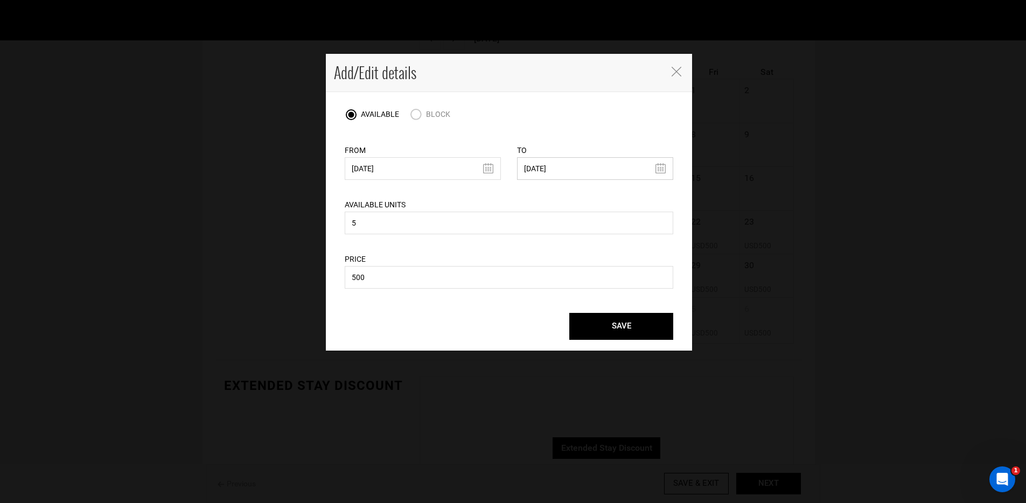
click at [575, 167] on input "[DATE]" at bounding box center [595, 168] width 156 height 23
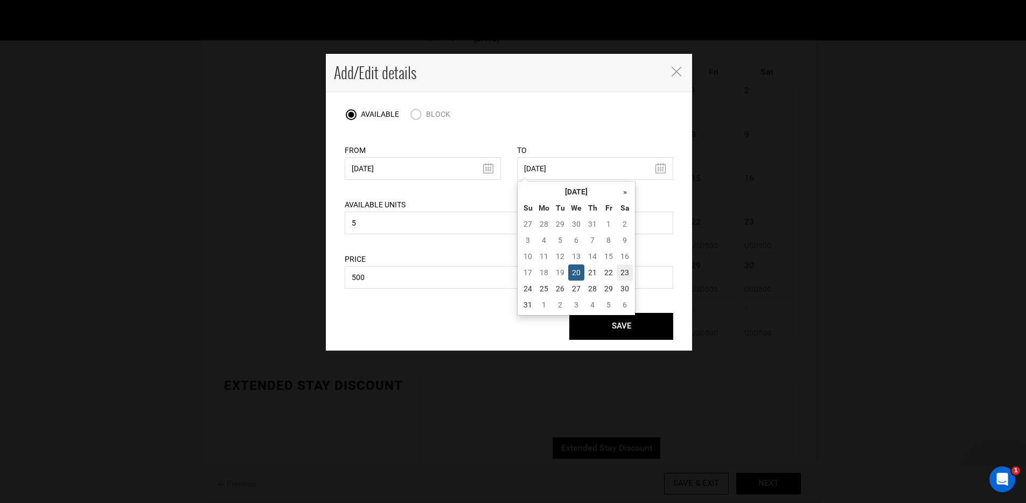
click at [619, 274] on td "23" at bounding box center [625, 272] width 16 height 16
type input "[DATE]"
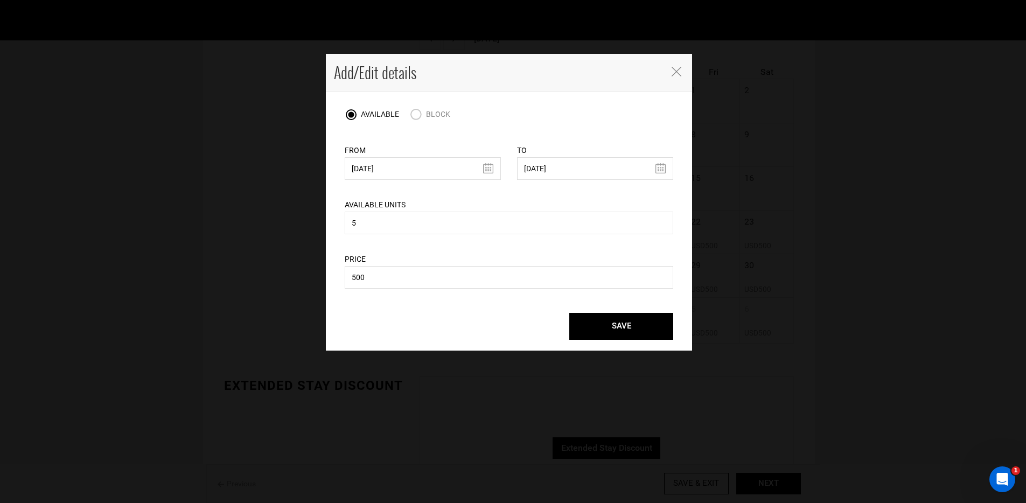
click at [424, 120] on input "BLOCK" at bounding box center [418, 115] width 16 height 15
radio input "true"
click at [593, 325] on button "SAVE" at bounding box center [621, 326] width 104 height 27
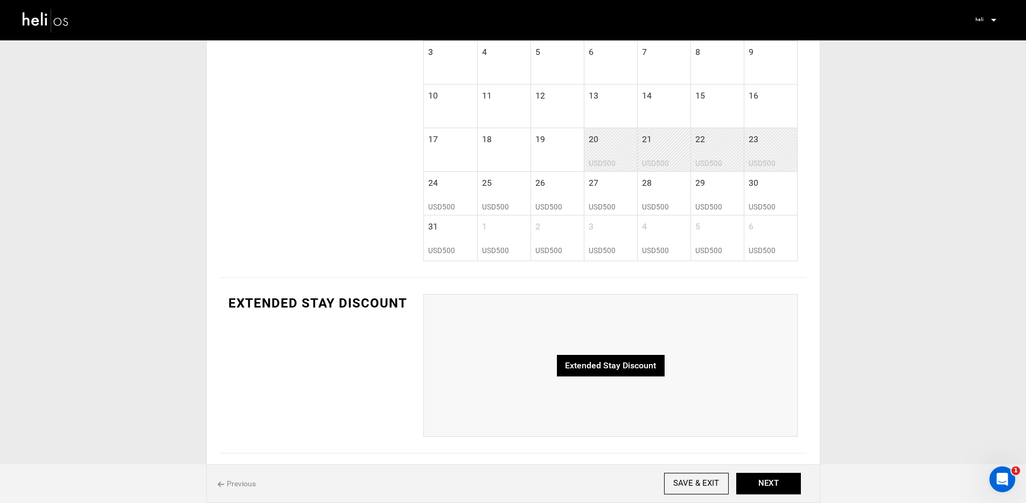
scroll to position [541, 0]
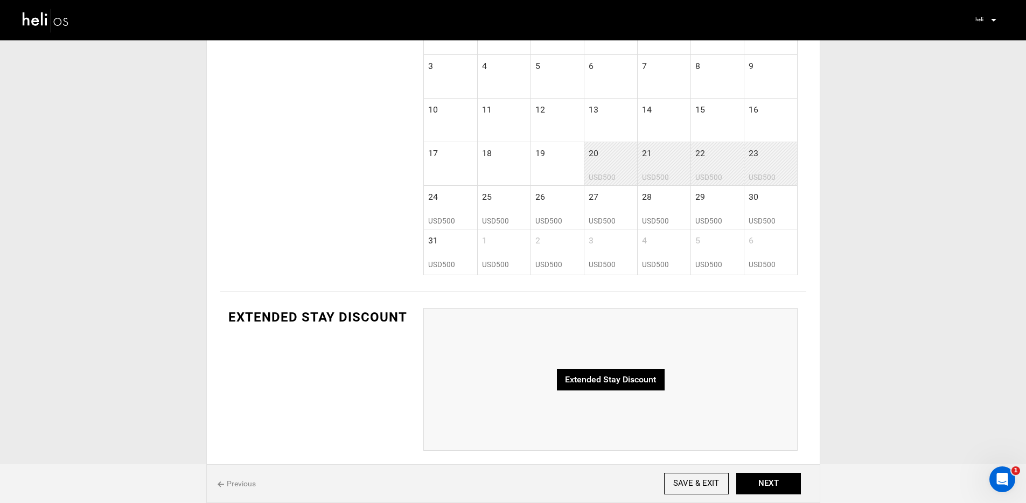
click at [617, 262] on div "USD500" at bounding box center [611, 265] width 44 height 10
radio input "true"
type input "[DATE]"
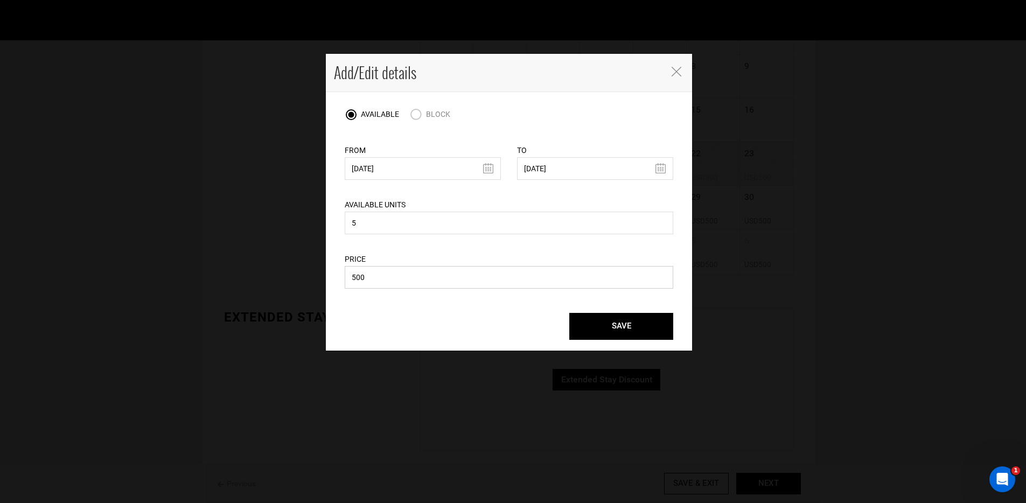
click at [464, 268] on input "500" at bounding box center [509, 277] width 329 height 23
click at [463, 271] on input "500" at bounding box center [509, 277] width 329 height 23
click at [462, 269] on input "500" at bounding box center [509, 277] width 329 height 23
click at [462, 273] on input "500" at bounding box center [509, 277] width 329 height 23
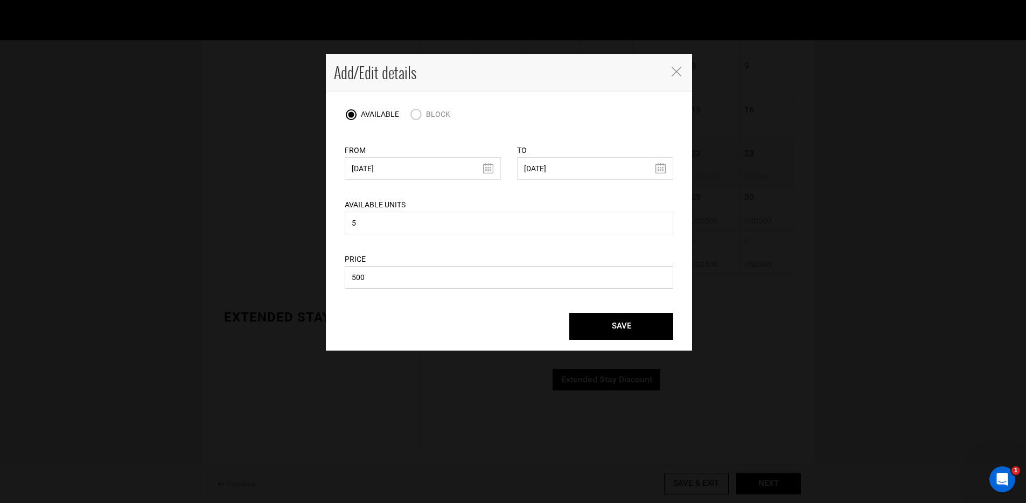
click at [462, 273] on input "500" at bounding box center [509, 277] width 329 height 23
click at [464, 271] on input "500" at bounding box center [509, 277] width 329 height 23
type input "700"
click at [633, 165] on input "[DATE]" at bounding box center [595, 168] width 156 height 23
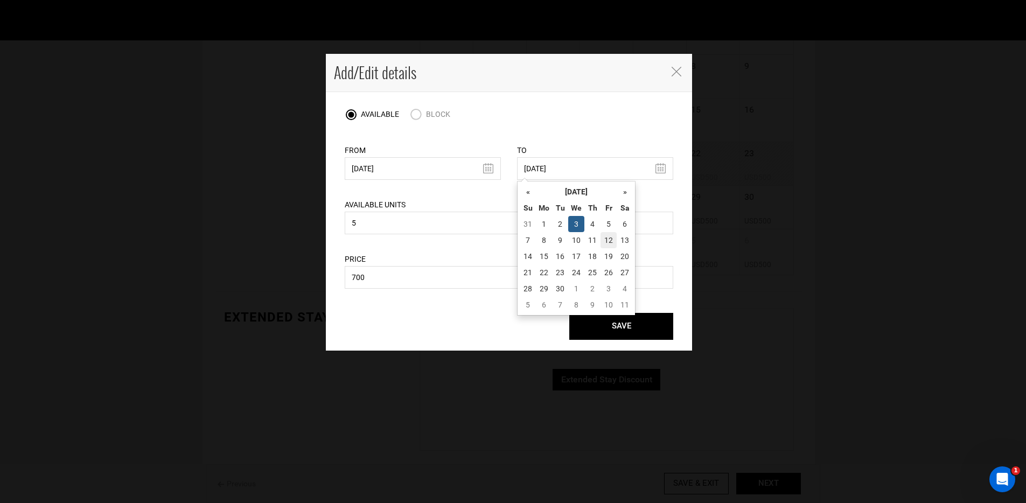
click at [603, 239] on td "12" at bounding box center [609, 240] width 16 height 16
type input "[DATE]"
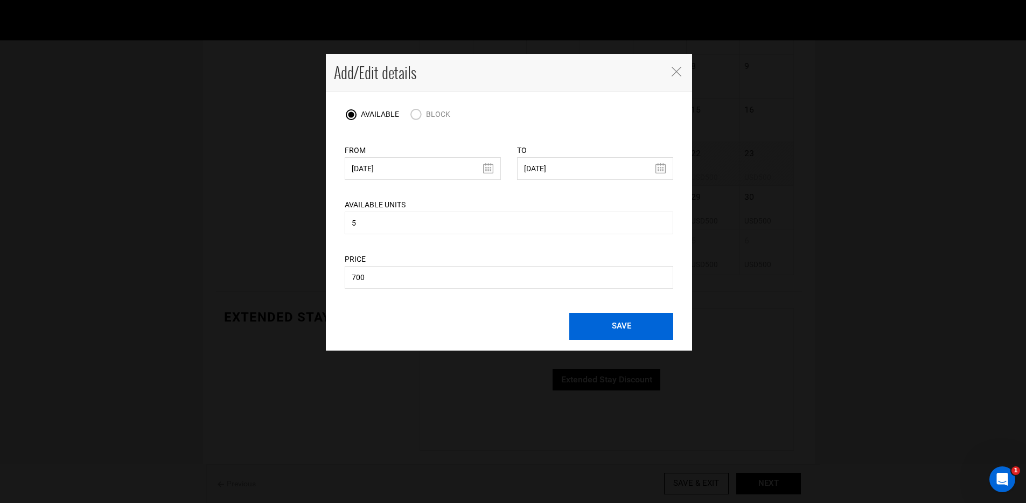
click at [617, 313] on button "SAVE" at bounding box center [621, 326] width 104 height 27
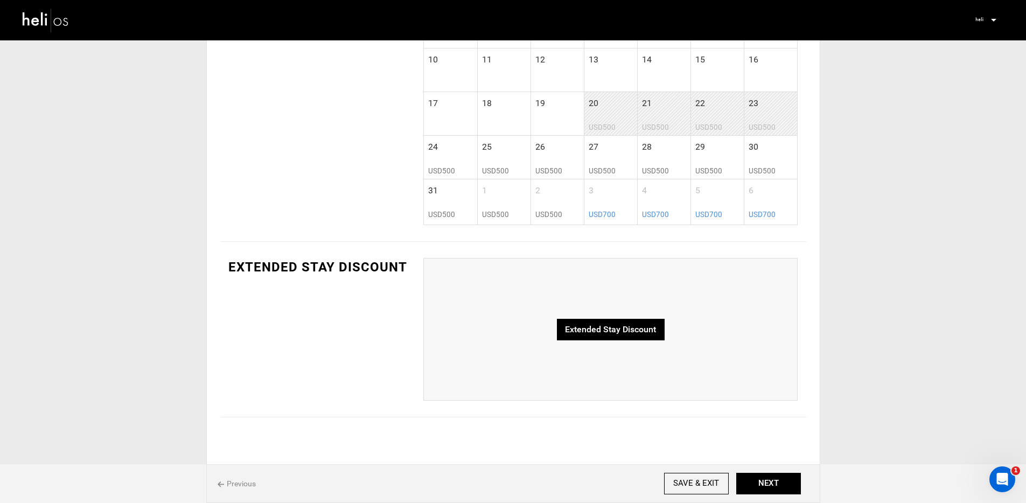
scroll to position [597, 0]
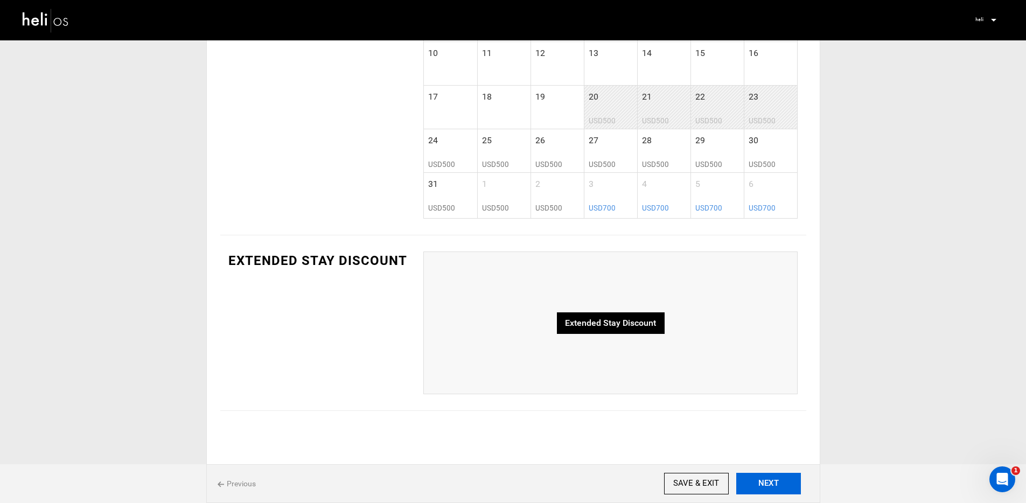
click at [776, 490] on button "NEXT" at bounding box center [768, 484] width 65 height 22
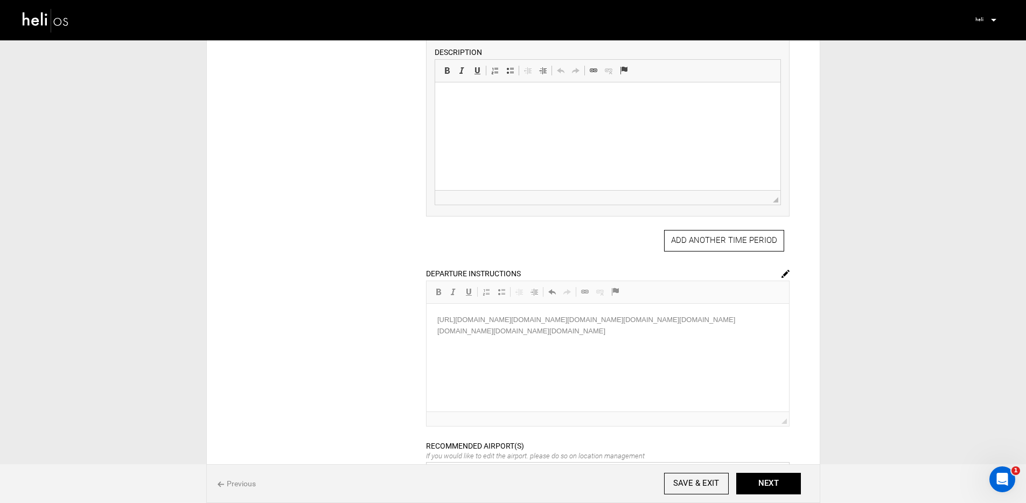
scroll to position [447, 0]
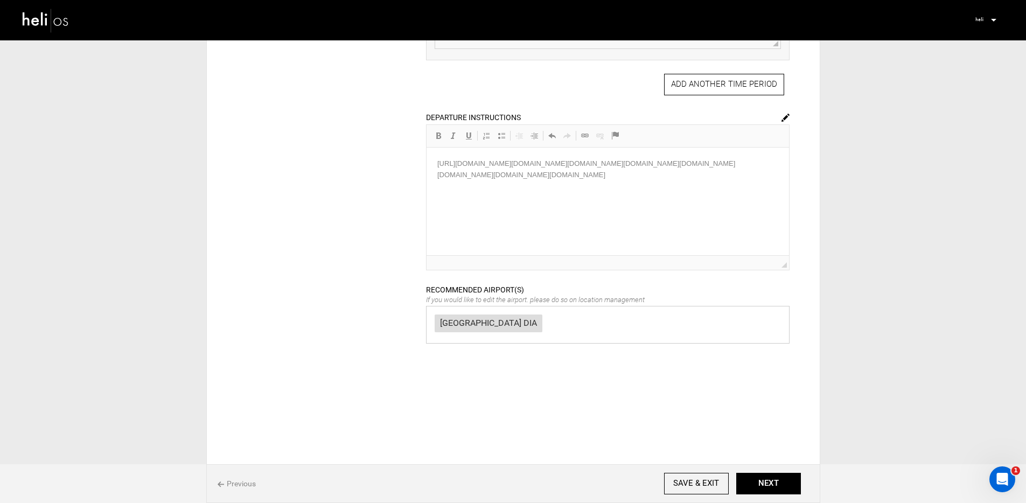
click at [624, 331] on div "[GEOGRAPHIC_DATA] DIA" at bounding box center [608, 325] width 364 height 38
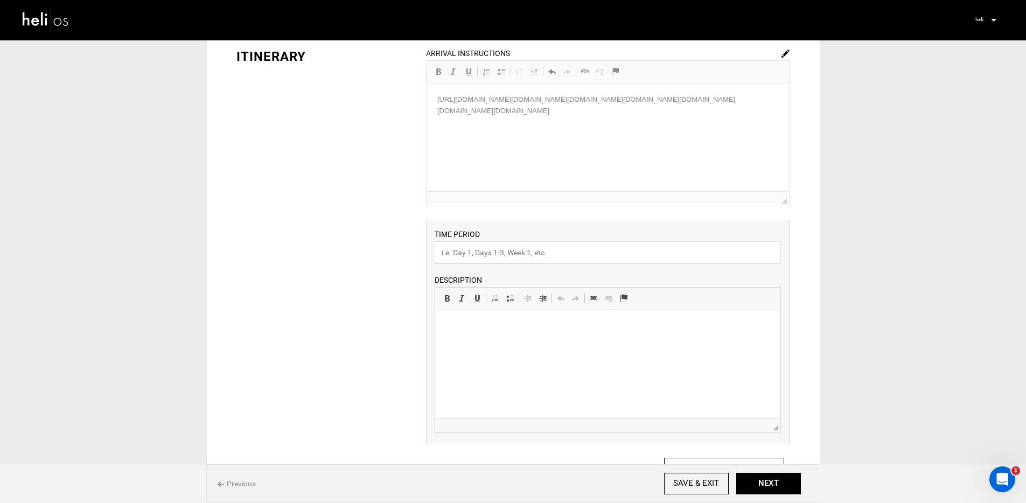
scroll to position [0, 0]
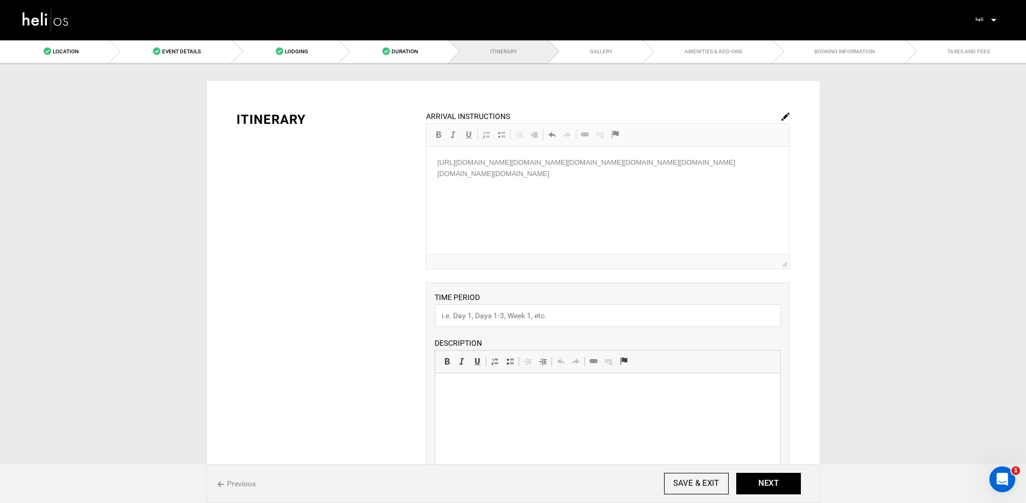
click at [787, 118] on img at bounding box center [785, 117] width 8 height 8
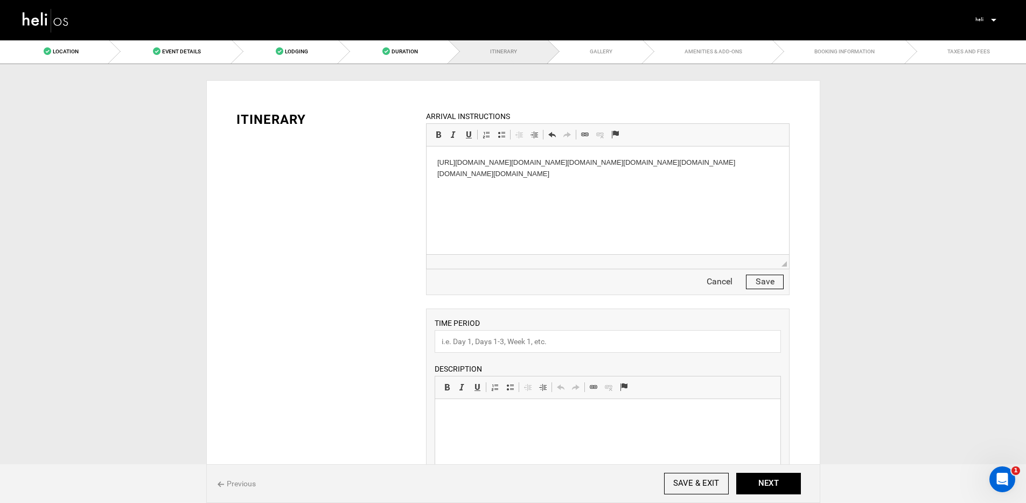
click at [611, 184] on html "[URL][DOMAIN_NAME][DOMAIN_NAME][DOMAIN_NAME][DOMAIN_NAME][DOMAIN_NAME][DOMAIN_N…" at bounding box center [608, 168] width 362 height 44
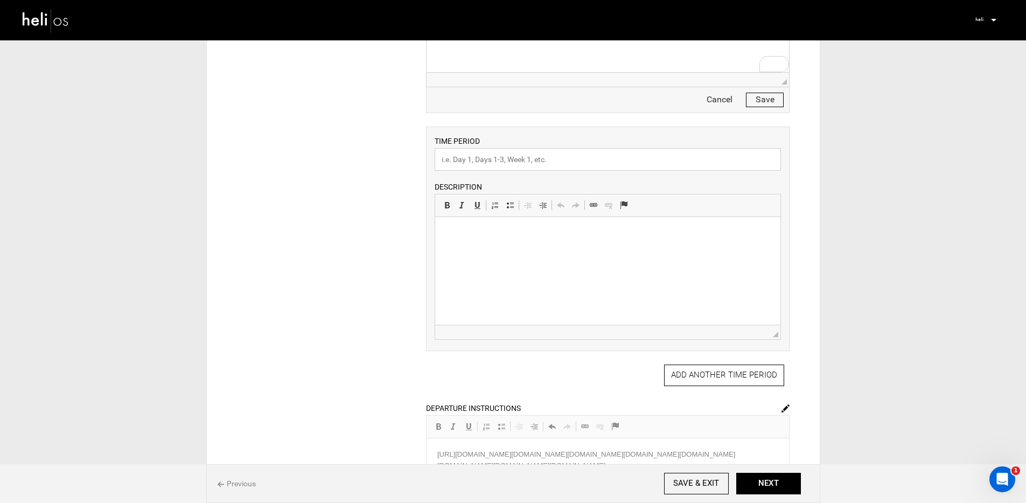
click at [520, 157] on input "text" at bounding box center [608, 159] width 346 height 23
type input "Test"
click at [459, 240] on html at bounding box center [607, 233] width 345 height 33
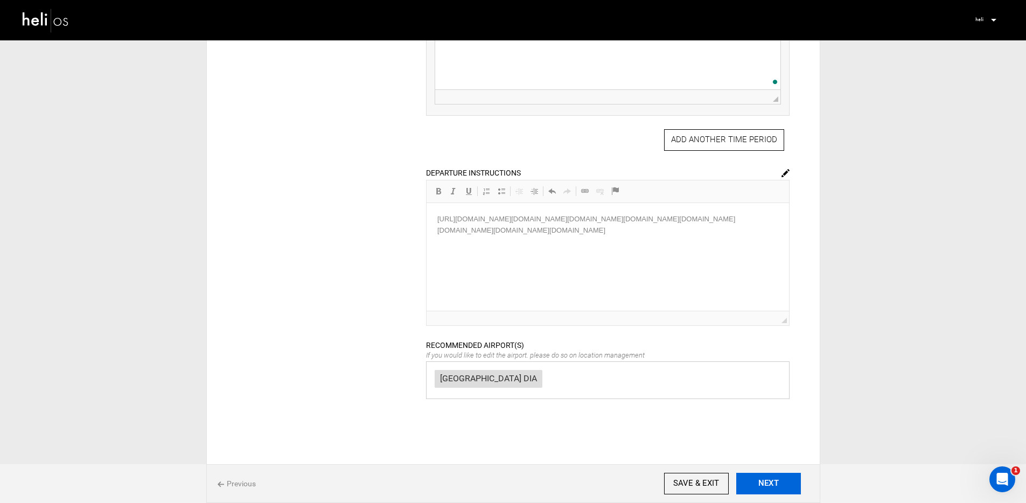
drag, startPoint x: 332, startPoint y: 61, endPoint x: 768, endPoint y: 488, distance: 610.1
click at [768, 488] on button "NEXT" at bounding box center [768, 484] width 65 height 22
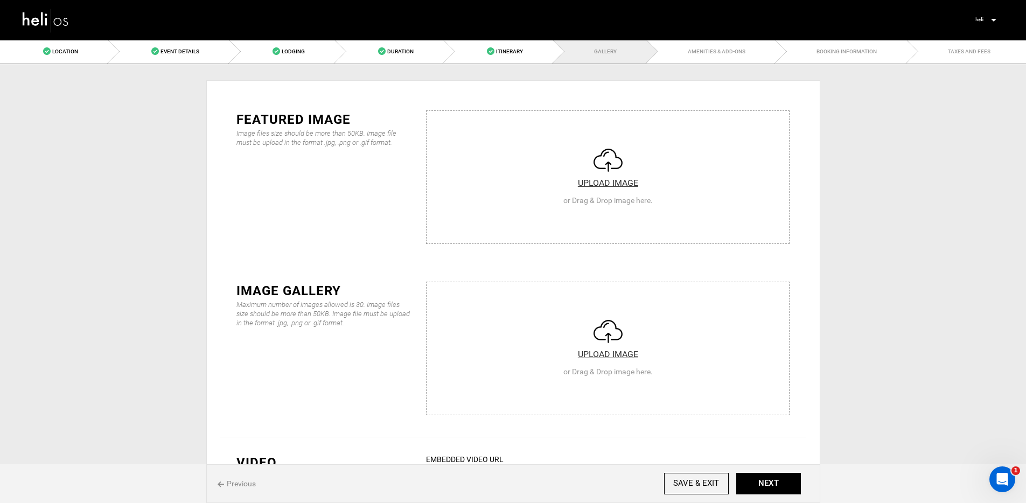
click at [584, 206] on input "file" at bounding box center [608, 175] width 362 height 129
type input "C:\fakepath\AVO 8.jpeg"
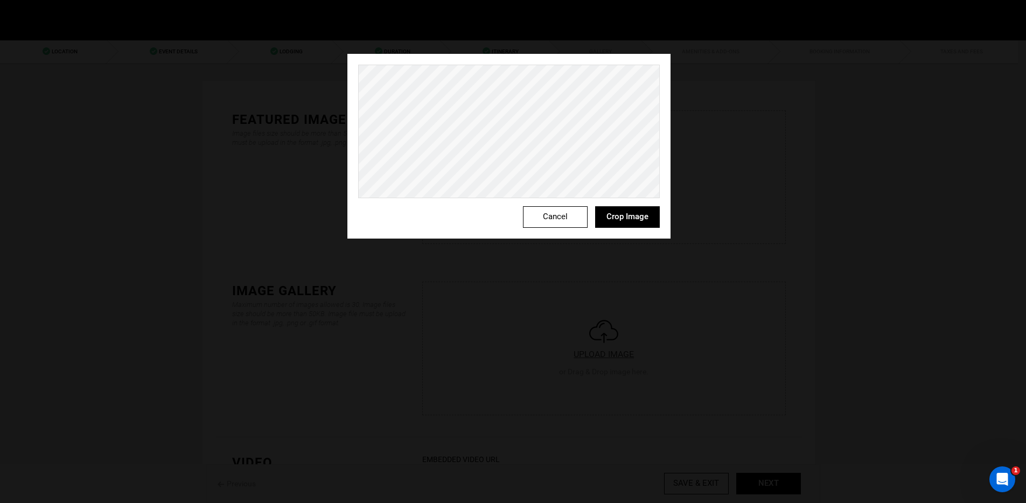
scroll to position [35, 0]
drag, startPoint x: 608, startPoint y: 214, endPoint x: 625, endPoint y: 265, distance: 53.5
click at [608, 214] on button "Crop Image" at bounding box center [627, 217] width 65 height 22
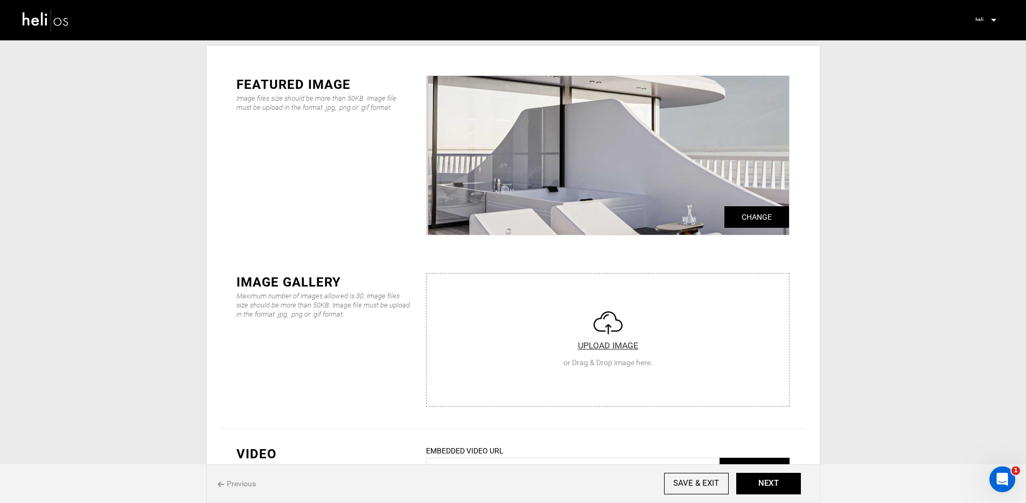
click at [581, 360] on input "file" at bounding box center [608, 338] width 362 height 129
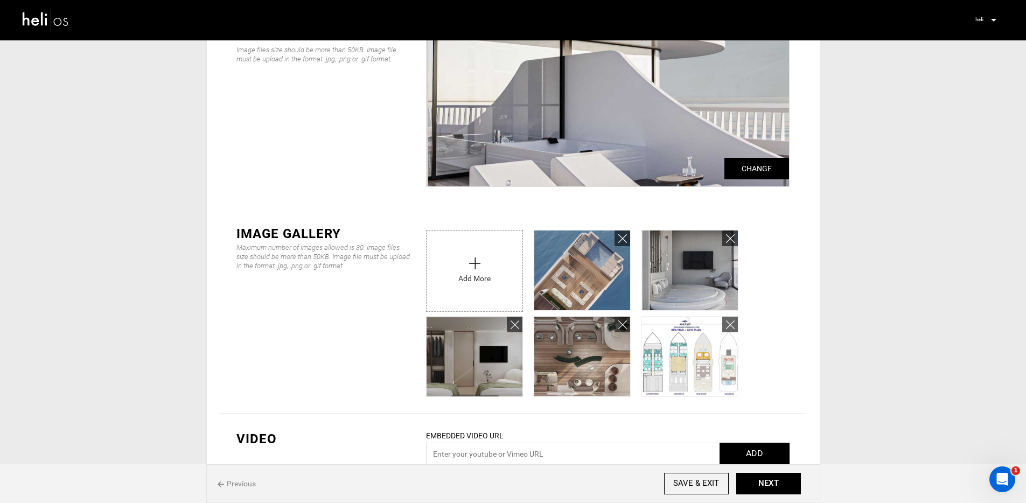
scroll to position [234, 0]
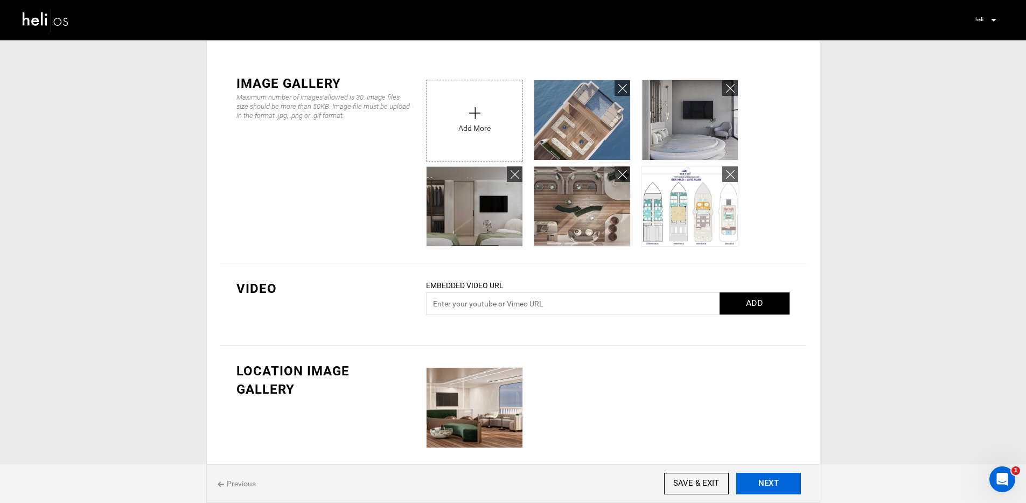
click at [780, 480] on button "NEXT" at bounding box center [768, 484] width 65 height 22
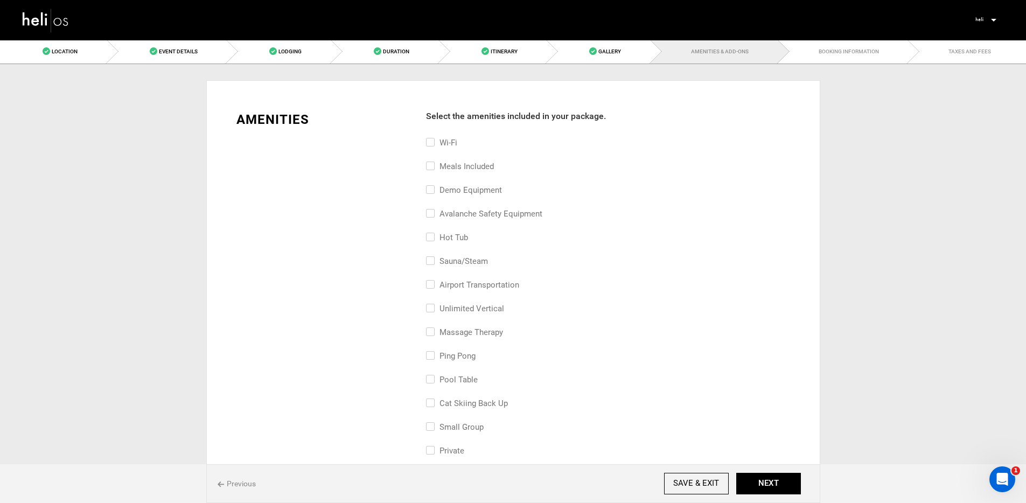
click at [434, 158] on div "Wi-Fi" at bounding box center [608, 148] width 364 height 24
click at [436, 162] on label "Meals included" at bounding box center [460, 166] width 68 height 13
click at [433, 162] on input "Meals included" at bounding box center [429, 172] width 7 height 24
checkbox input "true"
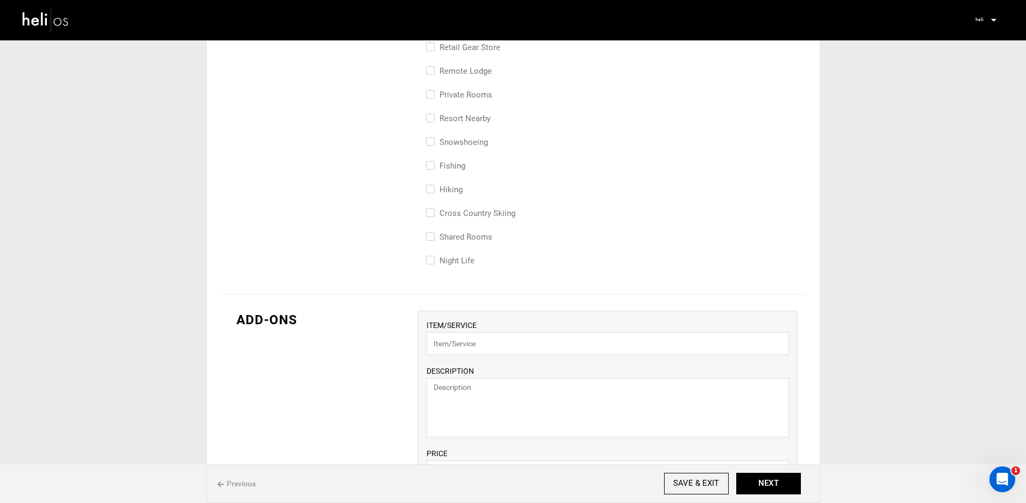
scroll to position [636, 0]
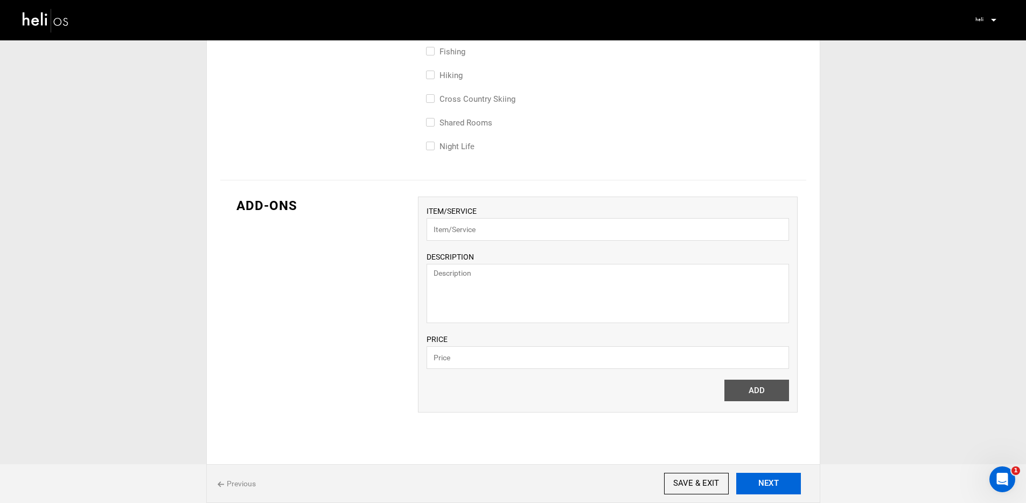
click at [767, 492] on button "NEXT" at bounding box center [768, 484] width 65 height 22
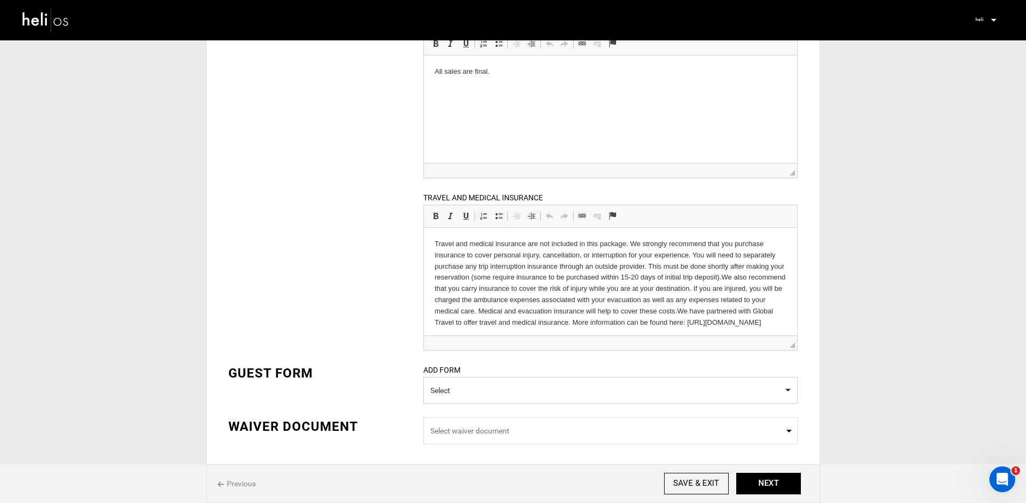
scroll to position [270, 0]
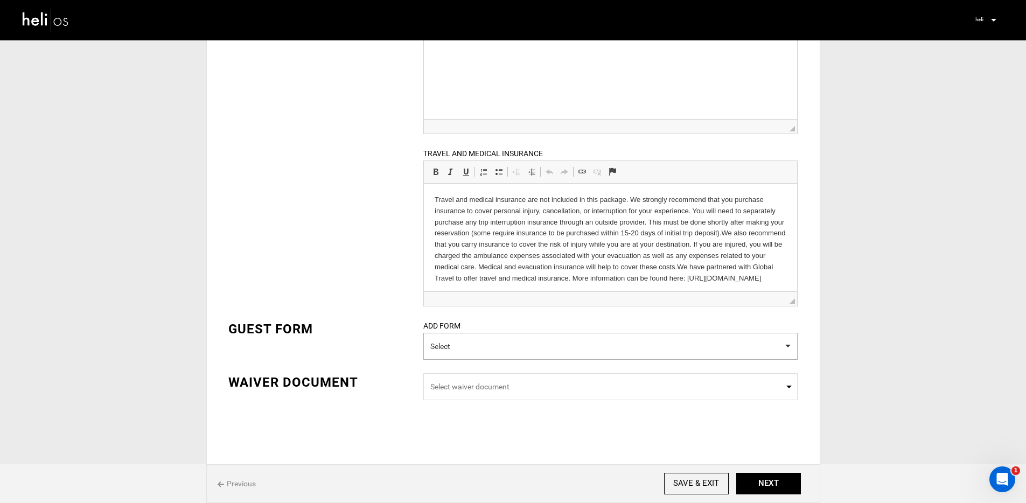
click at [476, 350] on button "Select" at bounding box center [610, 346] width 374 height 27
click at [485, 374] on link "[GEOGRAPHIC_DATA] 2024" at bounding box center [610, 378] width 373 height 14
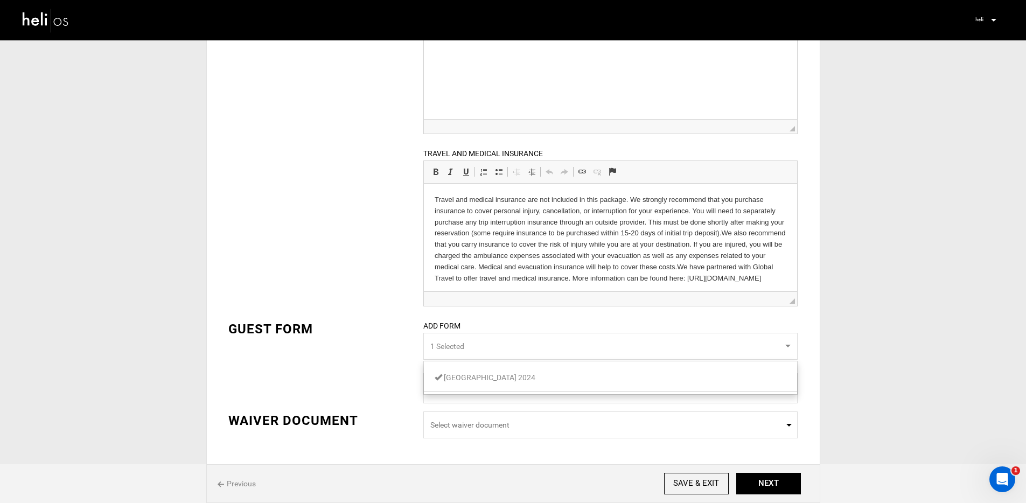
click at [385, 343] on div "GUEST FORM ADD FORM 1 Selected Egypt 2024 1 / 0 checked [GEOGRAPHIC_DATA] 2024" at bounding box center [513, 366] width 586 height 92
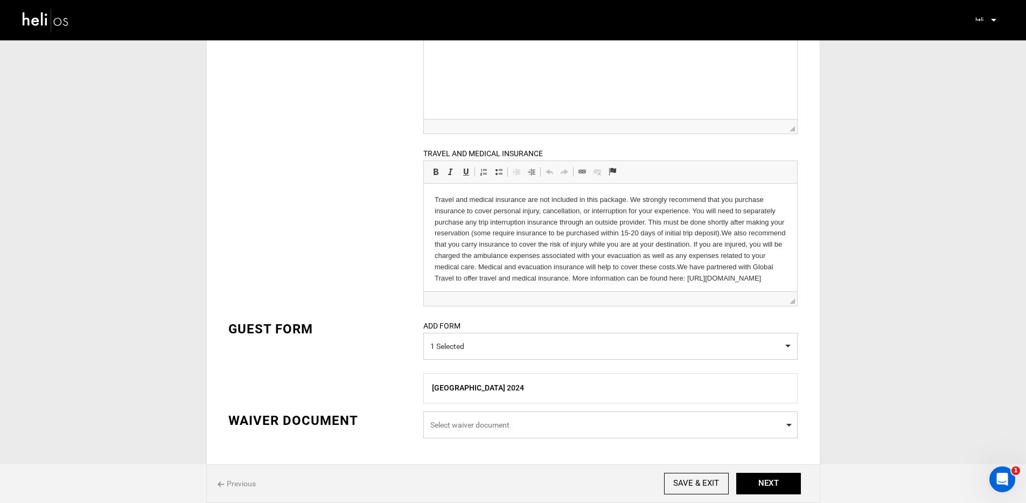
click at [507, 420] on span "Select waiver document" at bounding box center [610, 425] width 360 height 11
click at [491, 422] on input "Select box" at bounding box center [610, 422] width 374 height 23
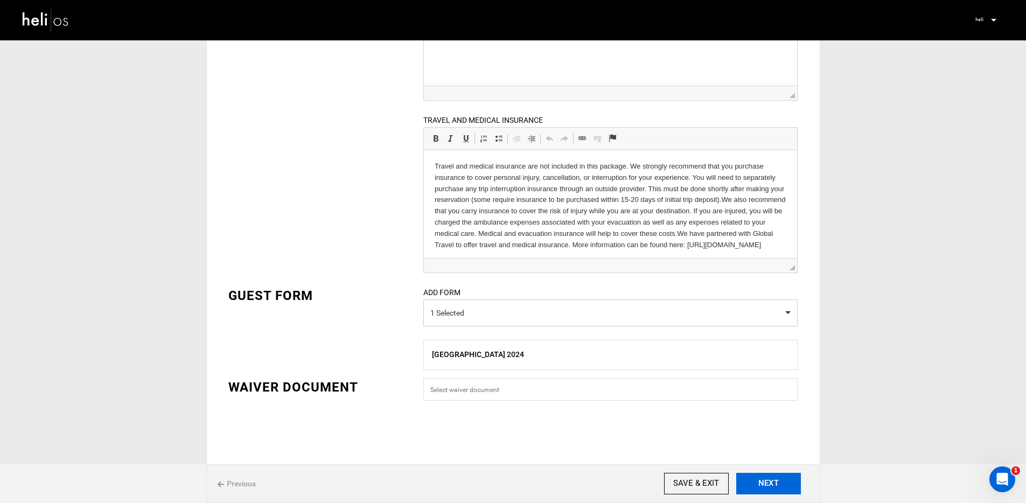
click at [753, 475] on button "NEXT" at bounding box center [768, 484] width 65 height 22
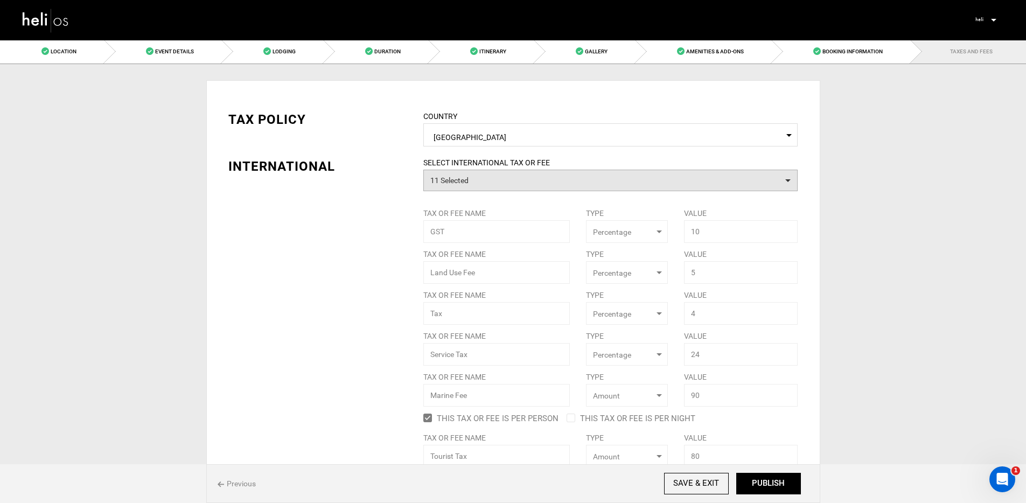
click at [546, 180] on button "11 Selected" at bounding box center [610, 181] width 374 height 22
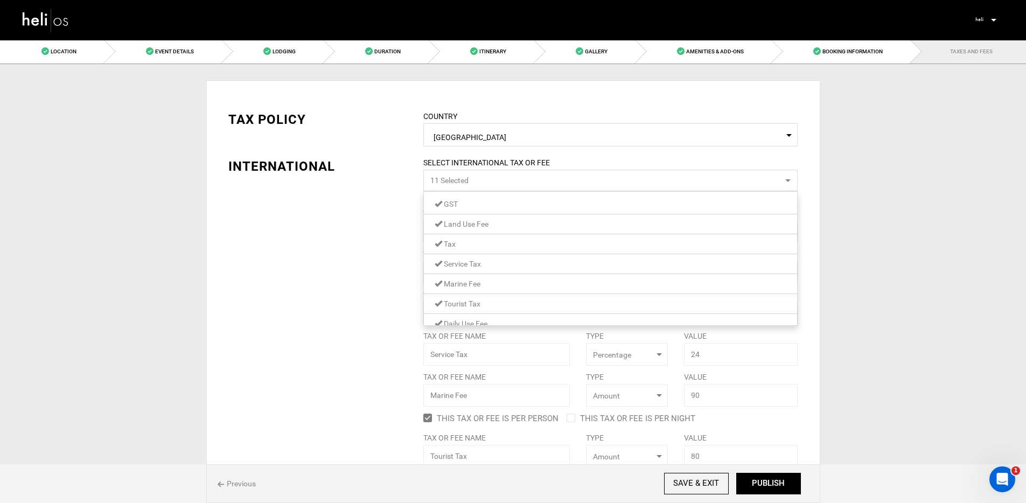
click at [546, 180] on button "11 Selected" at bounding box center [610, 181] width 374 height 22
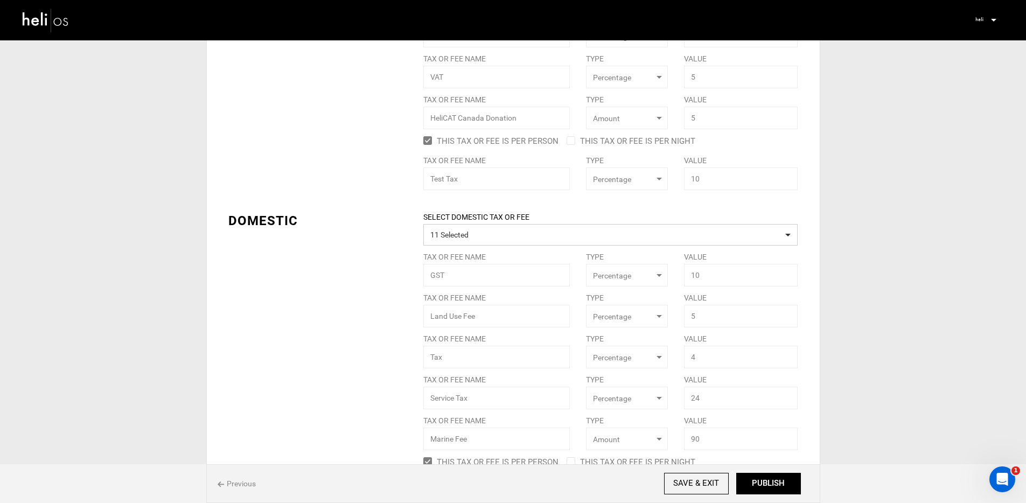
scroll to position [866, 0]
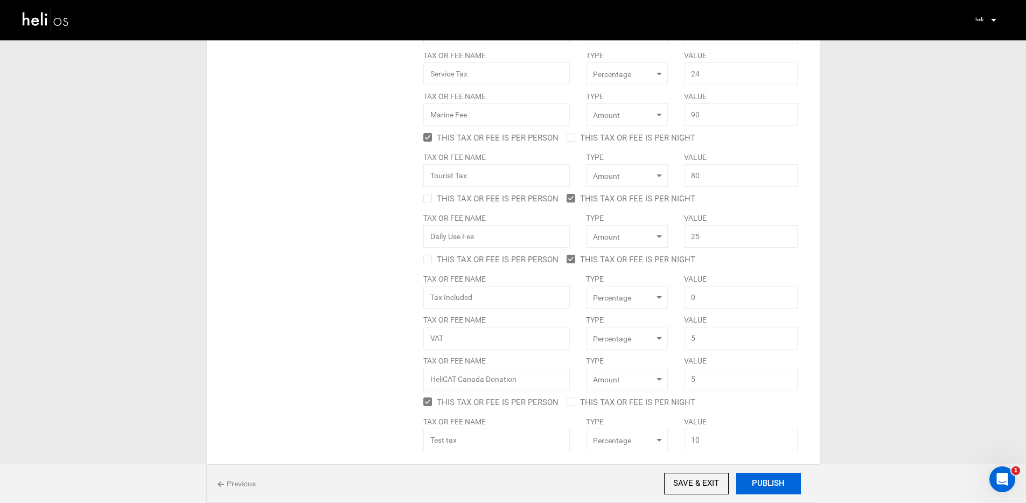
click at [780, 491] on button "PUBLISH" at bounding box center [768, 484] width 65 height 22
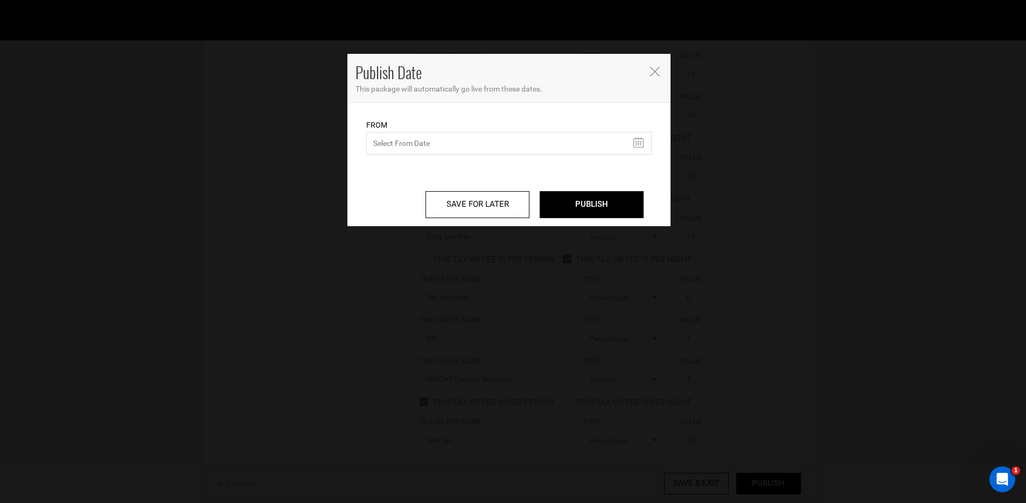
click at [395, 117] on div "From From Date needs to be future date. Please select From Date." at bounding box center [508, 129] width 285 height 52
click at [402, 132] on input "text" at bounding box center [508, 143] width 285 height 23
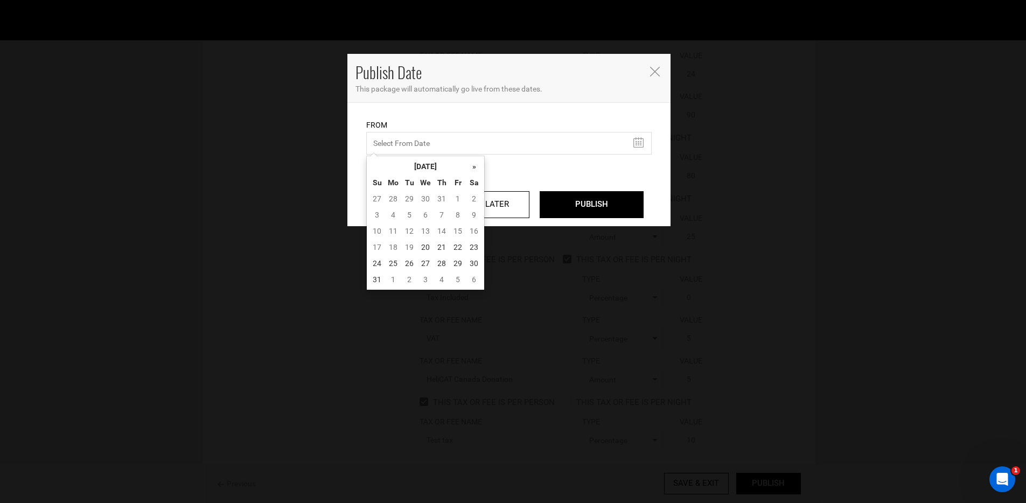
click at [429, 248] on td "20" at bounding box center [425, 247] width 16 height 16
type input "[DATE]"
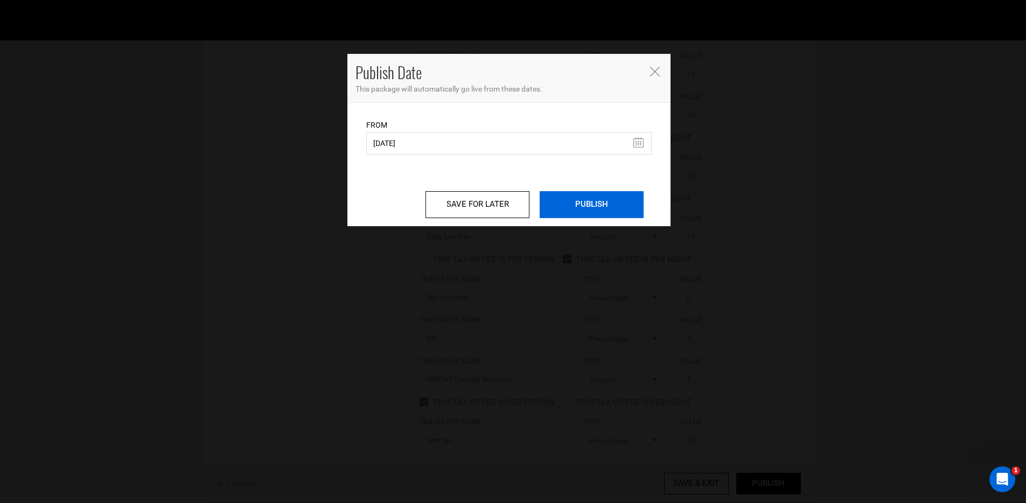
click at [592, 200] on input "PUBLISH" at bounding box center [592, 204] width 104 height 27
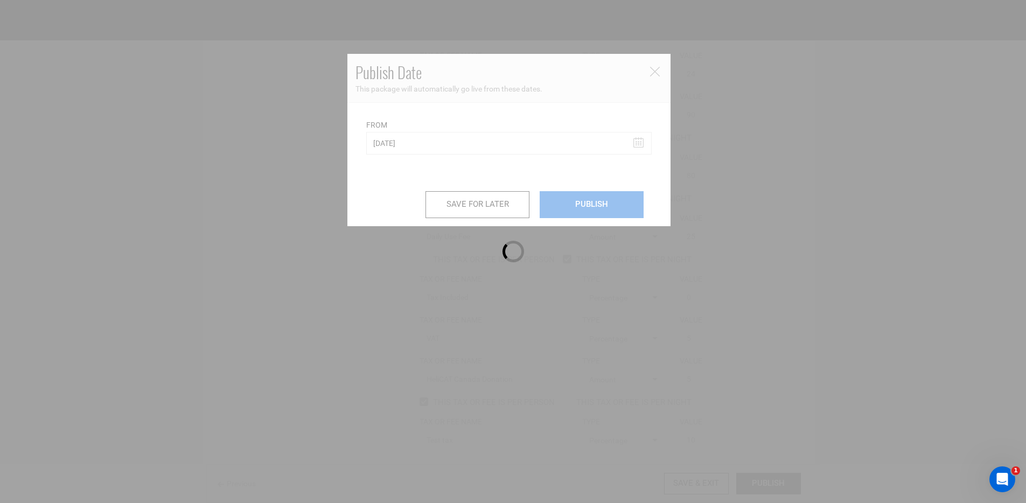
scroll to position [906, 0]
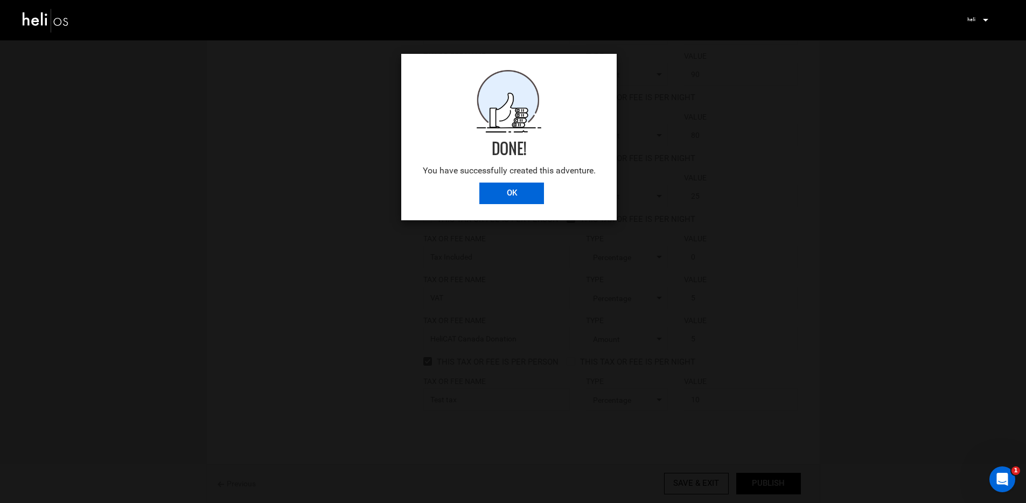
click at [528, 195] on input "OK" at bounding box center [511, 194] width 65 height 22
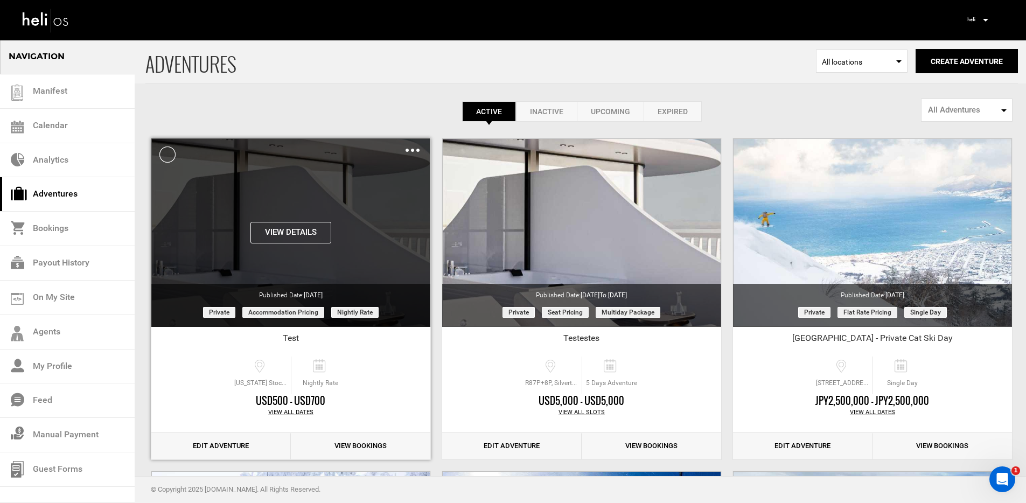
click at [300, 231] on button "View Details" at bounding box center [290, 233] width 81 height 22
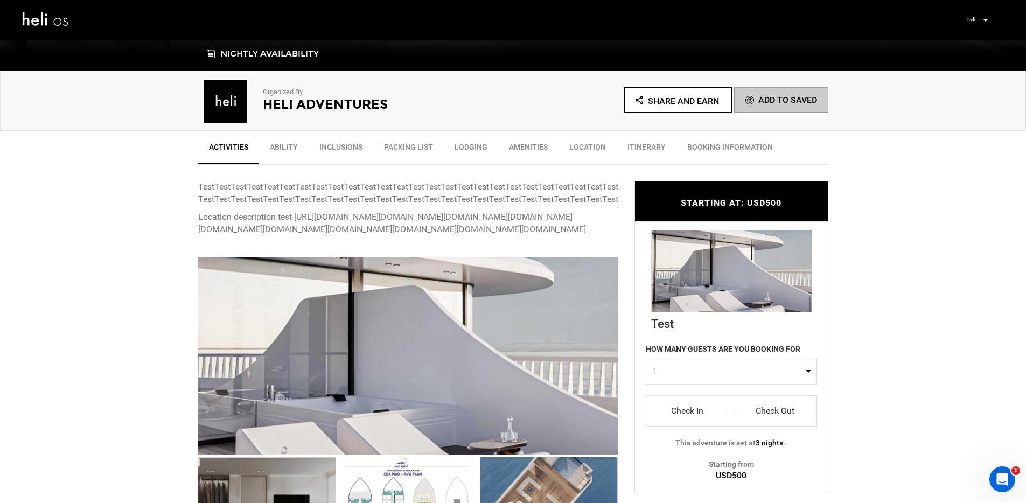
scroll to position [366, 0]
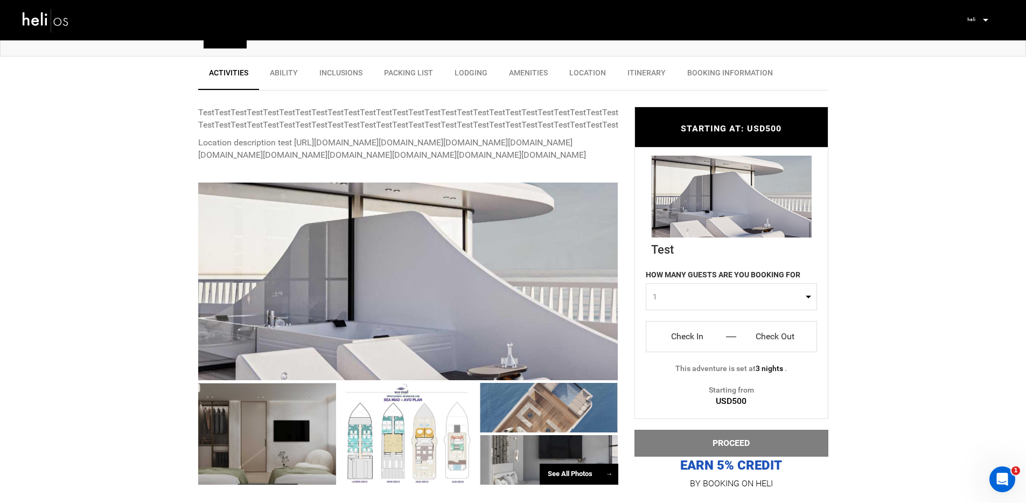
click at [681, 333] on input "Check In" at bounding box center [687, 337] width 67 height 17
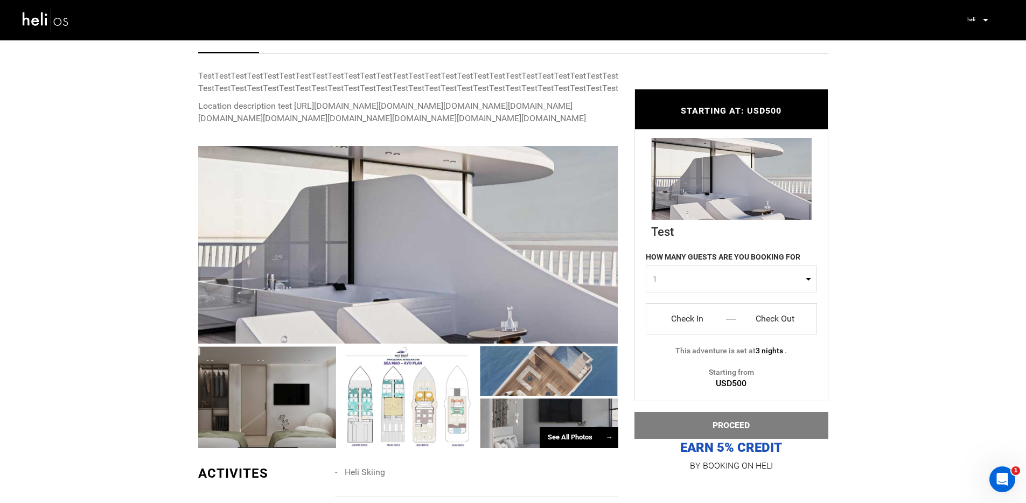
click at [690, 315] on input "Check In" at bounding box center [687, 318] width 67 height 17
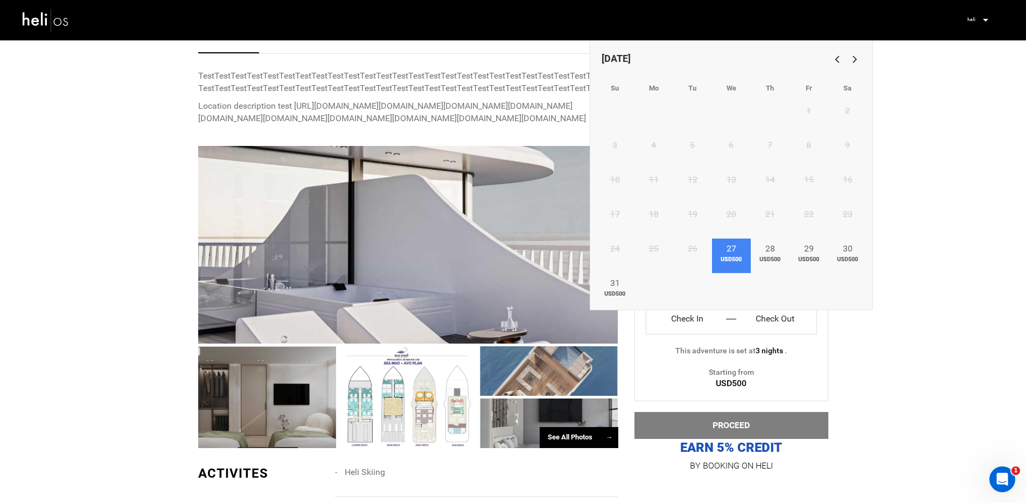
click at [740, 246] on link "27 USD500" at bounding box center [731, 256] width 39 height 34
type input "Check In"
type input "Check Out"
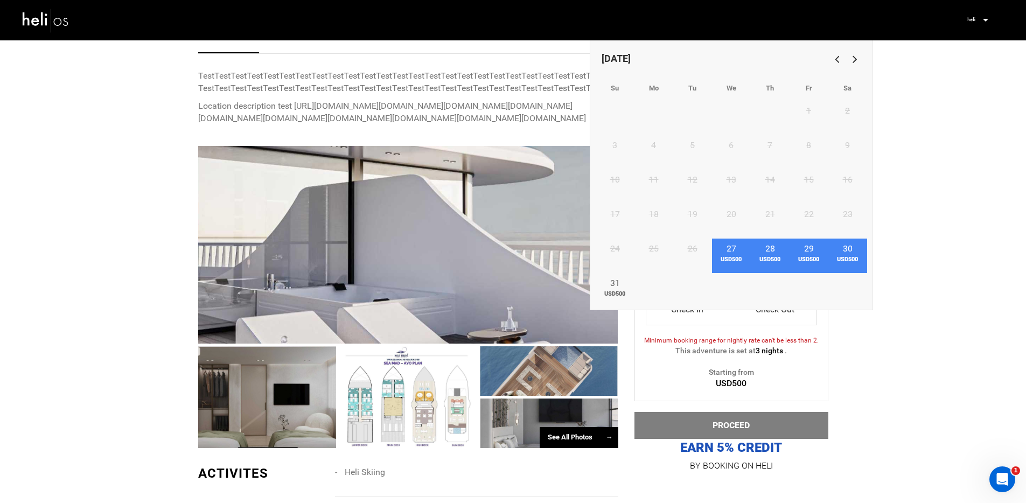
click at [840, 253] on link "30 USD500" at bounding box center [847, 256] width 39 height 34
type input "[DATE]"
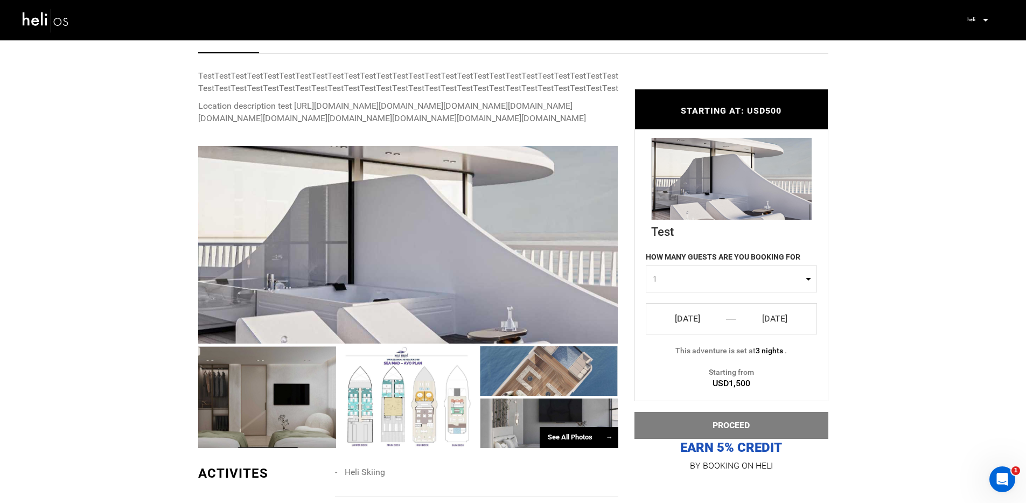
scroll to position [509, 0]
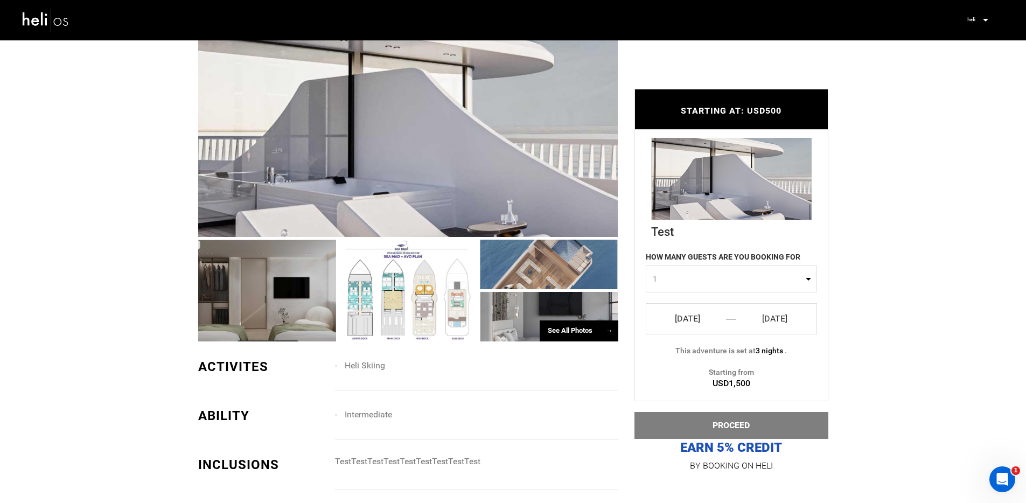
click at [695, 317] on input "[DATE]" at bounding box center [687, 318] width 67 height 17
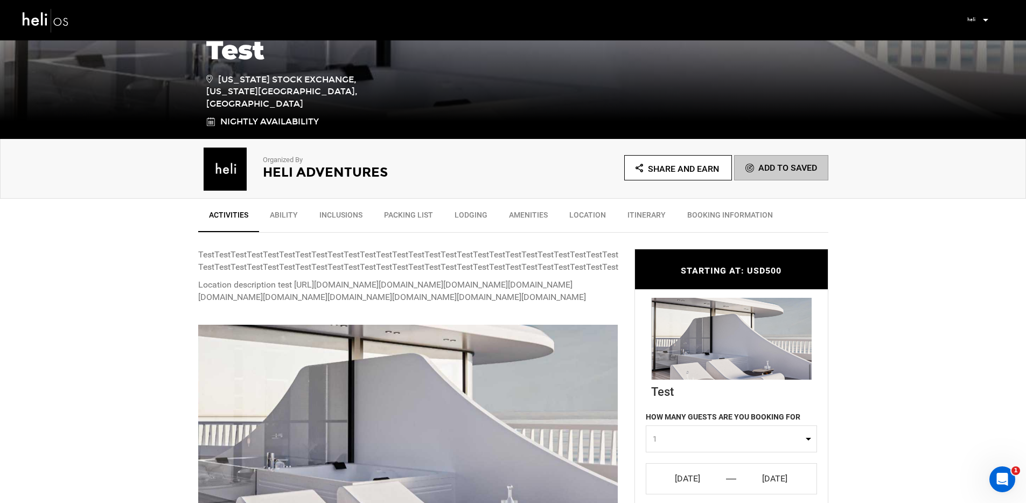
scroll to position [217, 0]
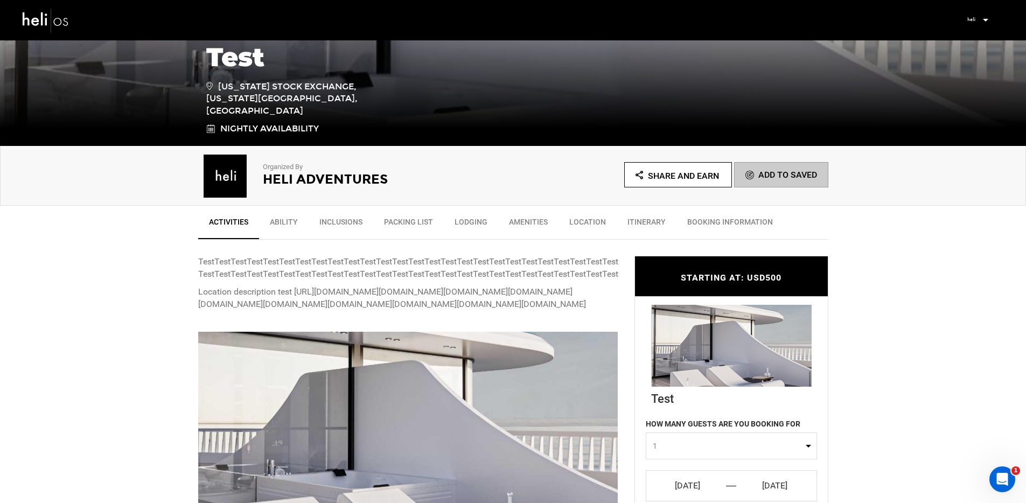
drag, startPoint x: 198, startPoint y: 304, endPoint x: 255, endPoint y: 343, distance: 69.3
click at [255, 311] on p "Location description test [URL][DOMAIN_NAME][DOMAIN_NAME][DOMAIN_NAME][DOMAIN_N…" at bounding box center [408, 298] width 420 height 25
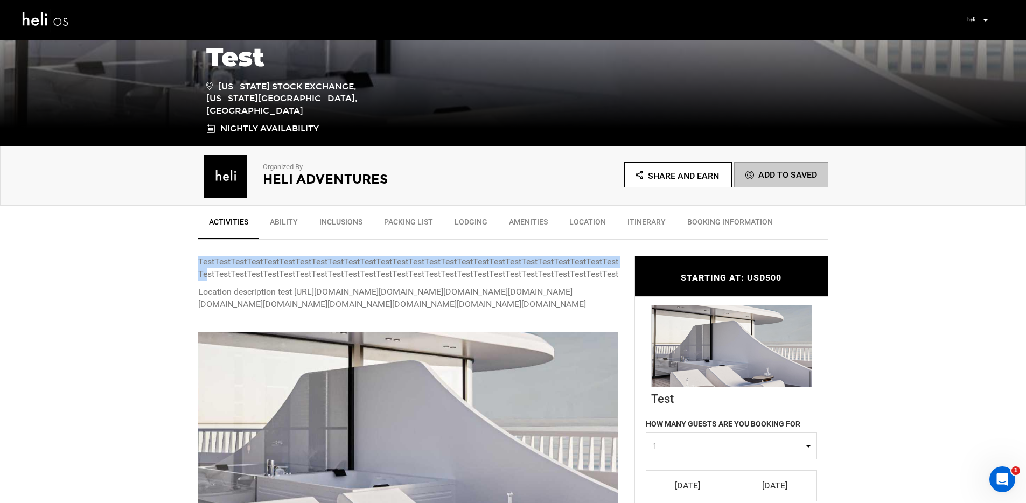
drag, startPoint x: 194, startPoint y: 258, endPoint x: 220, endPoint y: 279, distance: 33.3
drag, startPoint x: 198, startPoint y: 304, endPoint x: 255, endPoint y: 338, distance: 66.6
click at [255, 311] on p "Location description test [URL][DOMAIN_NAME][DOMAIN_NAME][DOMAIN_NAME][DOMAIN_N…" at bounding box center [408, 298] width 420 height 25
click at [43, 19] on img at bounding box center [46, 20] width 48 height 29
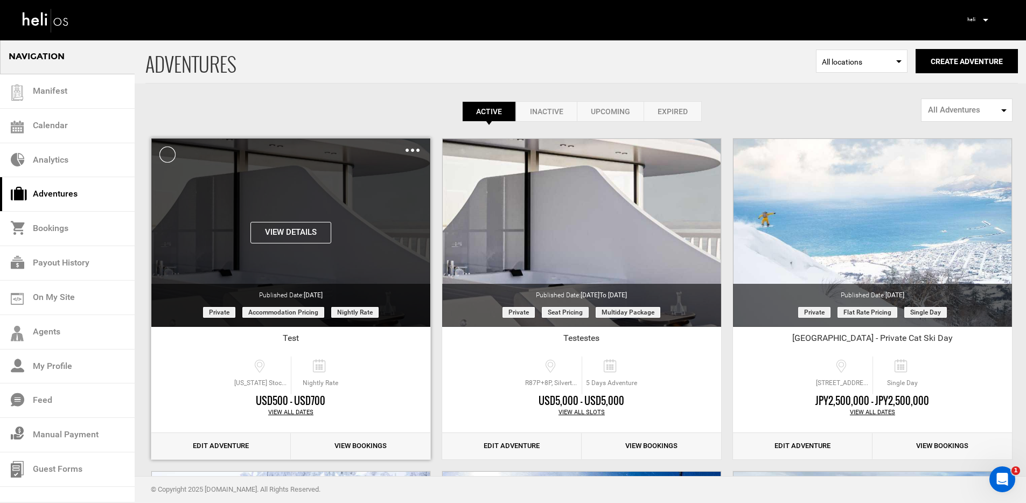
click at [408, 150] on img at bounding box center [413, 150] width 14 height 3
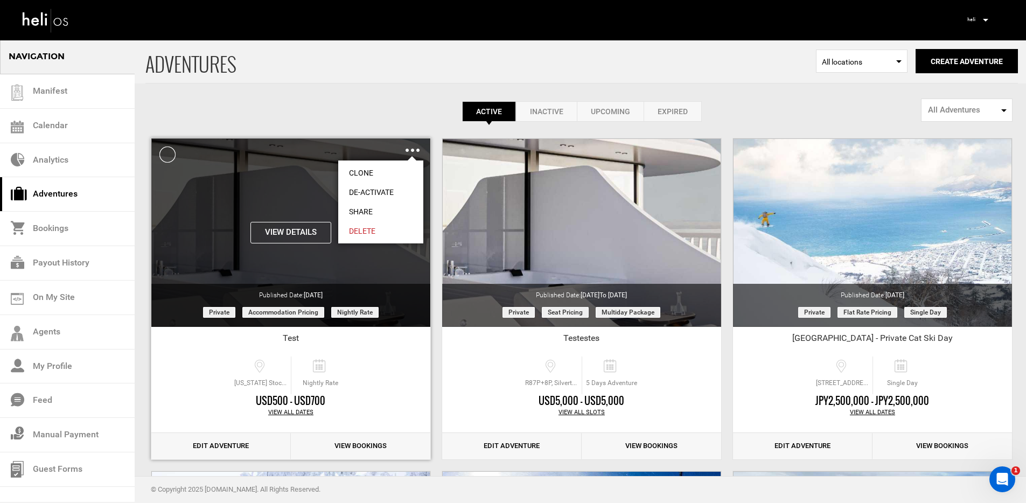
click at [372, 208] on link "Share" at bounding box center [380, 211] width 85 height 19
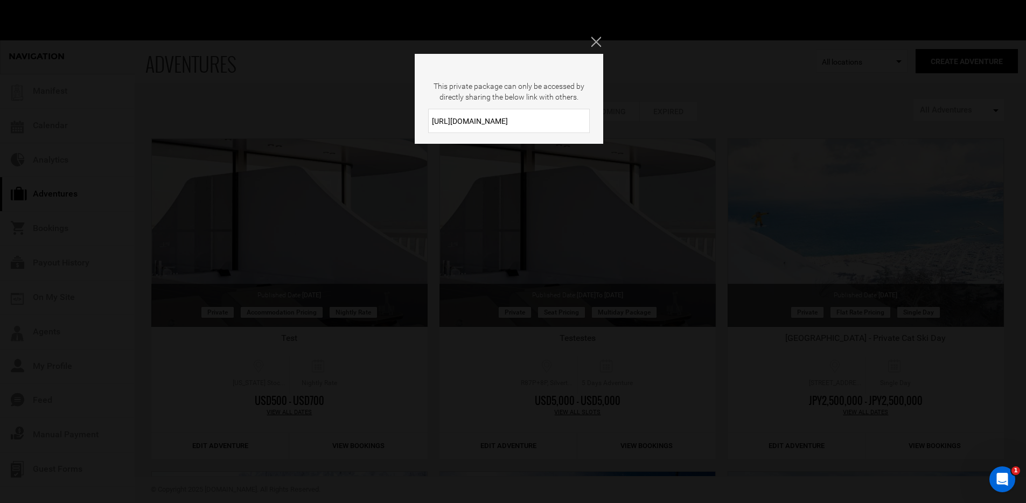
drag, startPoint x: 514, startPoint y: 122, endPoint x: 428, endPoint y: 122, distance: 86.7
click at [428, 122] on input "[URL][DOMAIN_NAME]" at bounding box center [509, 121] width 162 height 24
click at [484, 237] on div "This private package can only be accessed by directly sharing the below link wi…" at bounding box center [513, 251] width 1026 height 503
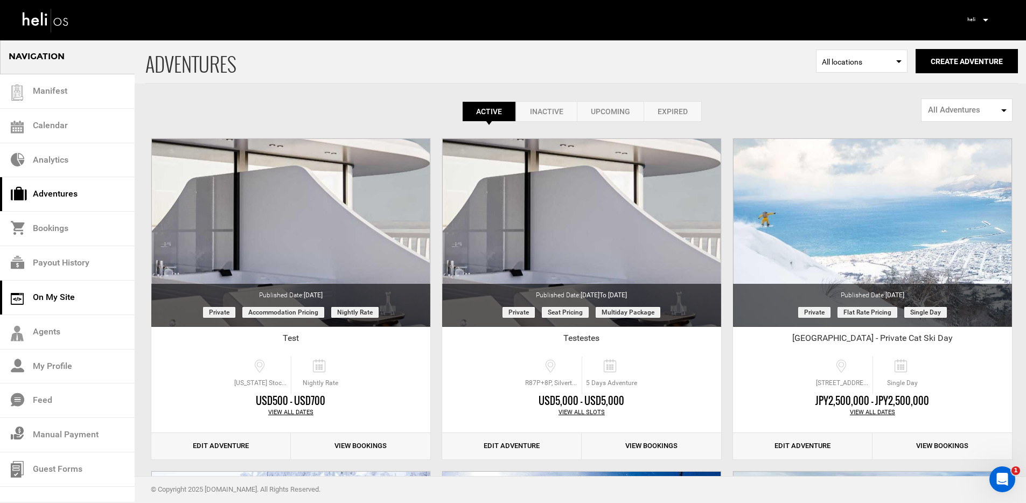
scroll to position [180, 0]
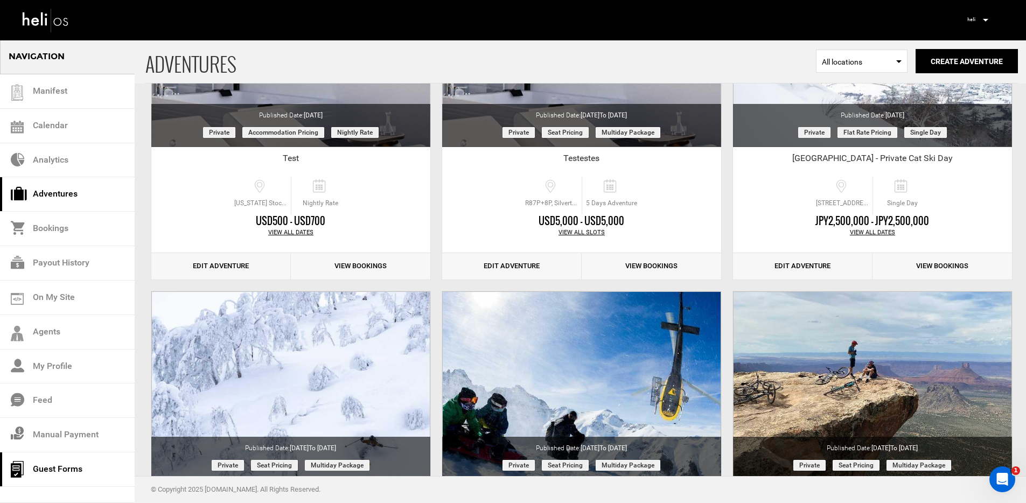
click at [86, 463] on link "Guest Forms" at bounding box center [67, 469] width 135 height 34
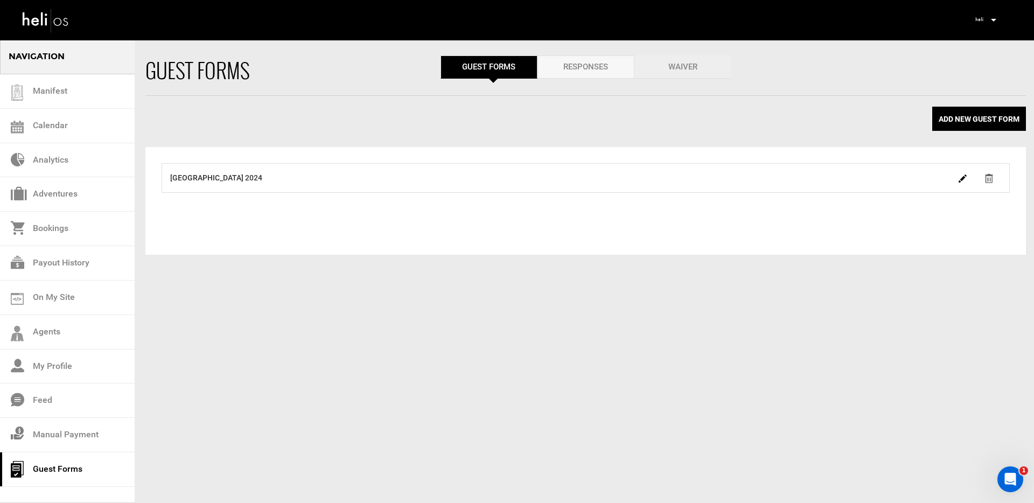
click at [663, 66] on link "Waiver" at bounding box center [682, 66] width 97 height 23
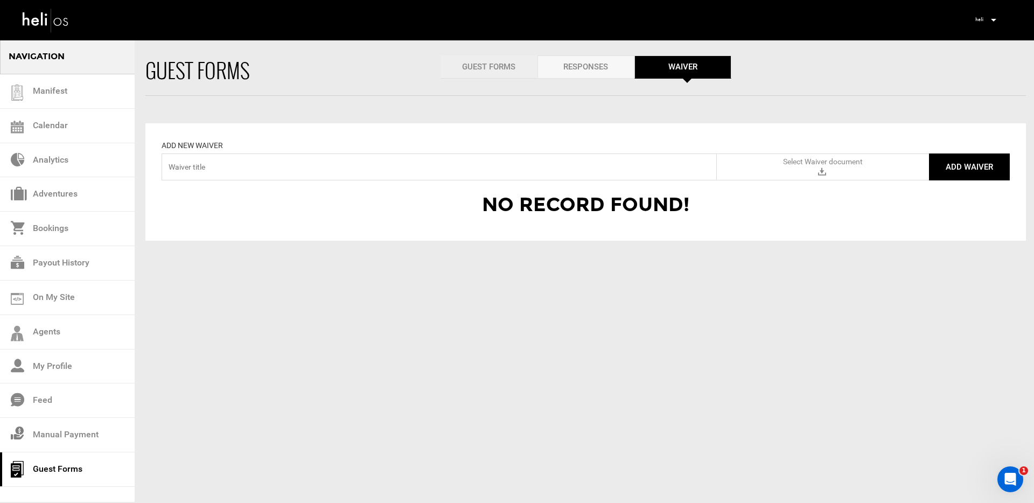
click at [505, 67] on link "Guest Forms" at bounding box center [489, 66] width 97 height 23
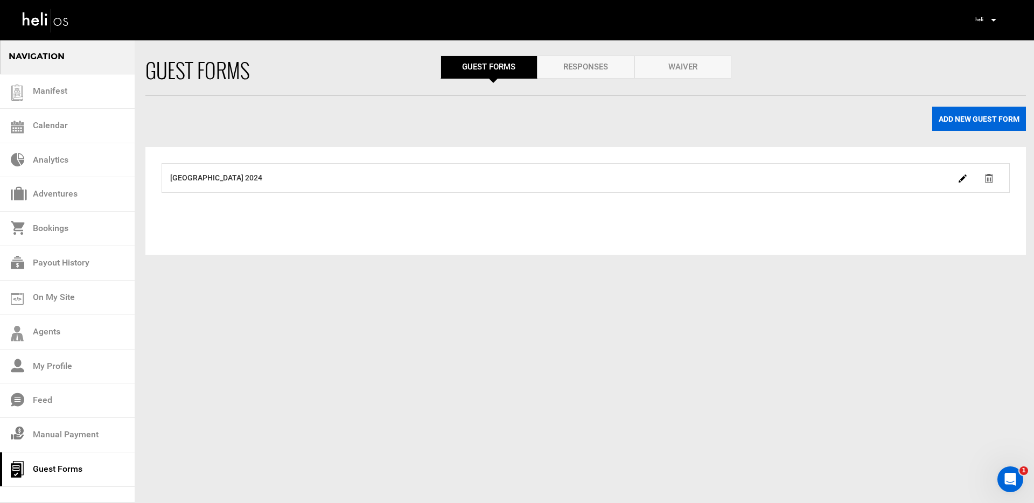
click at [964, 117] on button "Add new Guest form" at bounding box center [979, 119] width 94 height 24
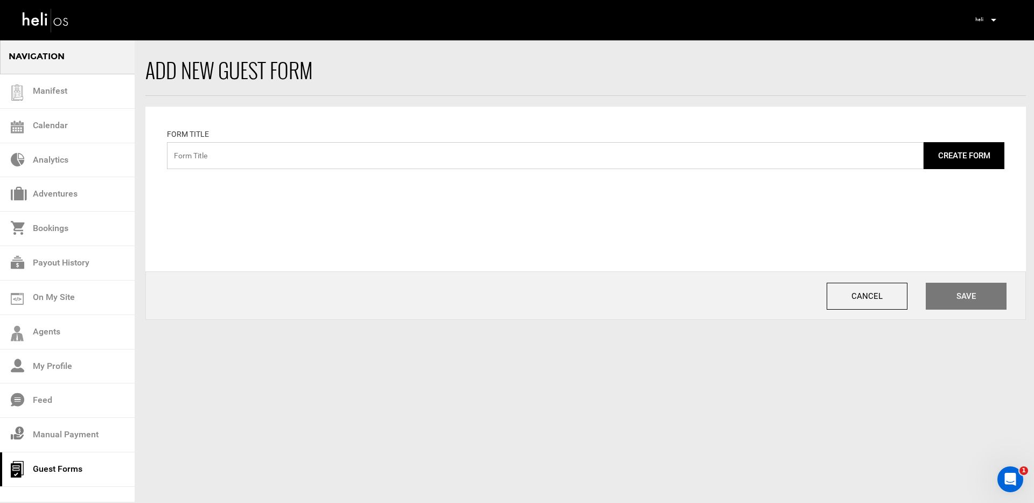
click at [360, 166] on input "text" at bounding box center [545, 155] width 757 height 27
click at [883, 290] on button "Cancel" at bounding box center [867, 296] width 81 height 27
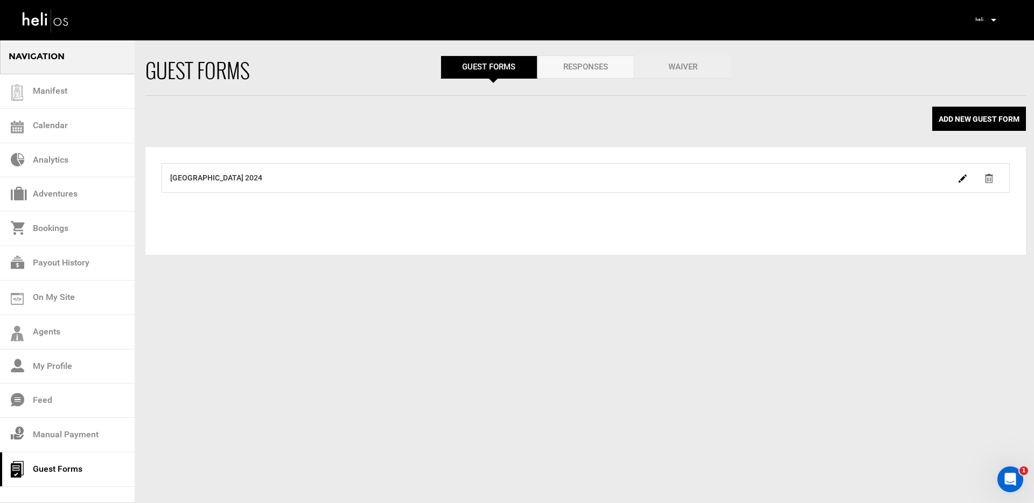
click at [675, 73] on link "Waiver" at bounding box center [682, 66] width 97 height 23
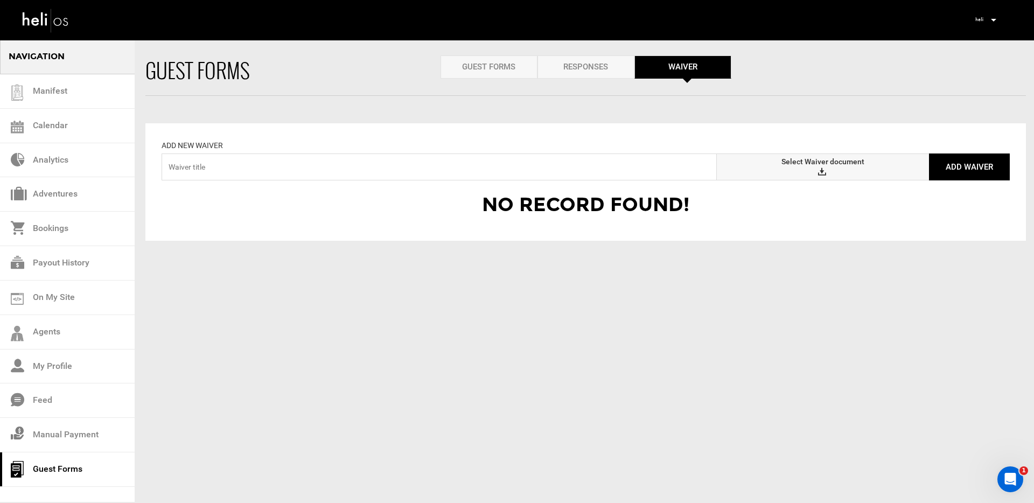
click at [835, 171] on label "Select Waiver document" at bounding box center [823, 166] width 212 height 27
click at [0, 0] on input "Select Waiver document" at bounding box center [0, 0] width 0 height 0
click at [352, 161] on input "text" at bounding box center [439, 166] width 555 height 27
type input "Test Waiver"
click at [951, 163] on button "Add Waiver" at bounding box center [969, 166] width 81 height 27
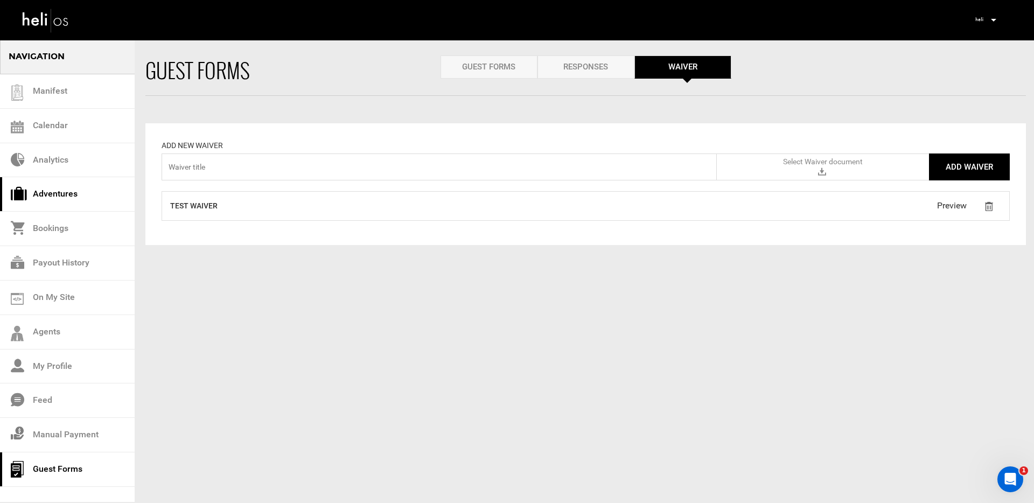
click at [75, 199] on link "Adventures" at bounding box center [67, 194] width 135 height 34
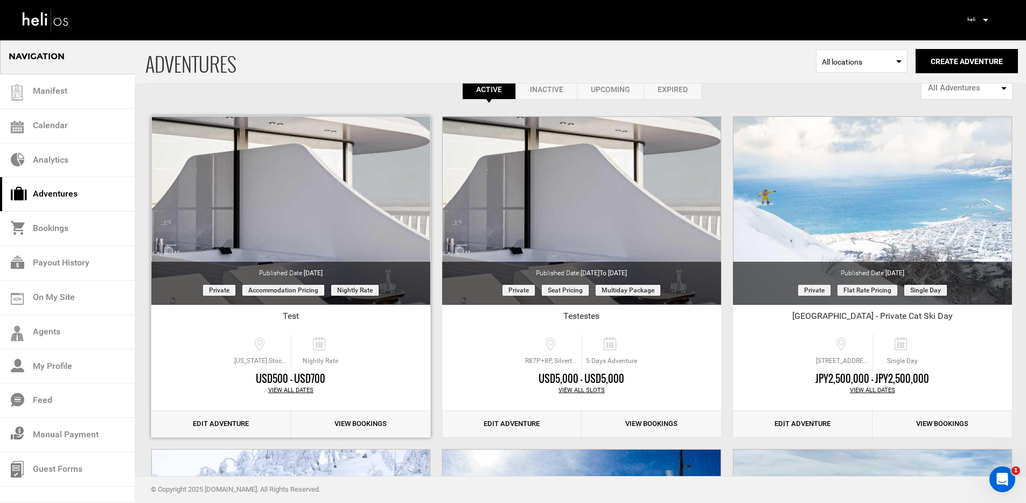
scroll to position [180, 0]
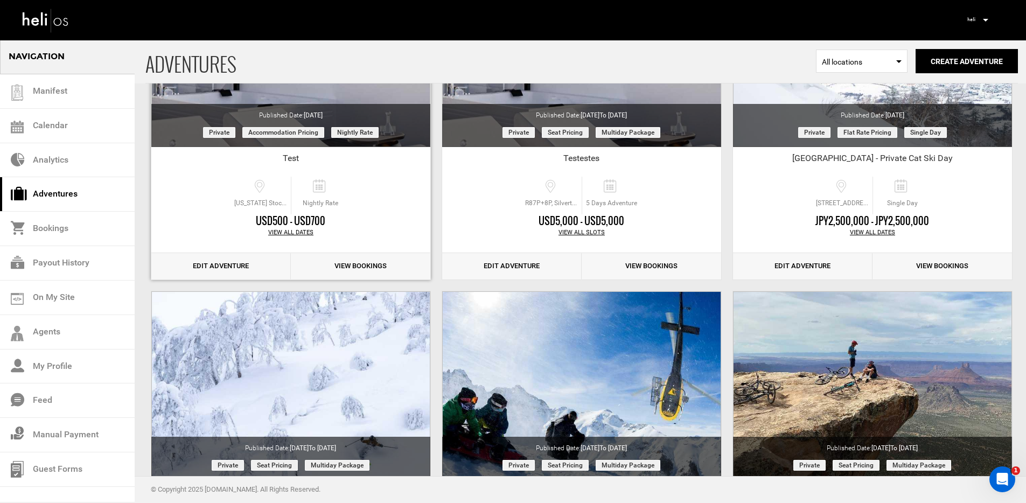
click at [233, 265] on link "Edit Adventure" at bounding box center [220, 266] width 139 height 26
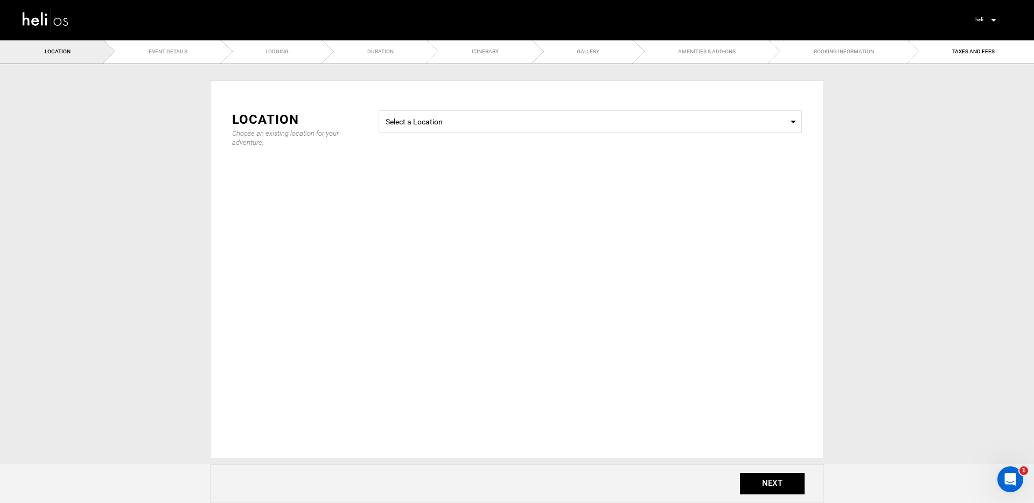
type input "1"
type input "[DATE]"
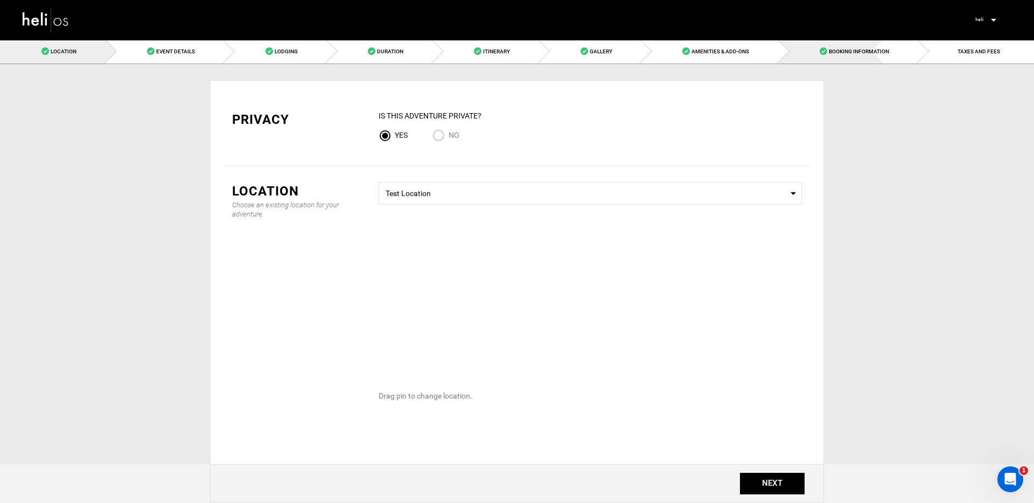
click at [829, 54] on span "Booking Information" at bounding box center [859, 51] width 60 height 6
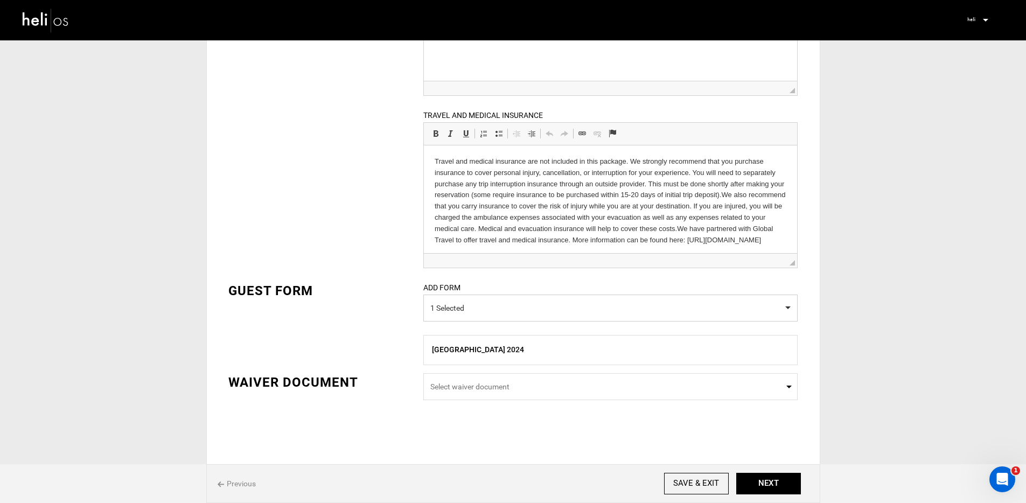
scroll to position [15, 0]
click at [525, 381] on span "Select waiver document" at bounding box center [610, 386] width 360 height 11
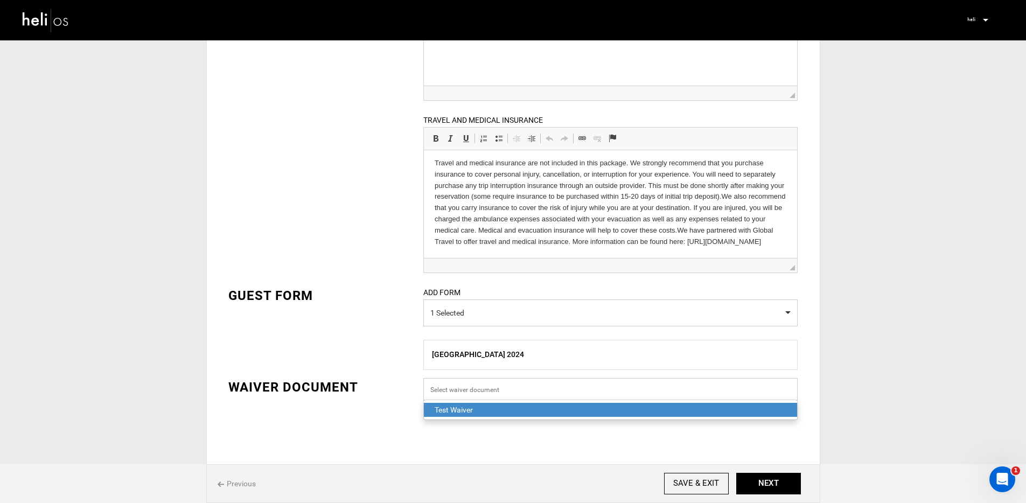
scroll to position [0, 0]
click at [495, 409] on div "Test Waiver" at bounding box center [611, 409] width 352 height 11
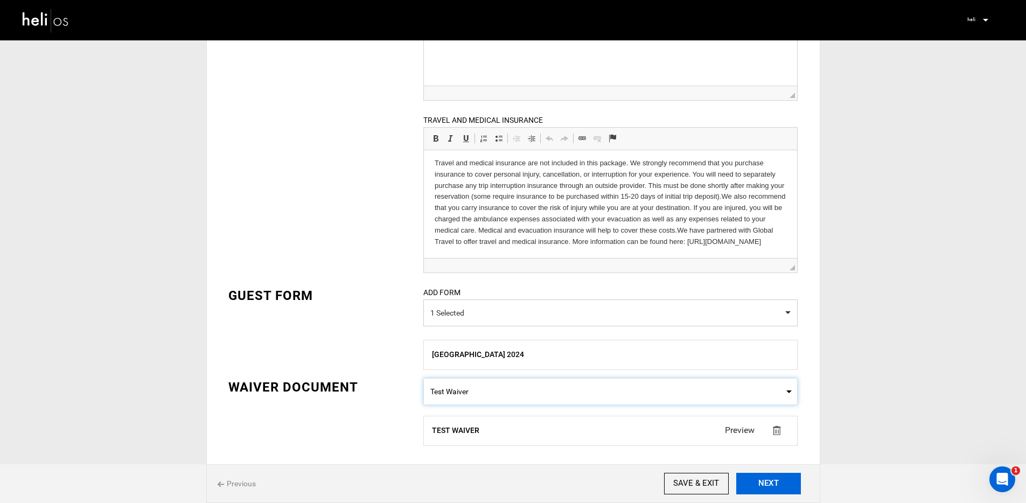
click at [762, 483] on button "NEXT" at bounding box center [768, 484] width 65 height 22
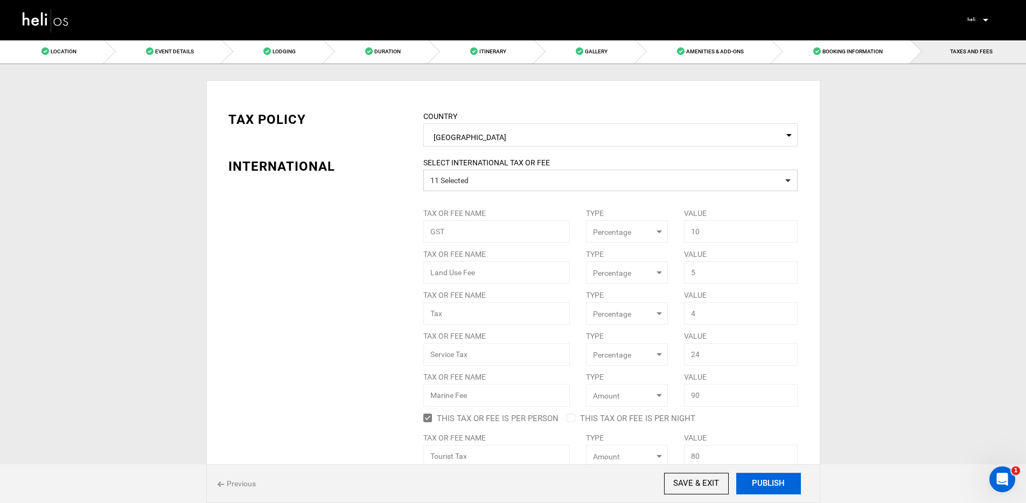
click at [764, 484] on button "PUBLISH" at bounding box center [768, 484] width 65 height 22
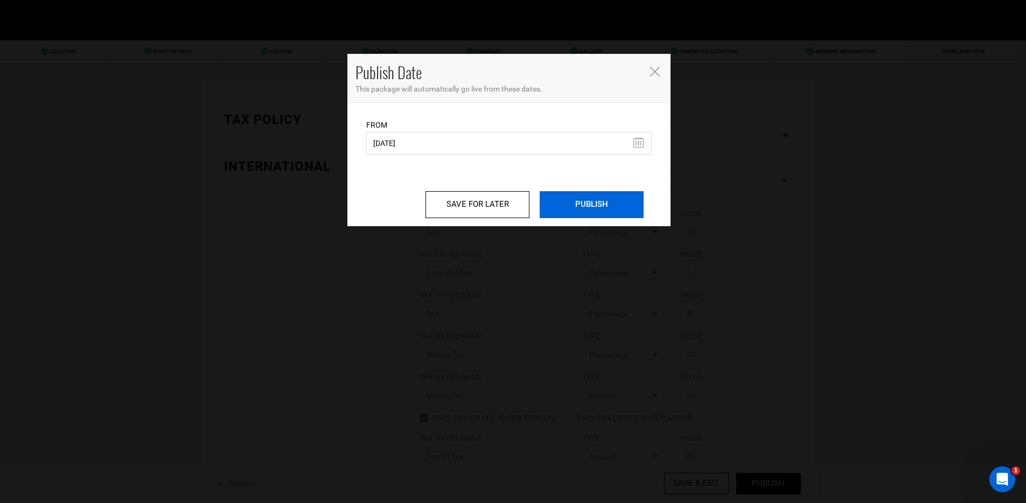
click at [605, 201] on input "PUBLISH" at bounding box center [592, 204] width 104 height 27
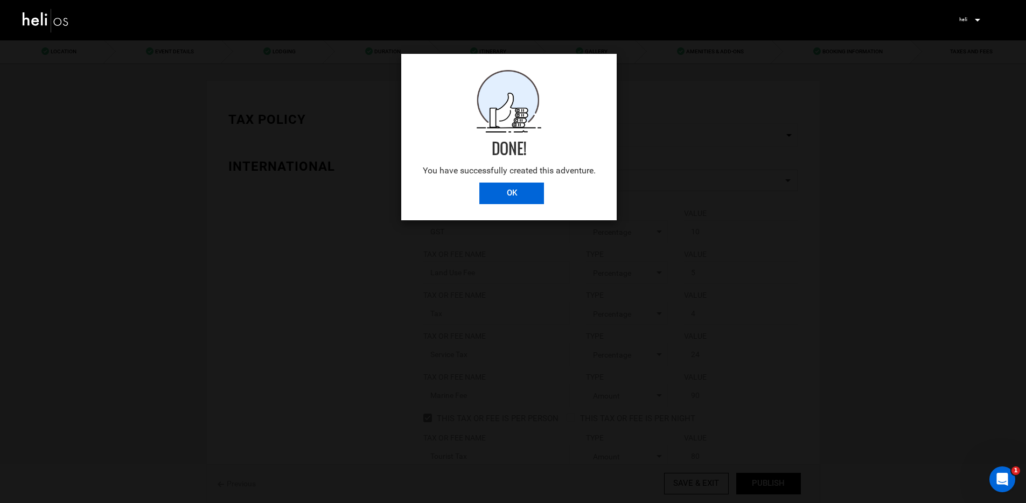
click at [526, 185] on input "OK" at bounding box center [511, 194] width 65 height 22
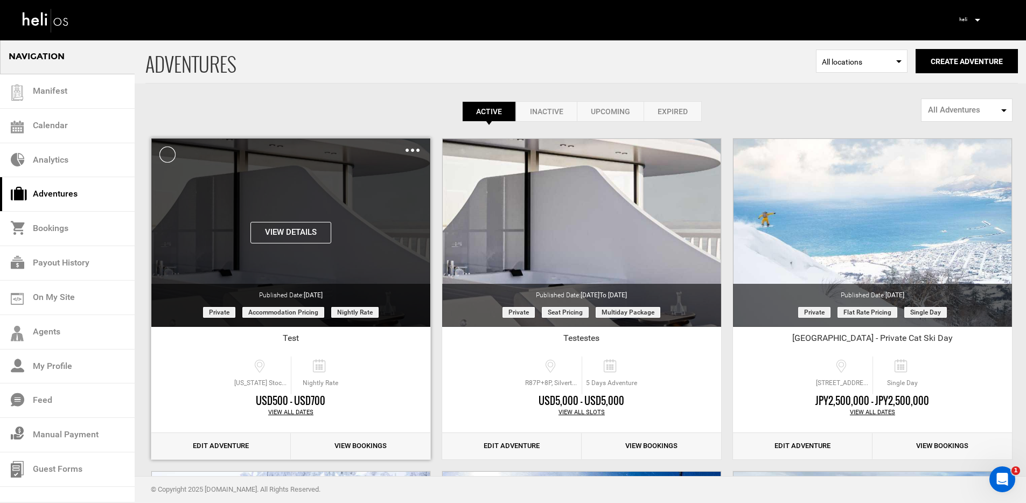
click at [410, 152] on div "Clone De-Activate Share Delete" at bounding box center [413, 150] width 14 height 12
click at [410, 151] on img at bounding box center [413, 150] width 14 height 3
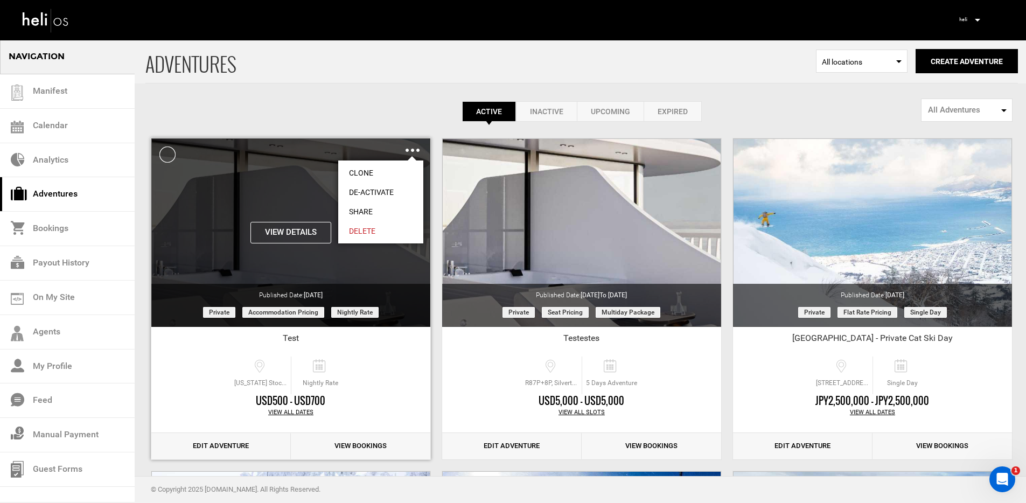
click at [392, 209] on link "Share" at bounding box center [380, 211] width 85 height 19
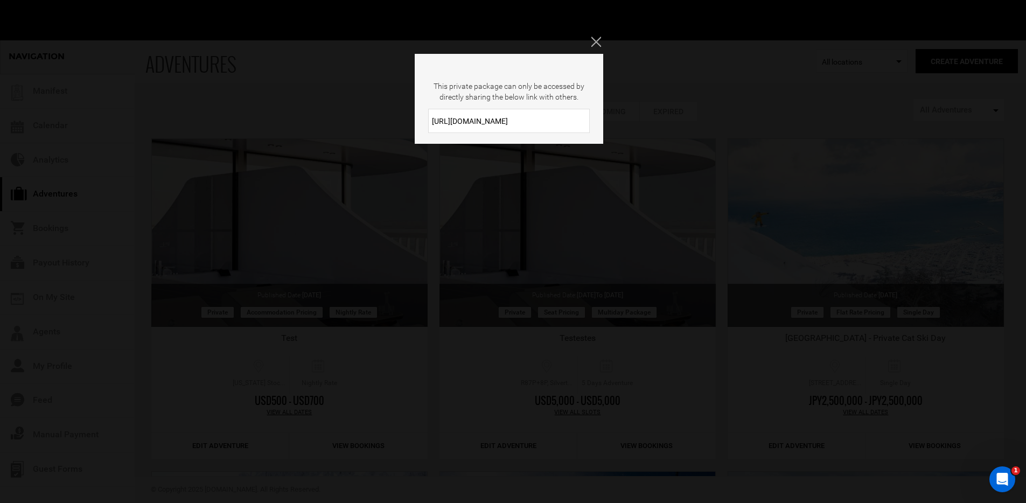
click at [488, 118] on input "[URL][DOMAIN_NAME]" at bounding box center [509, 121] width 162 height 24
click at [406, 214] on div "This private package can only be accessed by directly sharing the below link wi…" at bounding box center [513, 251] width 1026 height 503
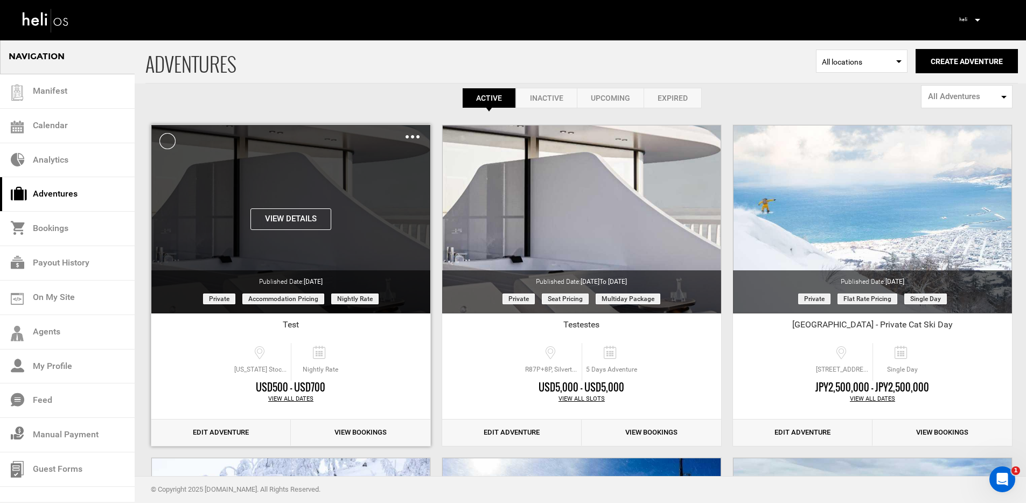
scroll to position [27, 0]
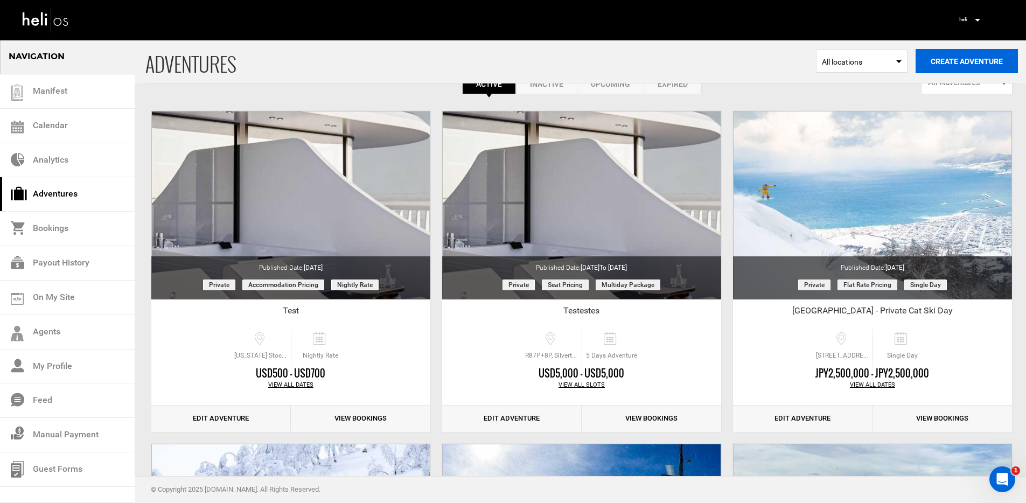
click at [957, 57] on button "Create Adventure" at bounding box center [967, 61] width 102 height 24
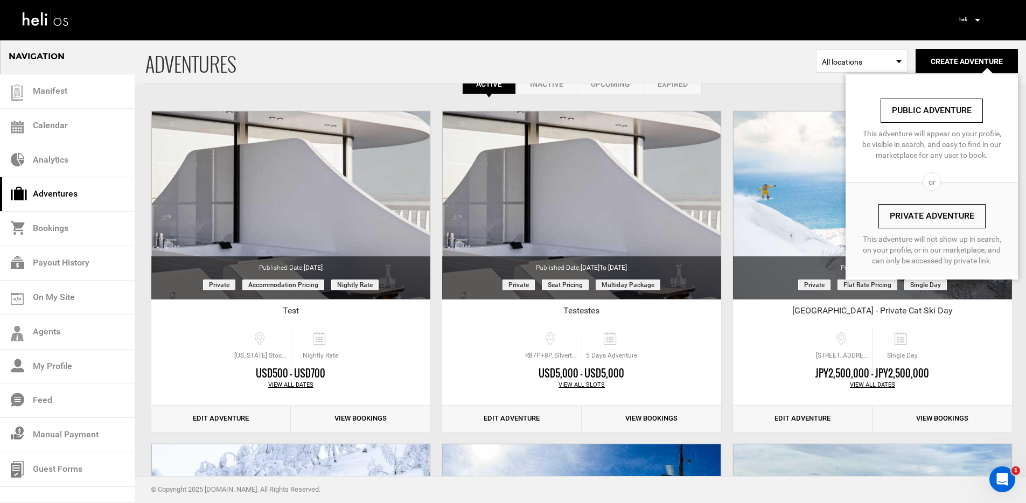
click at [939, 215] on link "Private Adventure" at bounding box center [931, 216] width 107 height 24
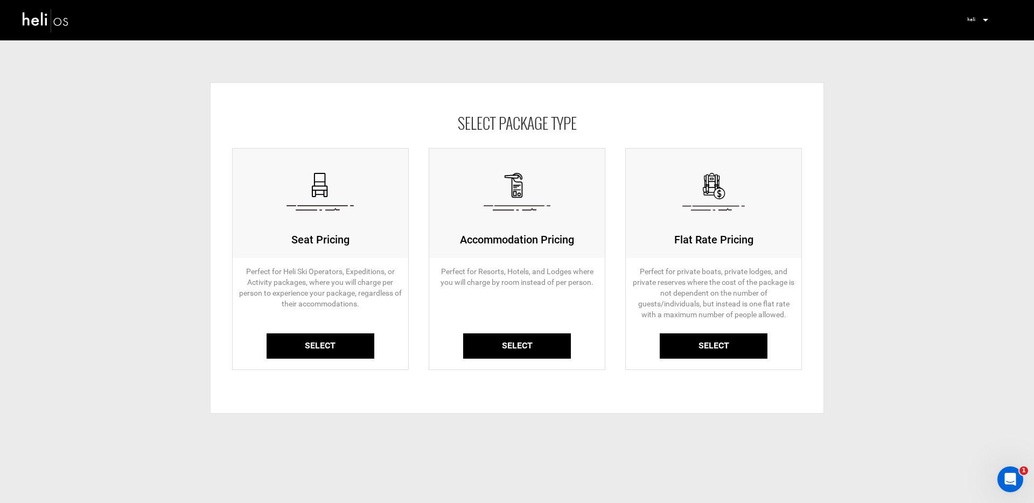
click at [715, 338] on link "Select" at bounding box center [714, 345] width 108 height 25
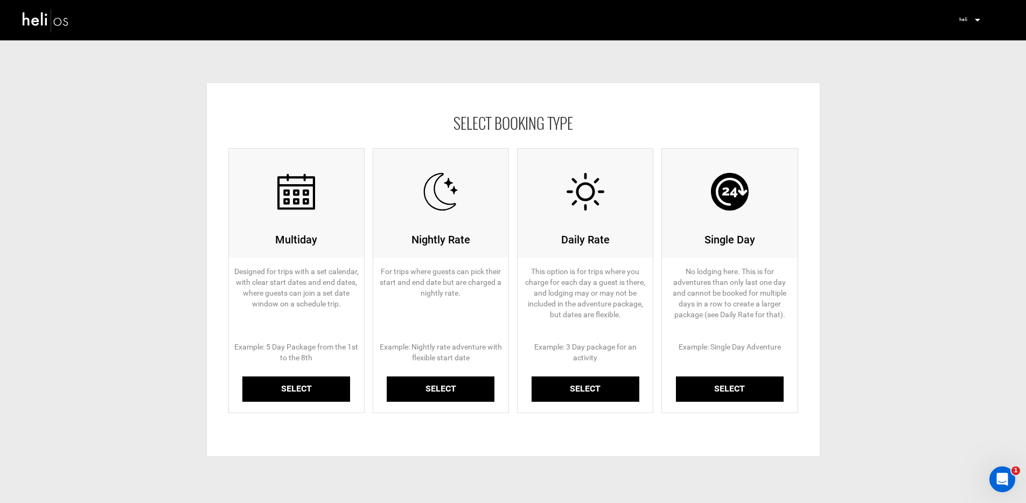
scroll to position [14, 0]
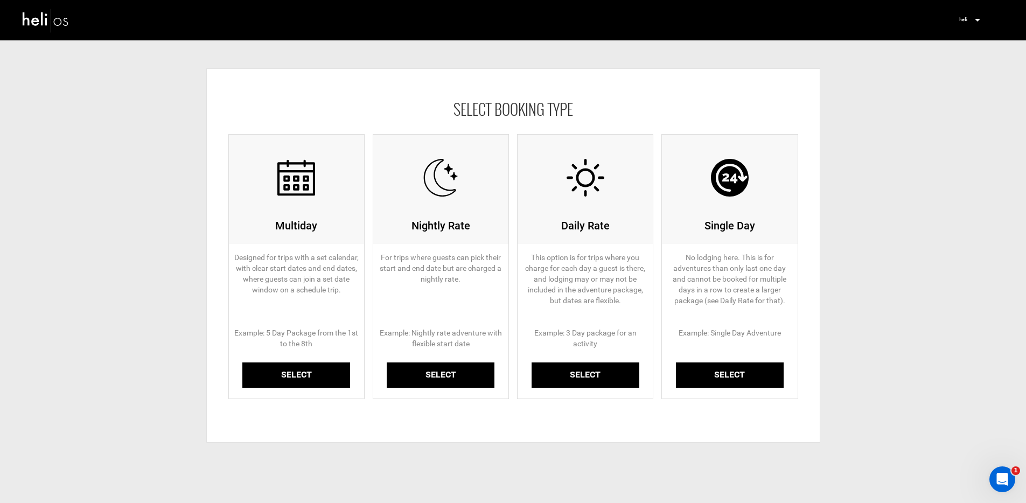
click at [300, 369] on link "Select" at bounding box center [296, 374] width 108 height 25
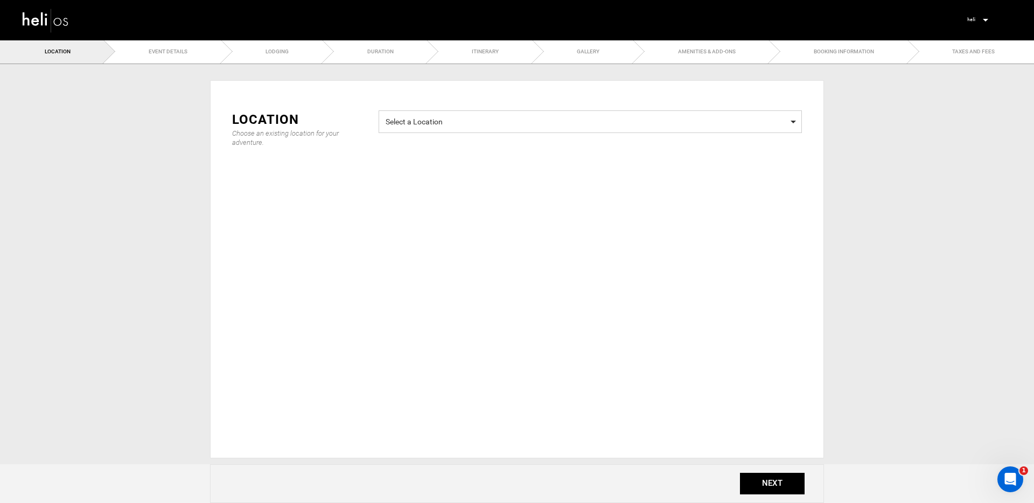
click at [431, 127] on span "Select a Location Select a Location" at bounding box center [590, 121] width 423 height 23
click at [434, 125] on span "Select a Location" at bounding box center [590, 120] width 409 height 13
click at [435, 122] on span "Select a Location" at bounding box center [590, 120] width 409 height 13
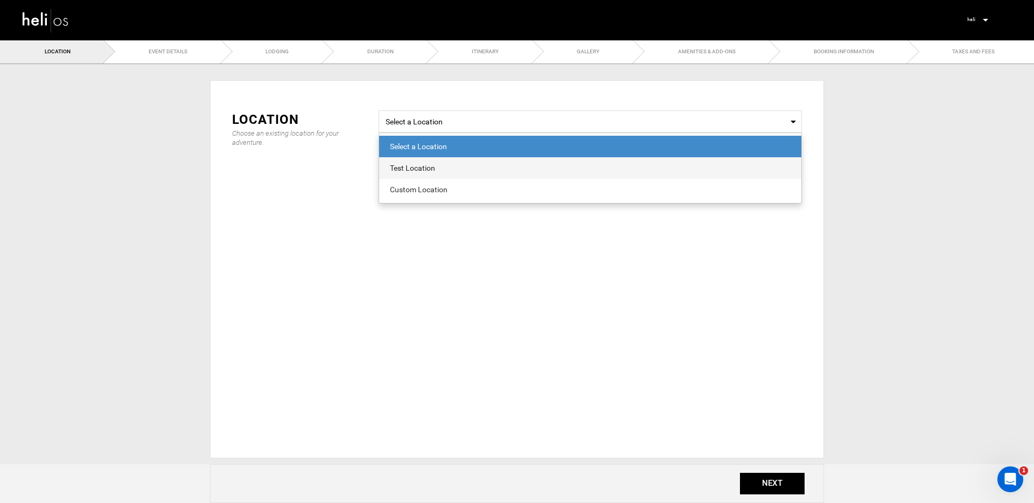
click at [422, 164] on div "Test Location" at bounding box center [590, 168] width 401 height 11
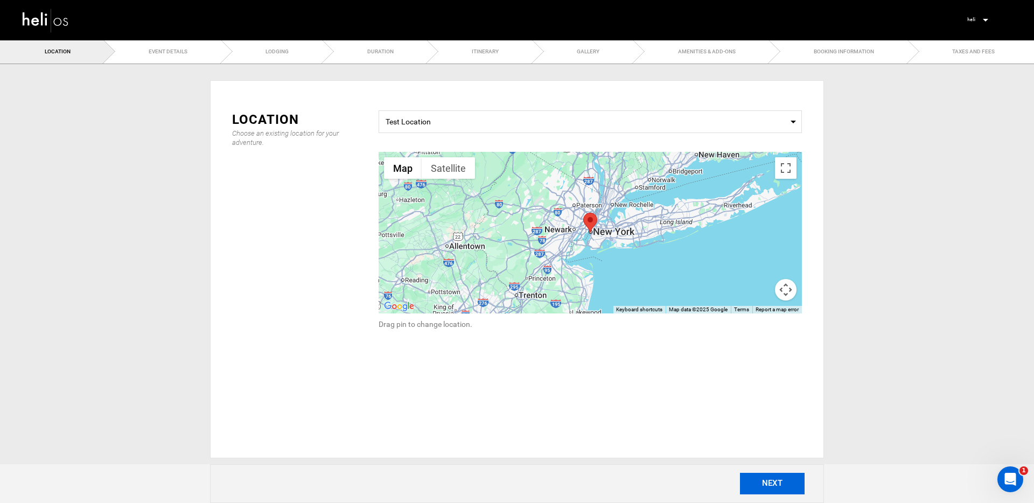
click at [764, 492] on button "NEXT" at bounding box center [772, 484] width 65 height 22
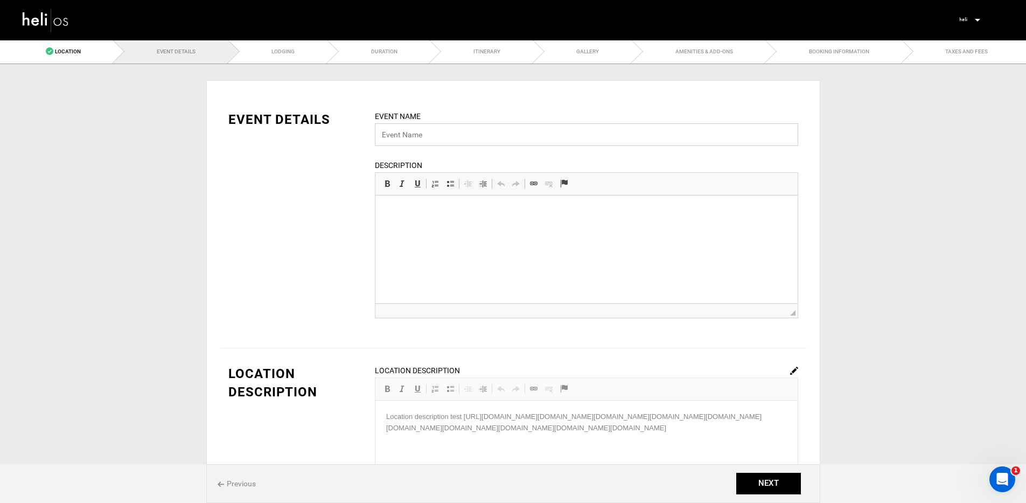
click at [476, 145] on input "text" at bounding box center [586, 134] width 423 height 23
paste input "[URL][DOMAIN_NAME]"
type input "[URL][DOMAIN_NAME][DOMAIN_NAME][DOMAIN_NAME]"
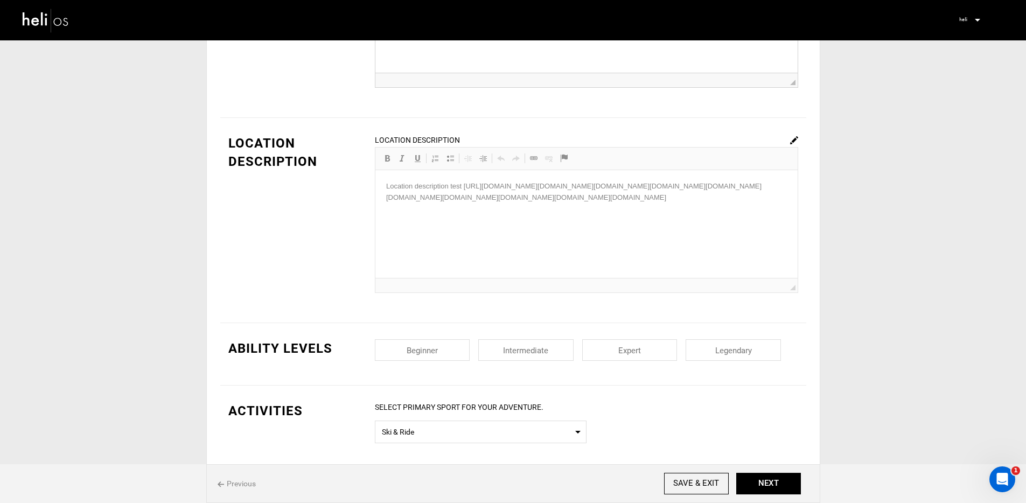
scroll to position [490, 0]
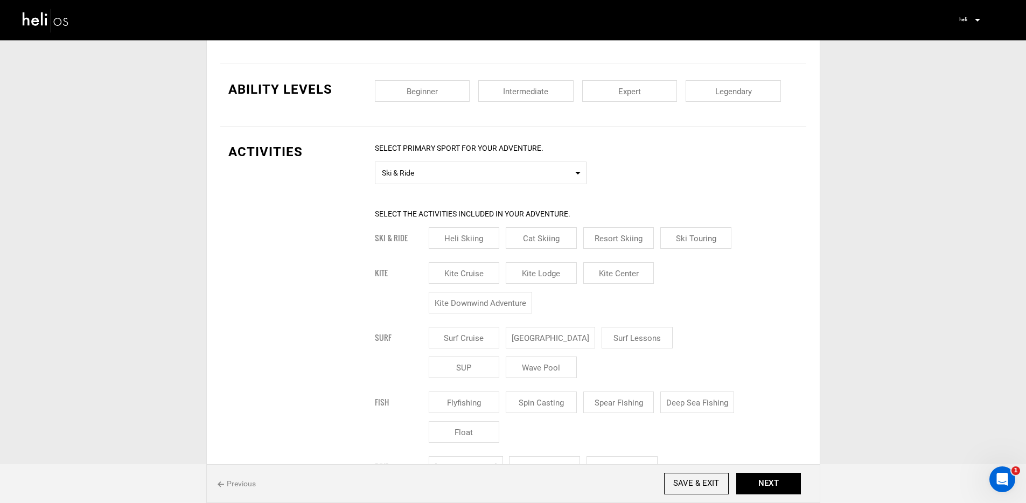
click at [511, 97] on input "checkbox" at bounding box center [525, 91] width 95 height 22
checkbox input "true"
click at [463, 234] on input "Heli Skiing" at bounding box center [464, 238] width 71 height 22
checkbox input "true"
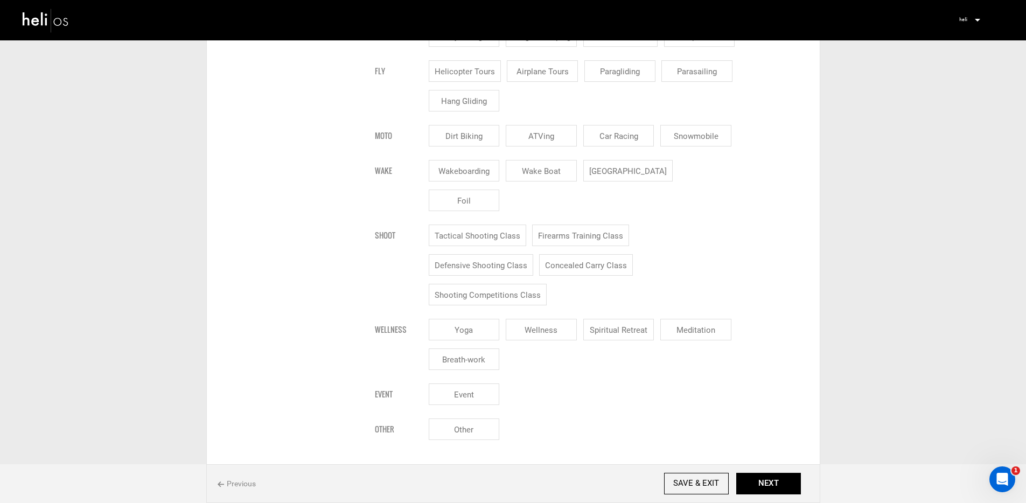
scroll to position [1442, 0]
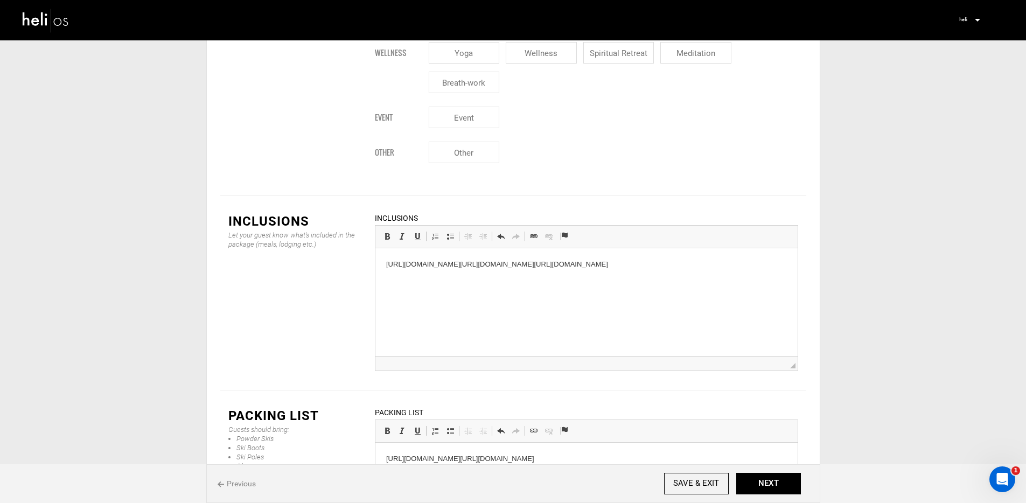
click at [780, 488] on button "NEXT" at bounding box center [768, 484] width 65 height 22
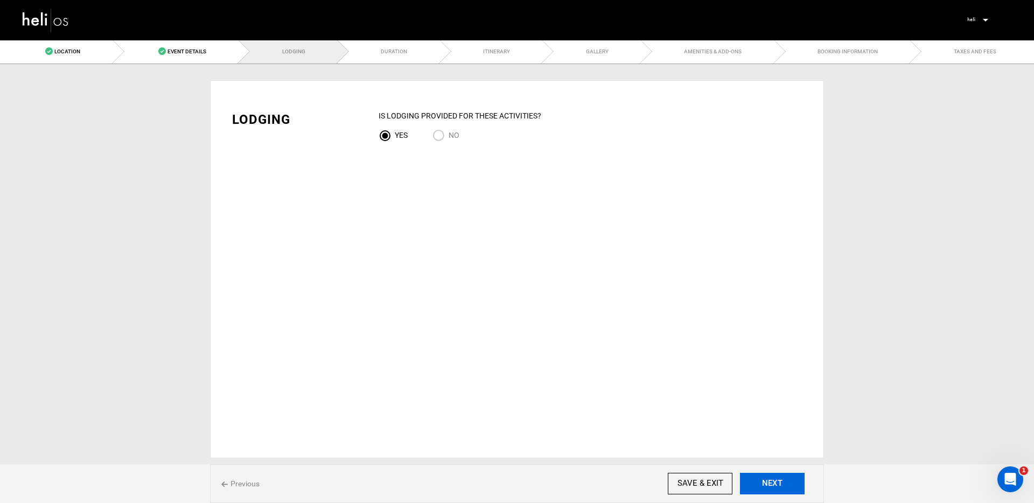
click at [774, 485] on button "NEXT" at bounding box center [772, 484] width 65 height 22
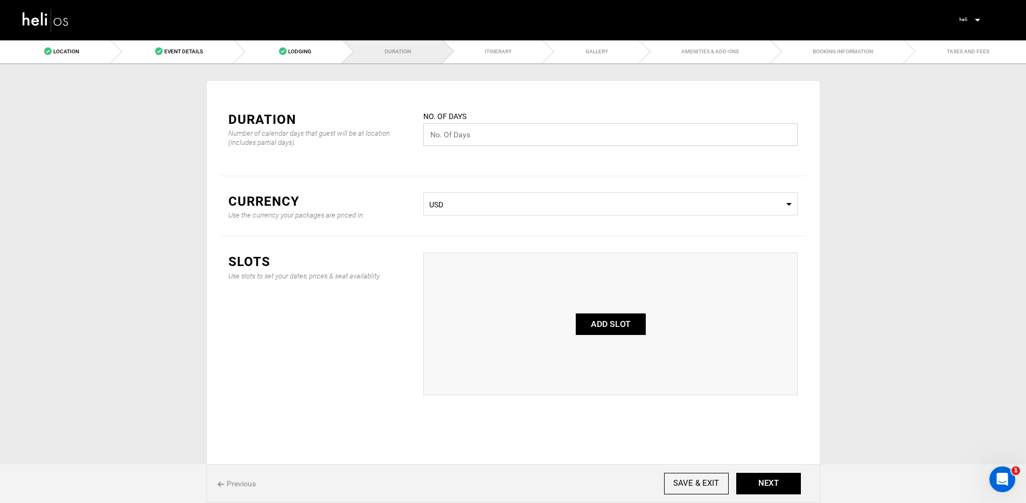
click at [499, 131] on input "text" at bounding box center [610, 134] width 374 height 23
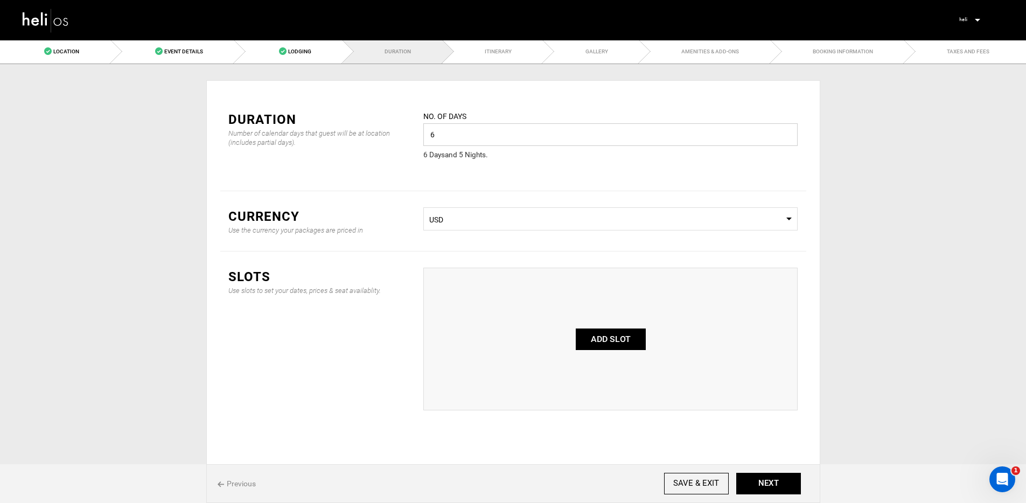
type input "6"
click at [602, 332] on button "ADD SLOT" at bounding box center [611, 340] width 70 height 22
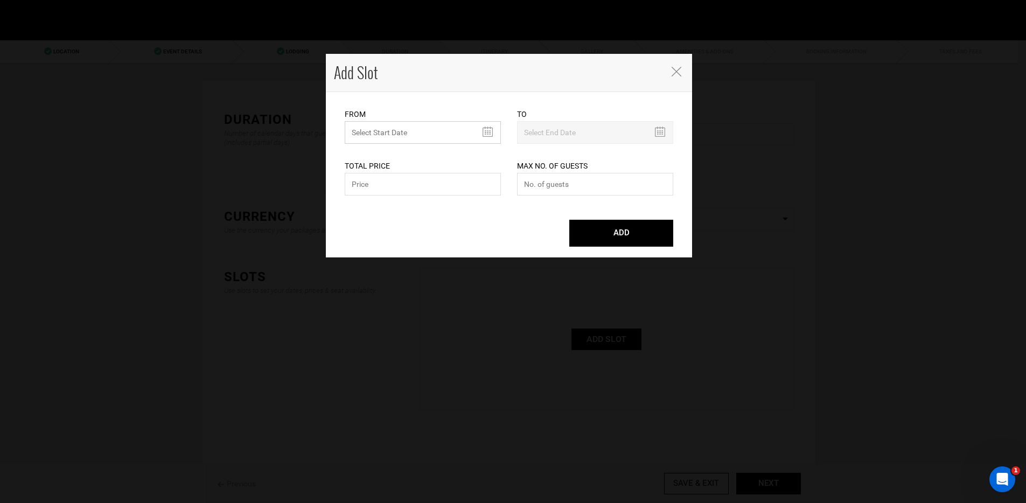
click at [425, 124] on input "text" at bounding box center [423, 132] width 156 height 23
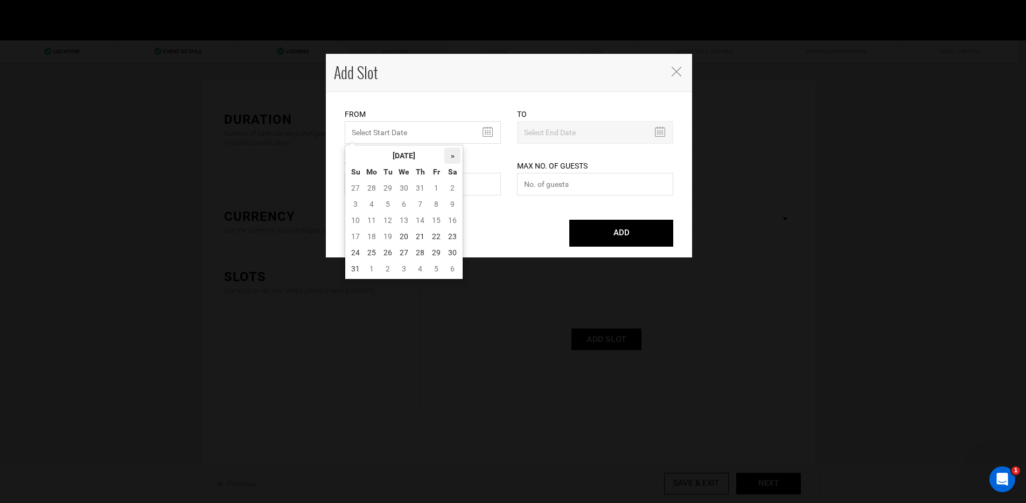
click at [450, 155] on th "»" at bounding box center [452, 156] width 16 height 16
click at [434, 224] on td "19" at bounding box center [436, 220] width 16 height 16
type input "[DATE]"
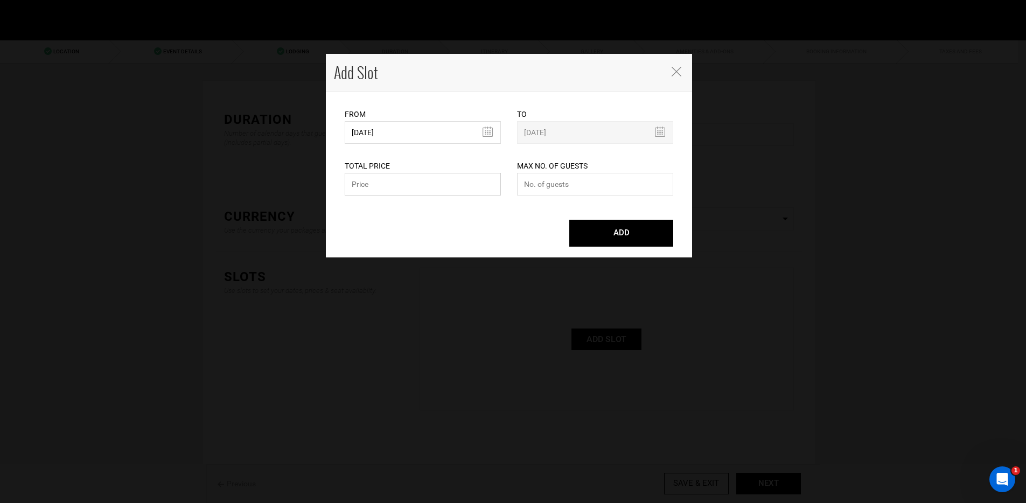
click at [455, 194] on input "text" at bounding box center [423, 184] width 156 height 23
type input "5000"
type input "24"
click at [639, 226] on button "ADD" at bounding box center [621, 233] width 104 height 27
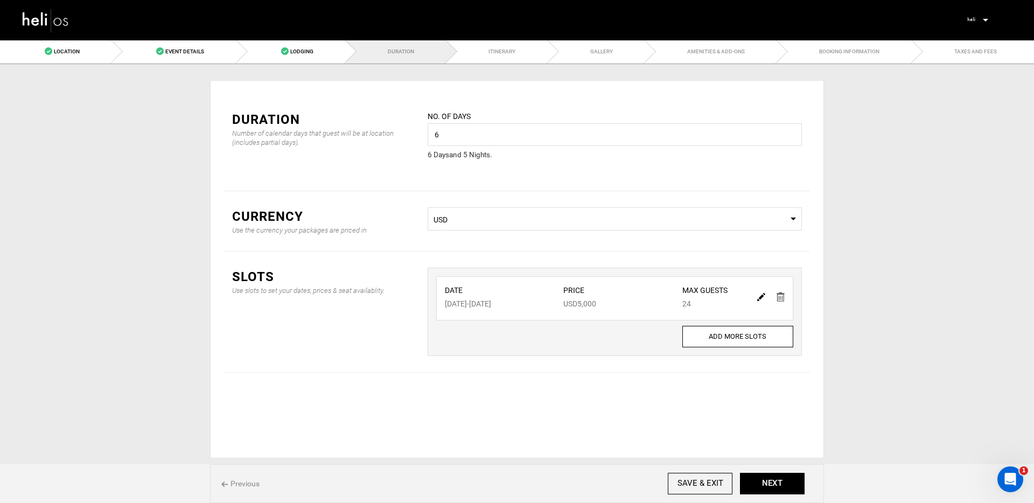
click at [503, 221] on span "USD" at bounding box center [615, 219] width 362 height 11
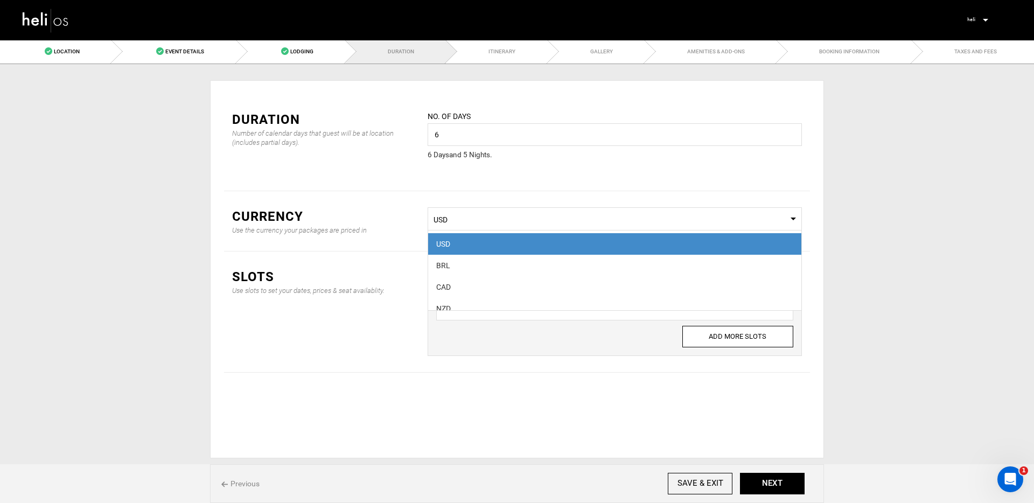
click at [494, 283] on div "CAD" at bounding box center [614, 287] width 357 height 11
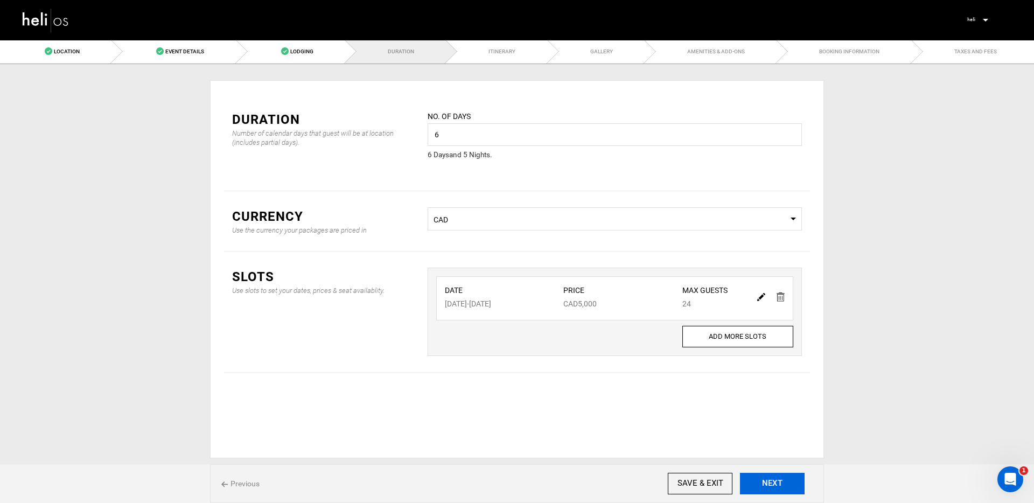
click at [771, 487] on button "NEXT" at bounding box center [772, 484] width 65 height 22
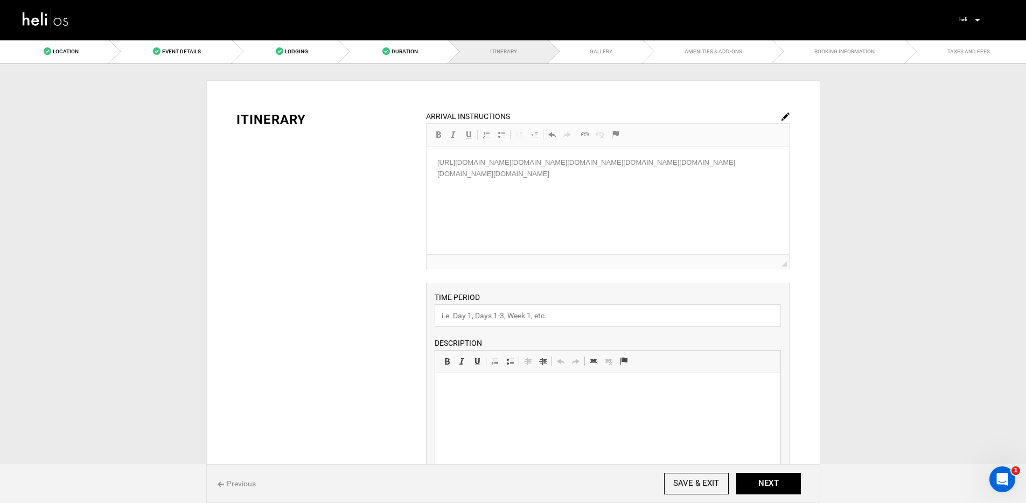
scroll to position [180, 0]
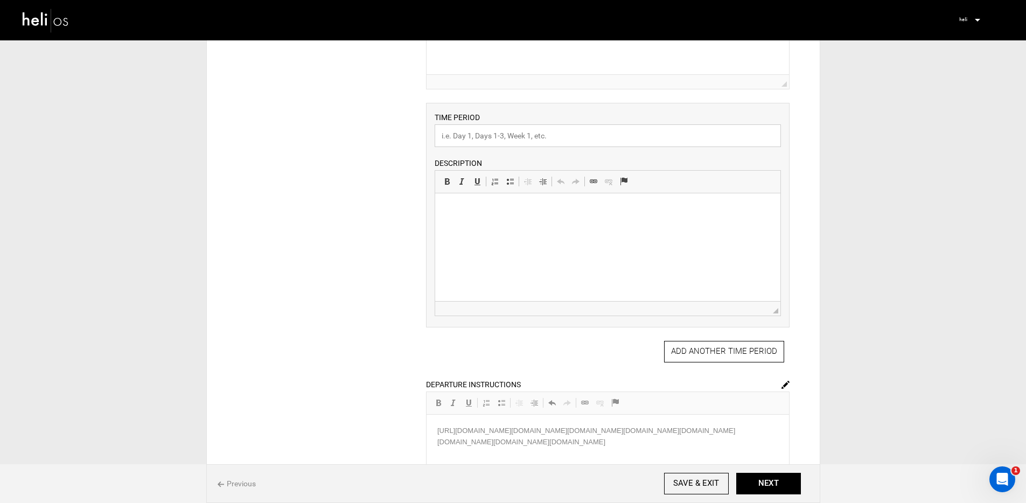
click at [532, 138] on input "text" at bounding box center [608, 135] width 346 height 23
paste input "[URL][DOMAIN_NAME]"
type input "[URL][DOMAIN_NAME]"
click at [566, 226] on html at bounding box center [607, 209] width 345 height 33
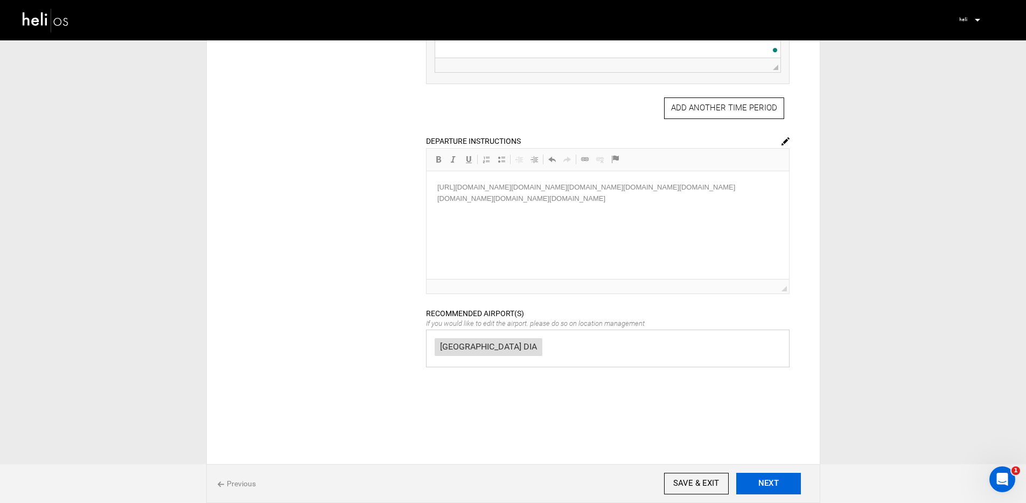
drag, startPoint x: 766, startPoint y: 481, endPoint x: 769, endPoint y: 467, distance: 14.9
click at [766, 481] on button "NEXT" at bounding box center [768, 484] width 65 height 22
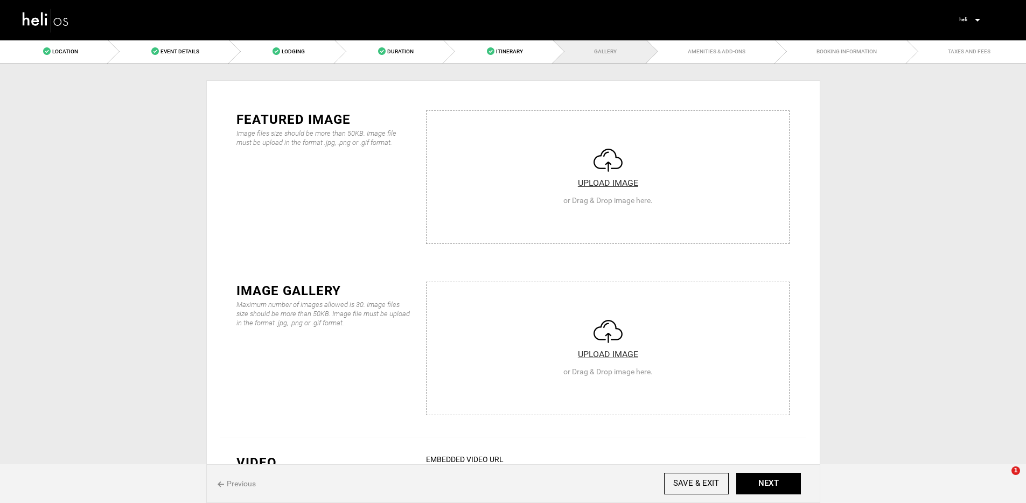
click at [571, 197] on input "file" at bounding box center [608, 175] width 362 height 129
type input "C:\fakepath\AVO 9.jpeg"
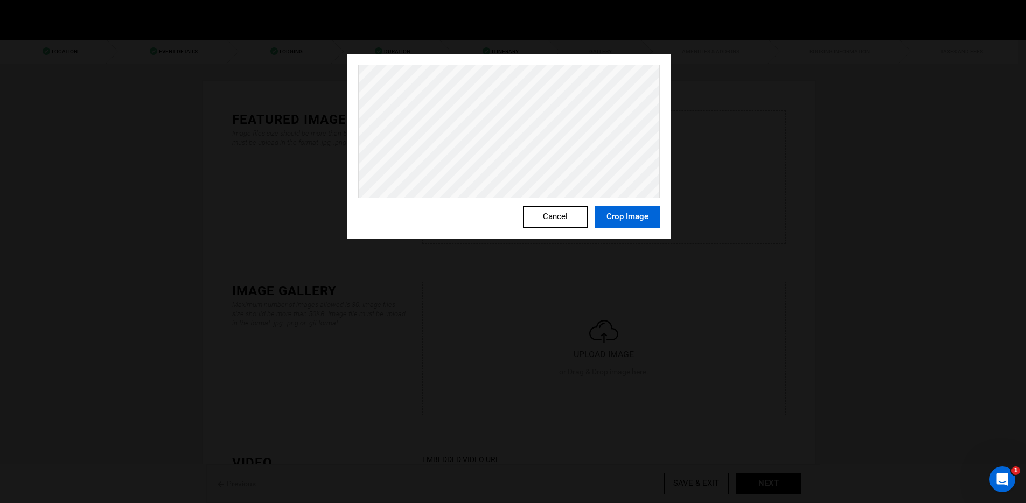
click at [629, 220] on button "Crop Image" at bounding box center [627, 217] width 65 height 22
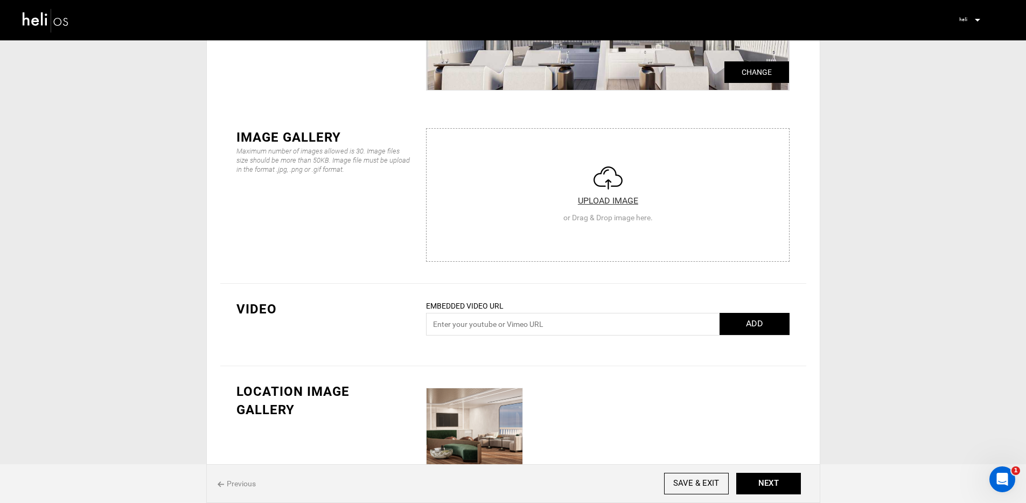
scroll to position [200, 0]
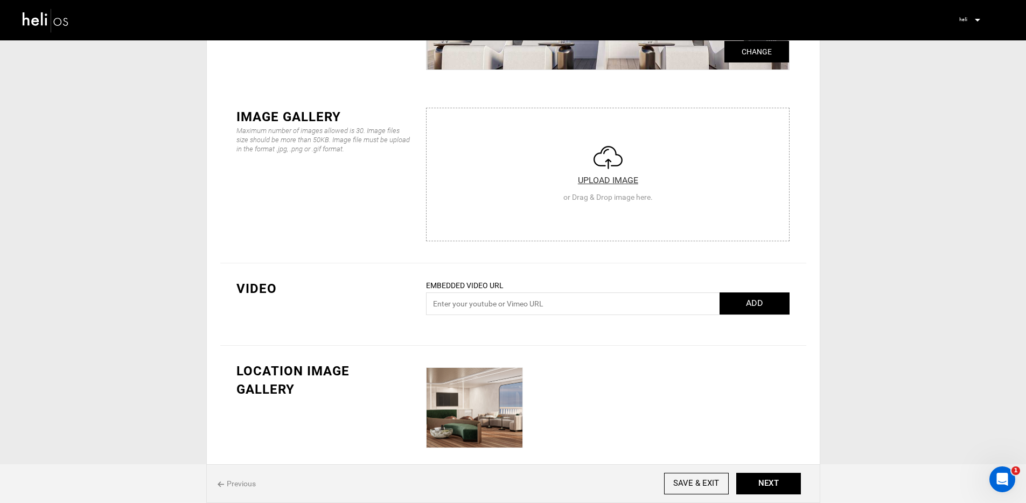
click at [574, 201] on input "file" at bounding box center [608, 172] width 362 height 129
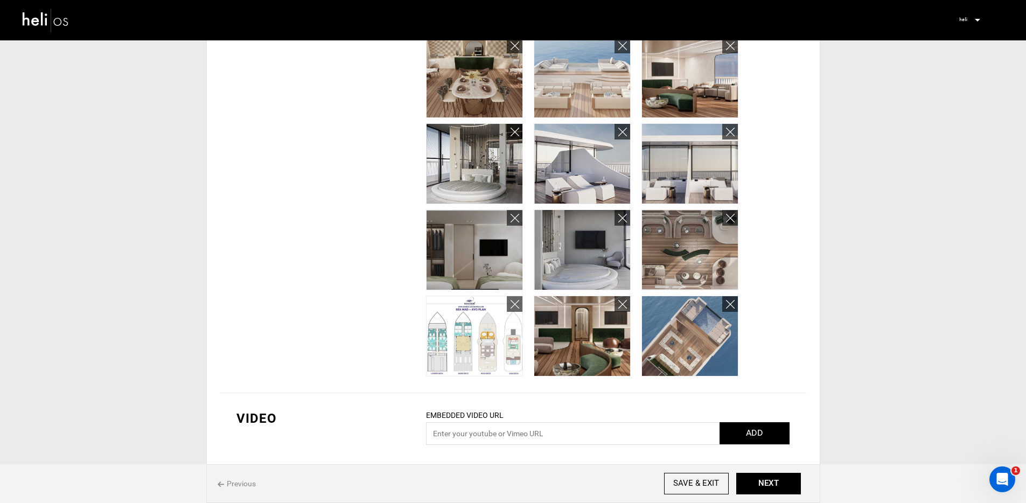
scroll to position [492, 0]
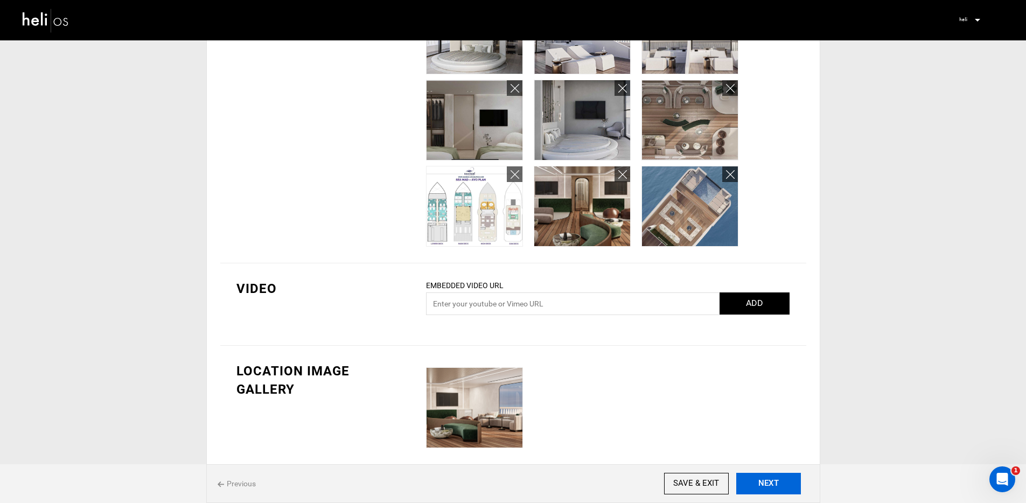
click at [763, 474] on button "NEXT" at bounding box center [768, 484] width 65 height 22
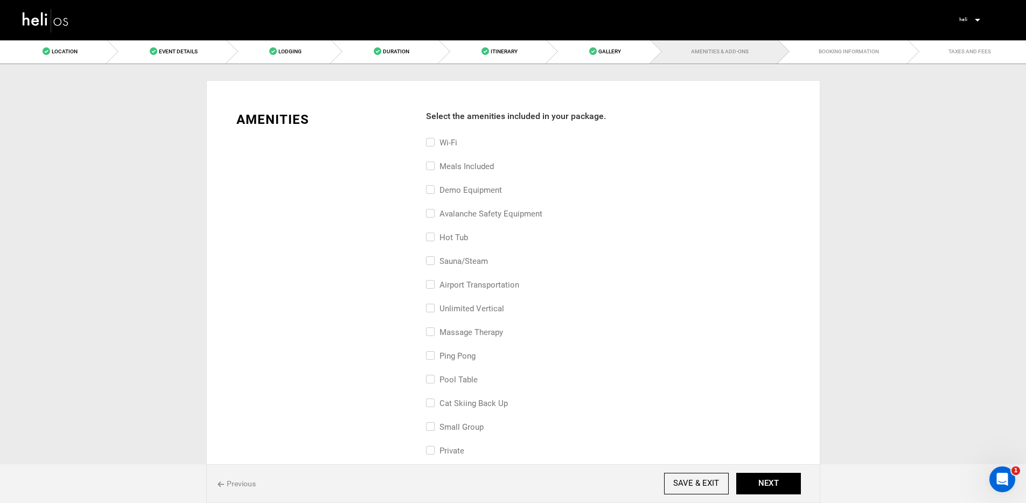
click at [237, 483] on span "Previous" at bounding box center [237, 483] width 38 height 11
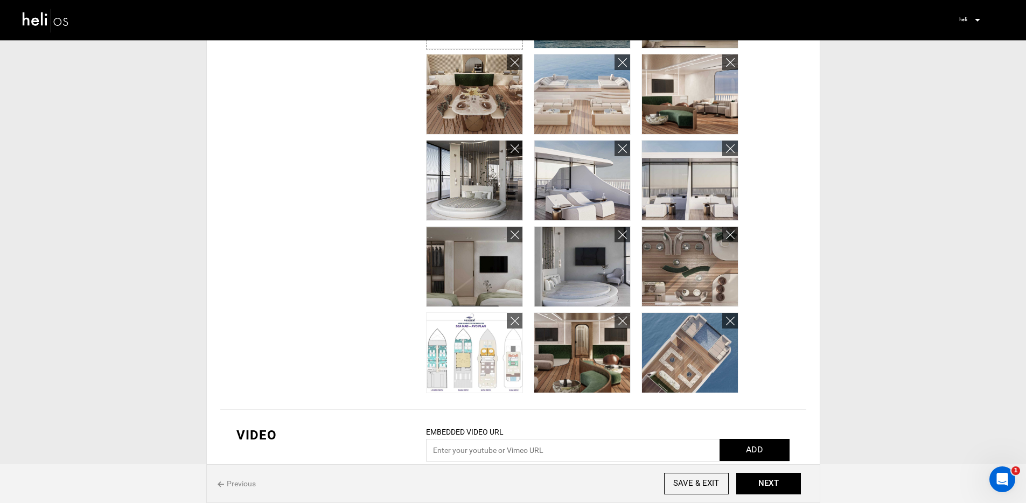
scroll to position [464, 0]
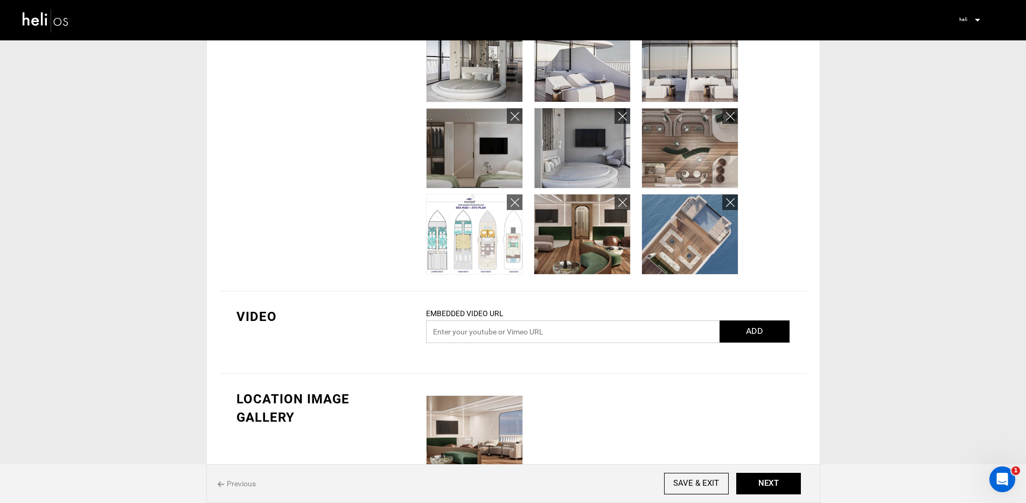
click at [507, 333] on input "text" at bounding box center [608, 331] width 364 height 23
paste input "https://youtu.be/j9RIOiHChFg?si=hkgFCb0KD3X-5y8m"
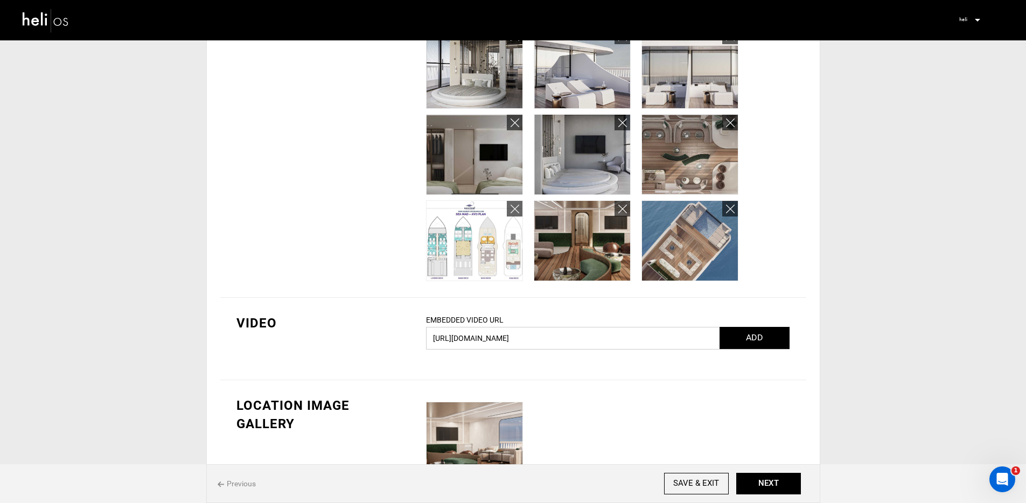
type input "https://youtu.be/j9RIOiHChFg?si=hkgFCb0KD3X-5y8m"
click at [753, 338] on button "ADD" at bounding box center [755, 338] width 70 height 22
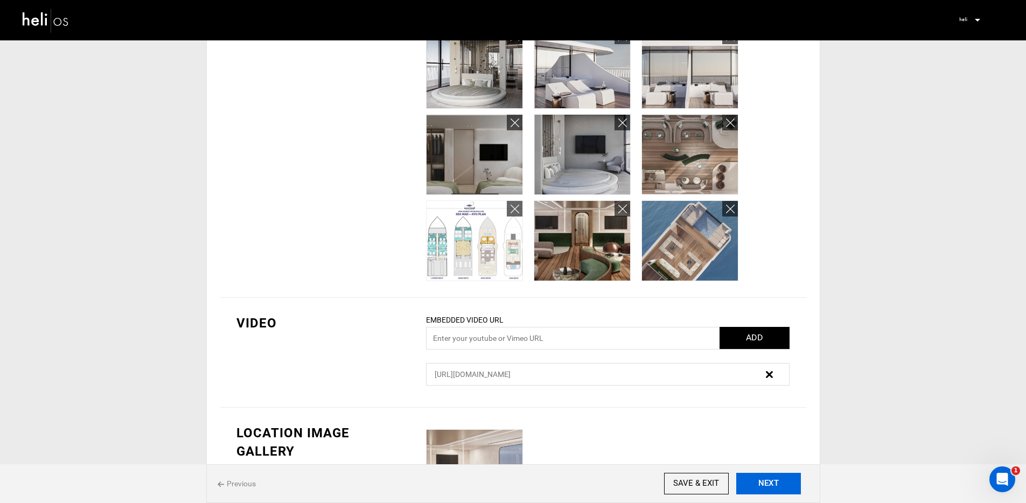
click at [759, 476] on button "NEXT" at bounding box center [768, 484] width 65 height 22
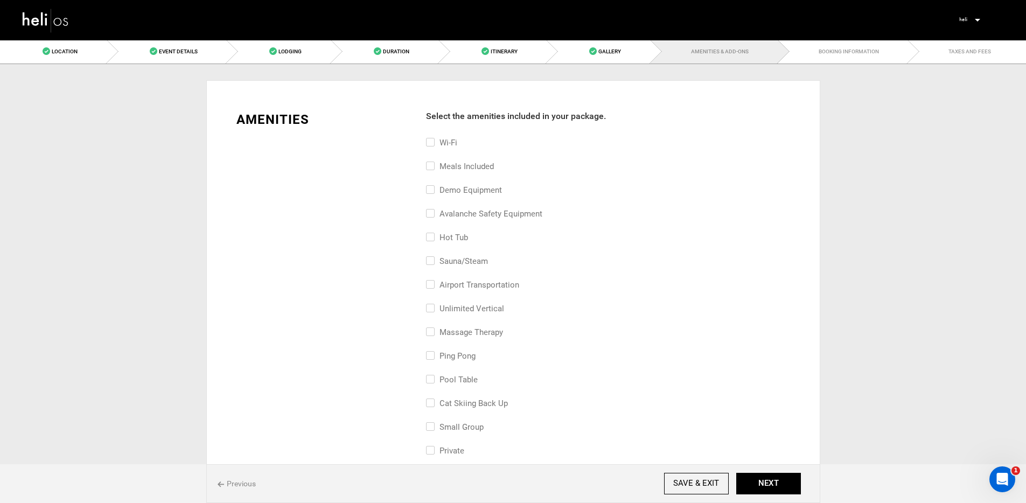
click at [464, 168] on label "Meals included" at bounding box center [460, 166] width 68 height 13
click at [433, 168] on input "Meals included" at bounding box center [429, 172] width 7 height 24
checkbox input "true"
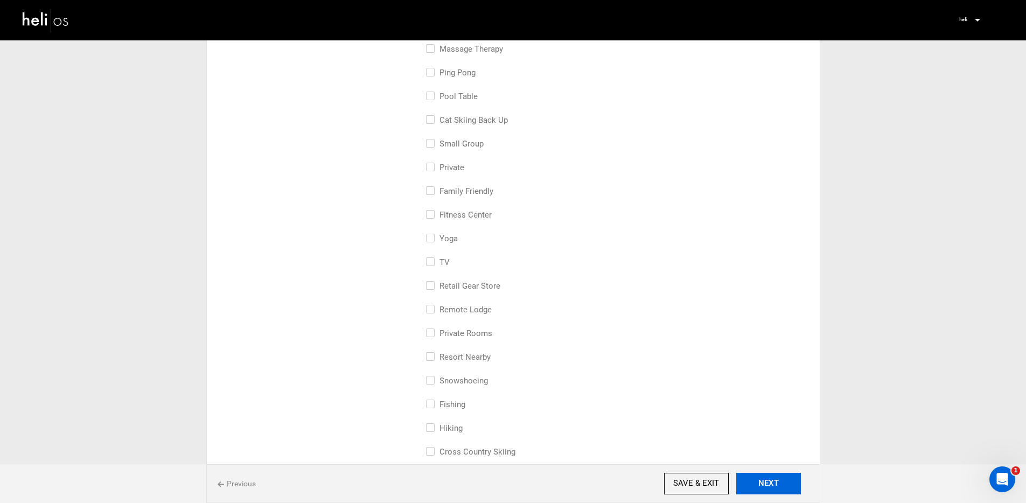
click at [784, 487] on button "NEXT" at bounding box center [768, 484] width 65 height 22
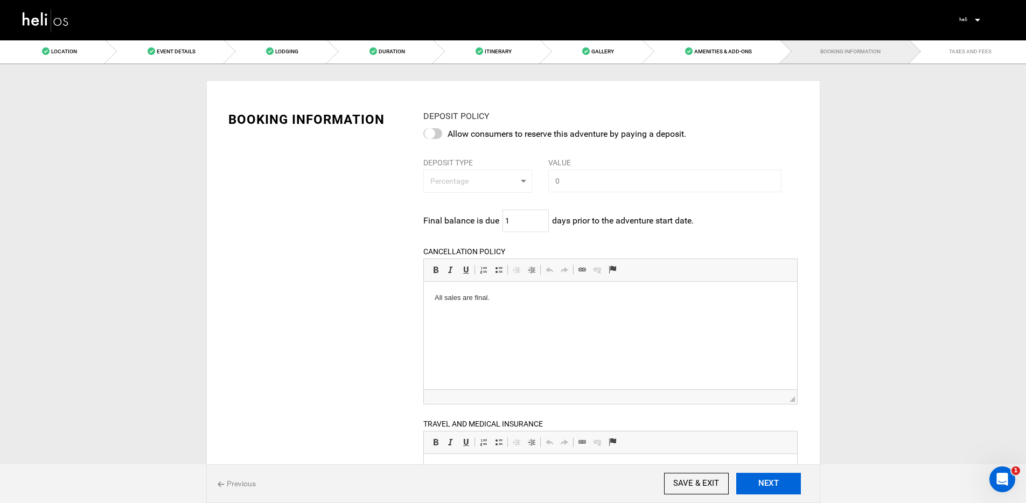
click at [782, 485] on button "NEXT" at bounding box center [768, 484] width 65 height 22
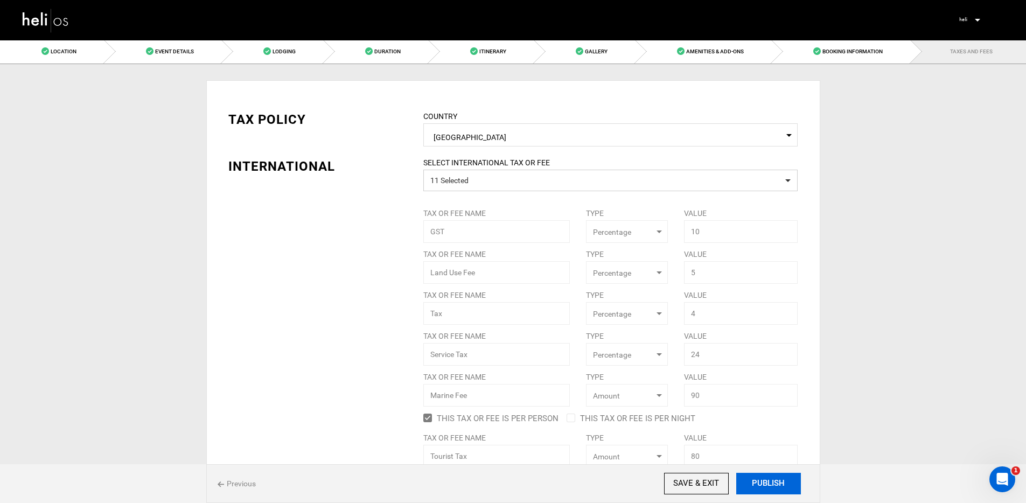
click at [781, 487] on button "PUBLISH" at bounding box center [768, 484] width 65 height 22
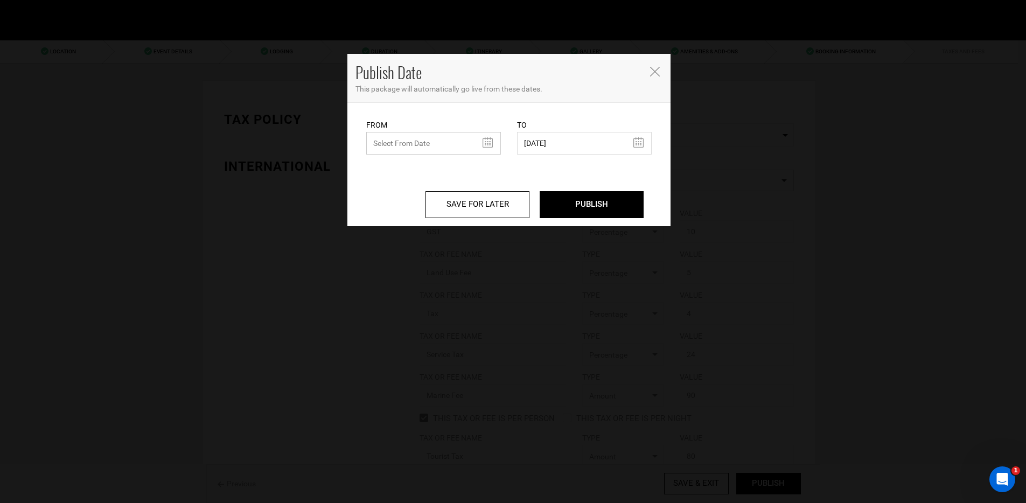
click at [463, 146] on input "text" at bounding box center [433, 143] width 135 height 23
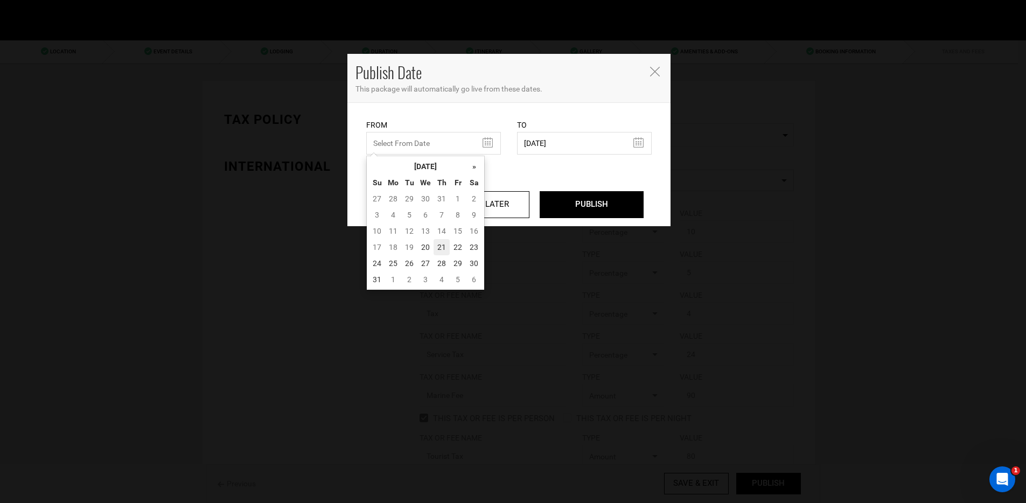
click at [438, 245] on td "21" at bounding box center [442, 247] width 16 height 16
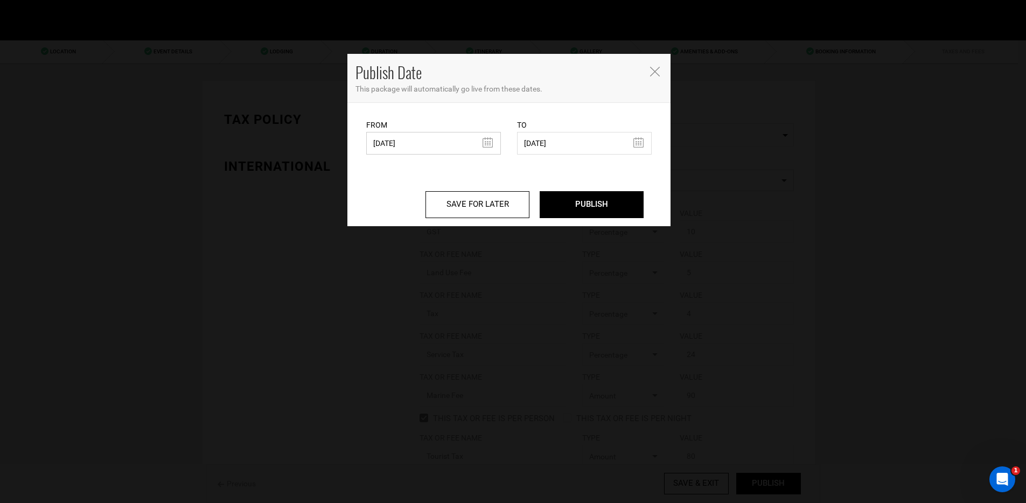
click at [432, 146] on input "08/21/2025" at bounding box center [433, 143] width 135 height 23
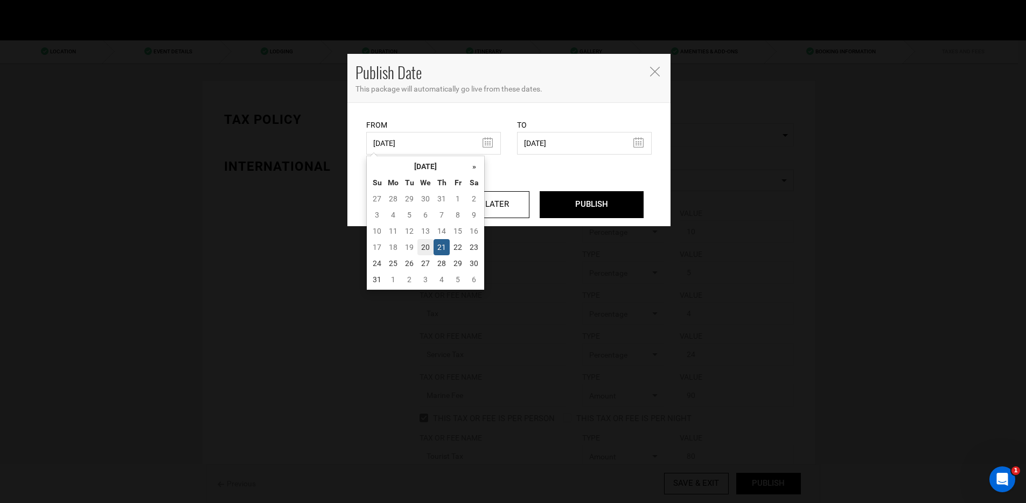
click at [427, 245] on td "20" at bounding box center [425, 247] width 16 height 16
type input "[DATE]"
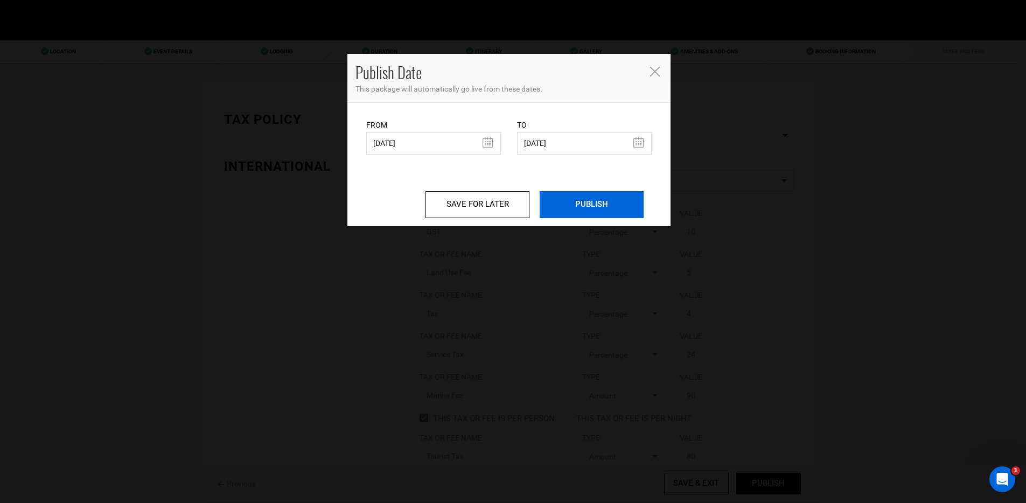
click at [546, 207] on input "PUBLISH" at bounding box center [592, 204] width 104 height 27
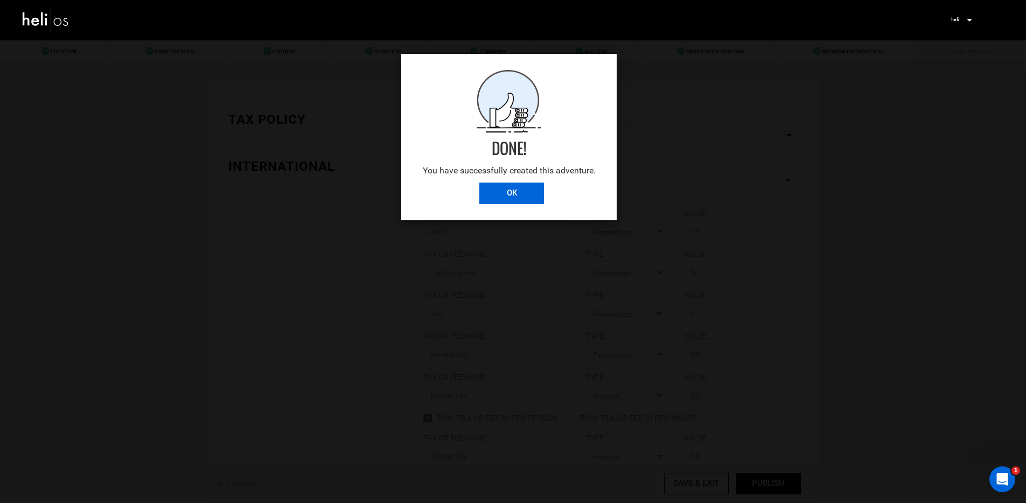
click at [503, 194] on input "OK" at bounding box center [511, 194] width 65 height 22
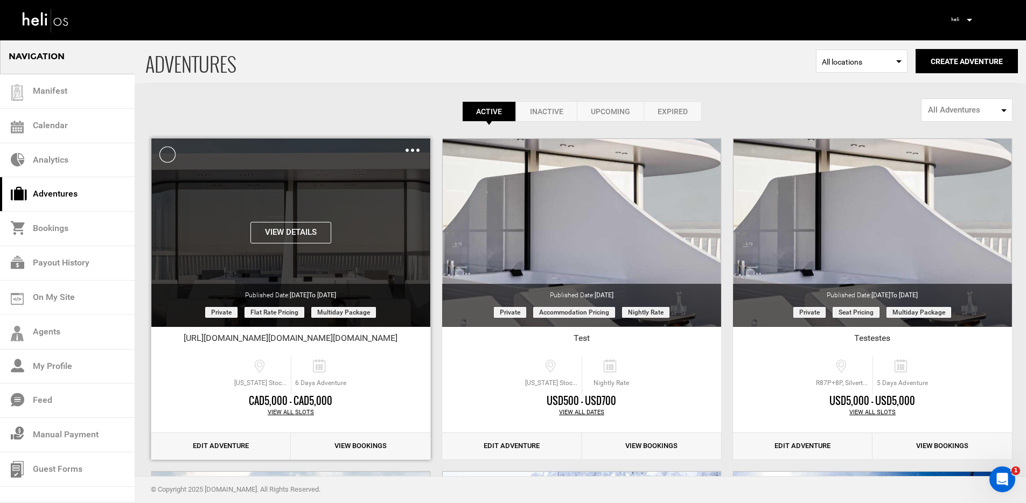
click at [409, 150] on img at bounding box center [413, 150] width 14 height 3
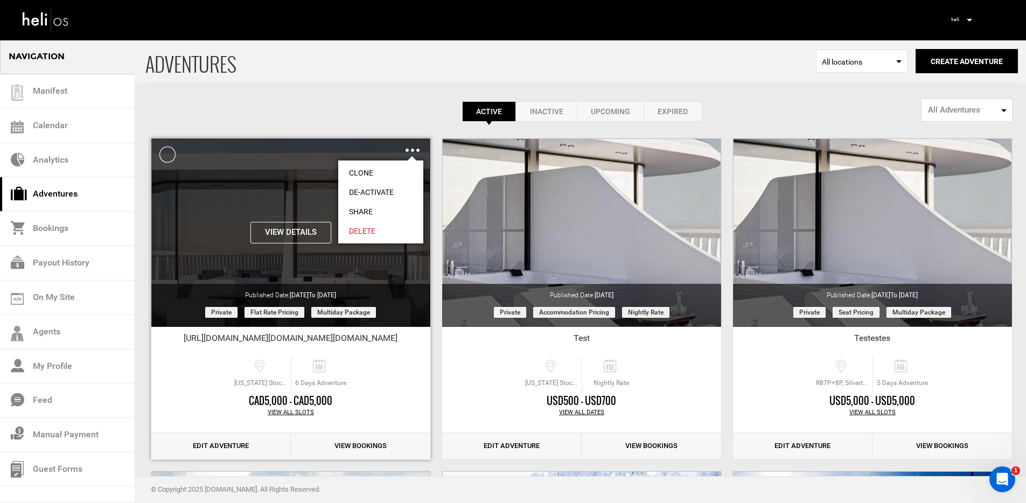
click at [381, 208] on link "Share" at bounding box center [380, 211] width 85 height 19
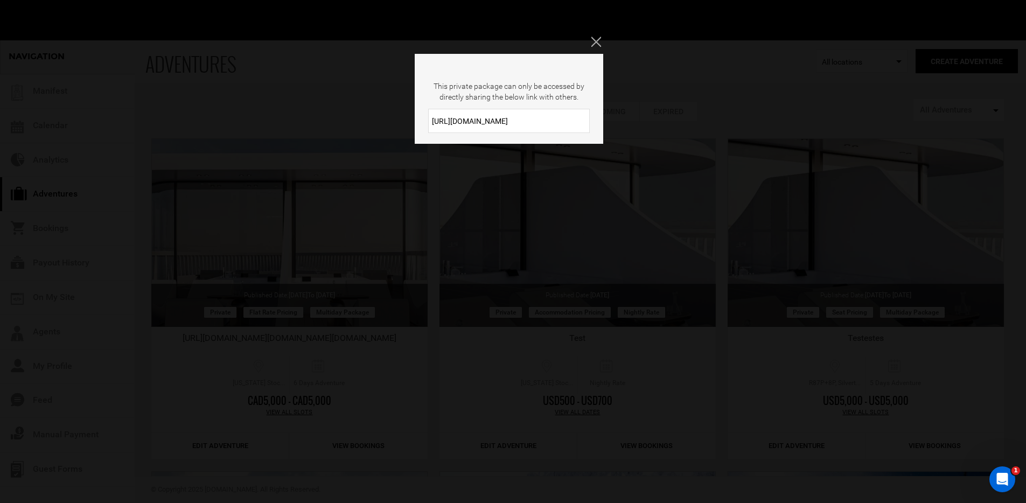
drag, startPoint x: 546, startPoint y: 124, endPoint x: 433, endPoint y: 122, distance: 113.1
click at [433, 122] on input "https://heli.life/E25yeT" at bounding box center [509, 121] width 162 height 24
click at [474, 233] on div "This private package can only be accessed by directly sharing the below link wi…" at bounding box center [513, 251] width 1026 height 503
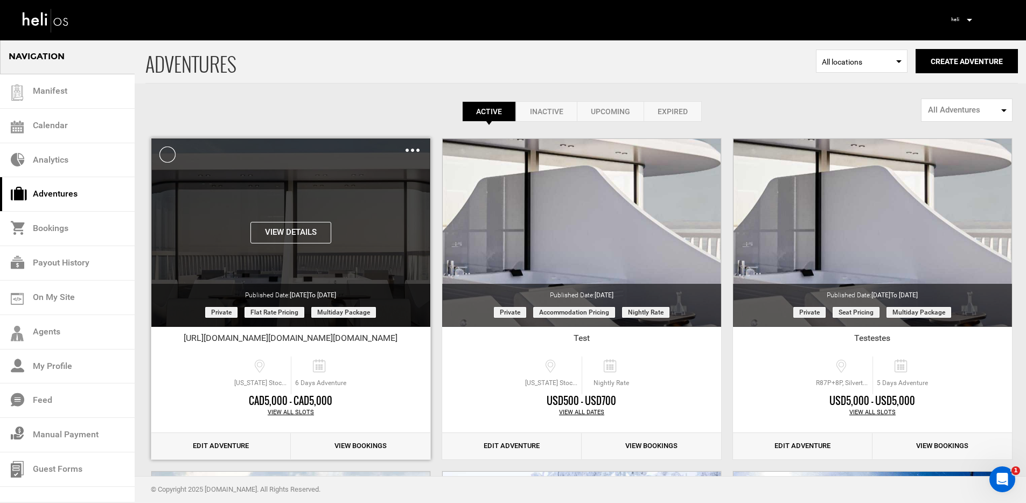
click at [411, 150] on img at bounding box center [413, 150] width 14 height 3
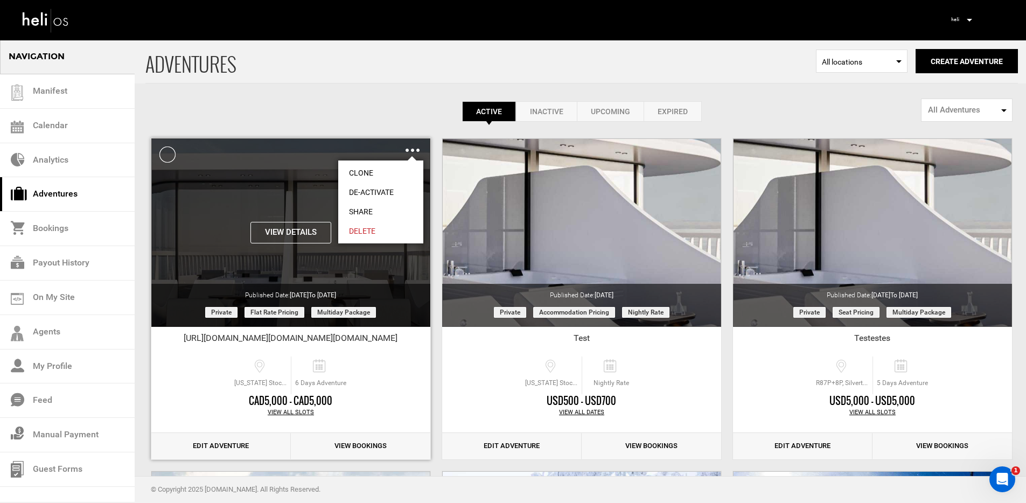
click at [400, 172] on link "Clone" at bounding box center [380, 172] width 85 height 19
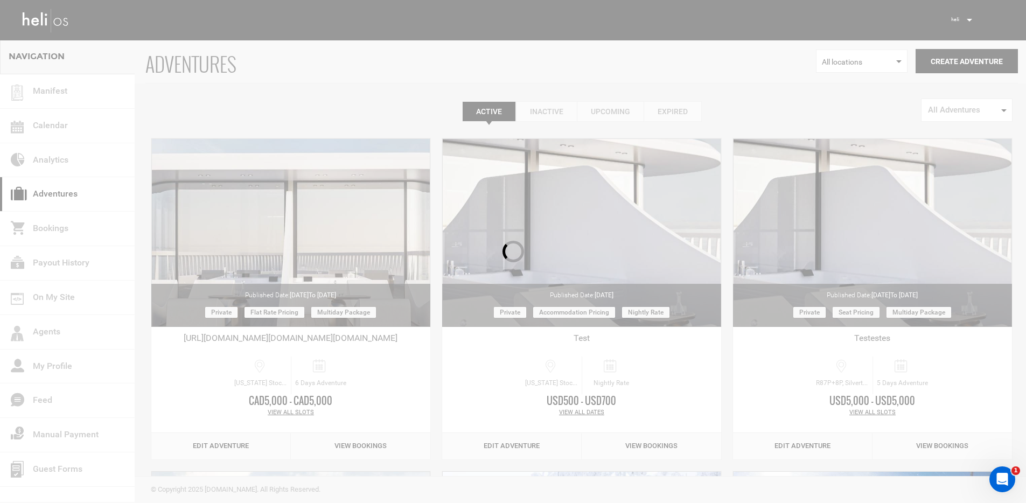
scroll to position [13, 0]
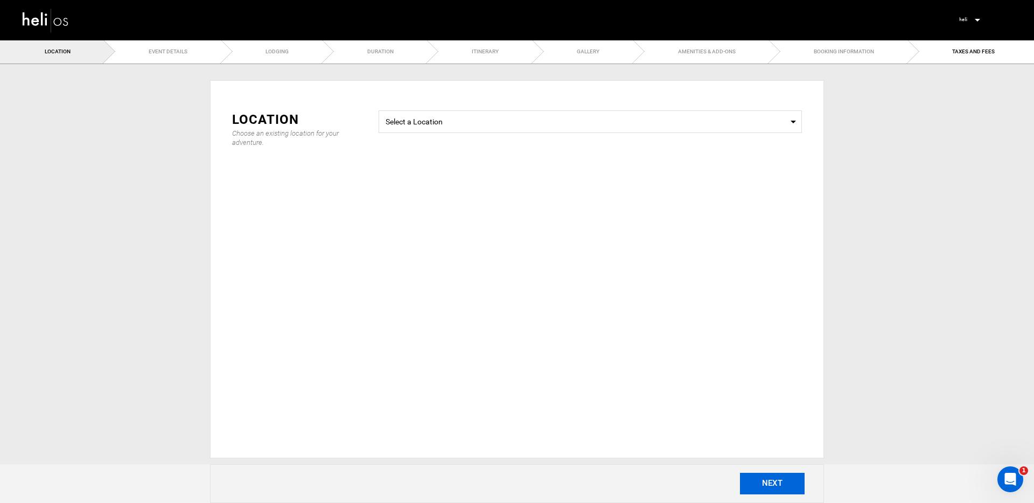
type input "Copy of https://heli.life/26BseHhttps://heli.life/26BseHhttps://heli.life/26BseH"
checkbox input "true"
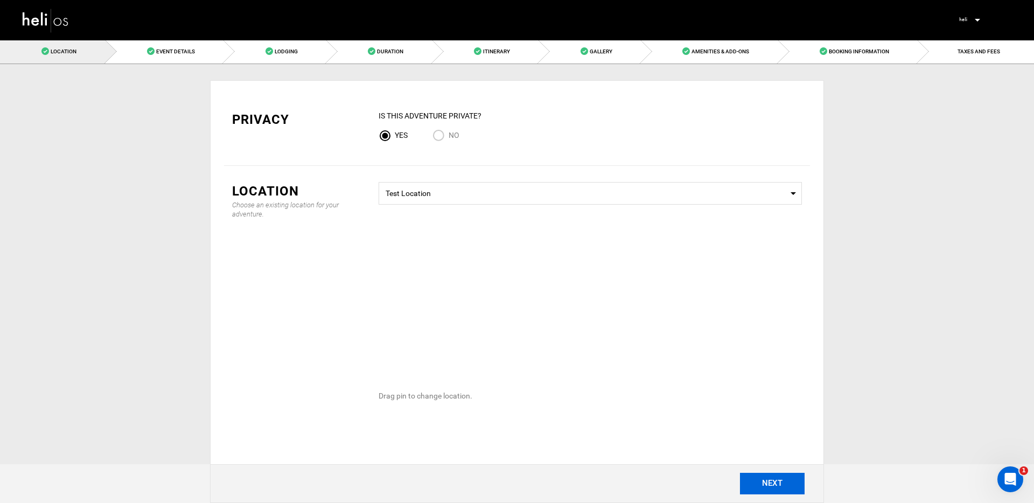
click at [786, 482] on button "NEXT" at bounding box center [772, 484] width 65 height 22
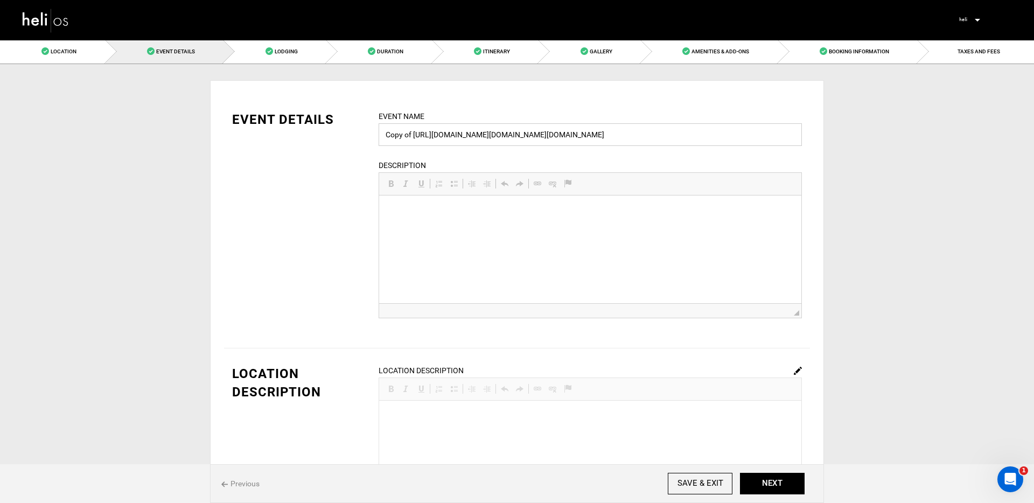
click at [462, 141] on input "Copy of https://heli.life/26BseHhttps://heli.life/26BseHhttps://heli.life/26BseH" at bounding box center [590, 134] width 423 height 23
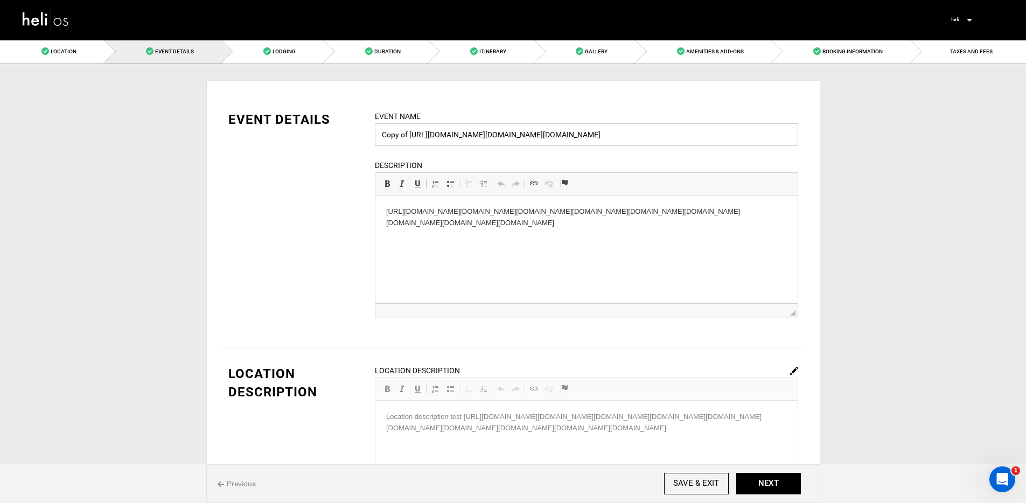
drag, startPoint x: 409, startPoint y: 135, endPoint x: 379, endPoint y: 136, distance: 30.7
click at [379, 136] on input "Copy of https://heli.life/26BseHhttps://heli.life/26BseHhttps://heli.life/26BseH" at bounding box center [586, 134] width 423 height 23
click at [60, 27] on img at bounding box center [46, 20] width 48 height 29
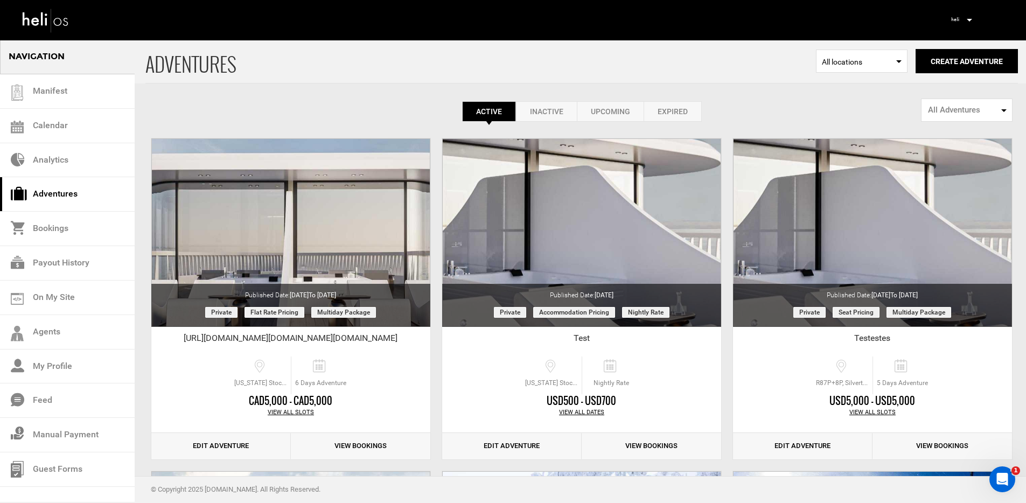
scroll to position [13, 0]
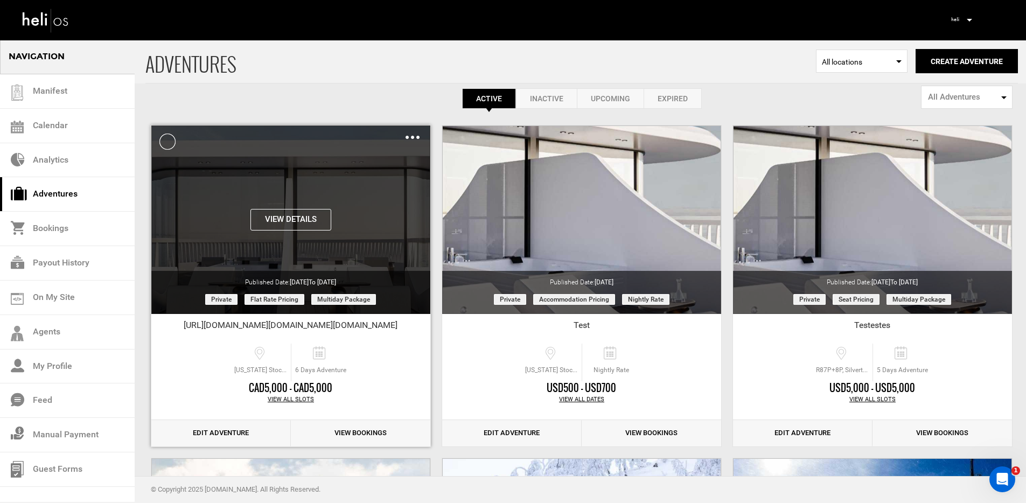
click at [412, 138] on img at bounding box center [413, 137] width 14 height 3
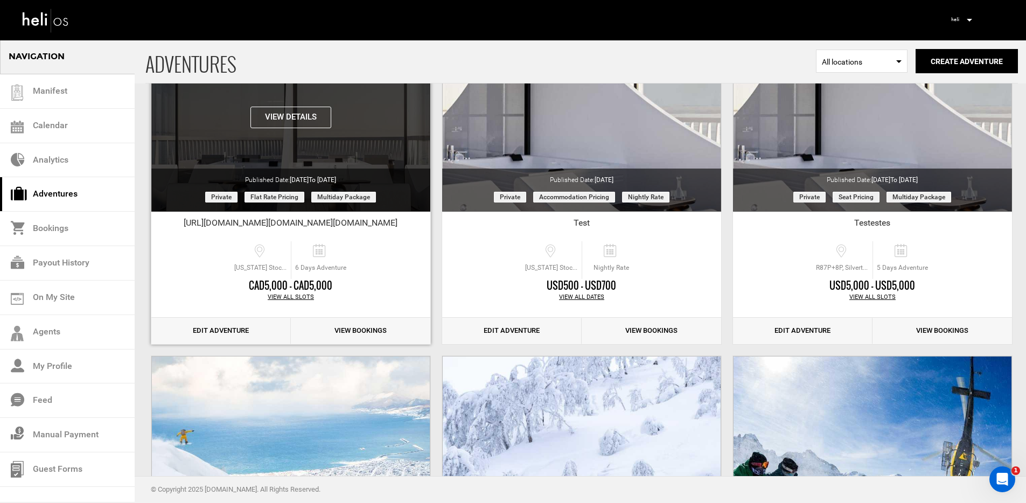
scroll to position [0, 0]
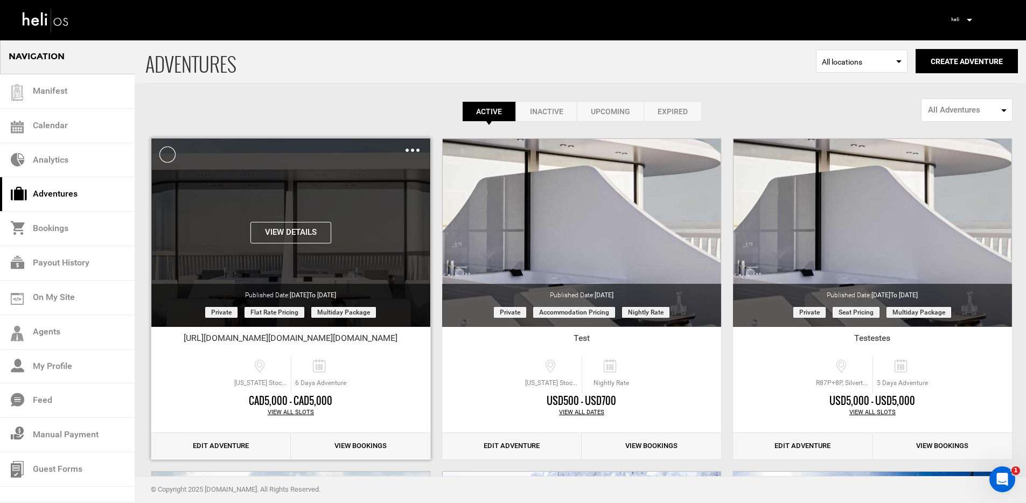
click at [410, 151] on img at bounding box center [413, 150] width 14 height 3
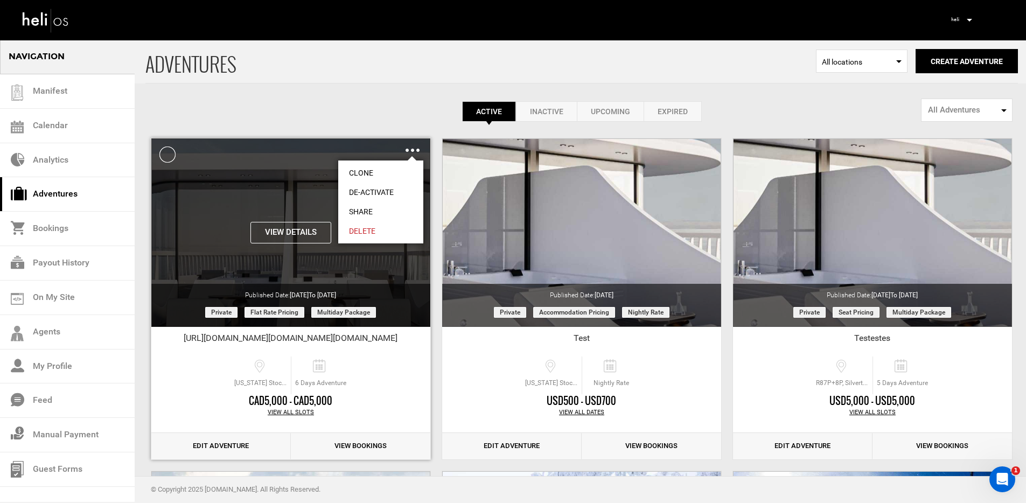
click at [385, 191] on link "De-Activate" at bounding box center [380, 192] width 85 height 19
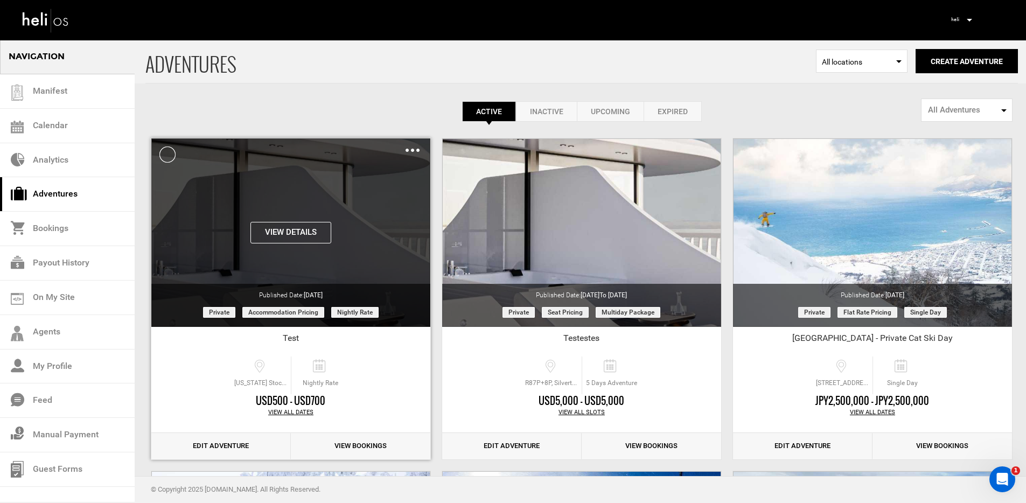
click at [408, 148] on div "Clone De-Activate Share Delete" at bounding box center [413, 150] width 14 height 12
click at [409, 152] on div "Clone De-Activate Share Delete" at bounding box center [413, 150] width 14 height 12
click at [410, 151] on img at bounding box center [413, 150] width 14 height 3
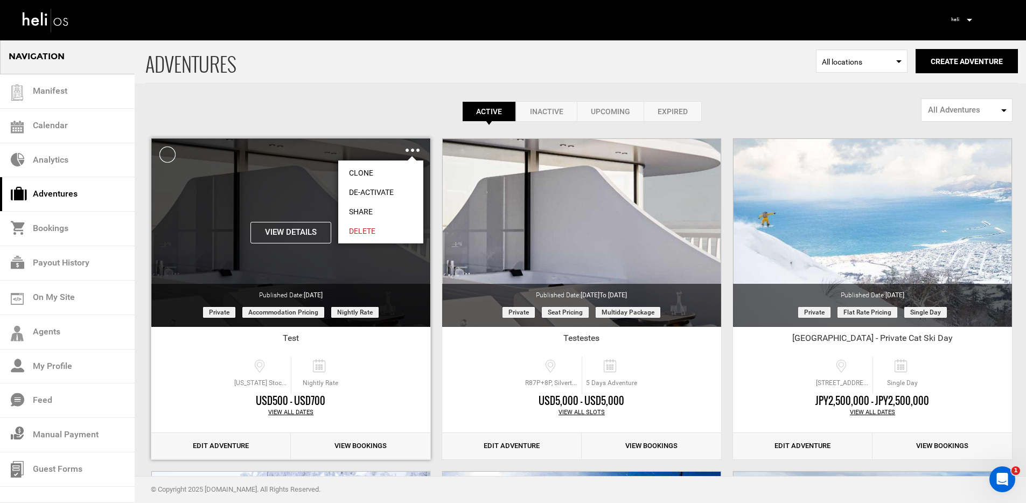
click at [397, 192] on link "De-Activate" at bounding box center [380, 192] width 85 height 19
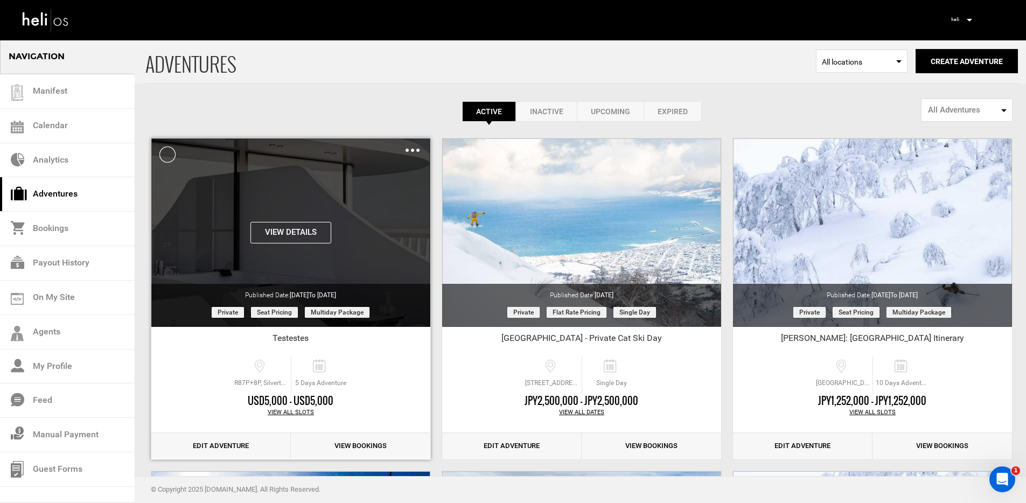
click at [413, 150] on img at bounding box center [413, 150] width 14 height 3
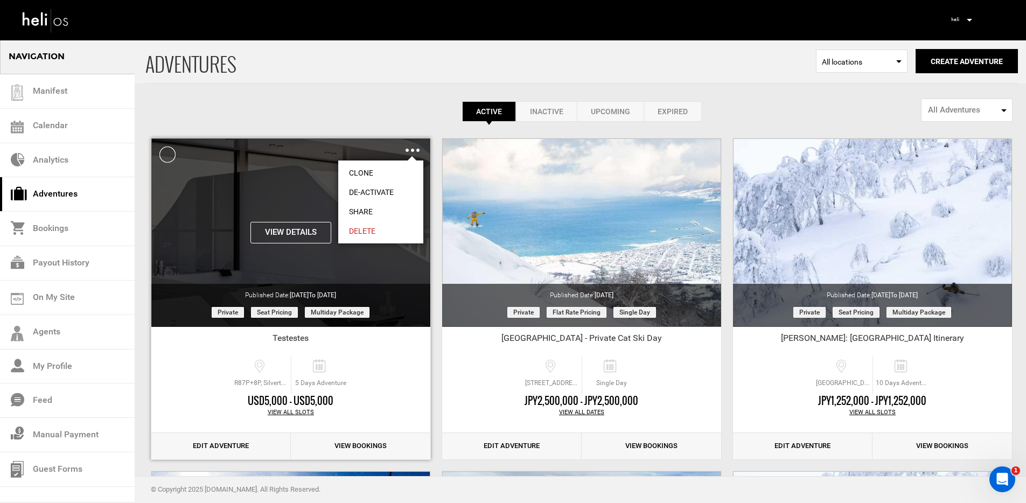
click at [402, 189] on link "De-Activate" at bounding box center [380, 192] width 85 height 19
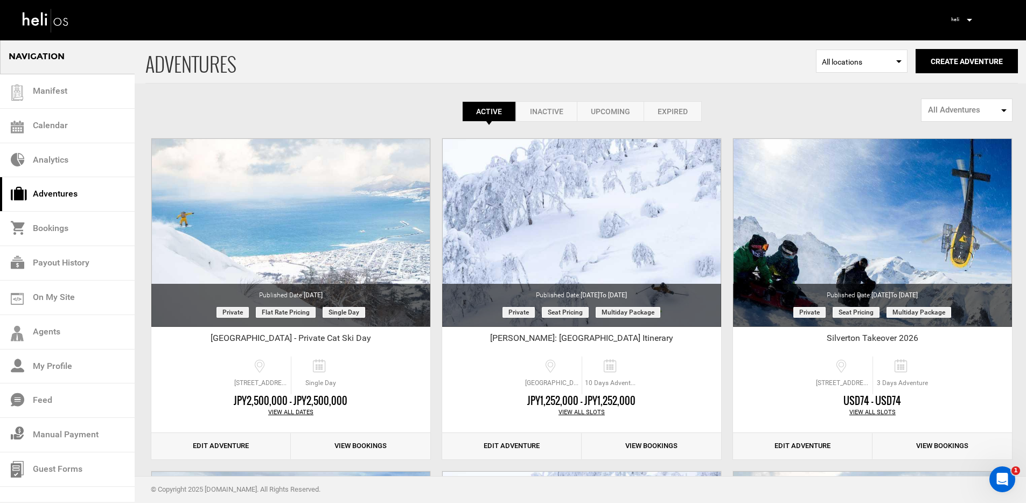
click at [549, 110] on link "Inactive" at bounding box center [546, 111] width 61 height 20
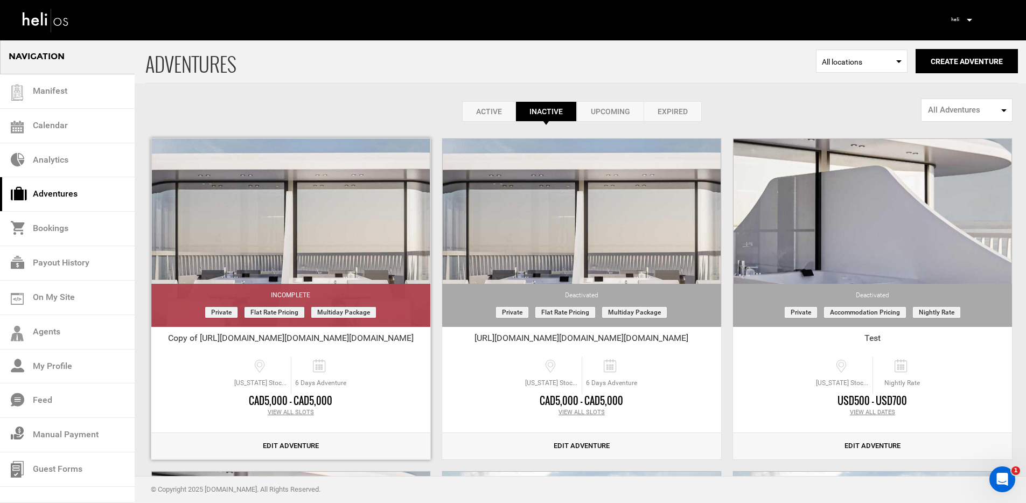
click at [286, 449] on link "Edit Adventure" at bounding box center [290, 446] width 279 height 26
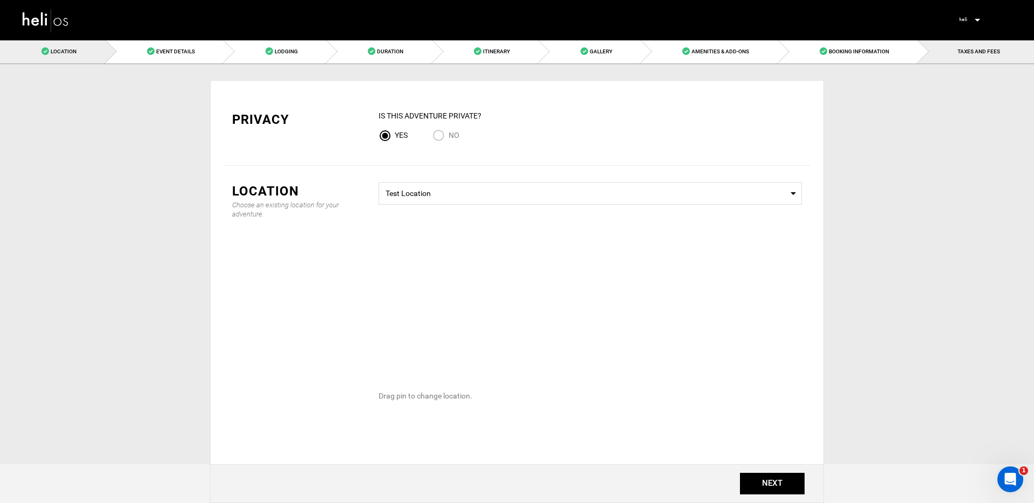
click at [964, 49] on span "TAXES AND FEES" at bounding box center [979, 51] width 43 height 6
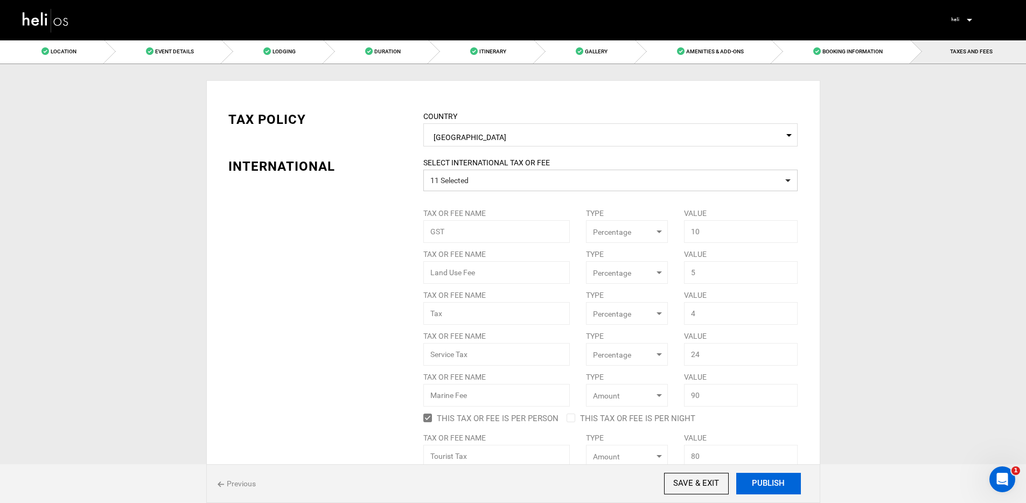
click at [764, 490] on button "PUBLISH" at bounding box center [768, 484] width 65 height 22
type input "[DATE]"
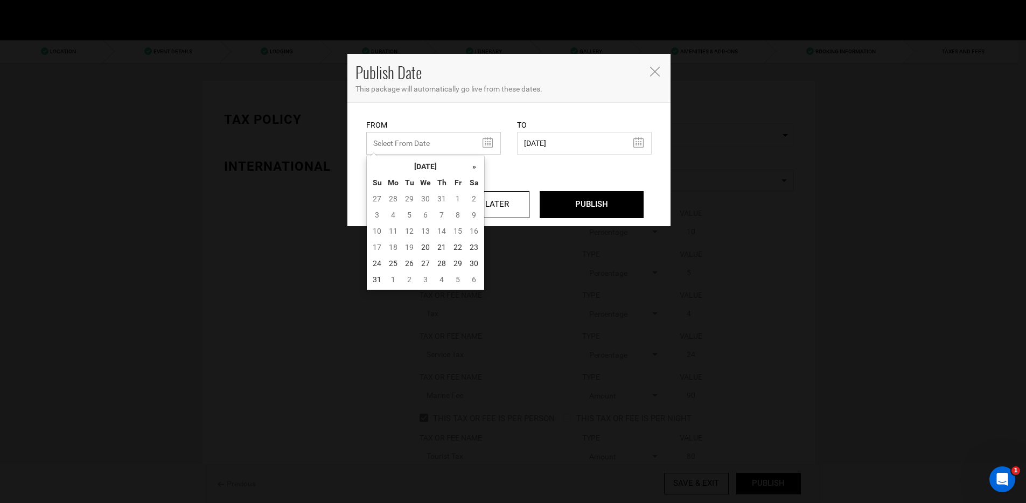
click at [429, 143] on input "text" at bounding box center [433, 143] width 135 height 23
click at [427, 250] on td "20" at bounding box center [425, 247] width 16 height 16
type input "[DATE]"
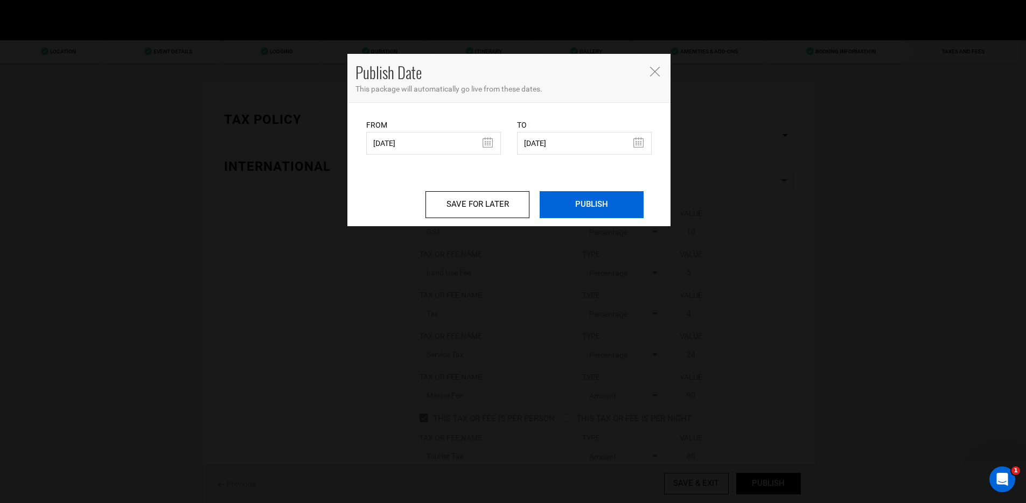
click at [585, 205] on input "PUBLISH" at bounding box center [592, 204] width 104 height 27
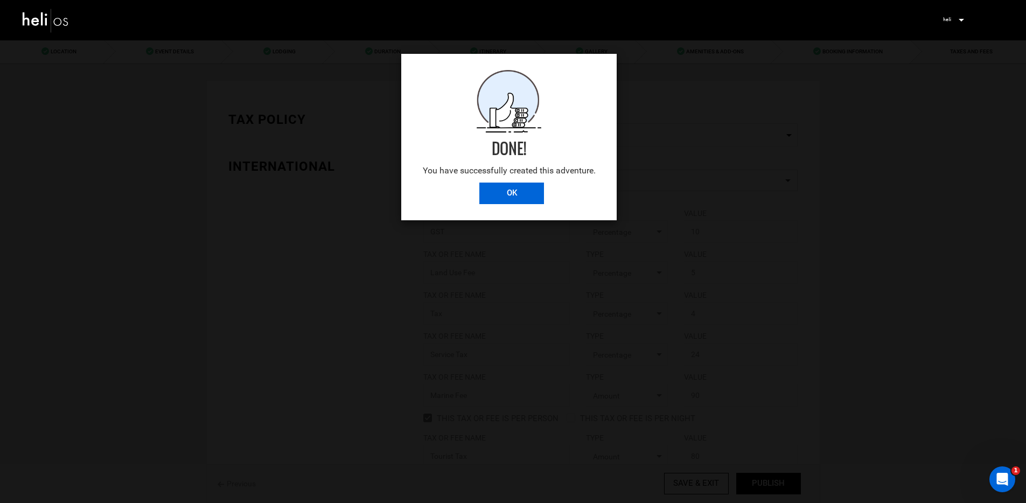
click at [490, 194] on input "OK" at bounding box center [511, 194] width 65 height 22
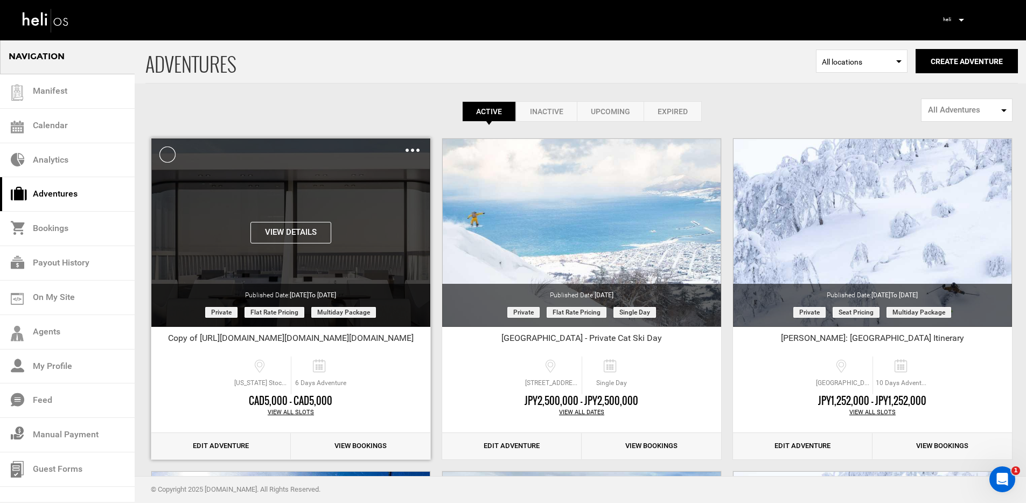
scroll to position [13, 0]
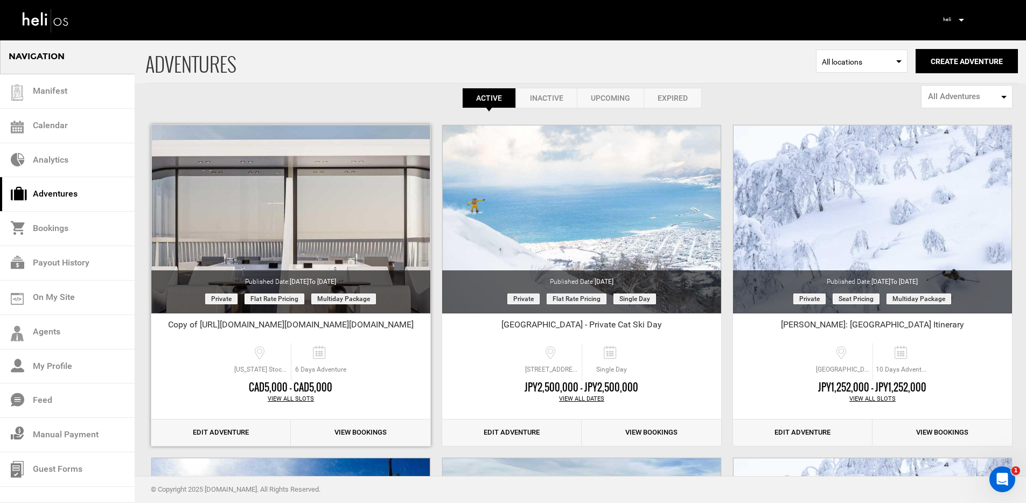
click at [291, 397] on div "View All Slots" at bounding box center [290, 399] width 279 height 9
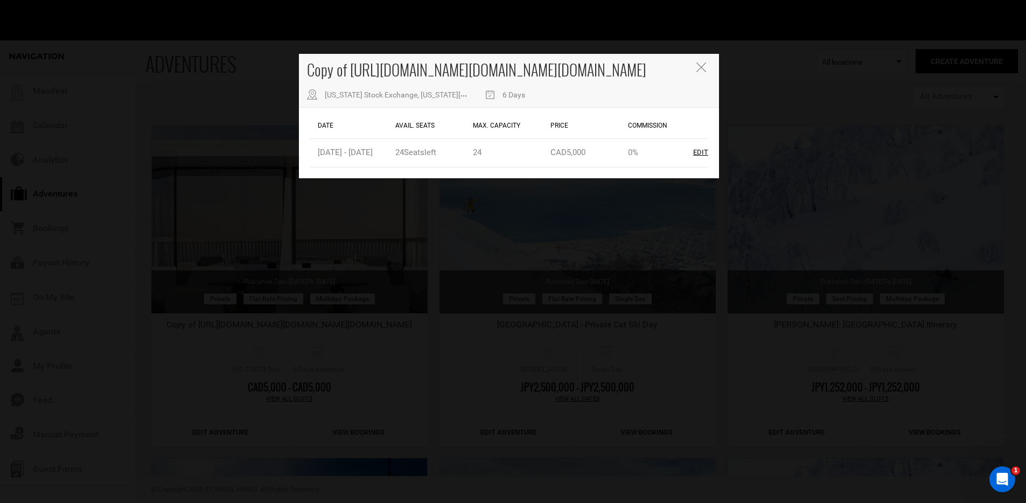
click at [373, 266] on div "Copy of https://heli.life/26BseHhttps://heli.life/26BseHhttps://heli.life/26Bse…" at bounding box center [513, 251] width 1026 height 503
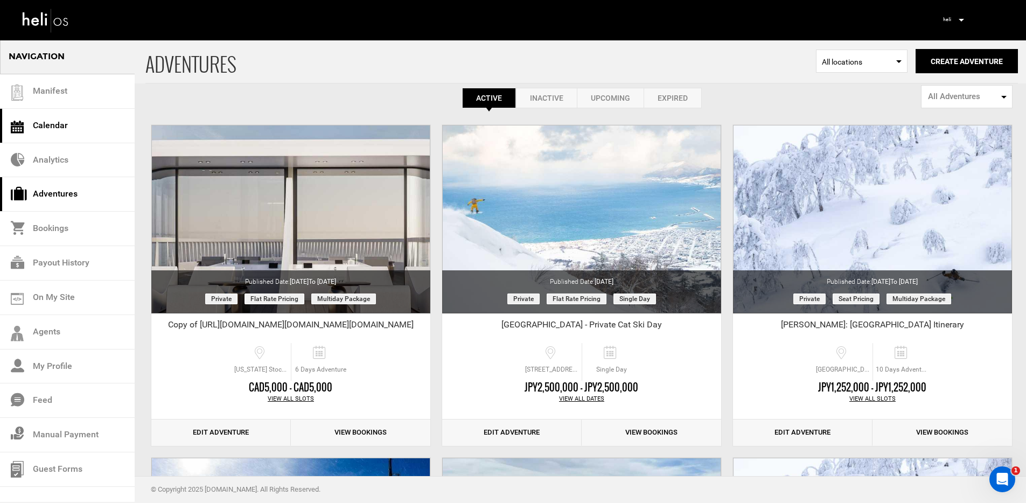
click at [72, 130] on link "Calendar" at bounding box center [67, 126] width 135 height 34
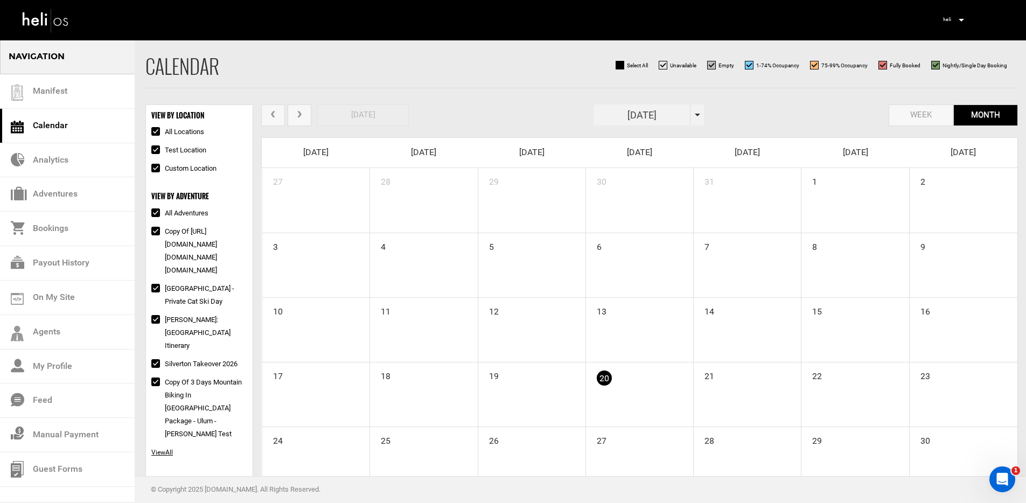
click at [296, 116] on span "next" at bounding box center [300, 115] width 10 height 8
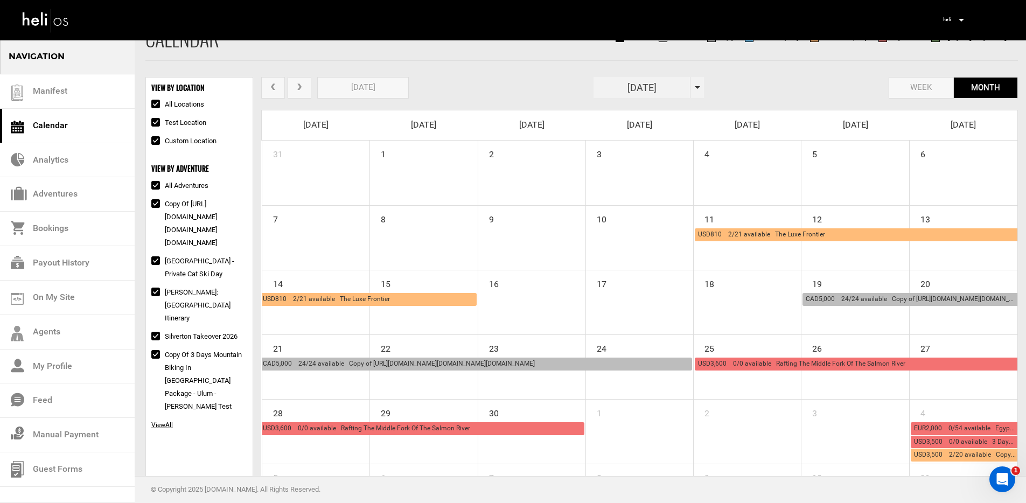
scroll to position [34, 0]
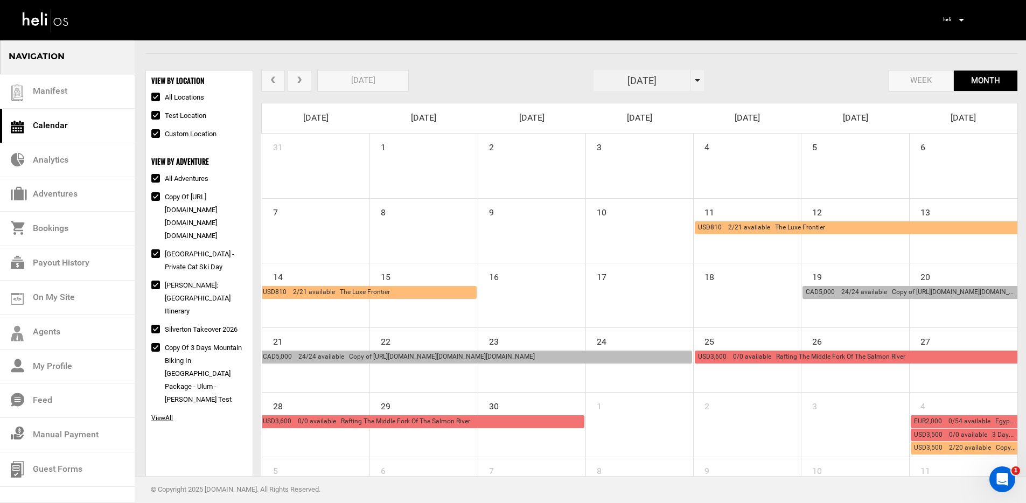
click at [855, 294] on span "CAD5,000 24/24 available Copy of https://heli.life/26BseHhttps://heli.life/26Bs…" at bounding box center [942, 292] width 272 height 8
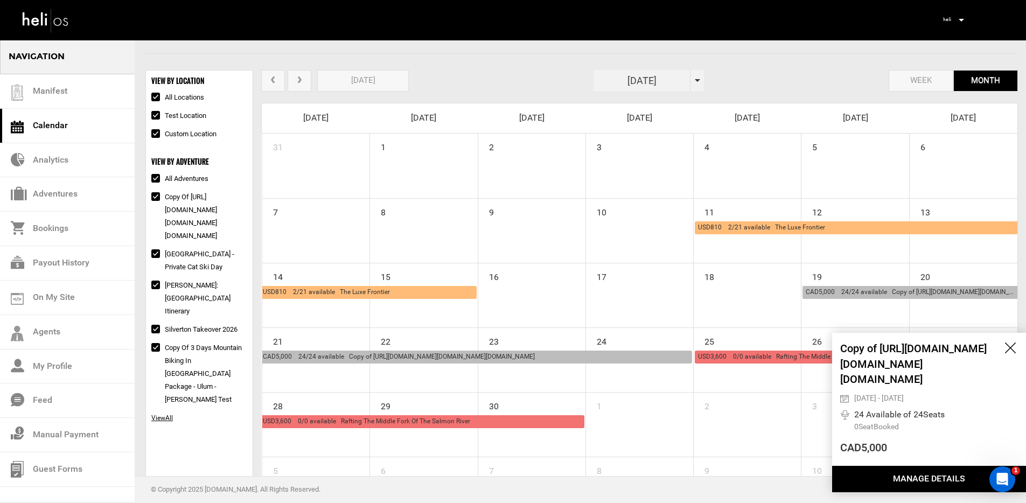
click at [888, 476] on button "Manage Details" at bounding box center [929, 479] width 194 height 26
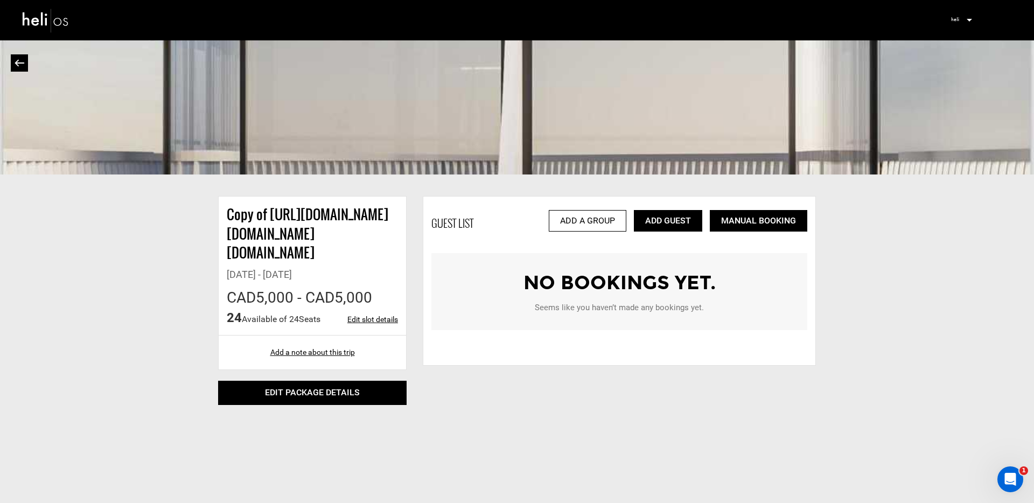
click at [666, 220] on link "Add Guest" at bounding box center [668, 221] width 68 height 22
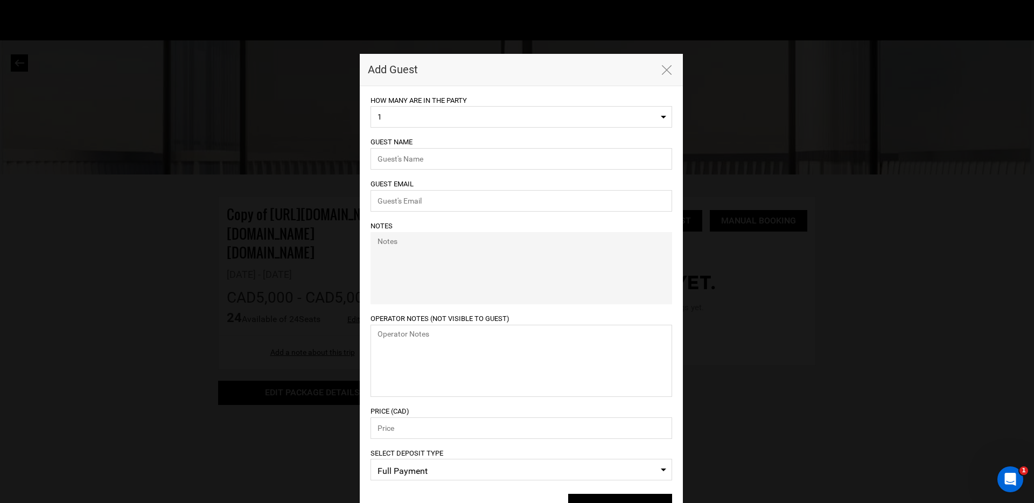
click at [512, 120] on span "1" at bounding box center [518, 116] width 281 height 11
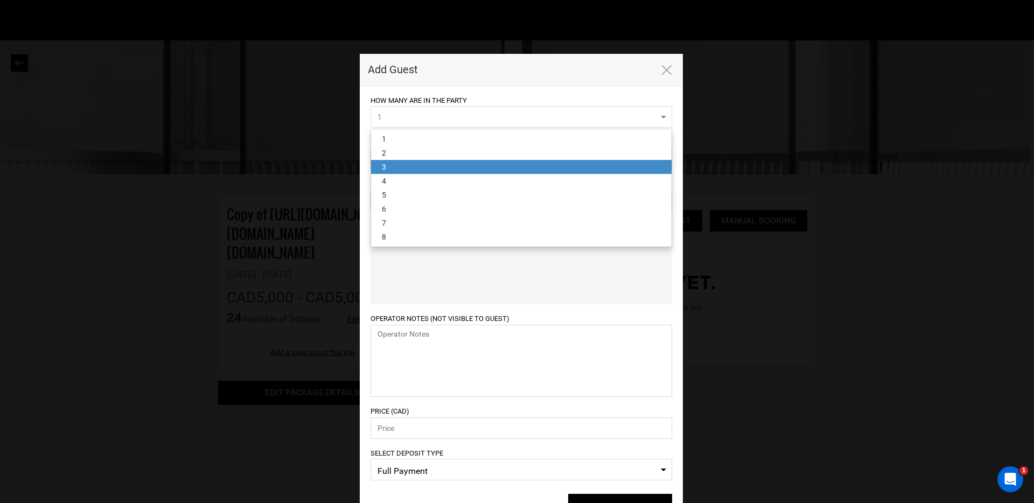
click at [512, 173] on link "3" at bounding box center [521, 167] width 301 height 14
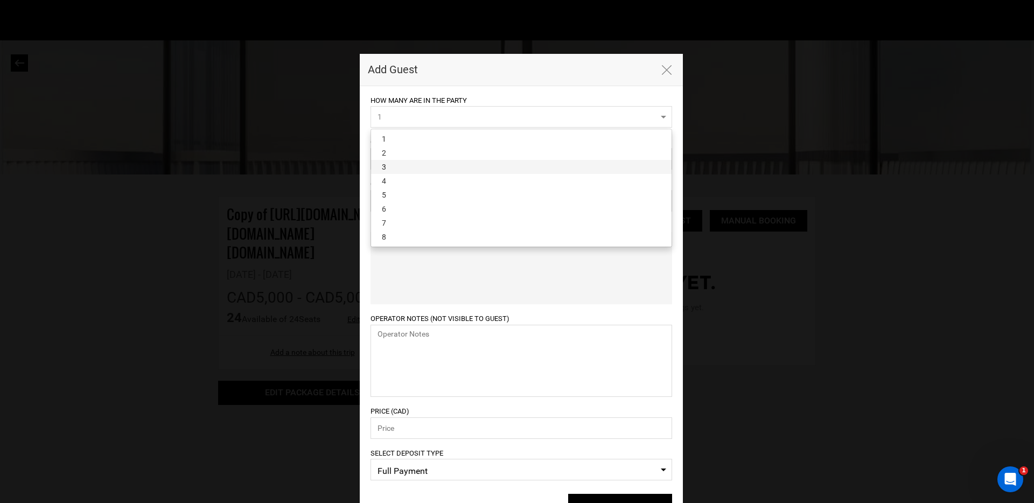
select select "3"
click at [513, 168] on input "text" at bounding box center [522, 159] width 302 height 22
type input "Spencer"
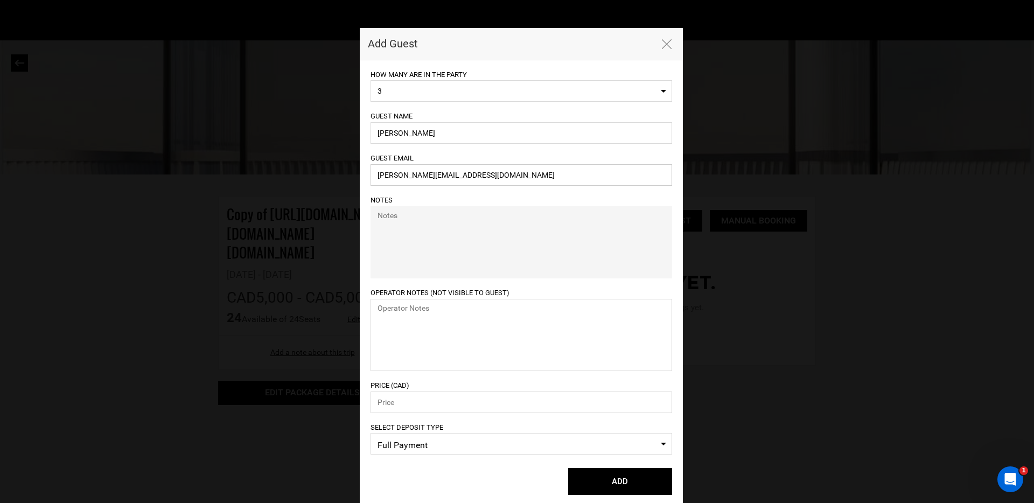
scroll to position [37, 0]
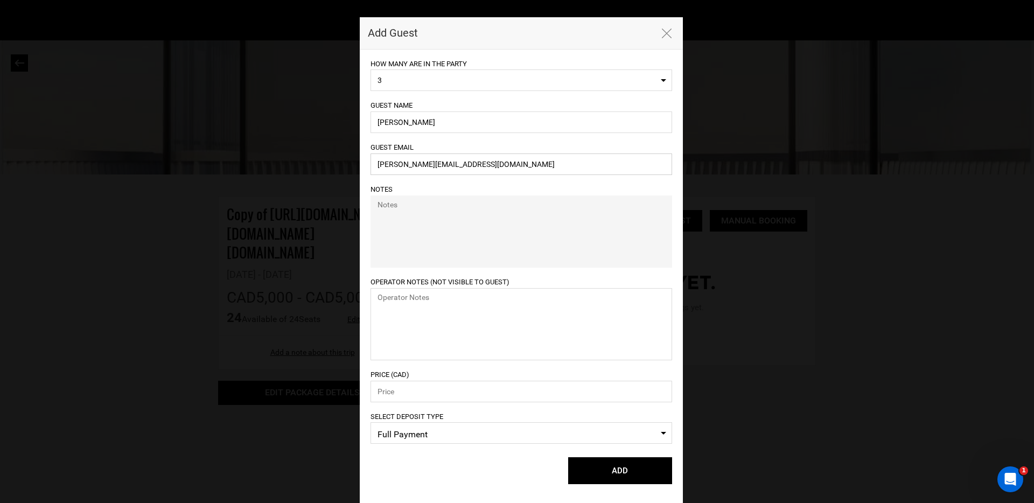
type input "spencer@heli.life"
click at [548, 328] on textarea at bounding box center [522, 324] width 302 height 72
click at [497, 394] on input "number" at bounding box center [522, 392] width 302 height 22
type input "5000"
click at [544, 429] on span "Full Payment" at bounding box center [522, 435] width 288 height 16
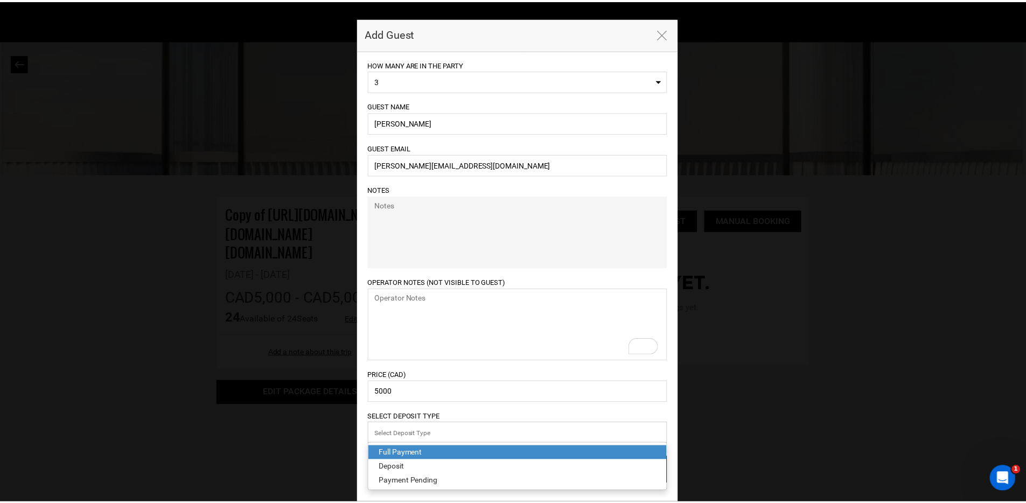
scroll to position [36, 0]
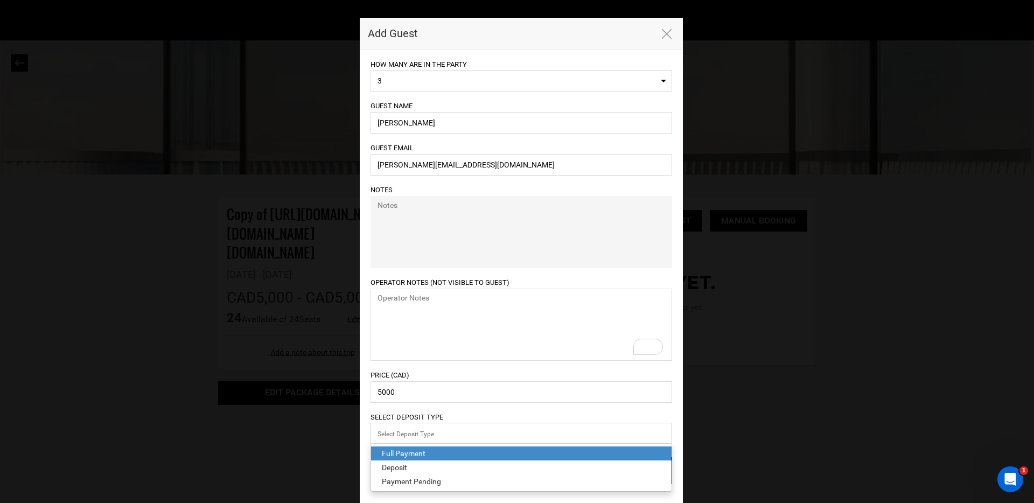
click at [544, 432] on input "Select box" at bounding box center [522, 434] width 302 height 22
click at [539, 415] on div "Select Deposit Type Select Deposit Type Full Payment Full Payment Deposit Payme…" at bounding box center [522, 427] width 302 height 33
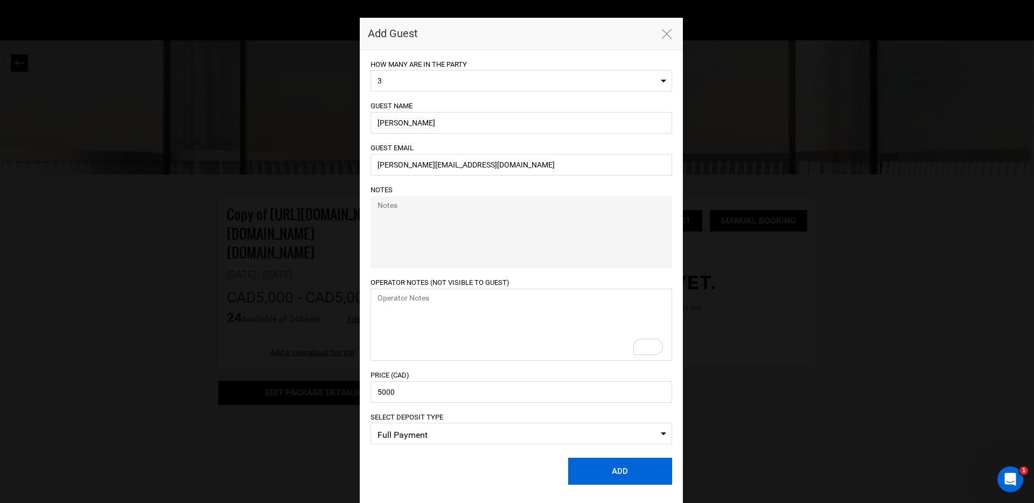
click at [608, 469] on button "ADD" at bounding box center [620, 471] width 104 height 27
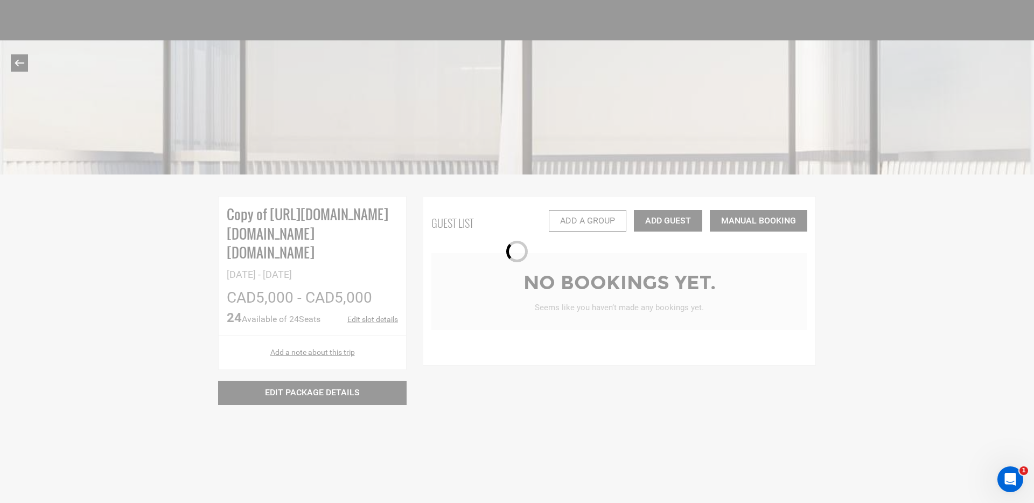
select select "1"
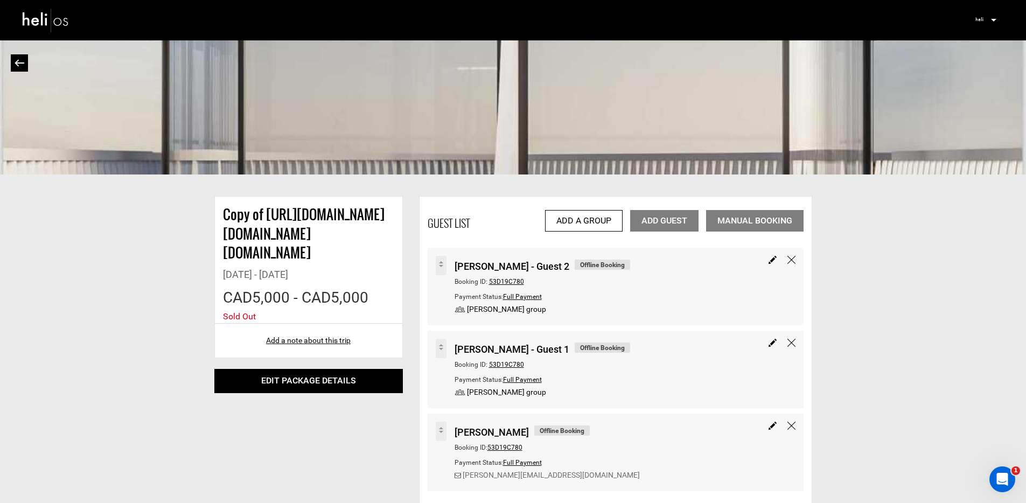
scroll to position [67, 0]
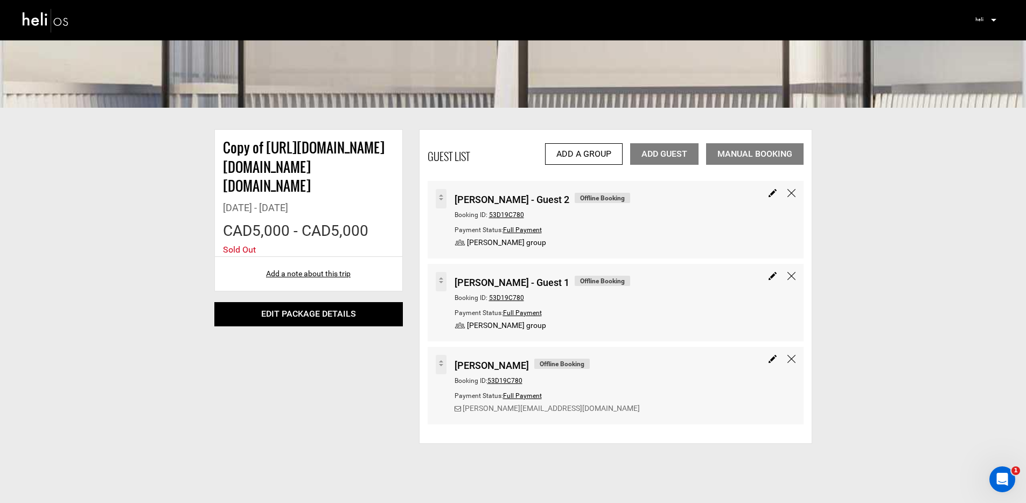
click at [770, 278] on img at bounding box center [773, 276] width 8 height 8
type input "Spencer - Guest 1"
type input "5000"
select select "3"
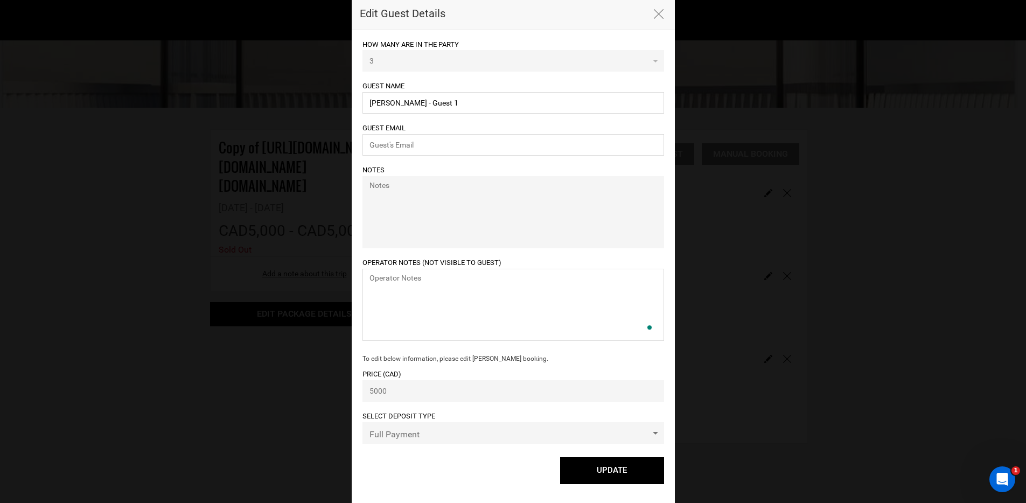
scroll to position [0, 0]
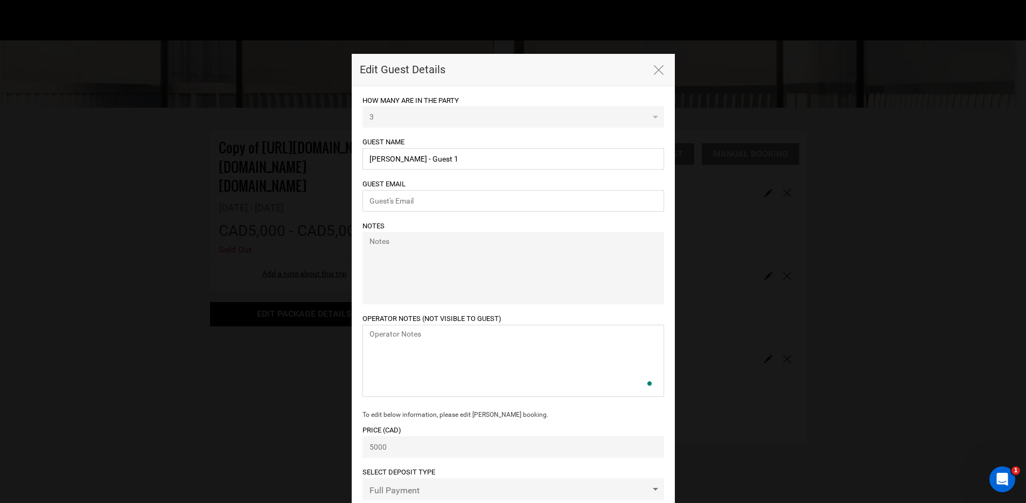
click at [657, 72] on icon "button" at bounding box center [659, 70] width 10 height 10
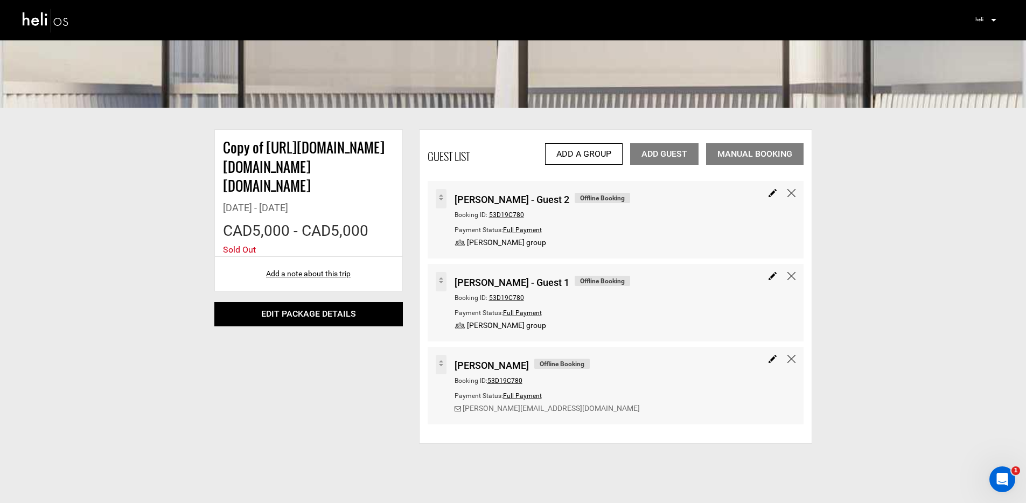
click at [60, 24] on img at bounding box center [46, 20] width 48 height 29
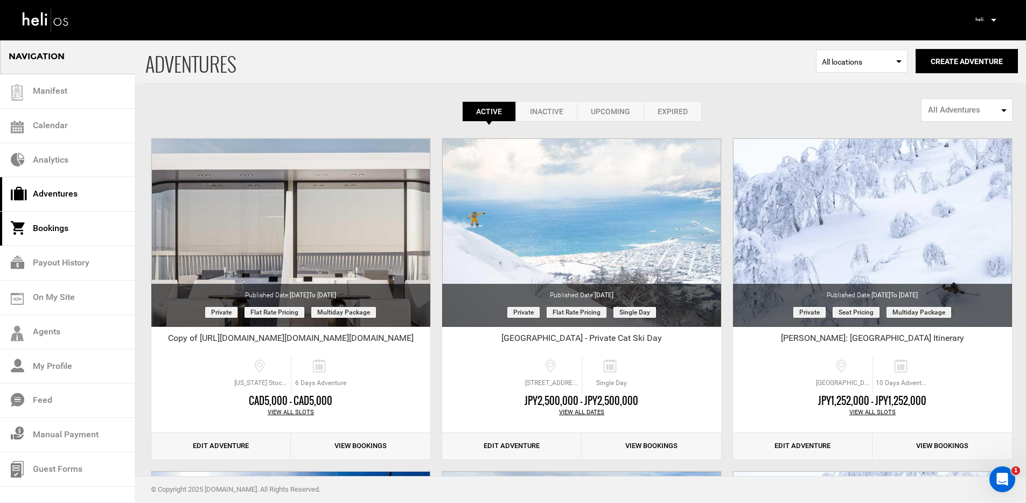
click at [69, 225] on link "Bookings" at bounding box center [67, 229] width 135 height 34
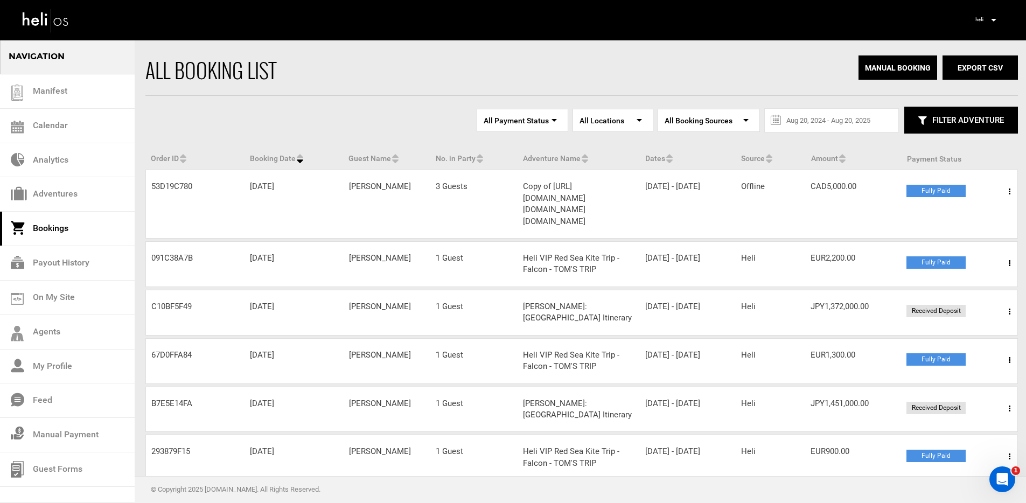
click at [1009, 191] on icon at bounding box center [1010, 192] width 2 height 8
click at [979, 220] on link "View Details" at bounding box center [970, 224] width 107 height 27
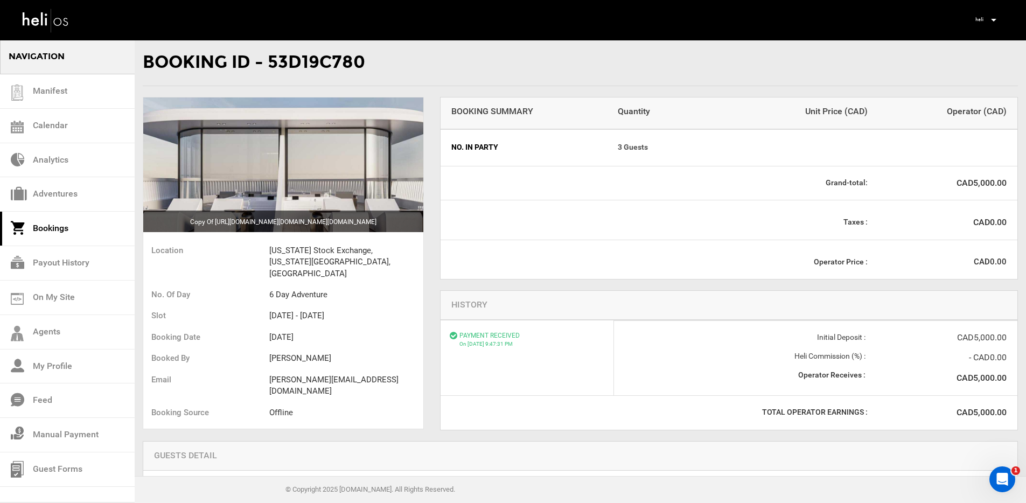
click at [55, 20] on img at bounding box center [46, 20] width 48 height 29
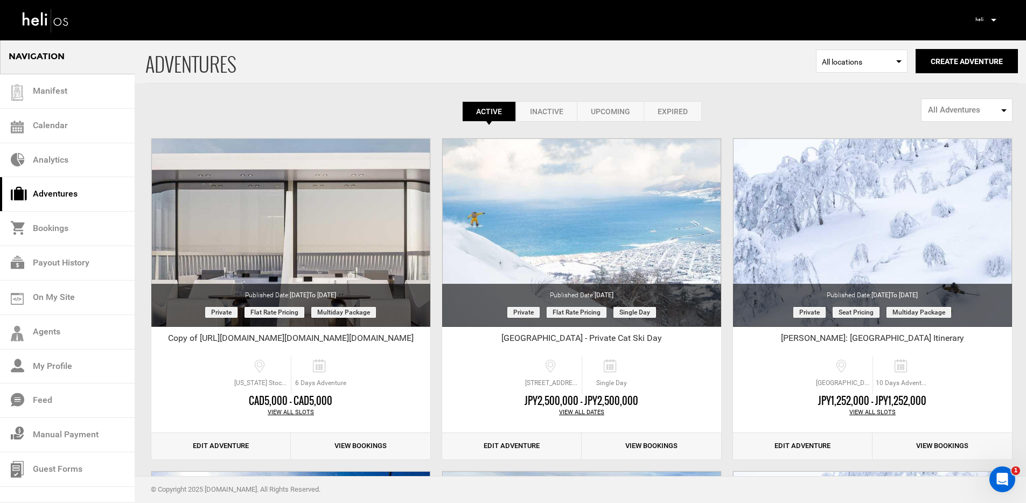
click at [333, 108] on div "Active Inactive Upcoming Expired Active Active Inactive Upcoming Expired Active…" at bounding box center [581, 111] width 872 height 20
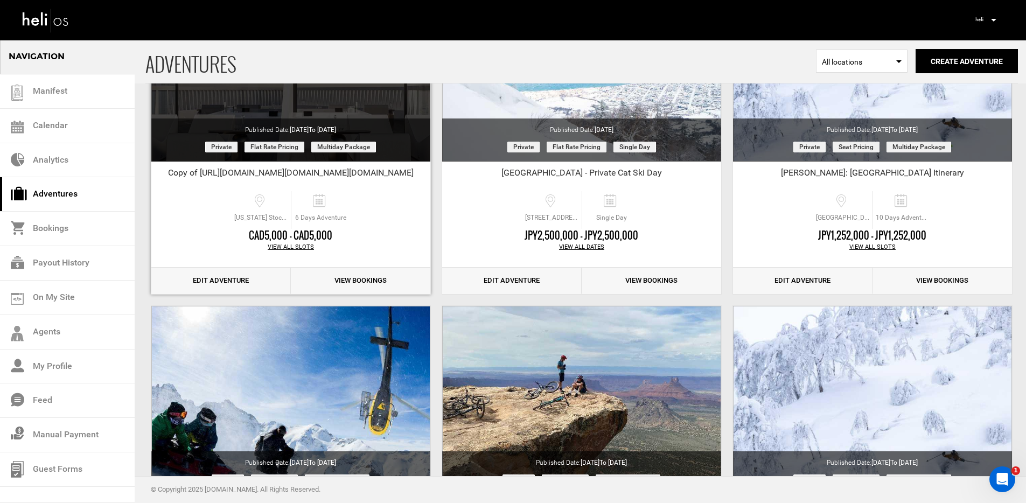
scroll to position [158, 0]
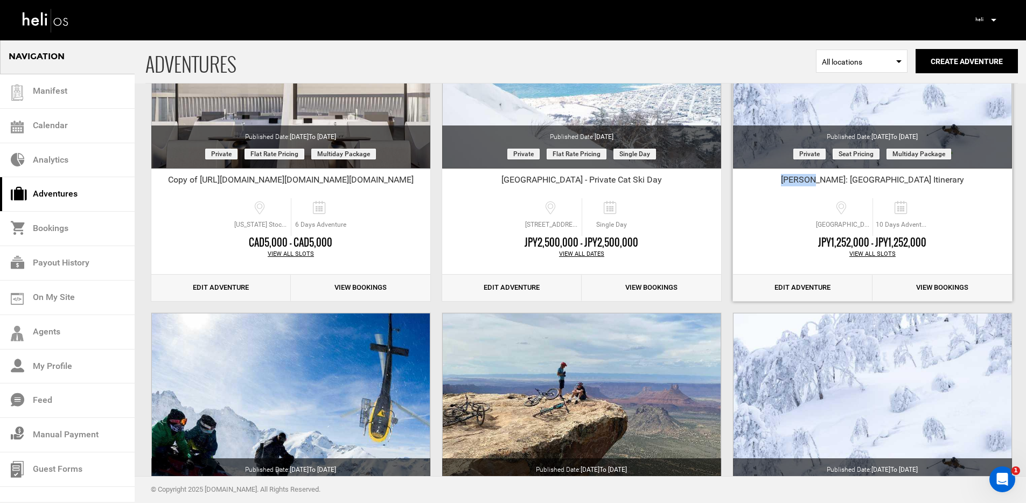
drag, startPoint x: 829, startPoint y: 179, endPoint x: 857, endPoint y: 178, distance: 27.5
click at [857, 178] on div "[PERSON_NAME]: [GEOGRAPHIC_DATA] Itinerary" at bounding box center [872, 182] width 279 height 16
click at [846, 179] on div "[PERSON_NAME]: [GEOGRAPHIC_DATA] Itinerary" at bounding box center [872, 182] width 279 height 16
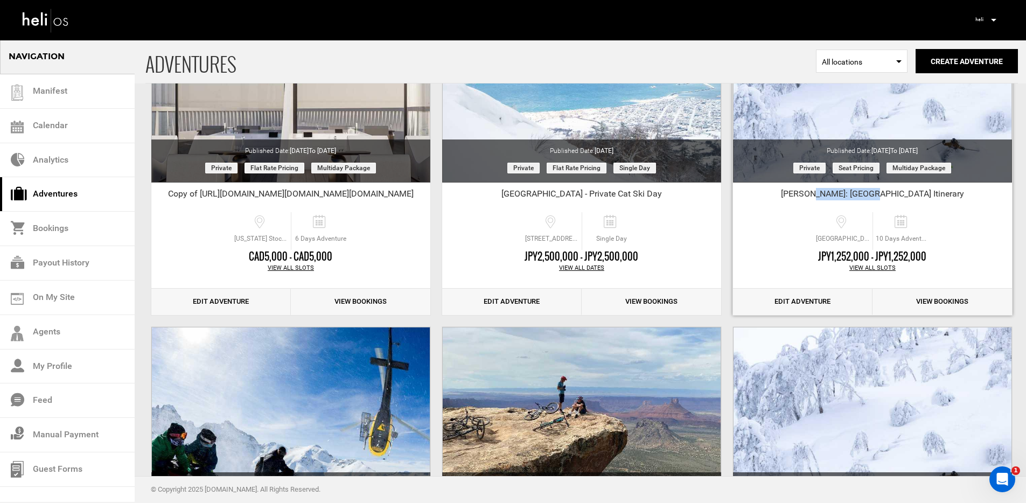
drag, startPoint x: 858, startPoint y: 195, endPoint x: 910, endPoint y: 197, distance: 52.3
click at [910, 197] on div "[PERSON_NAME]: [GEOGRAPHIC_DATA] Itinerary" at bounding box center [872, 196] width 279 height 16
click at [914, 197] on div "[PERSON_NAME]: [GEOGRAPHIC_DATA] Itinerary" at bounding box center [872, 196] width 279 height 16
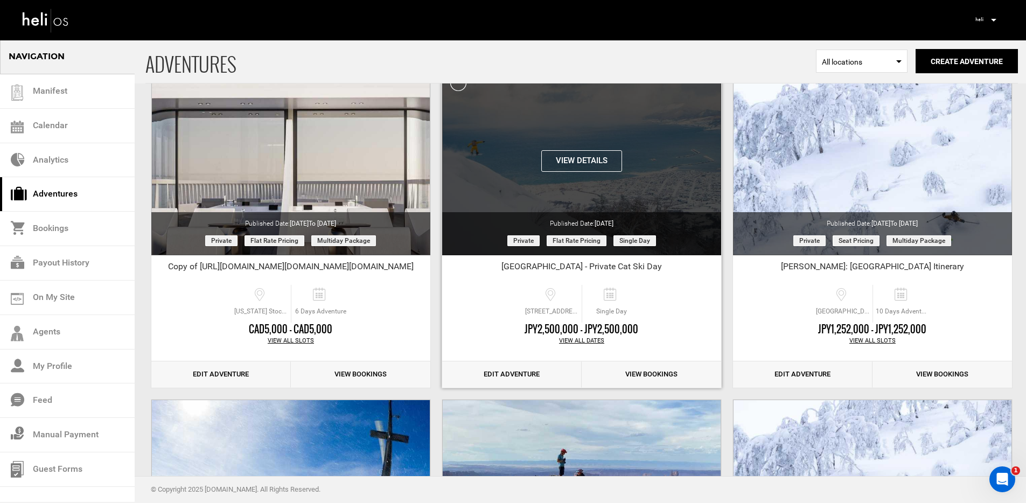
scroll to position [39, 0]
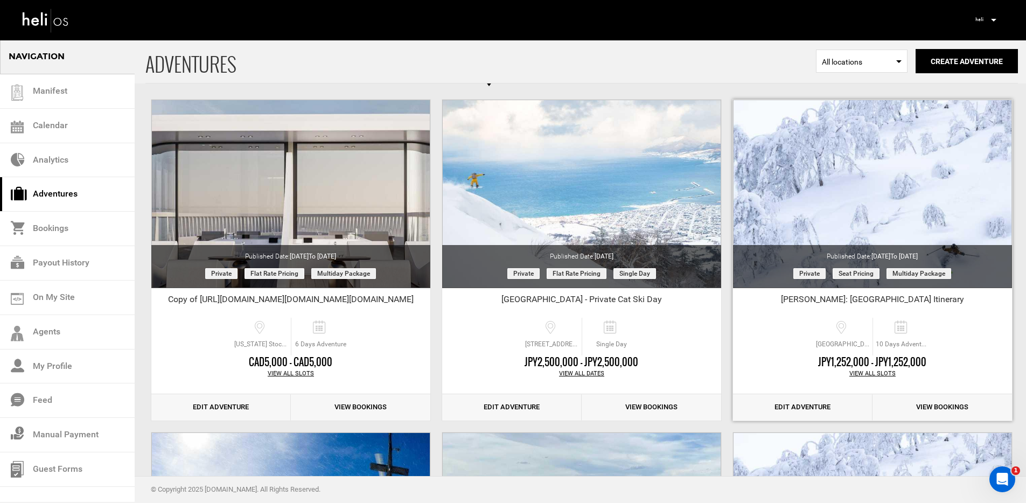
click at [871, 302] on div "[PERSON_NAME]: [GEOGRAPHIC_DATA] Itinerary" at bounding box center [872, 302] width 279 height 16
click at [853, 301] on div "[PERSON_NAME]: [GEOGRAPHIC_DATA] Itinerary" at bounding box center [872, 302] width 279 height 16
click at [848, 303] on div "[PERSON_NAME]: [GEOGRAPHIC_DATA] Itinerary" at bounding box center [872, 302] width 279 height 16
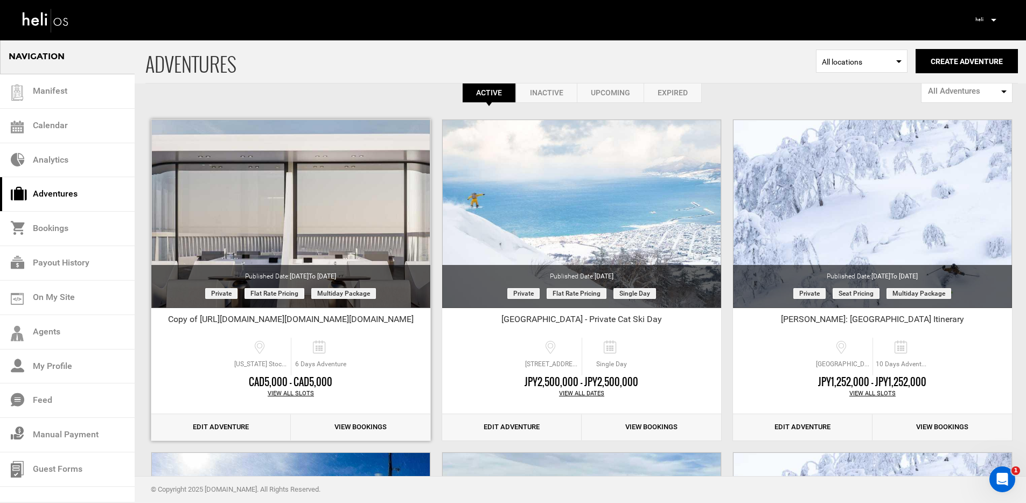
scroll to position [33, 0]
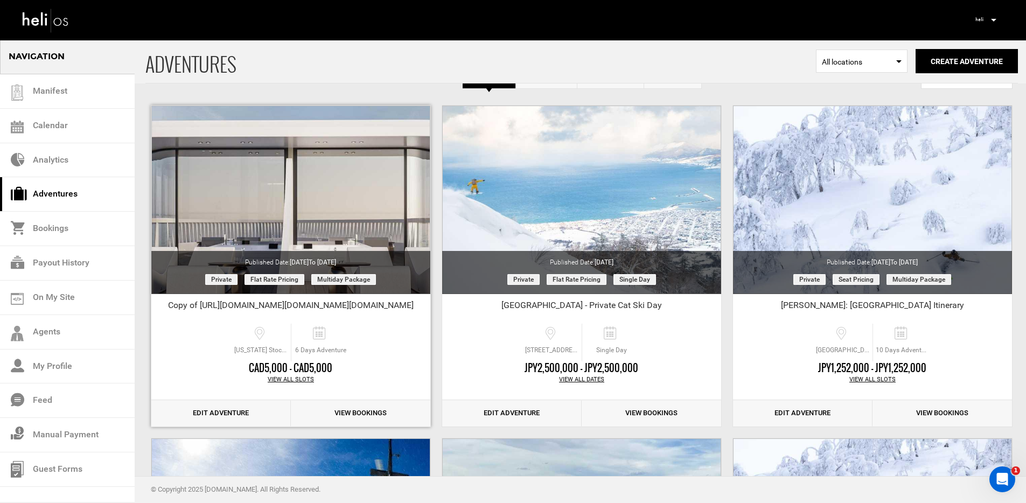
click at [185, 309] on div "Copy of https://heli.life/26BseHhttps://heli.life/26BseHhttps://heli.life/26BseH" at bounding box center [290, 307] width 279 height 16
drag, startPoint x: 190, startPoint y: 307, endPoint x: 158, endPoint y: 307, distance: 31.2
click at [158, 307] on div "Copy of https://heli.life/26BseHhttps://heli.life/26BseHhttps://heli.life/26BseH" at bounding box center [290, 307] width 279 height 16
click at [183, 316] on div "New York Stock Exchange, New York, NY 10005, USA 6 Days Adventure" at bounding box center [290, 339] width 279 height 46
drag, startPoint x: 185, startPoint y: 306, endPoint x: 153, endPoint y: 307, distance: 31.8
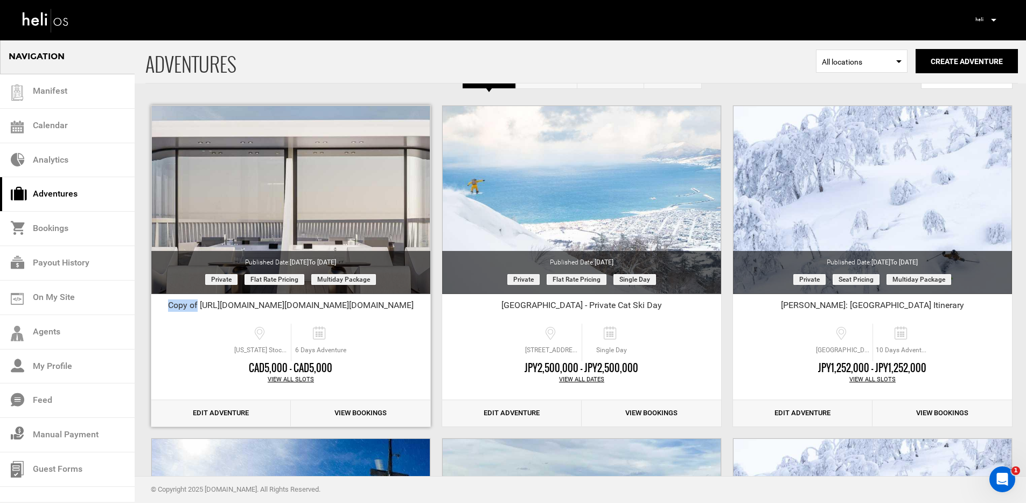
click at [153, 307] on div "Copy of https://heli.life/26BseHhttps://heli.life/26BseHhttps://heli.life/26BseH" at bounding box center [290, 307] width 279 height 16
click at [191, 313] on div "Copy of https://heli.life/26BseHhttps://heli.life/26BseHhttps://heli.life/26BseH" at bounding box center [290, 307] width 279 height 16
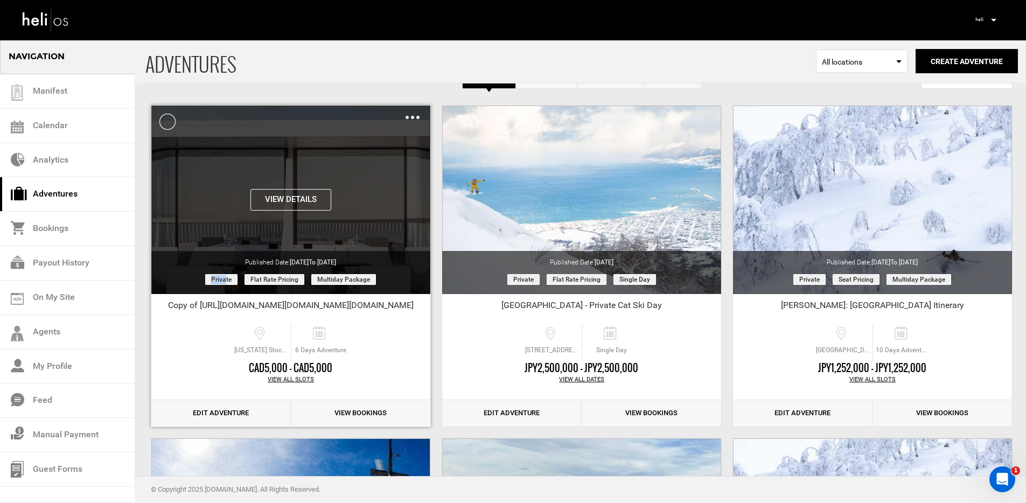
drag, startPoint x: 212, startPoint y: 281, endPoint x: 227, endPoint y: 281, distance: 14.5
click at [226, 281] on span "Private" at bounding box center [221, 279] width 32 height 11
click at [232, 282] on span "Private" at bounding box center [221, 279] width 32 height 11
click at [248, 232] on div "View Details Clone De-Activate Share Delete" at bounding box center [290, 200] width 279 height 189
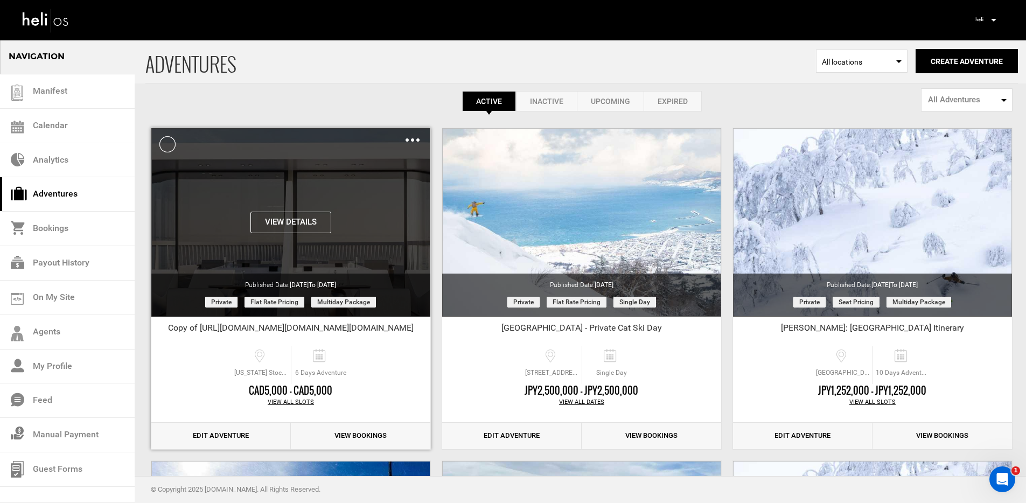
scroll to position [0, 0]
